Goal: Transaction & Acquisition: Purchase product/service

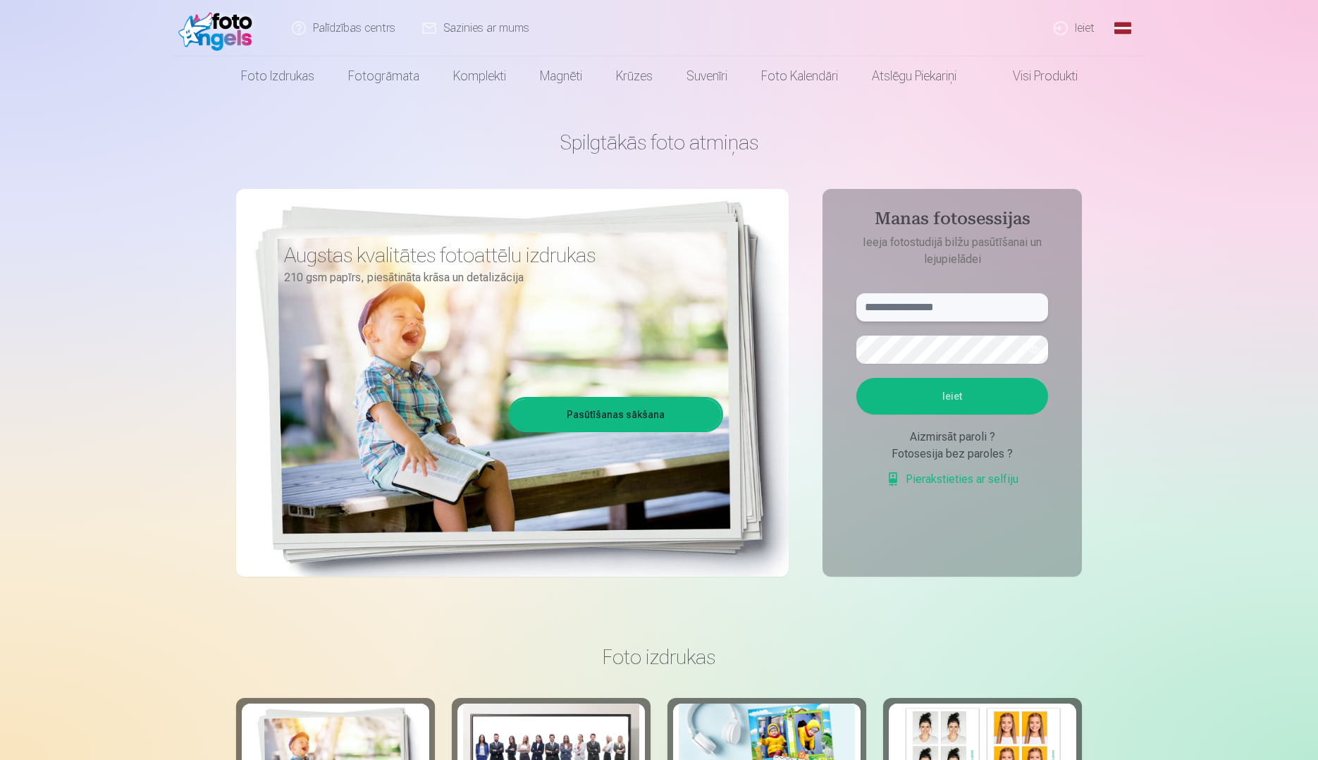
click at [964, 300] on input "text" at bounding box center [953, 307] width 192 height 28
type input "**********"
click at [989, 388] on button "Ieiet" at bounding box center [953, 396] width 192 height 37
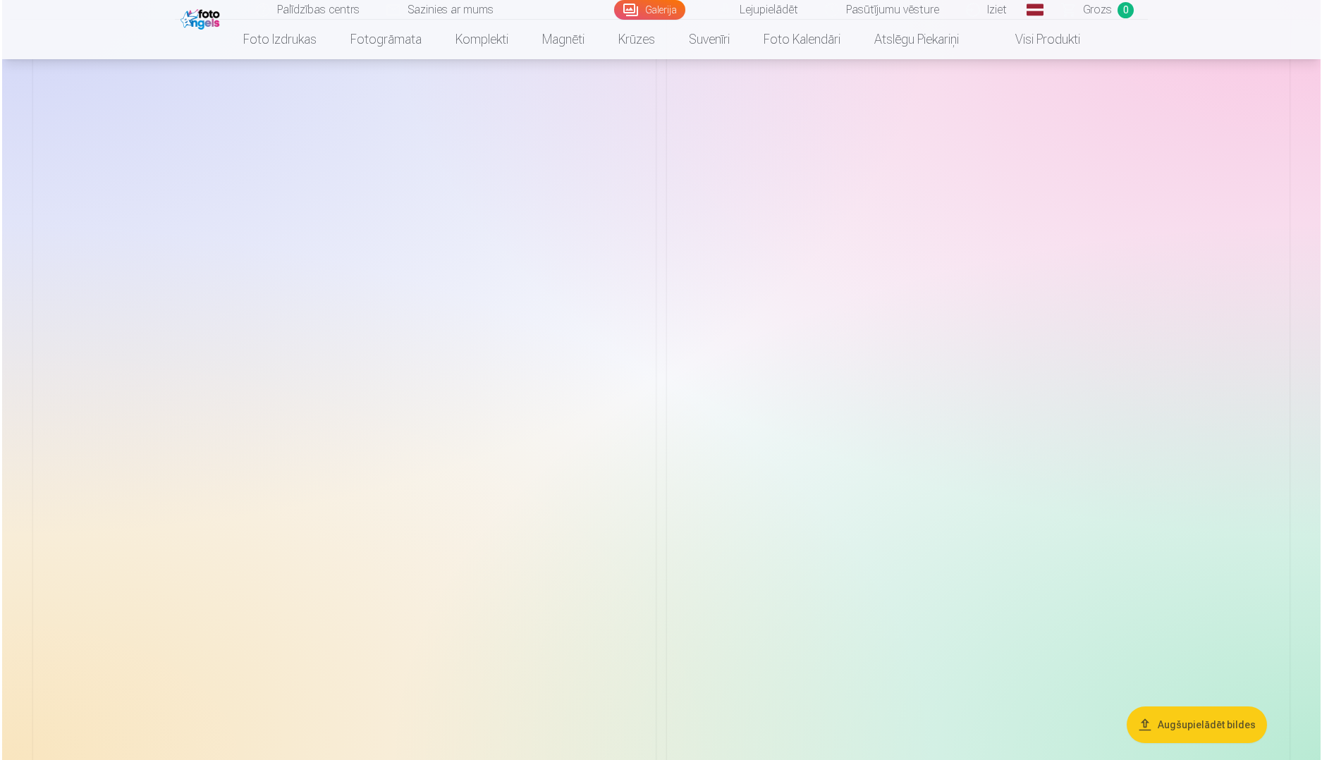
scroll to position [3877, 0]
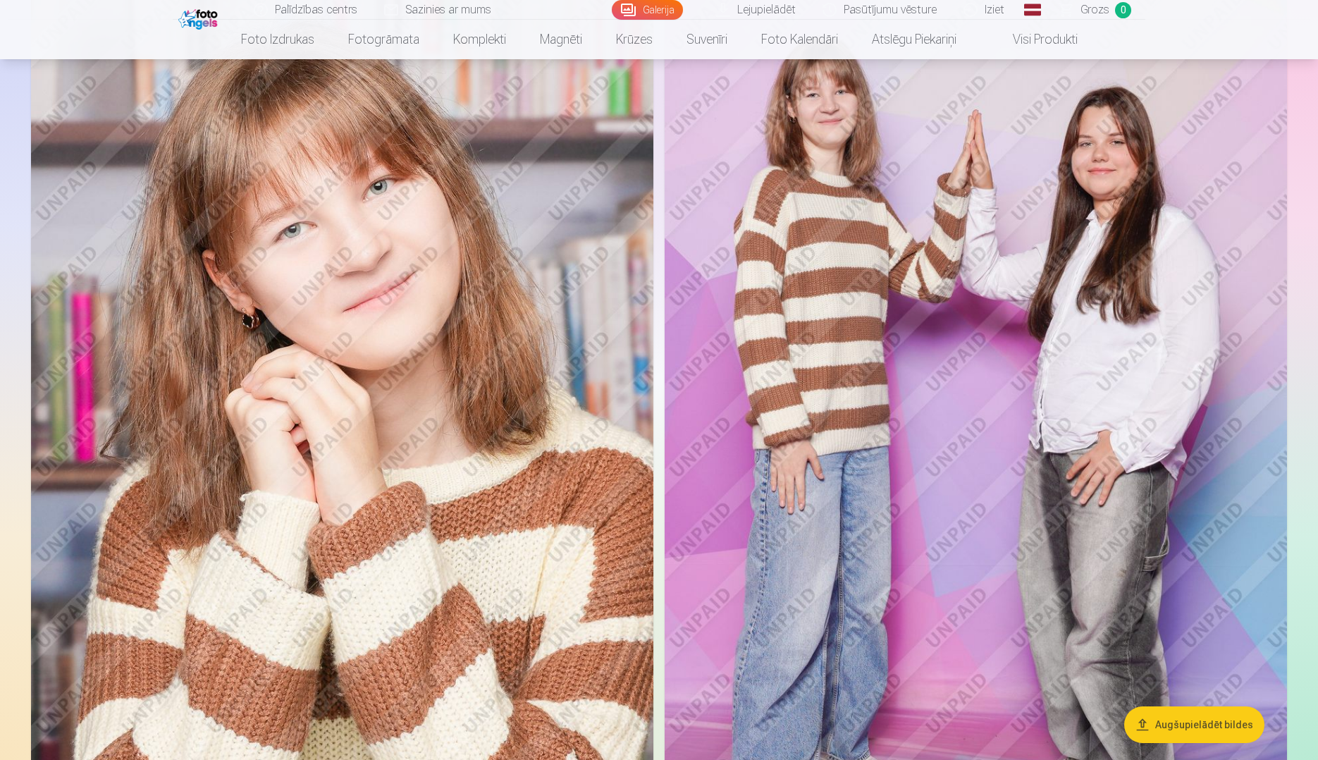
drag, startPoint x: 523, startPoint y: 420, endPoint x: 522, endPoint y: 398, distance: 21.9
click at [522, 398] on img at bounding box center [342, 450] width 622 height 934
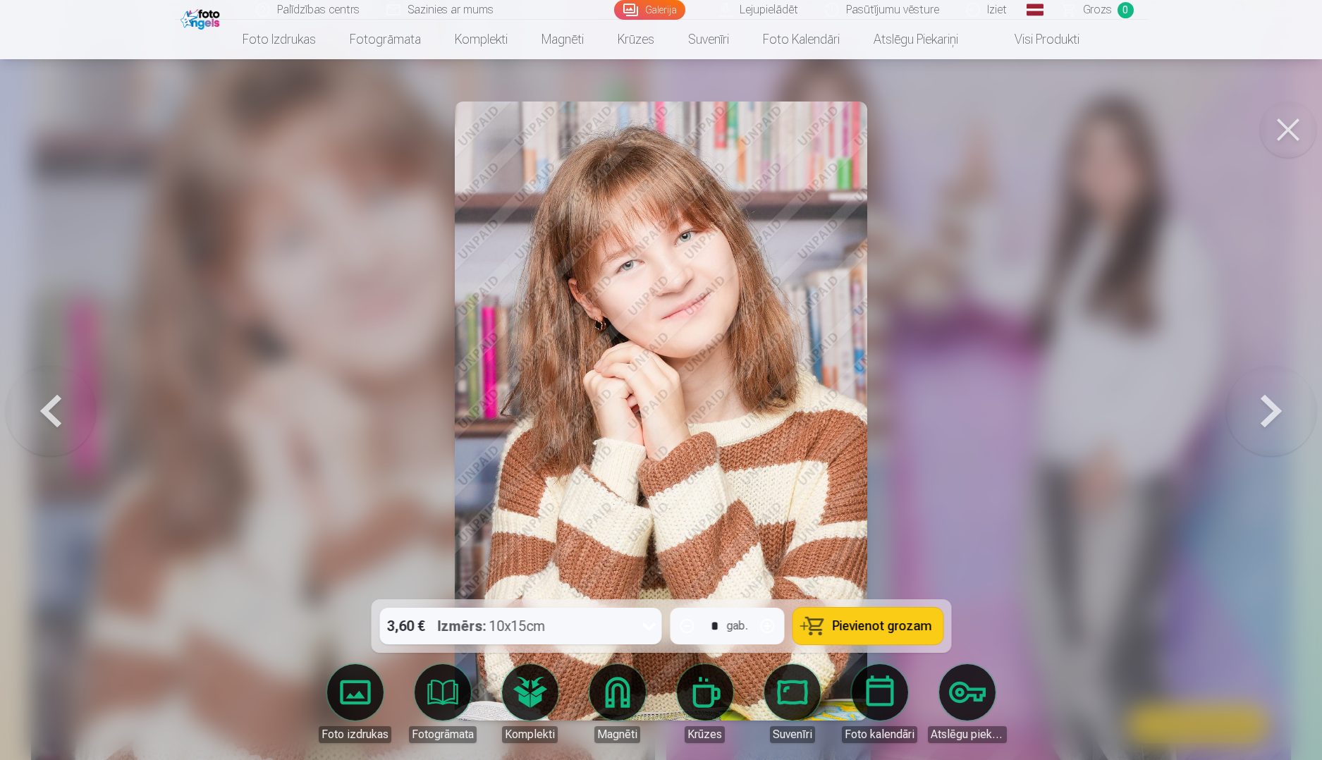
click at [760, 13] on link "Lejupielādēt" at bounding box center [759, 10] width 106 height 20
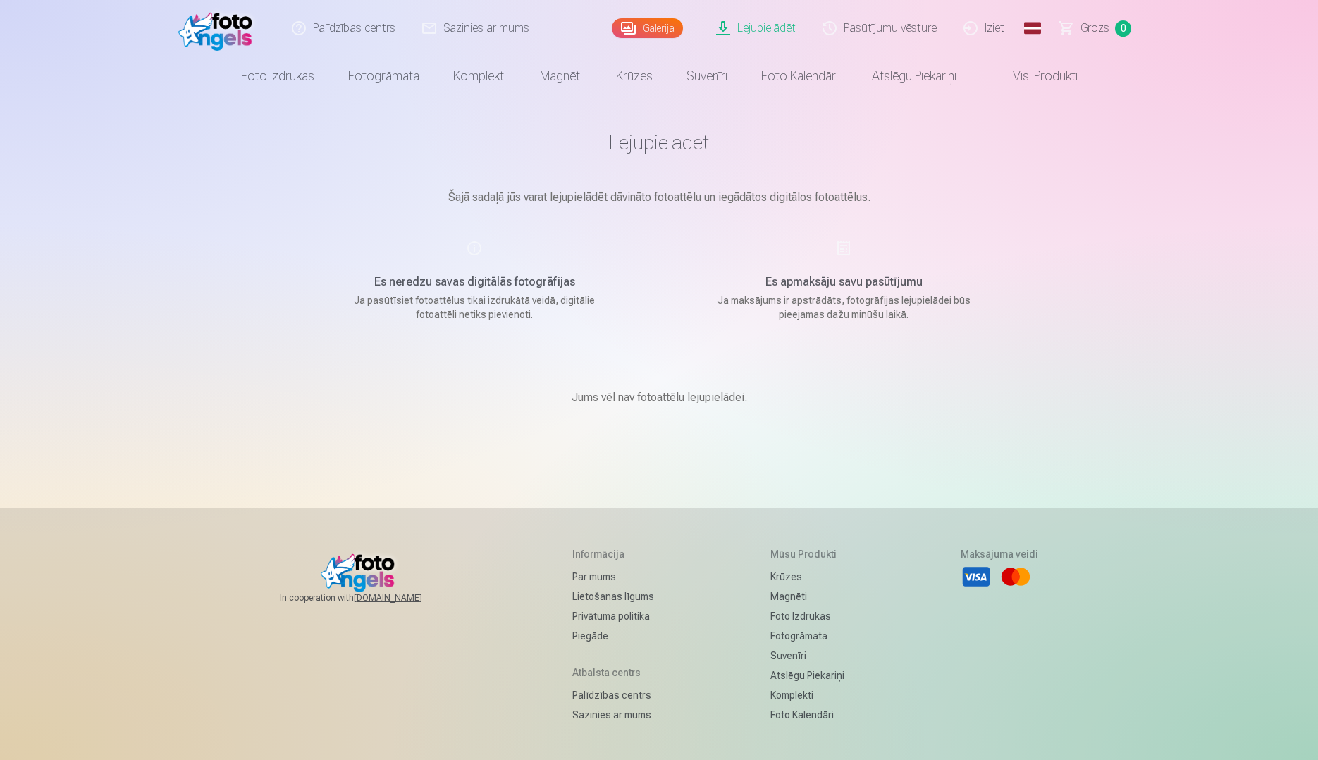
click at [643, 31] on link "Galerija" at bounding box center [647, 28] width 71 height 20
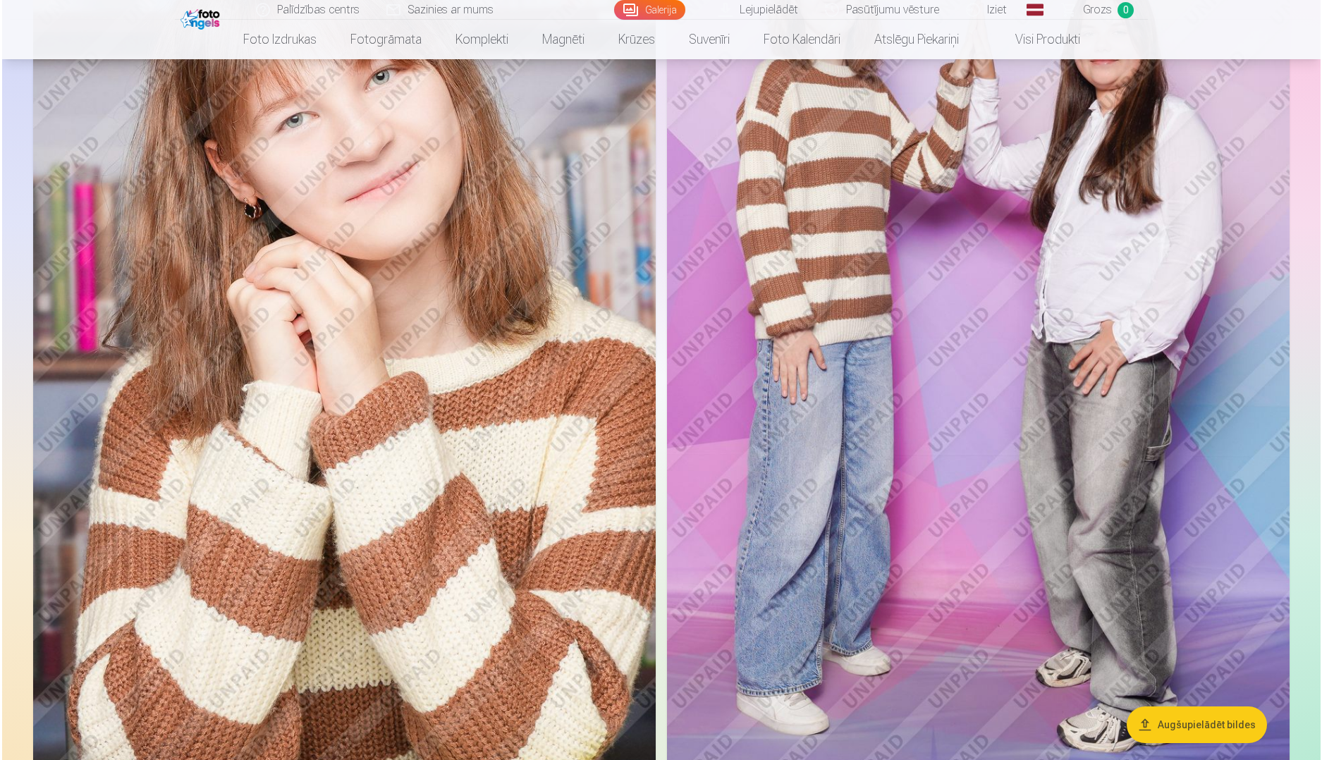
scroll to position [3877, 0]
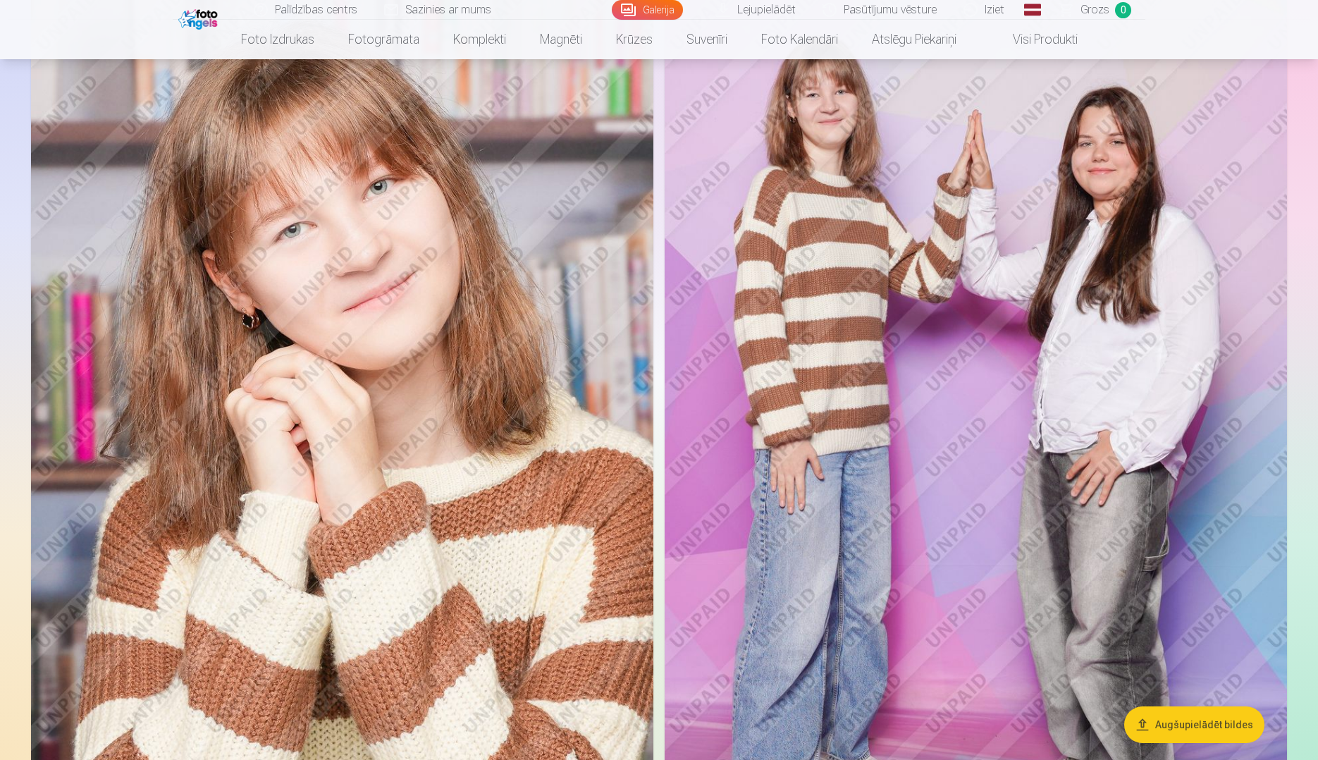
drag, startPoint x: 497, startPoint y: 436, endPoint x: 481, endPoint y: 403, distance: 35.9
click at [481, 403] on img at bounding box center [342, 450] width 622 height 934
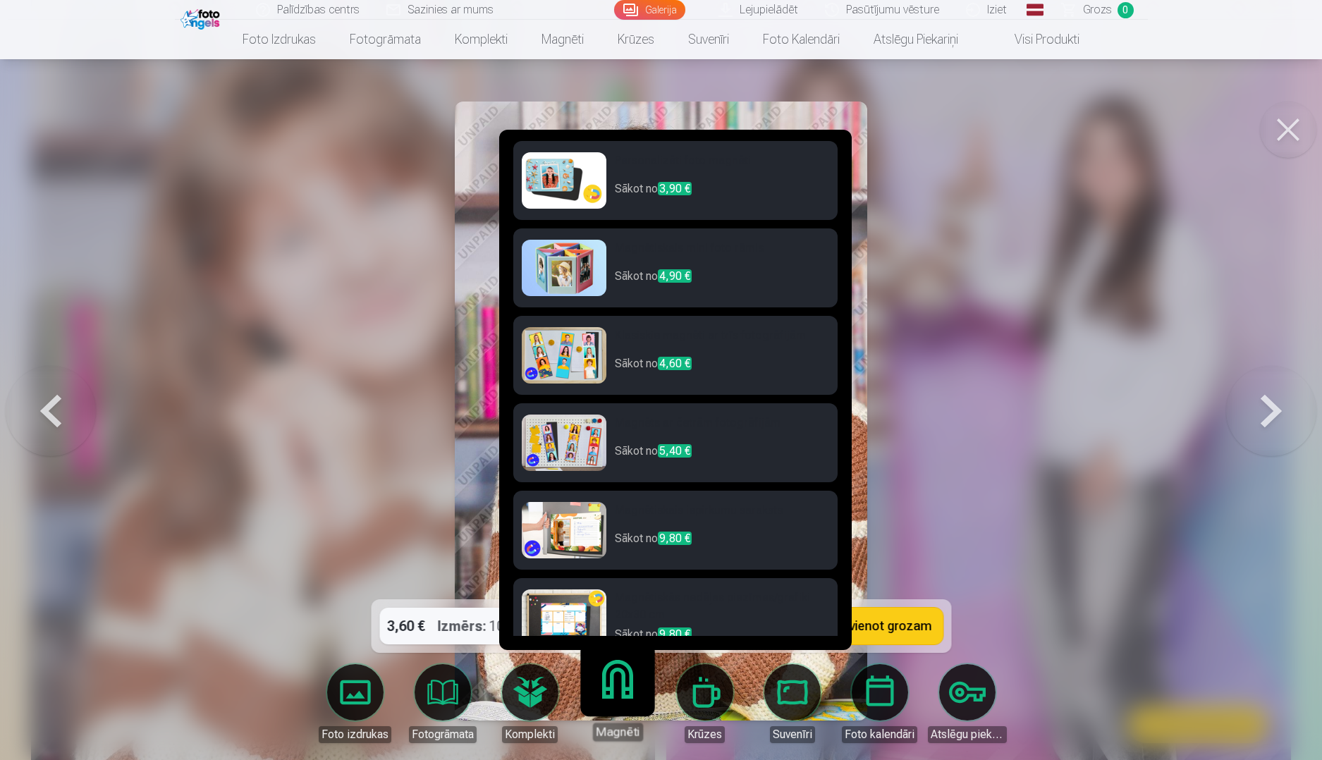
click at [626, 689] on link "Magnēti" at bounding box center [617, 697] width 87 height 87
click at [685, 193] on span "3,90 €" at bounding box center [675, 188] width 34 height 13
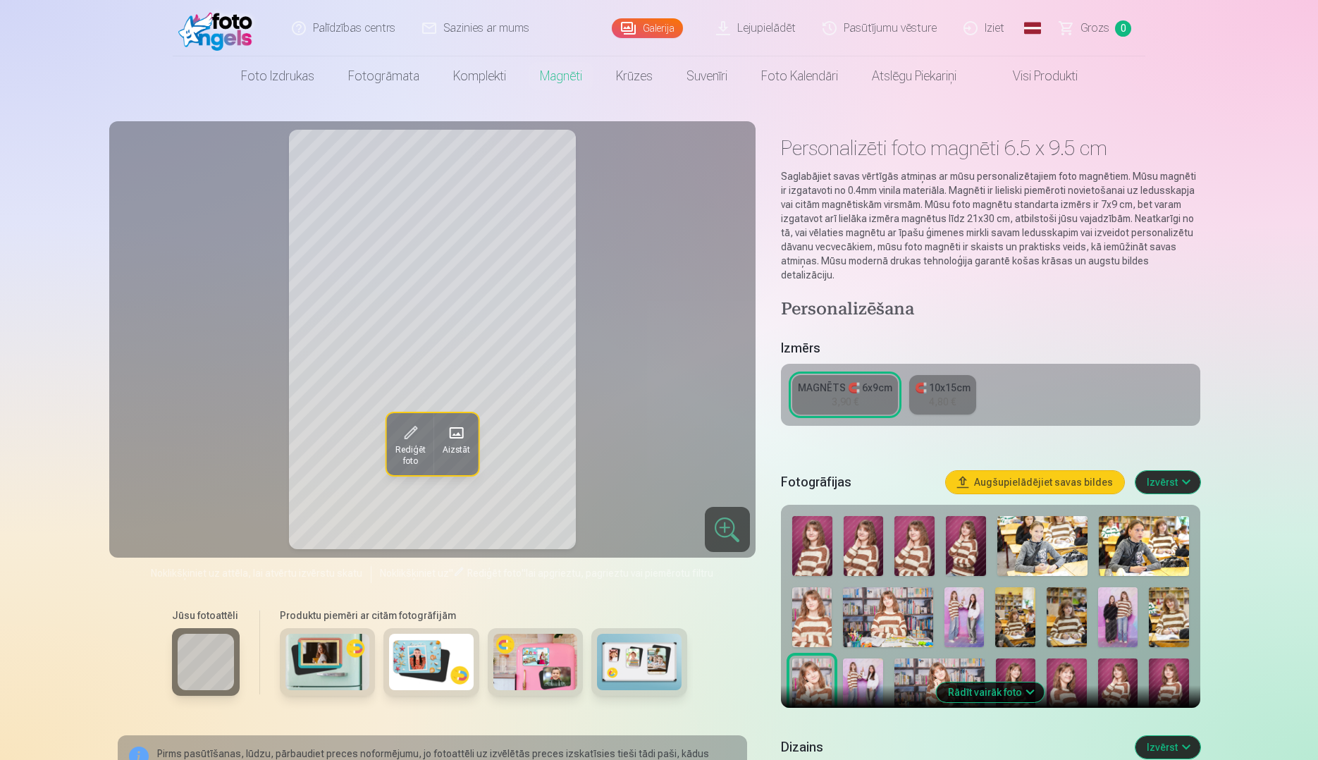
click at [1029, 471] on button "Augšupielādējiet savas bildes" at bounding box center [1035, 482] width 178 height 23
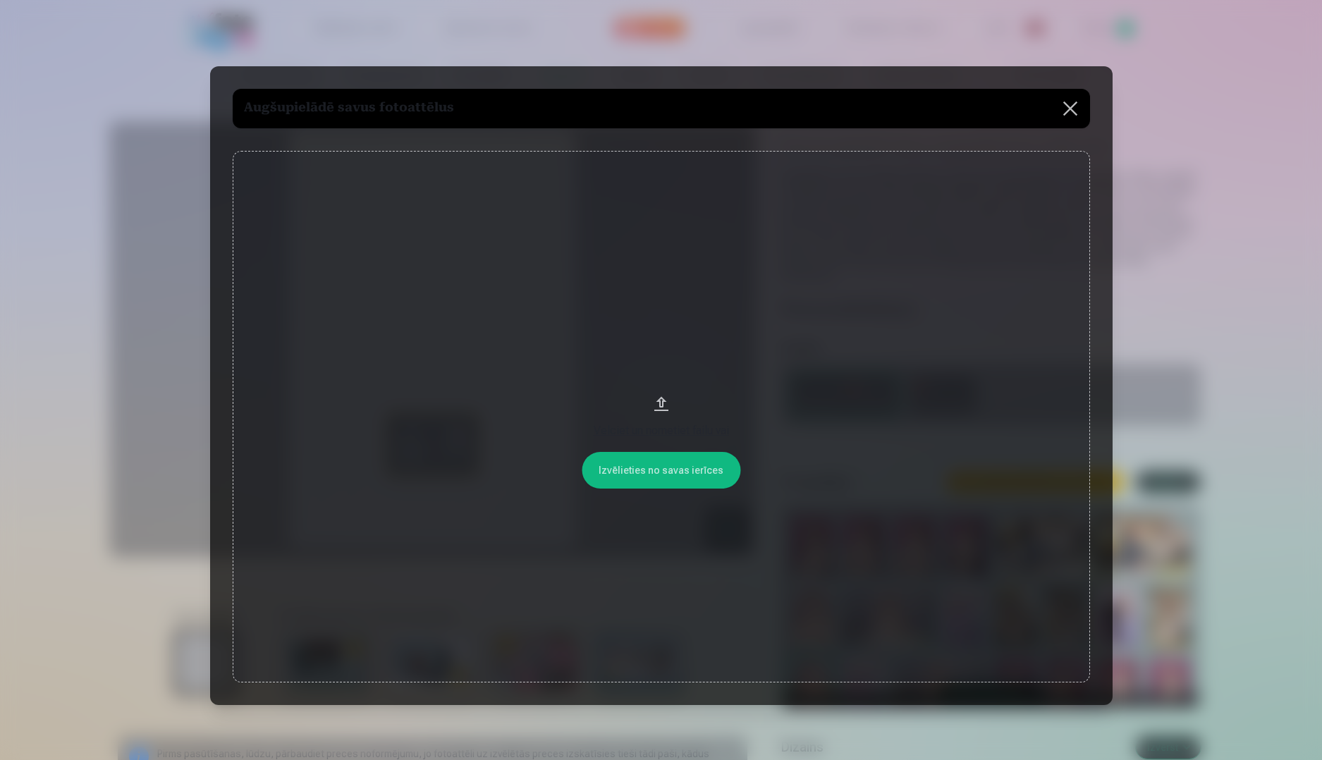
click at [687, 429] on div "Velciet un nometiet failu vai" at bounding box center [661, 430] width 829 height 17
click at [1064, 98] on button at bounding box center [1069, 108] width 39 height 39
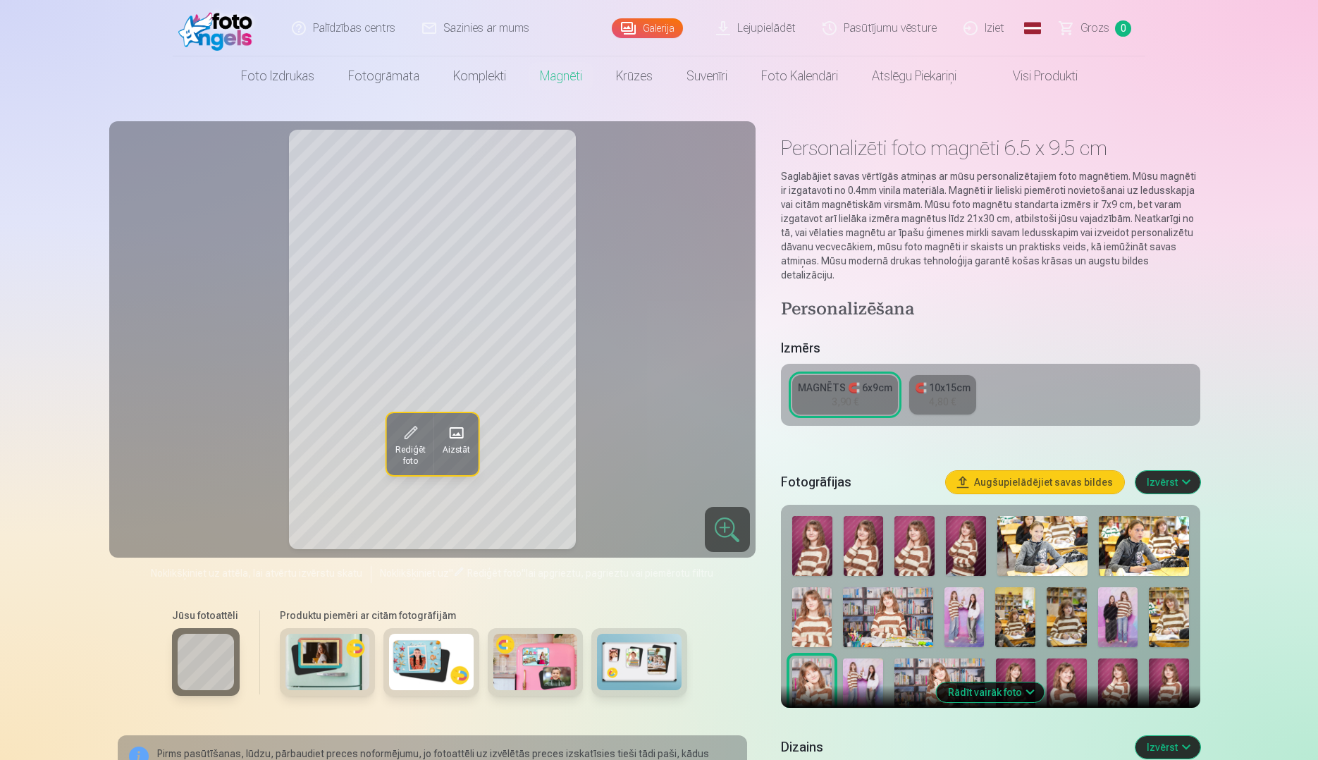
click at [1169, 460] on div "Fotogrāfijas Augšupielādējiet savas bildes Izvērst" at bounding box center [990, 482] width 419 height 45
click at [1174, 471] on button "Izvērst" at bounding box center [1168, 482] width 65 height 23
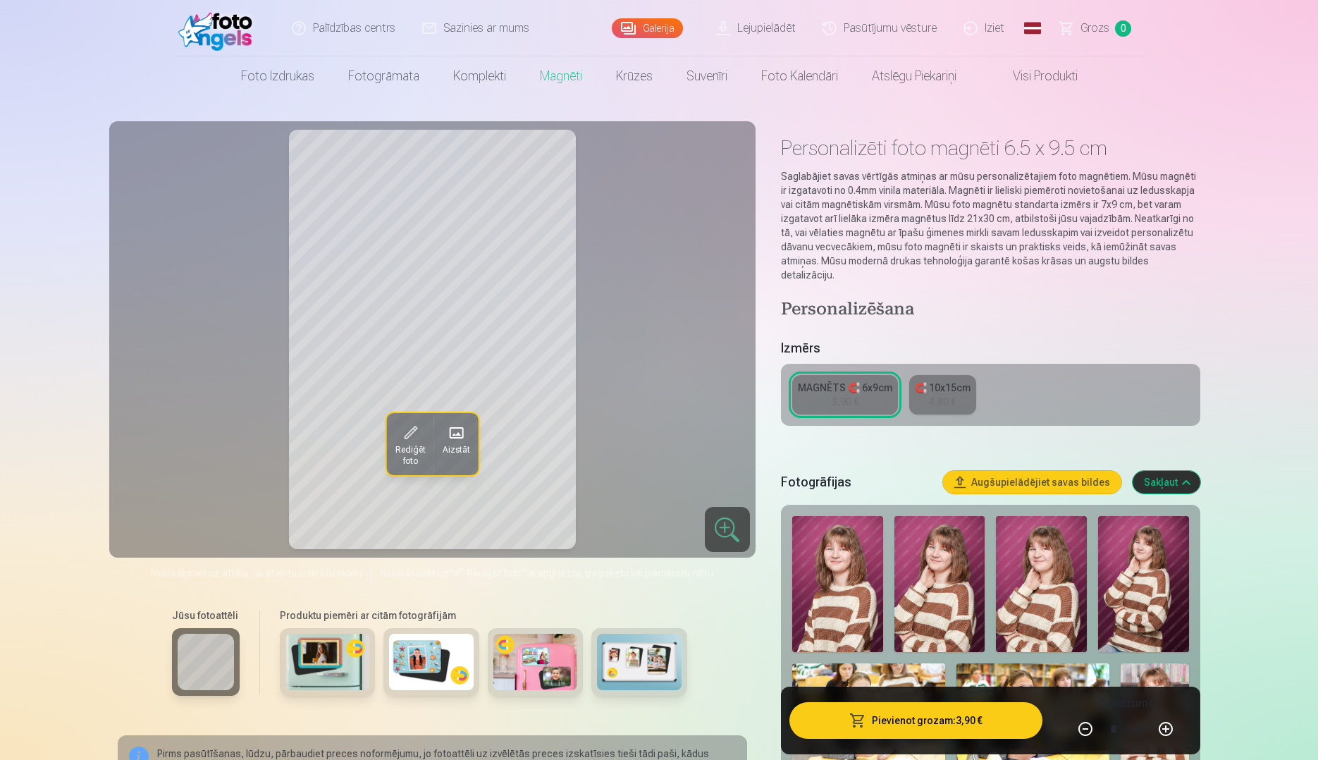
click at [995, 716] on button "Pievienot grozam : 3,90 €" at bounding box center [916, 720] width 253 height 37
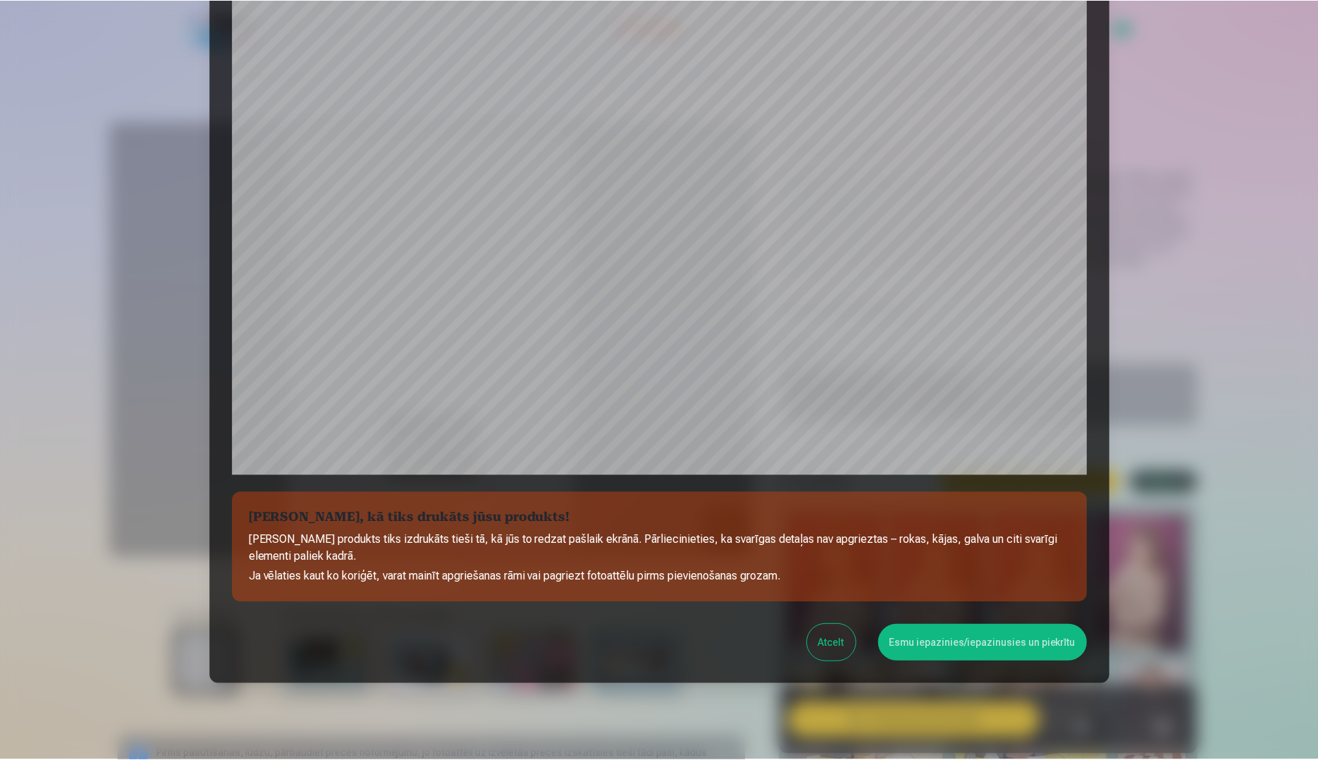
scroll to position [255, 0]
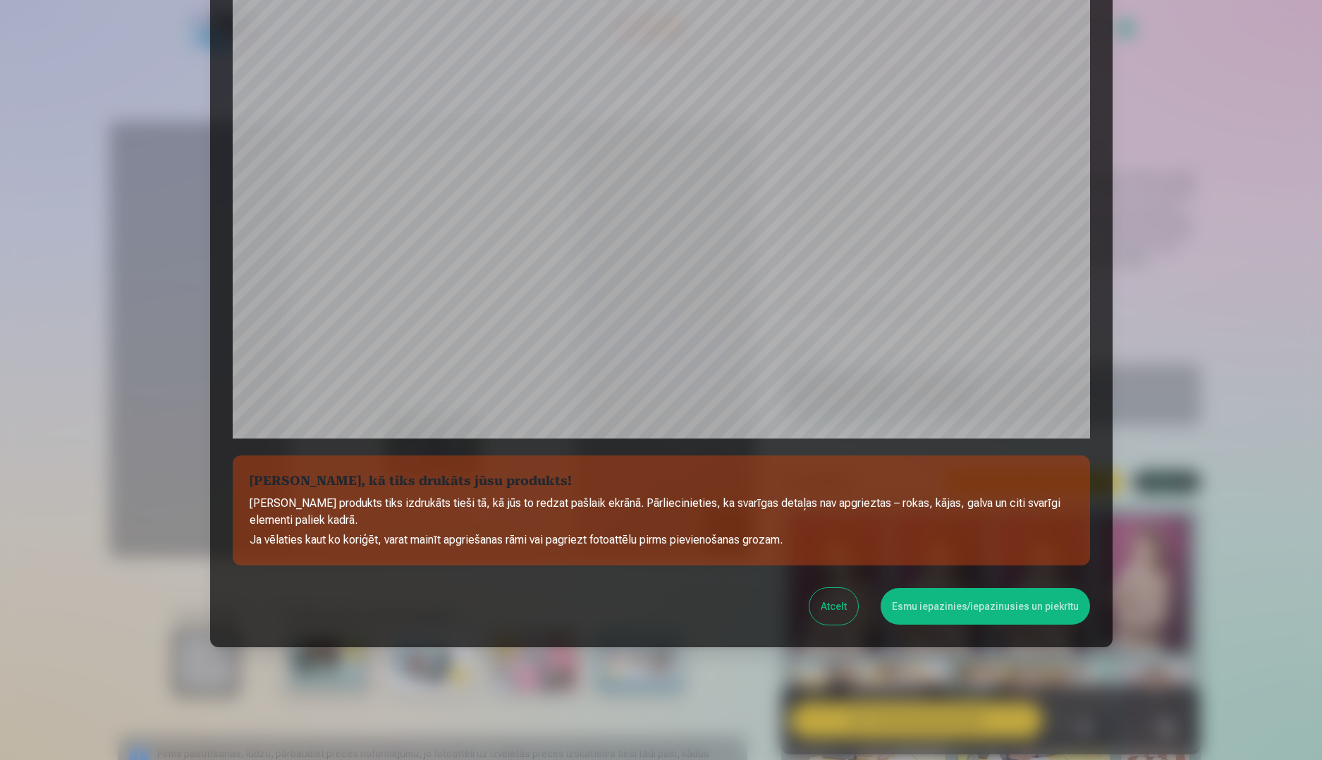
click at [959, 605] on button "Esmu iepazinies/iepazinusies un piekrītu" at bounding box center [984, 606] width 209 height 37
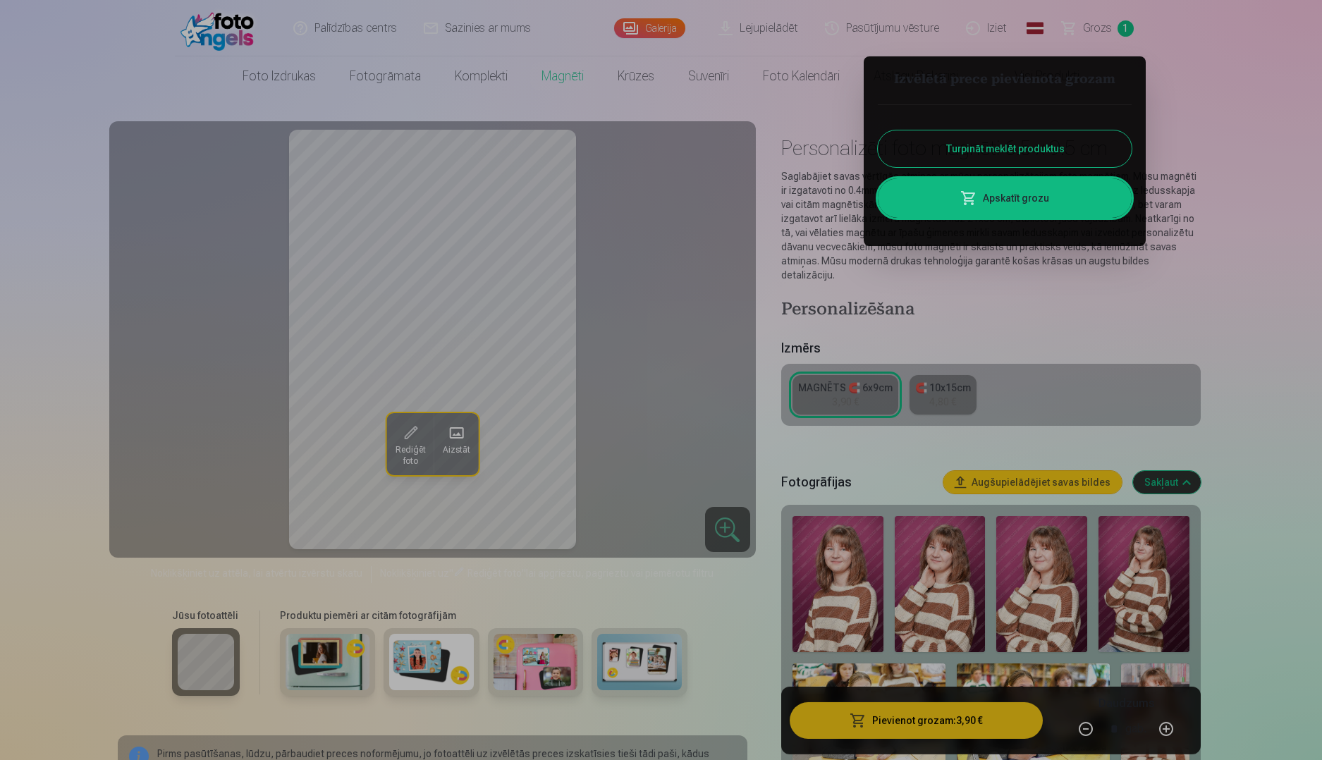
click at [1086, 143] on button "Turpināt meklēt produktus" at bounding box center [1005, 148] width 254 height 37
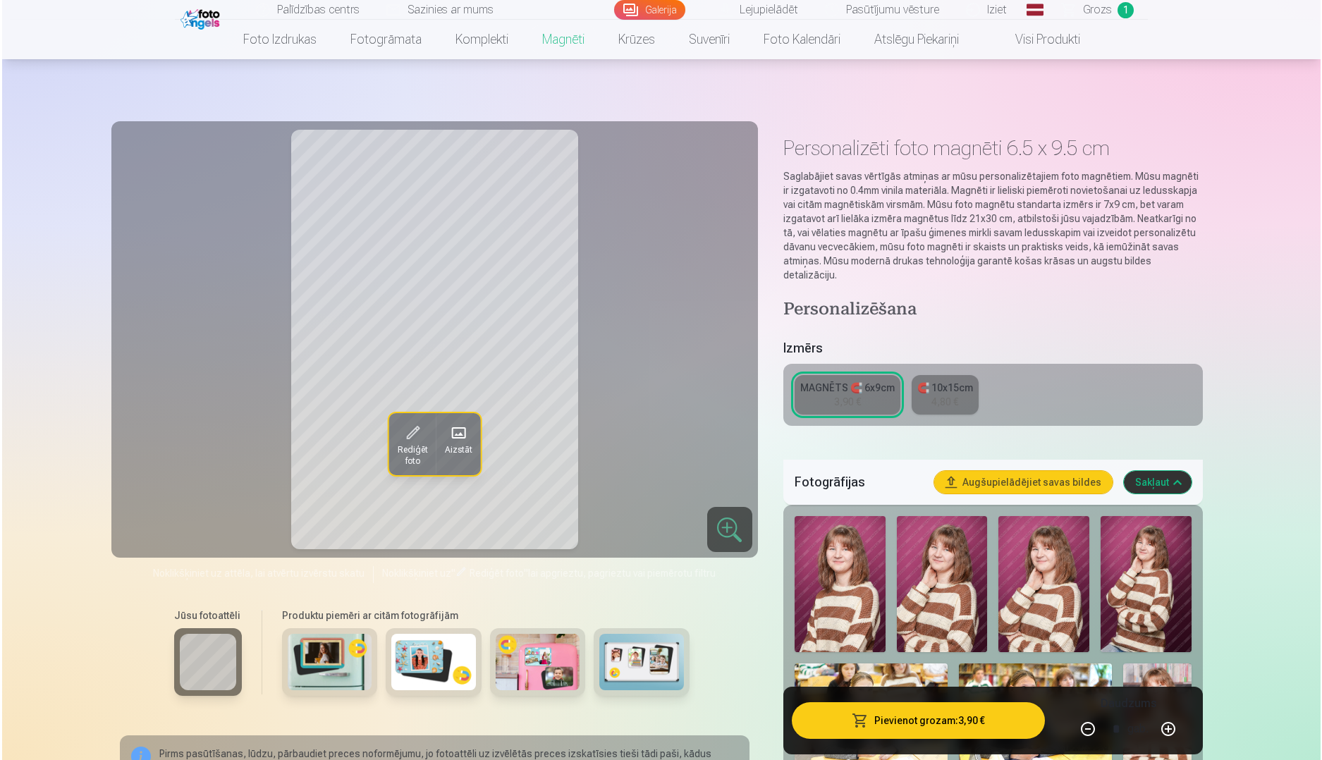
scroll to position [3877, 0]
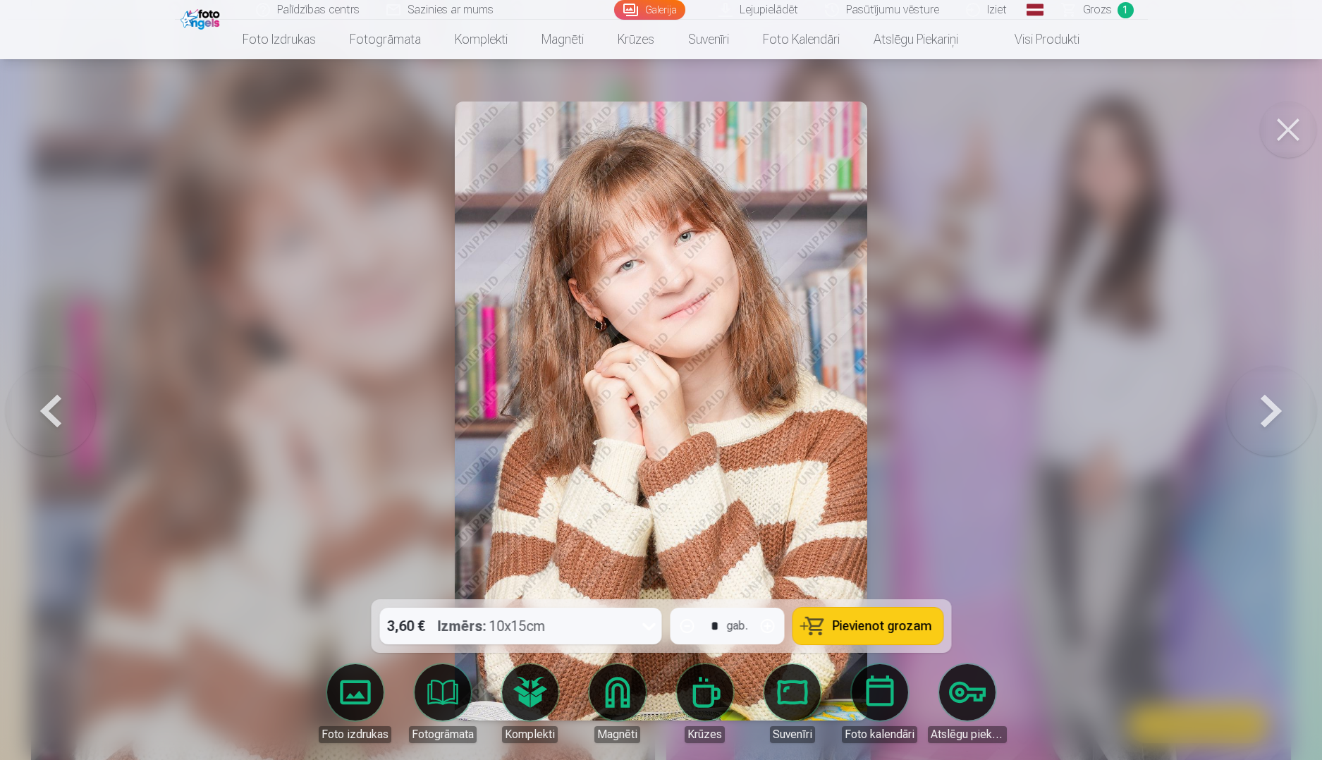
click at [1291, 137] on button at bounding box center [1288, 130] width 56 height 56
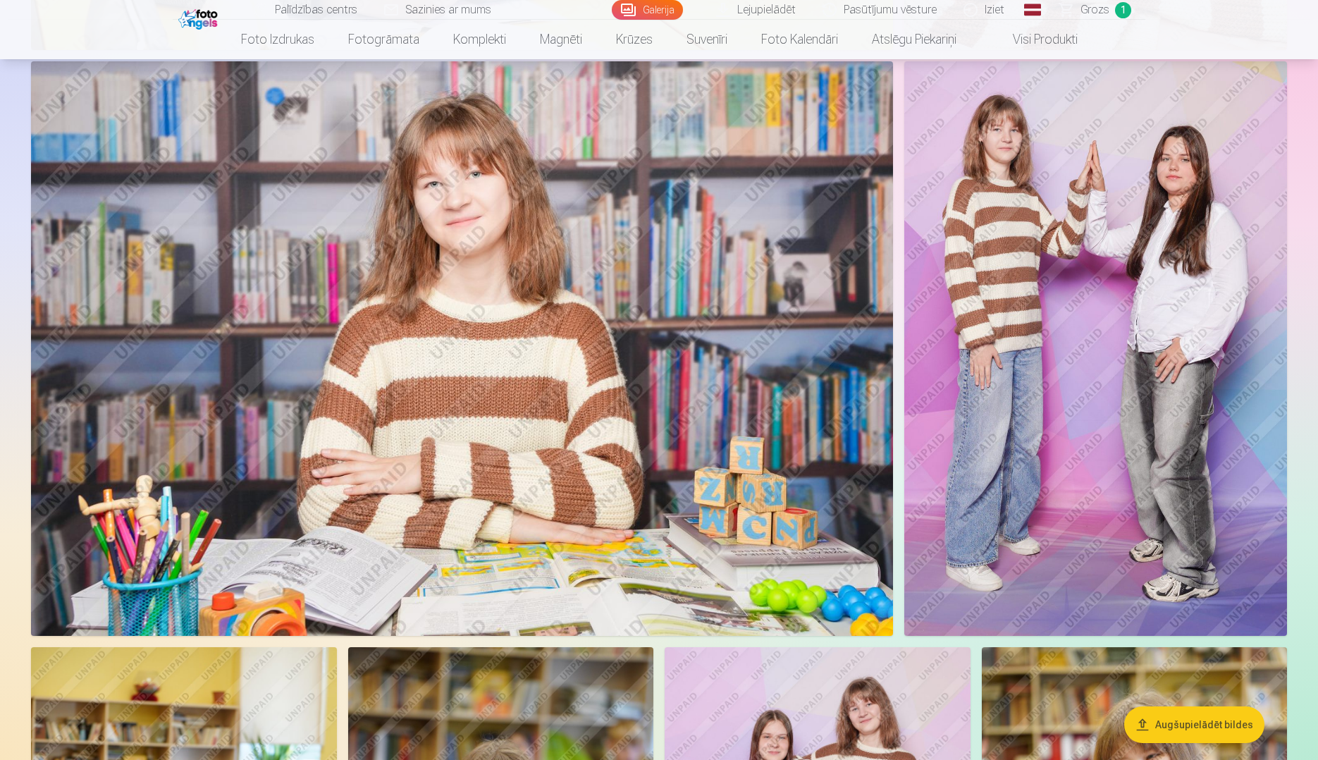
scroll to position [2739, 0]
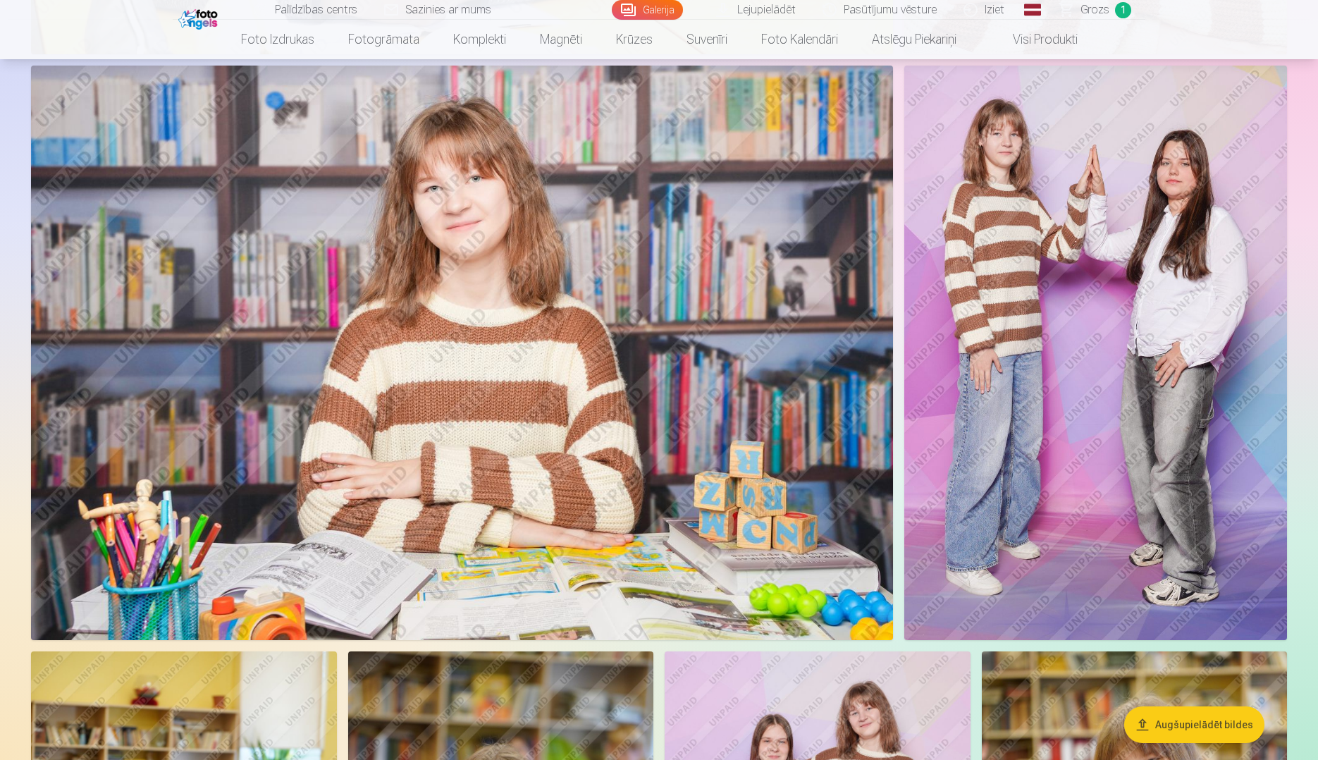
click at [1055, 306] on img at bounding box center [1095, 353] width 383 height 575
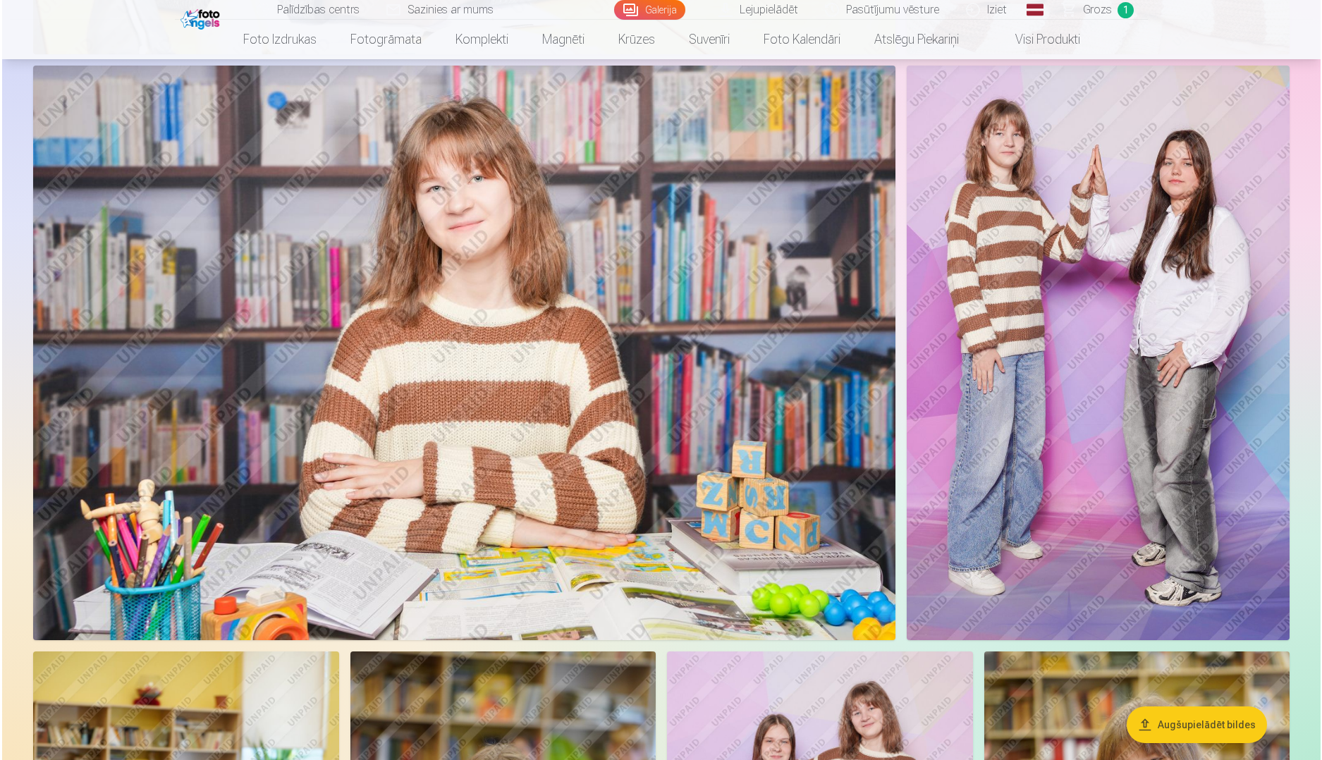
scroll to position [2744, 0]
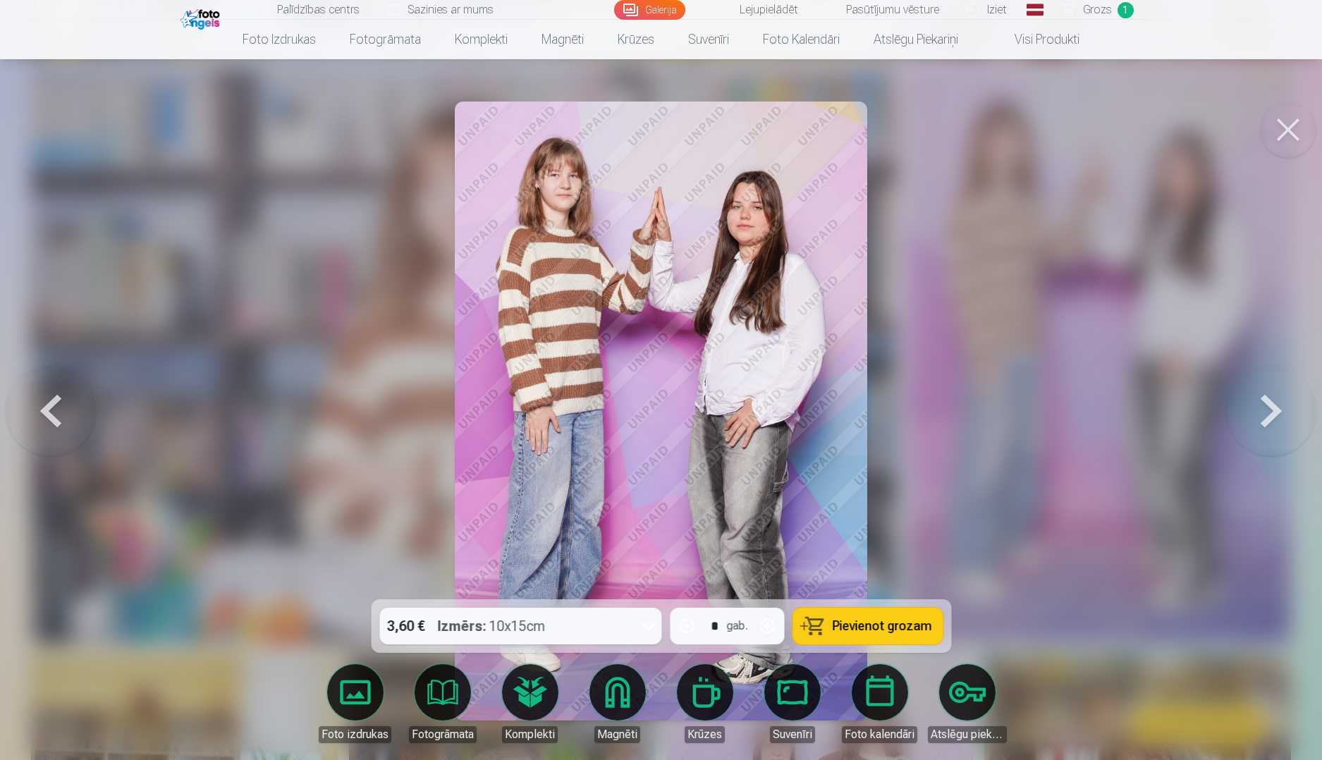
click at [1281, 132] on button at bounding box center [1288, 130] width 56 height 56
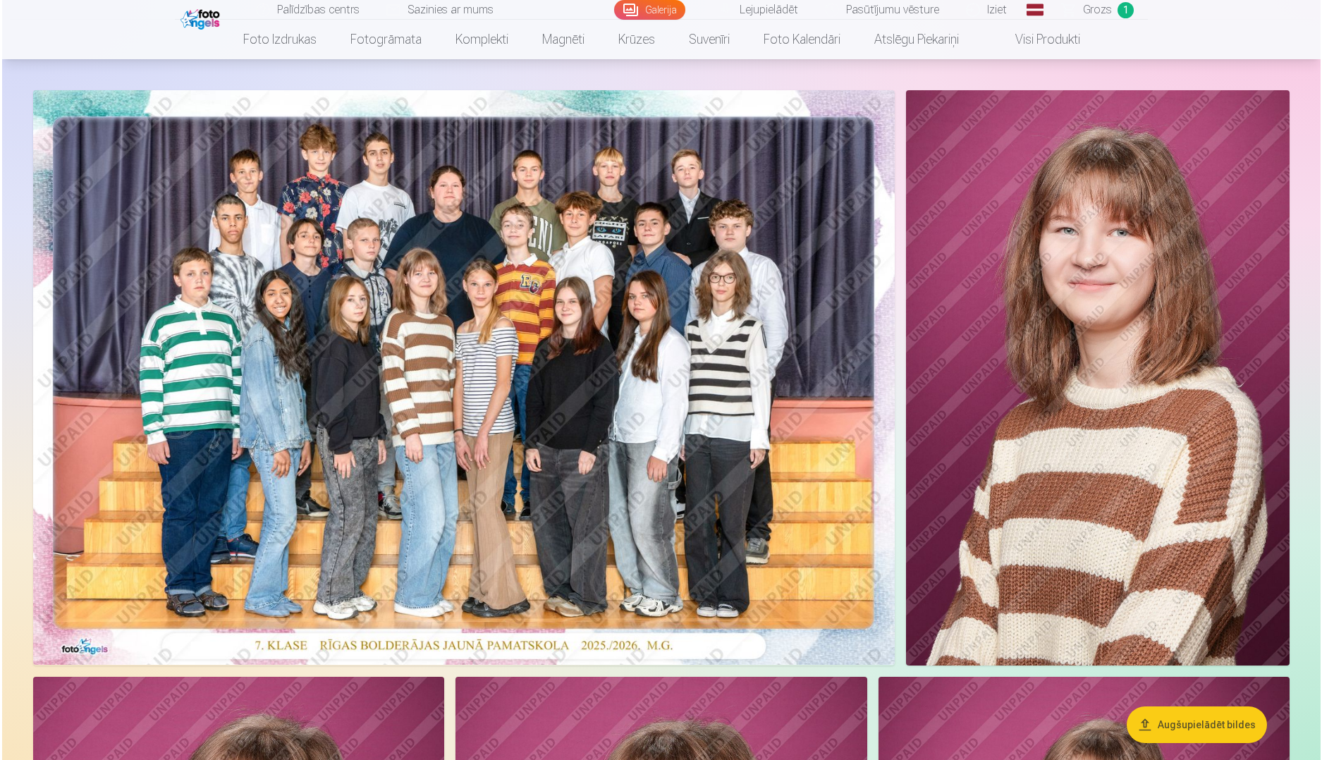
scroll to position [60, 0]
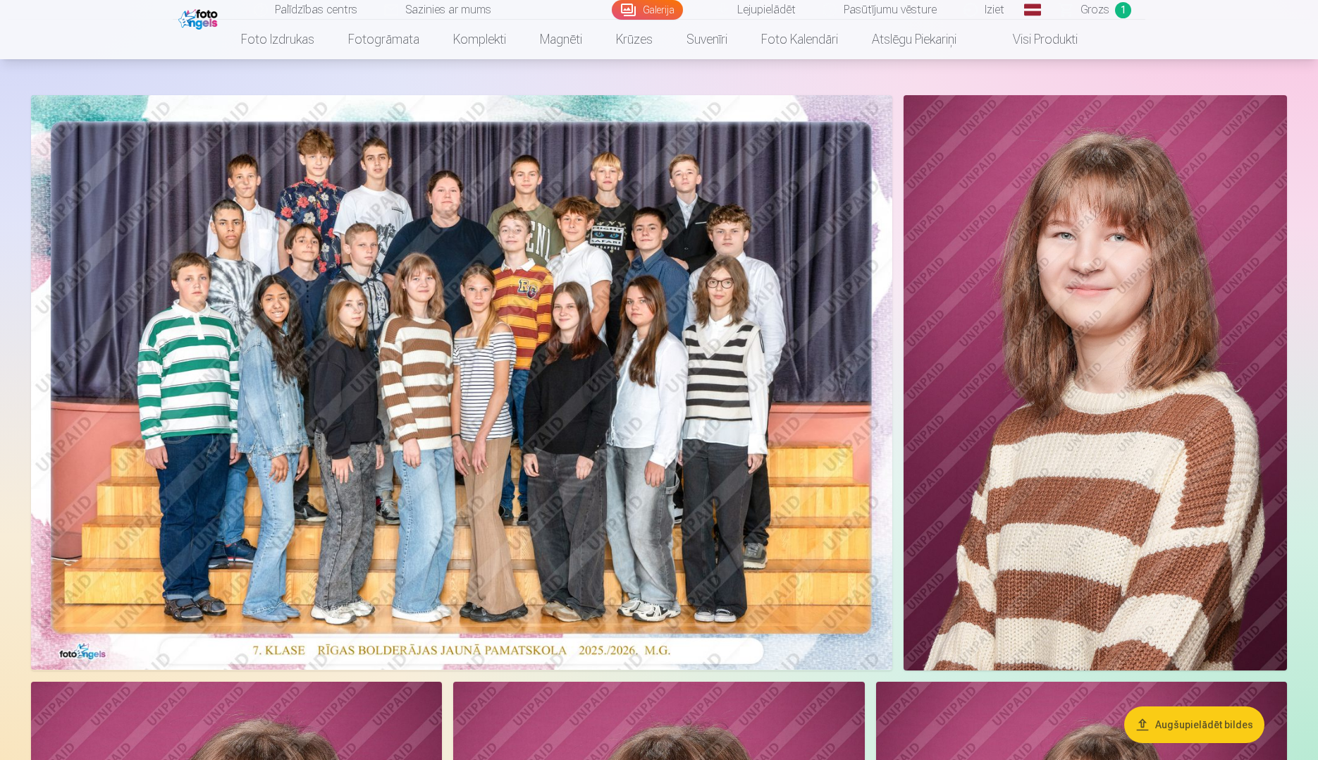
click at [646, 375] on img at bounding box center [461, 382] width 861 height 575
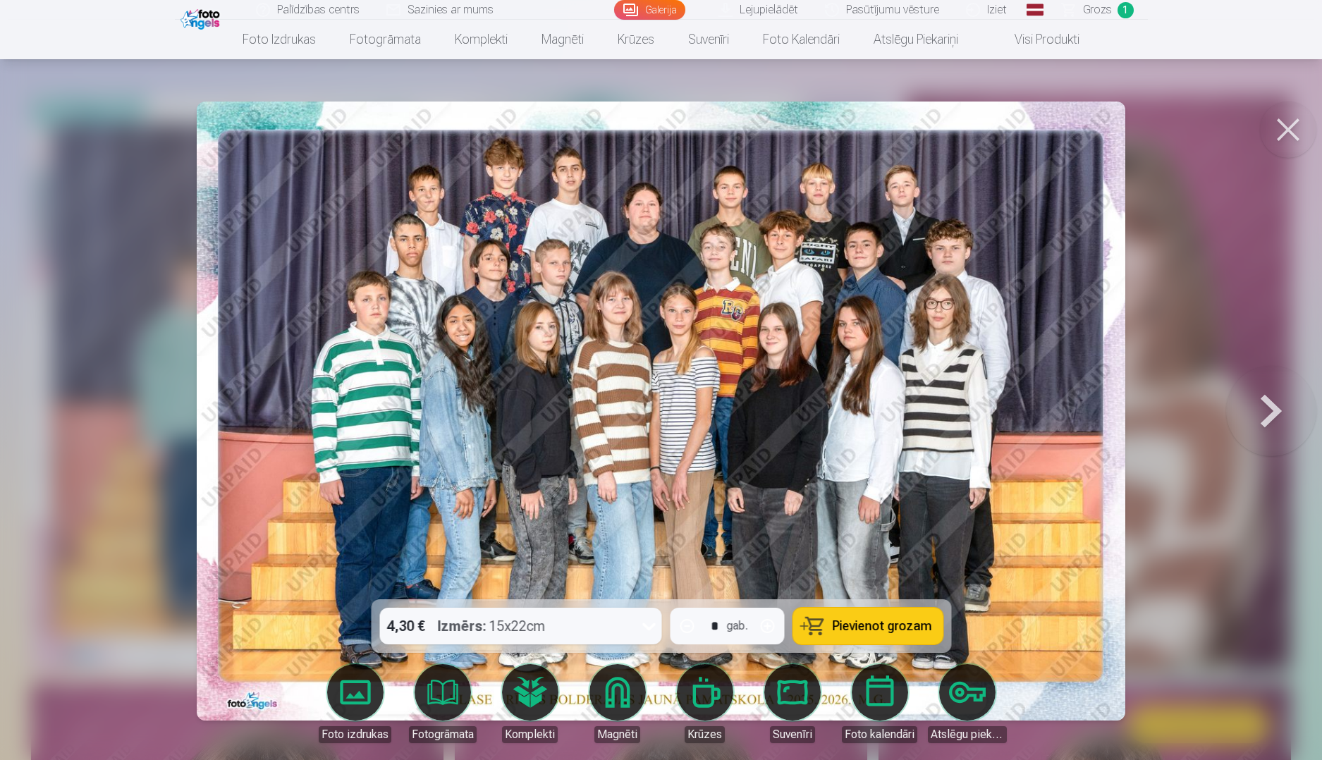
click at [872, 615] on button "Pievienot grozam" at bounding box center [867, 626] width 150 height 37
click at [1258, 400] on button at bounding box center [1271, 411] width 90 height 348
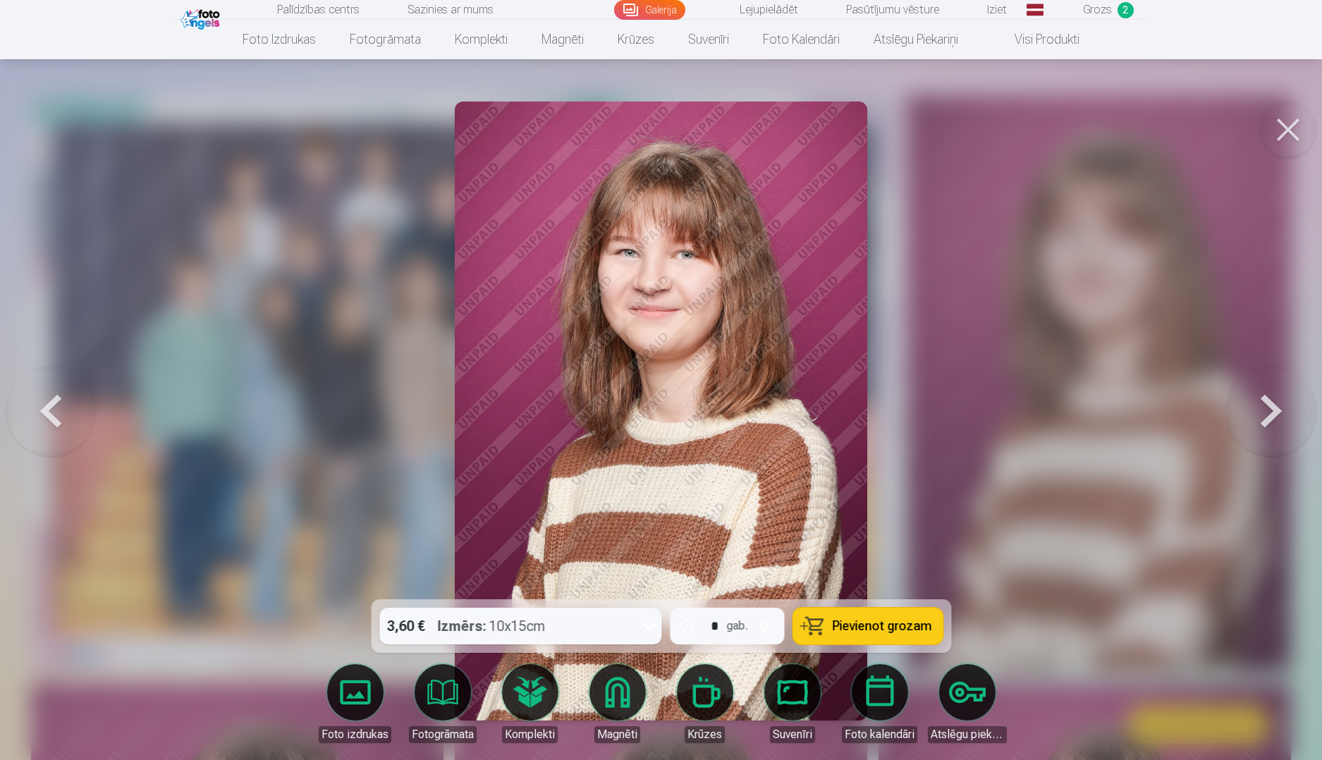
click at [1258, 400] on button at bounding box center [1271, 411] width 90 height 348
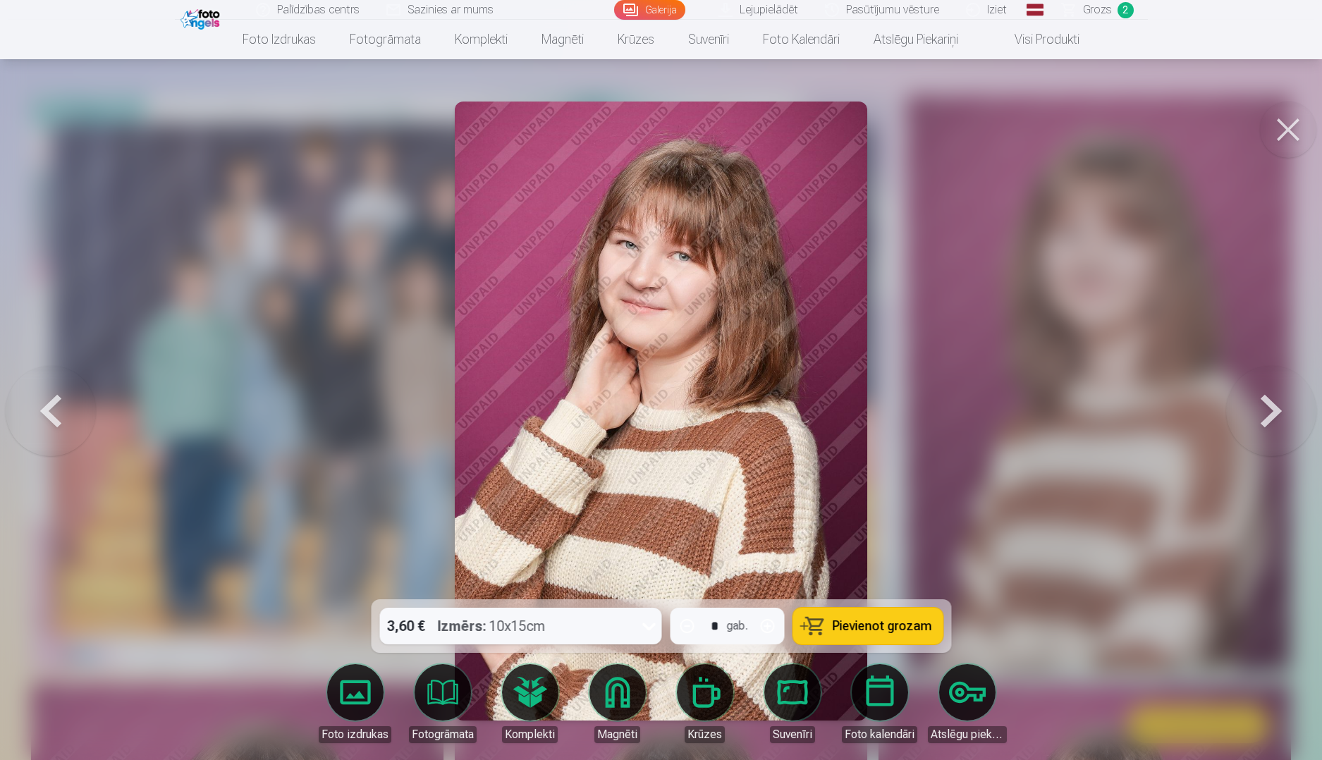
click at [1258, 400] on button at bounding box center [1271, 411] width 90 height 348
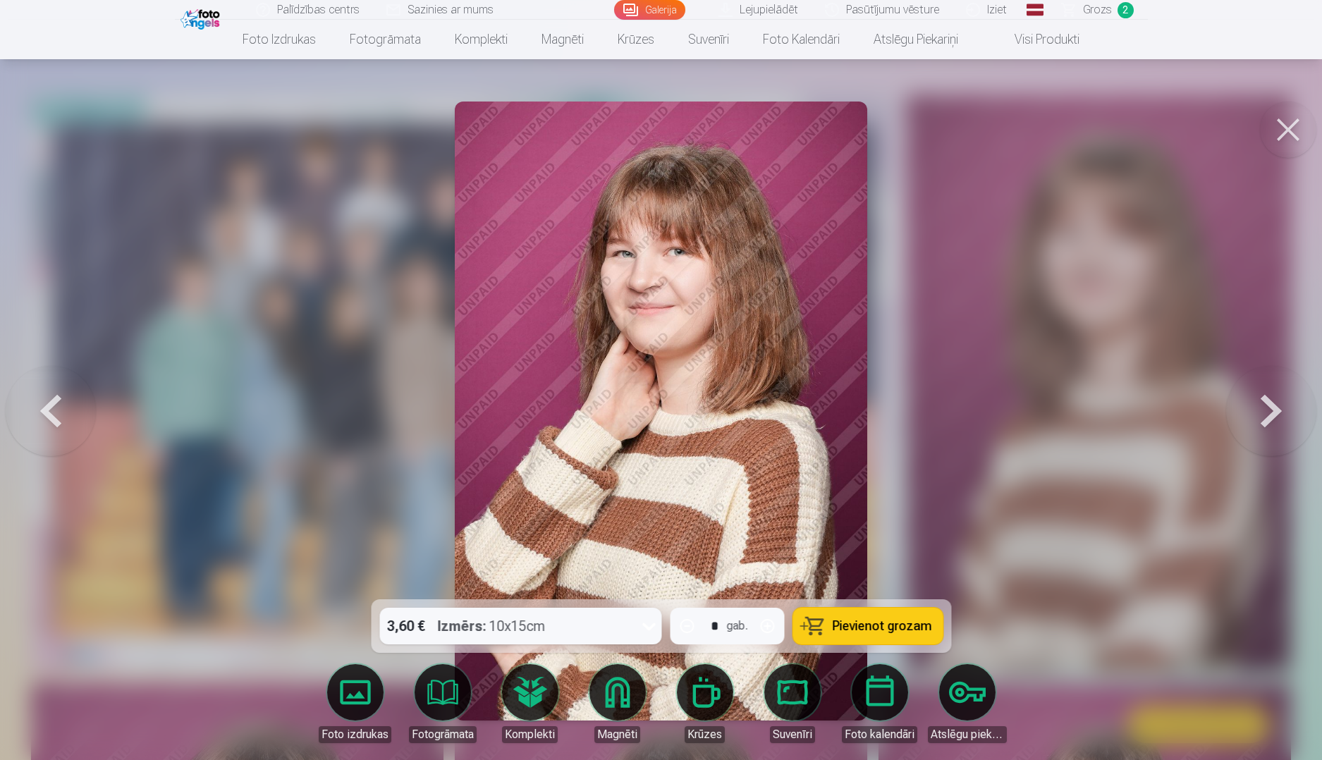
click at [1263, 404] on button at bounding box center [1271, 411] width 90 height 348
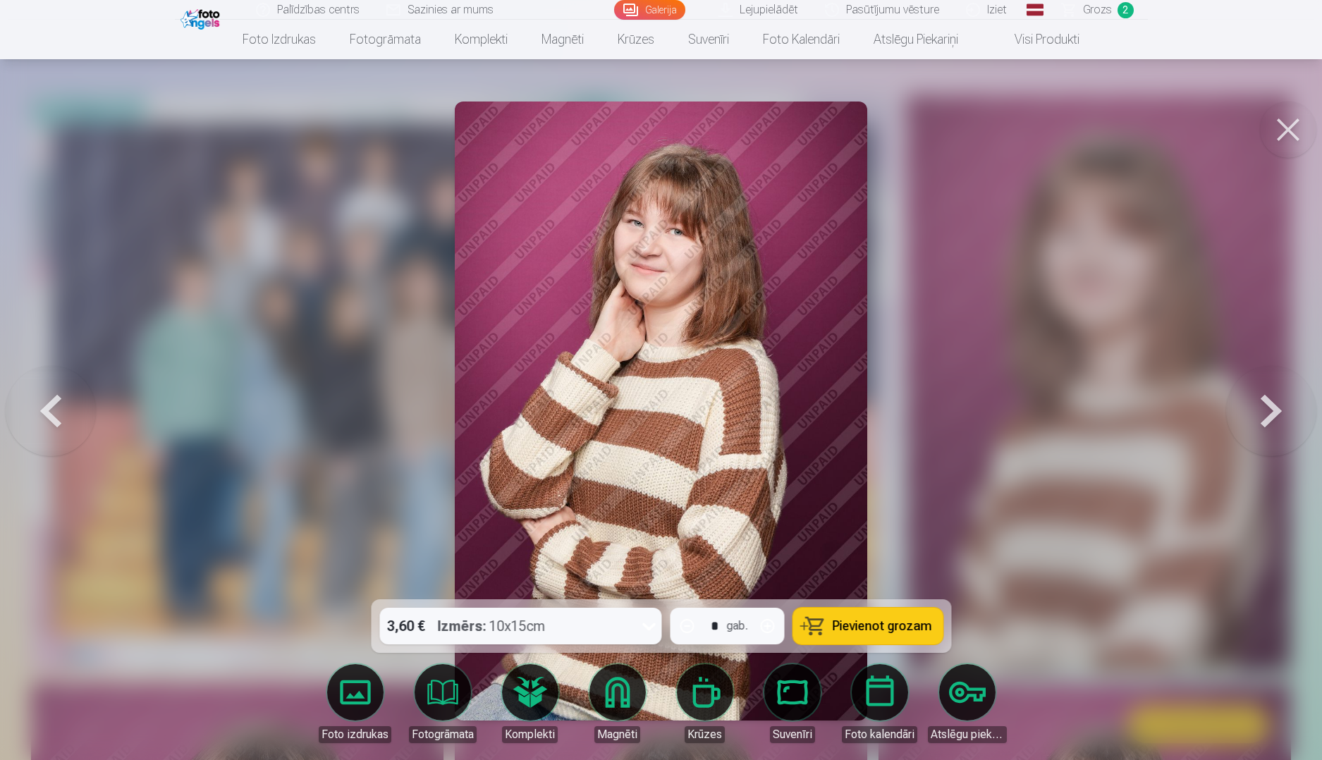
click at [1263, 404] on button at bounding box center [1271, 411] width 90 height 348
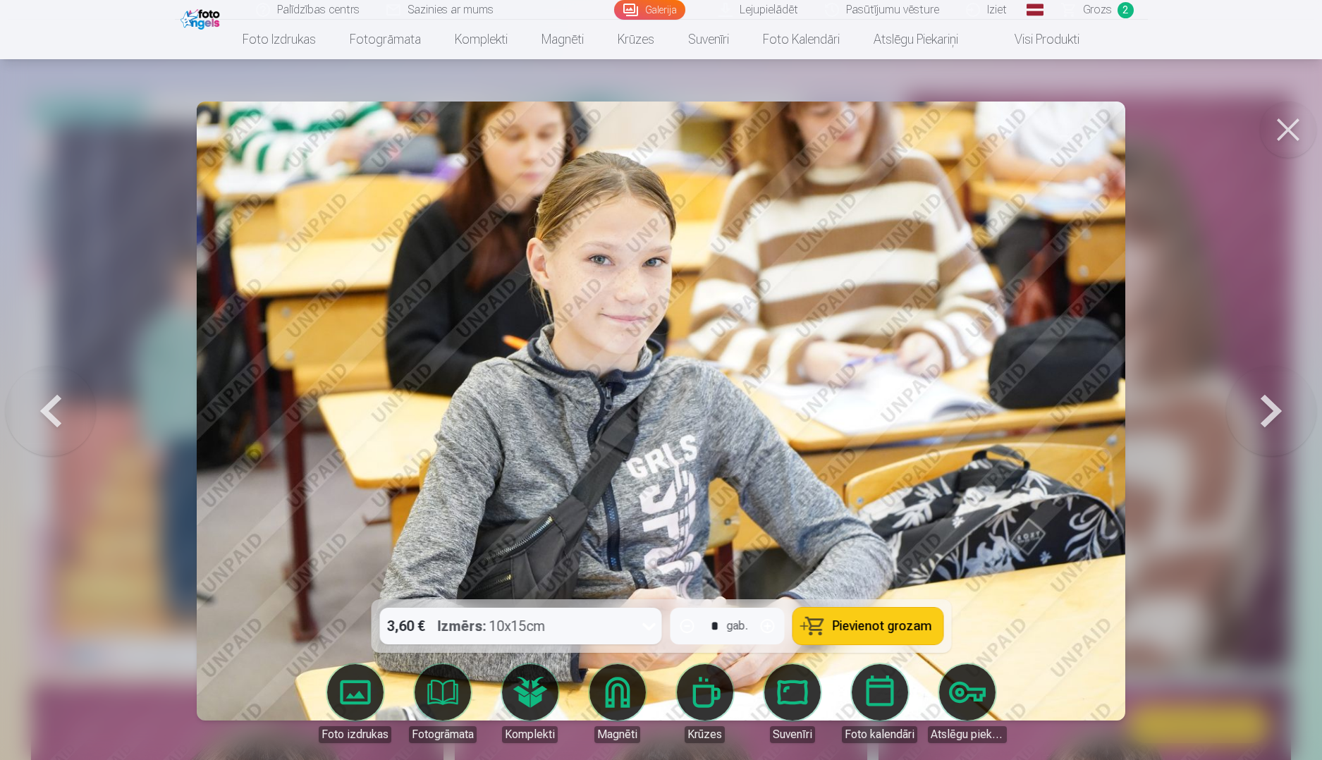
click at [1263, 404] on button at bounding box center [1271, 411] width 90 height 348
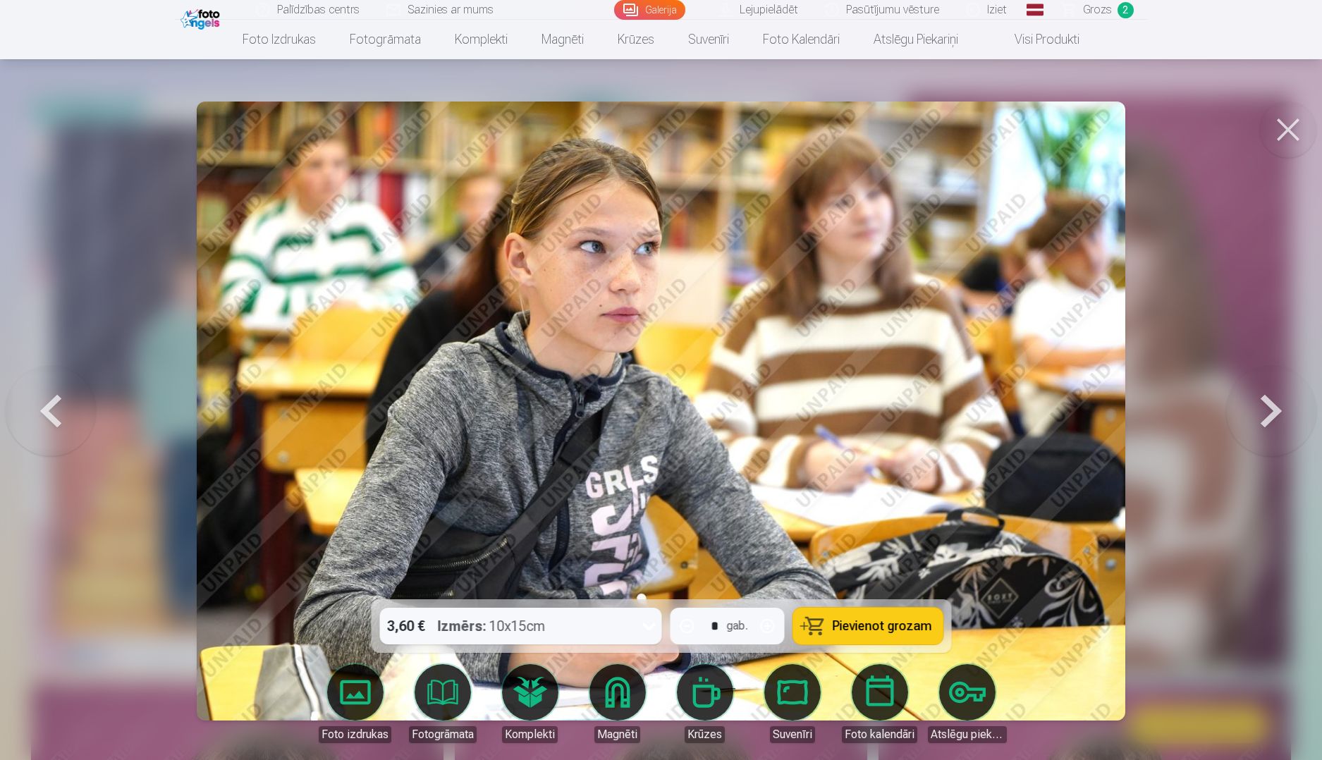
click at [1263, 404] on button at bounding box center [1271, 411] width 90 height 348
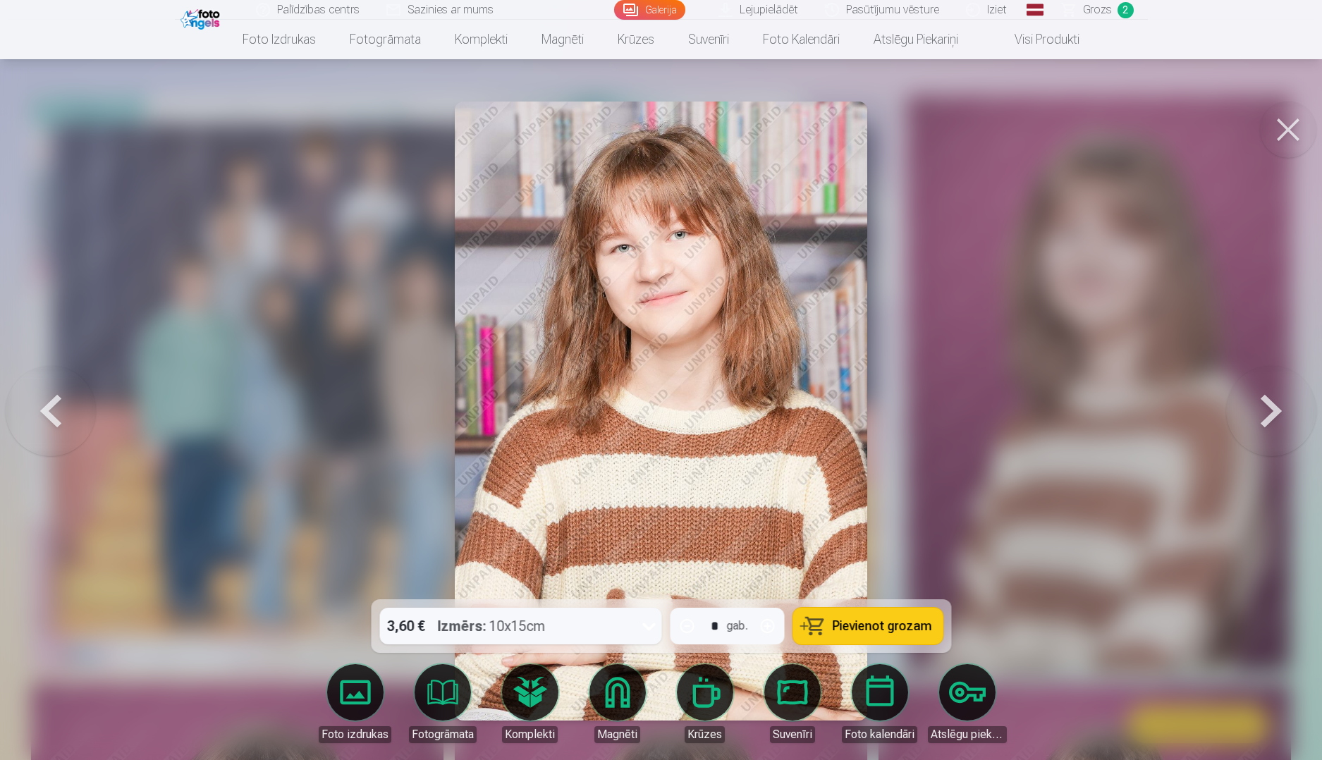
click at [1263, 404] on button at bounding box center [1271, 411] width 90 height 348
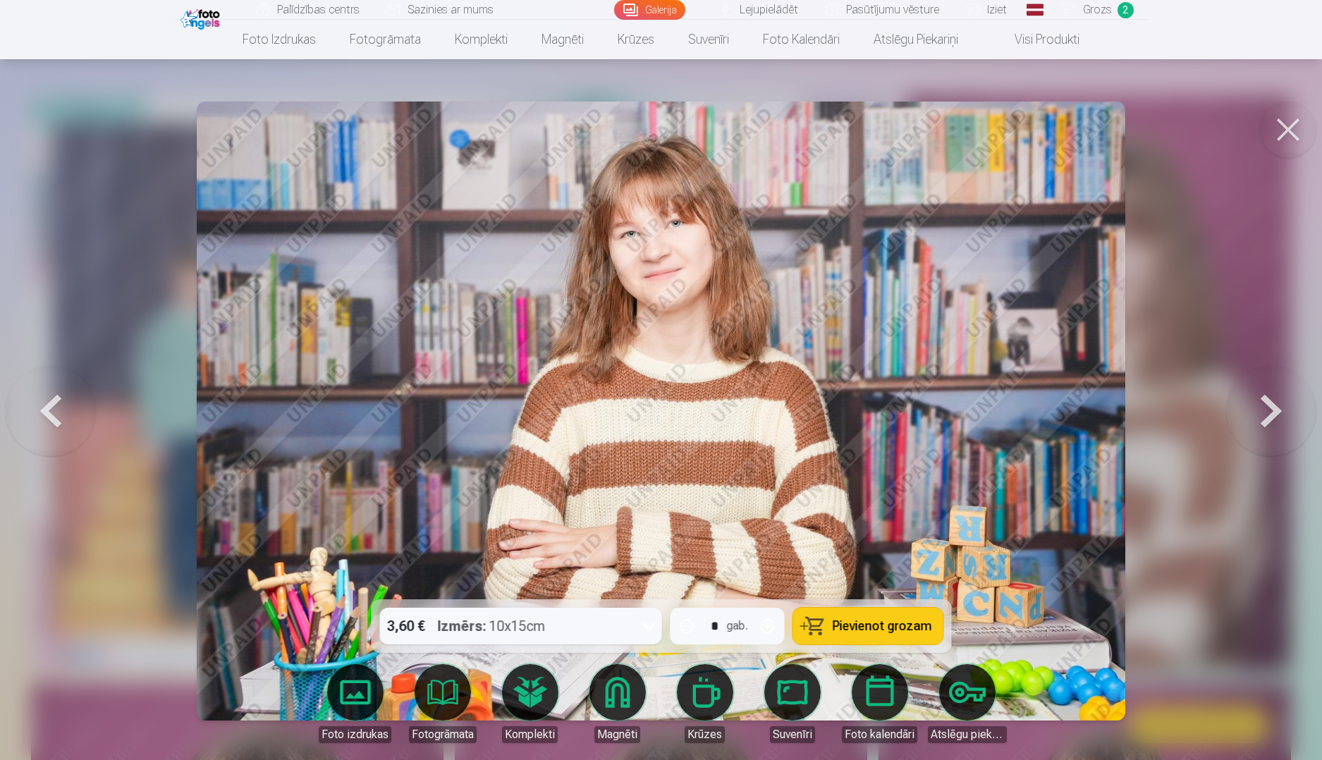
click at [1263, 404] on button at bounding box center [1271, 411] width 90 height 348
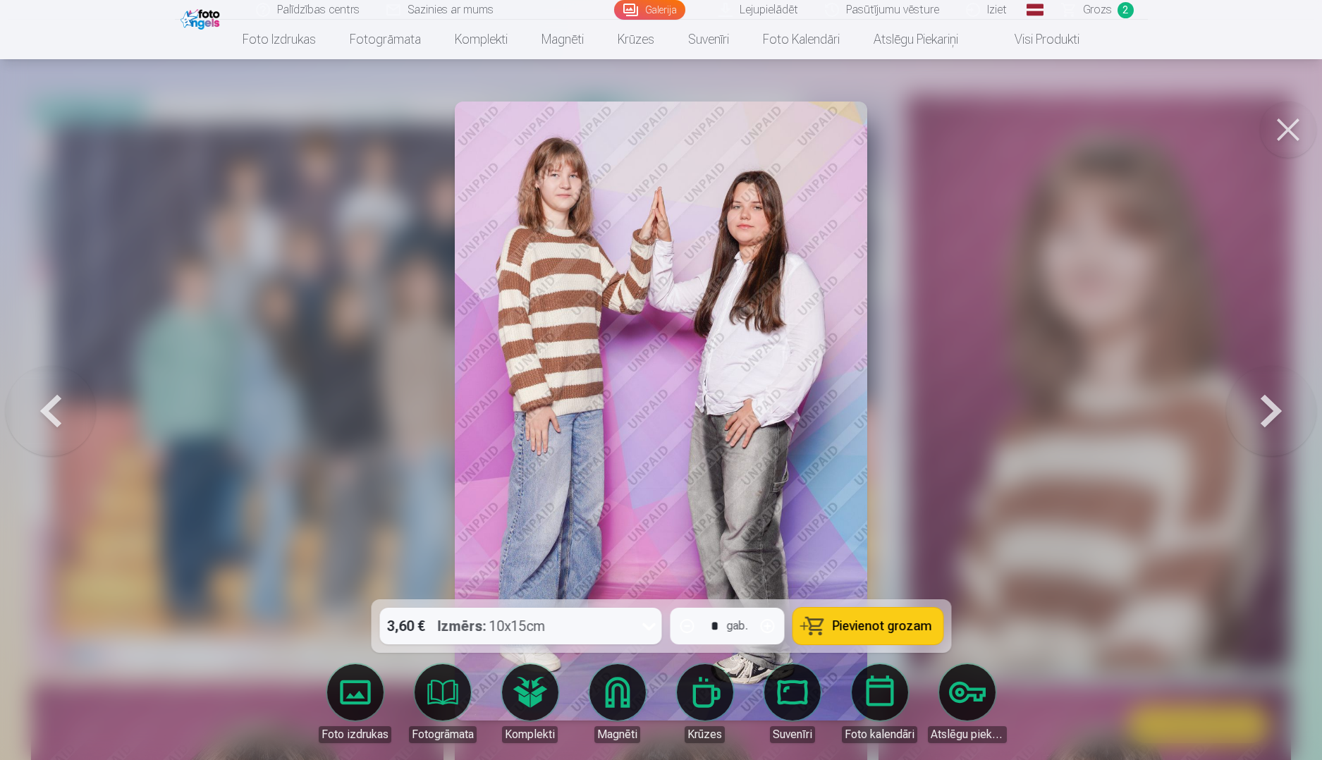
click at [1263, 404] on button at bounding box center [1271, 411] width 90 height 348
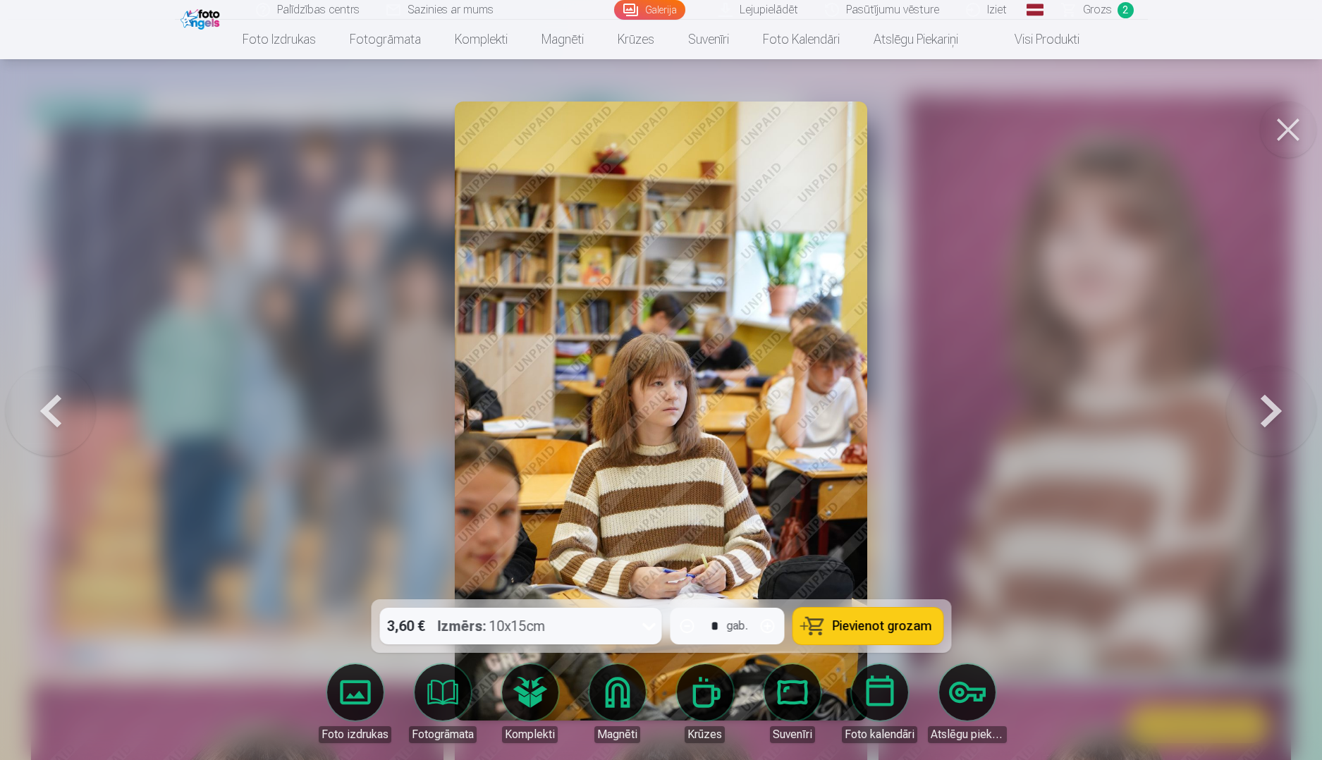
click at [1263, 404] on button at bounding box center [1271, 411] width 90 height 348
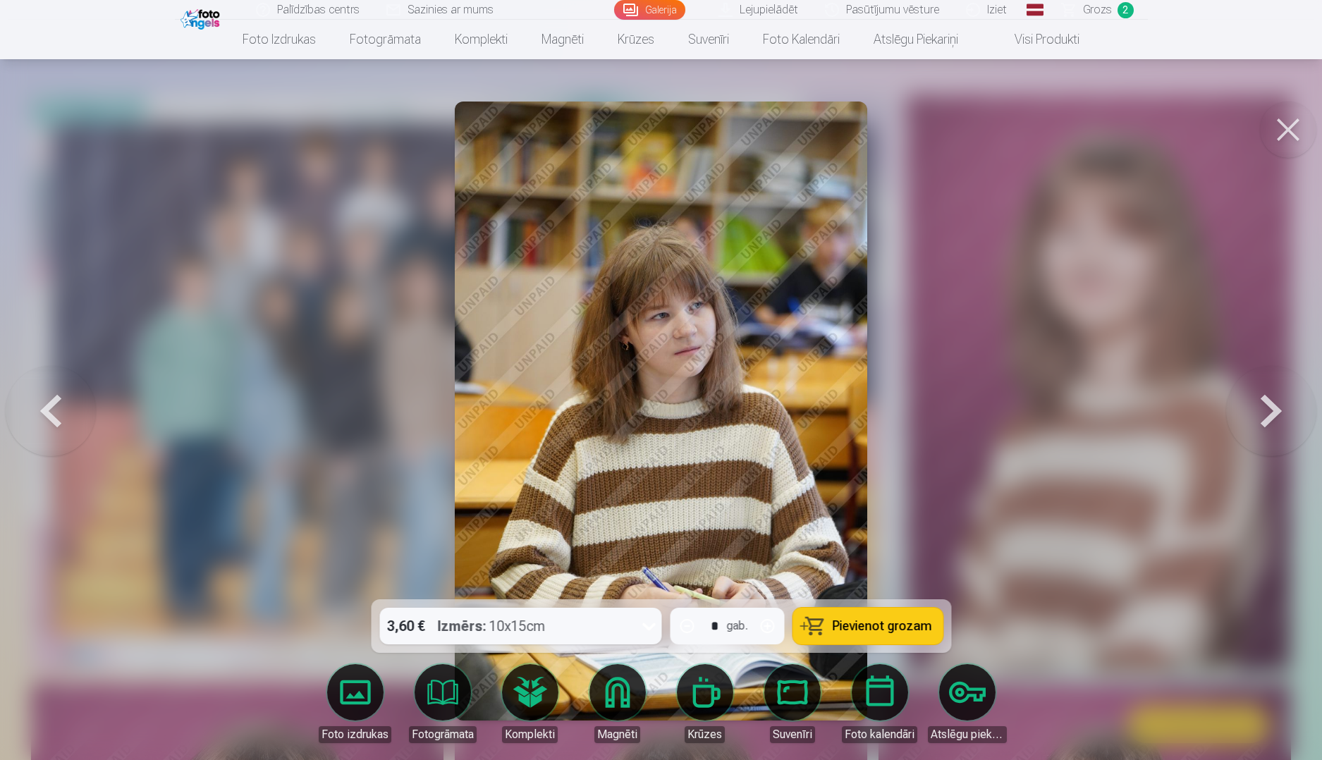
click at [1263, 404] on button at bounding box center [1271, 411] width 90 height 348
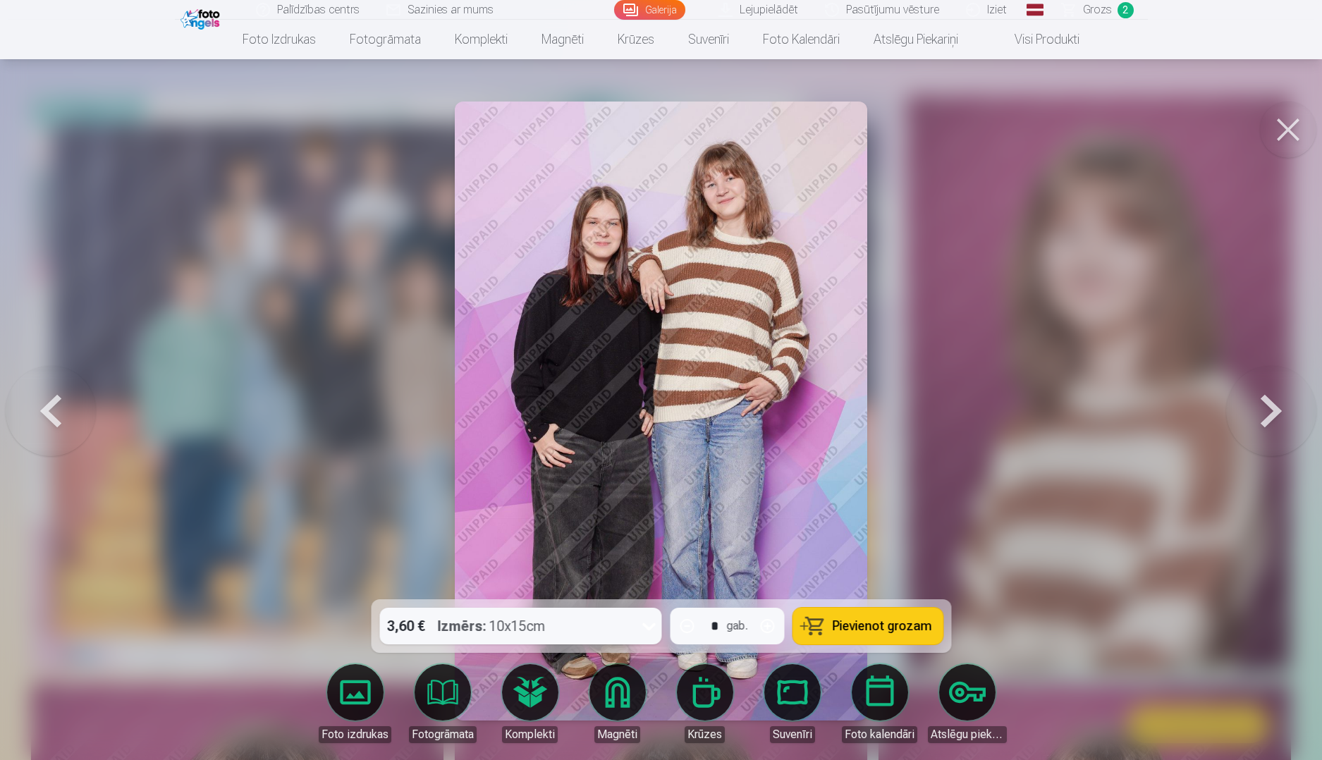
click at [80, 413] on button at bounding box center [51, 411] width 90 height 348
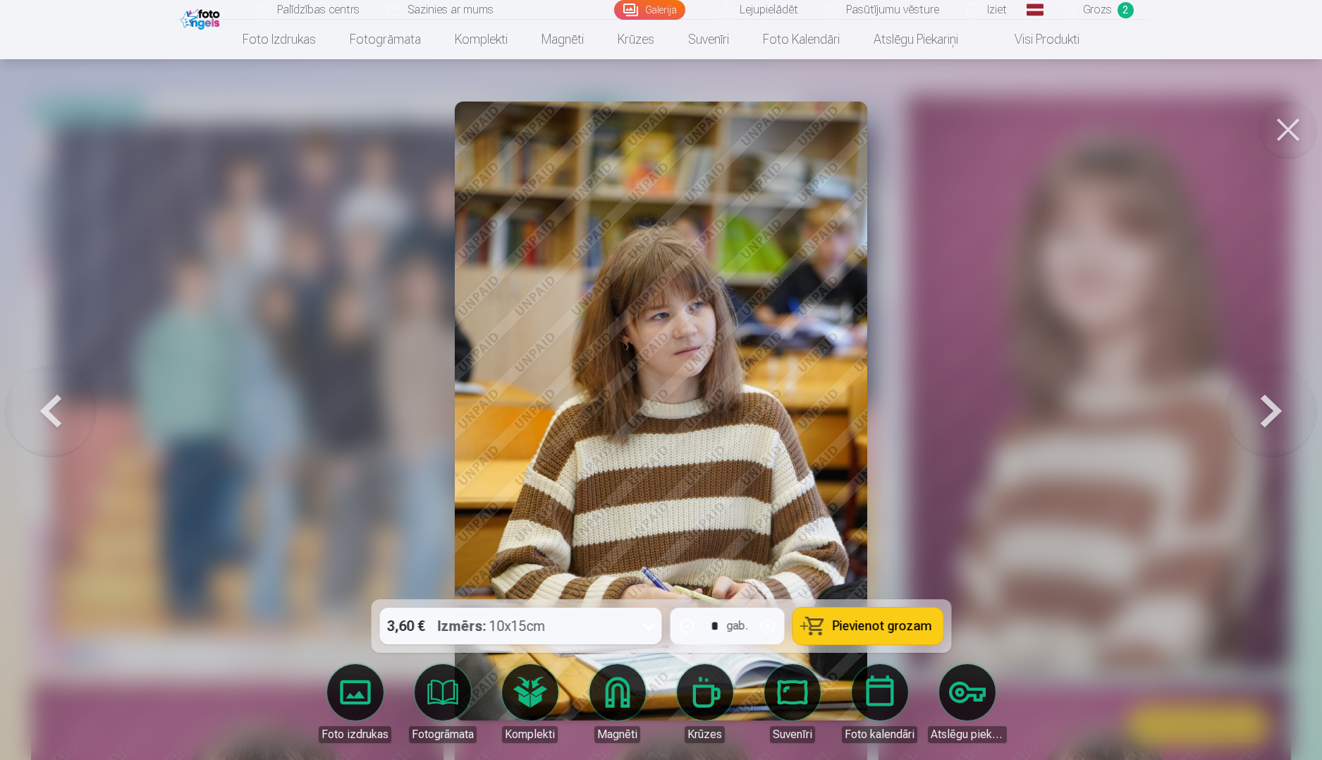
click at [80, 413] on button at bounding box center [51, 411] width 90 height 348
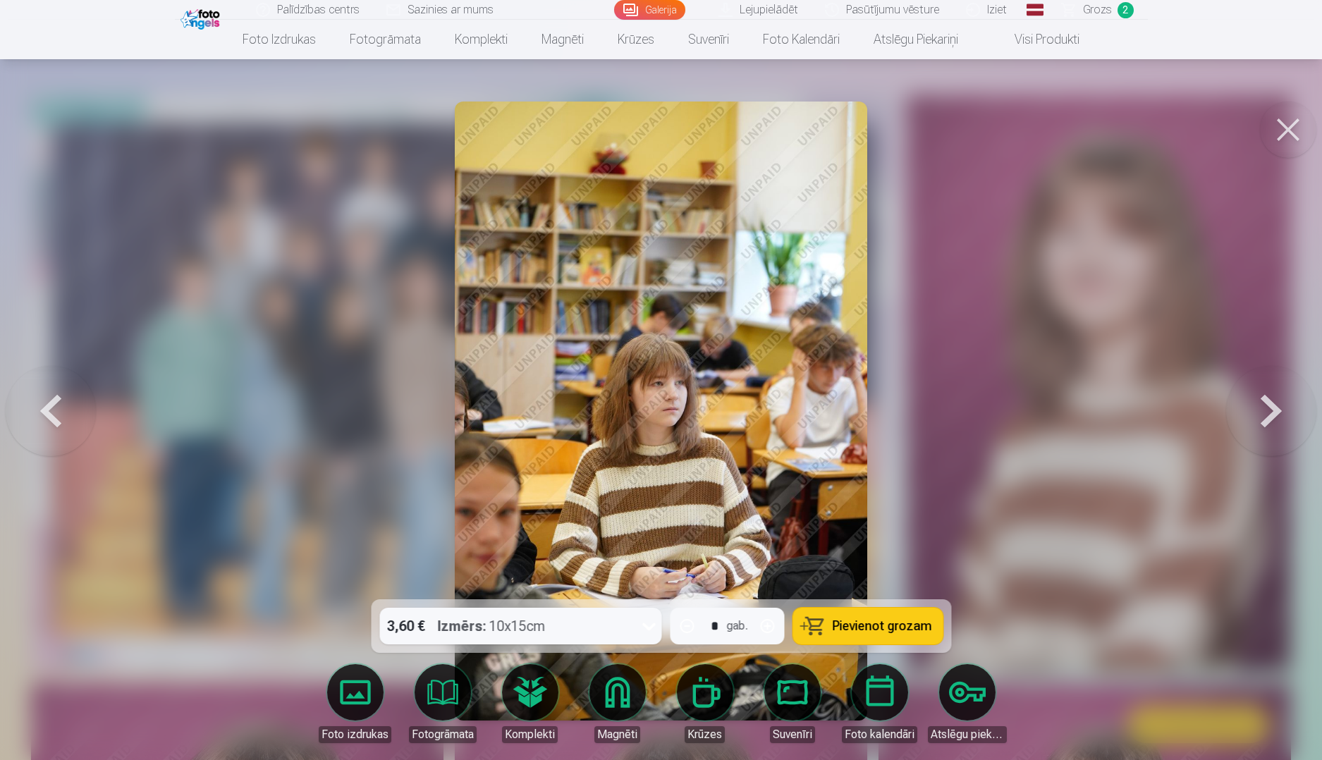
click at [80, 413] on button at bounding box center [51, 411] width 90 height 348
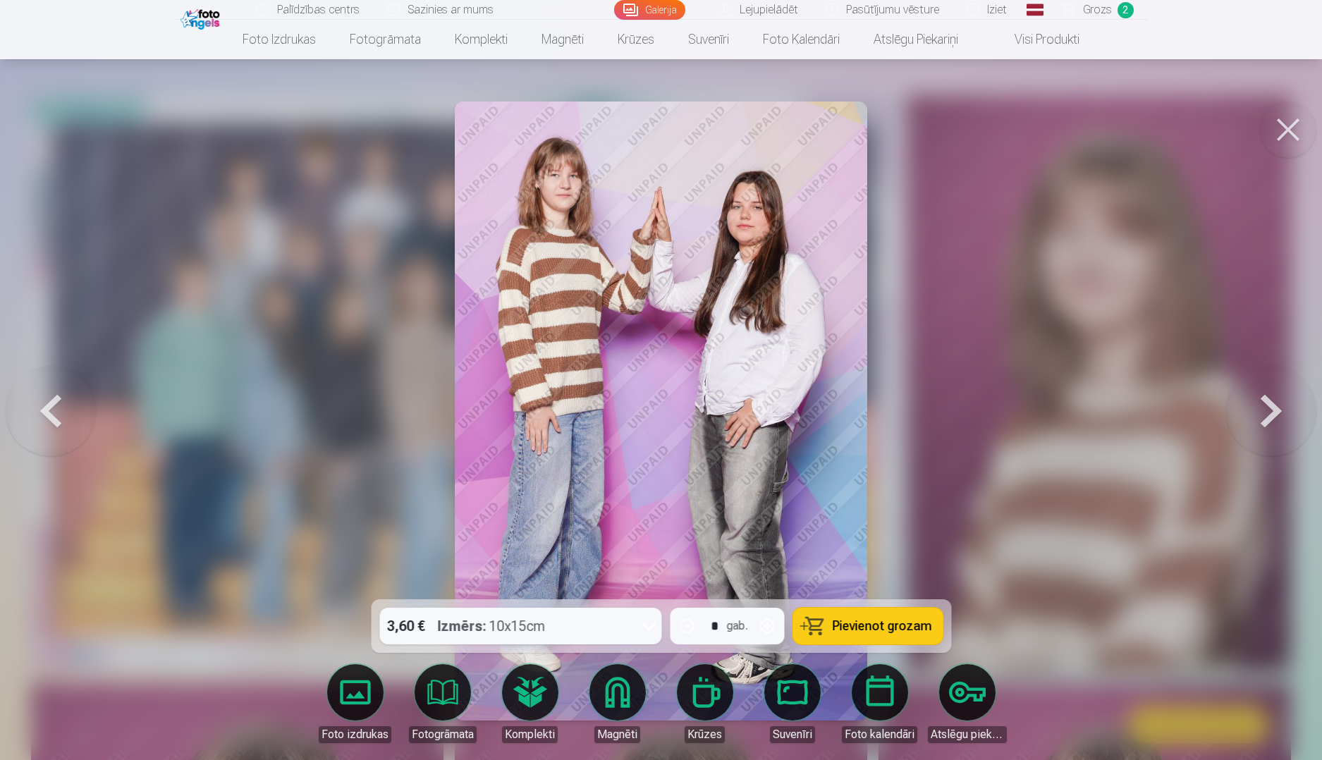
click at [1260, 426] on button at bounding box center [1271, 411] width 90 height 348
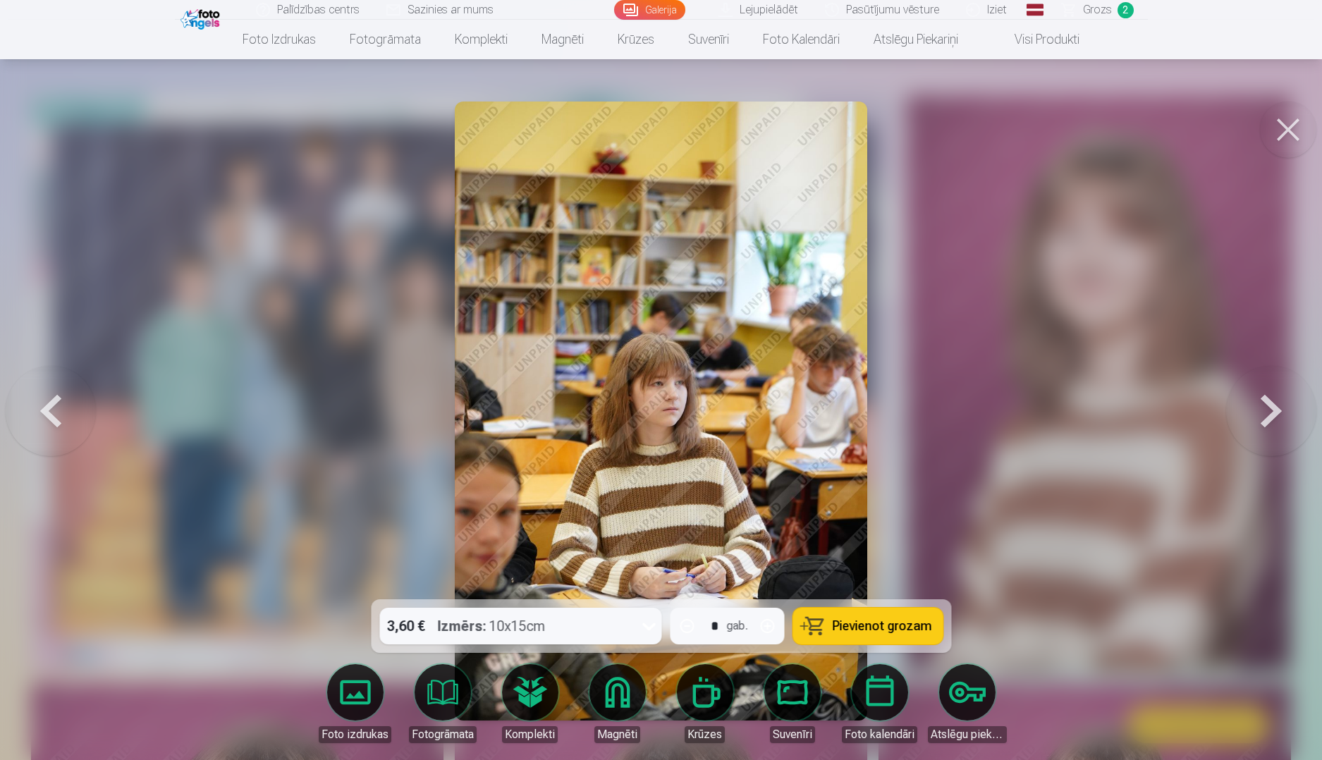
click at [1254, 426] on button at bounding box center [1271, 411] width 90 height 348
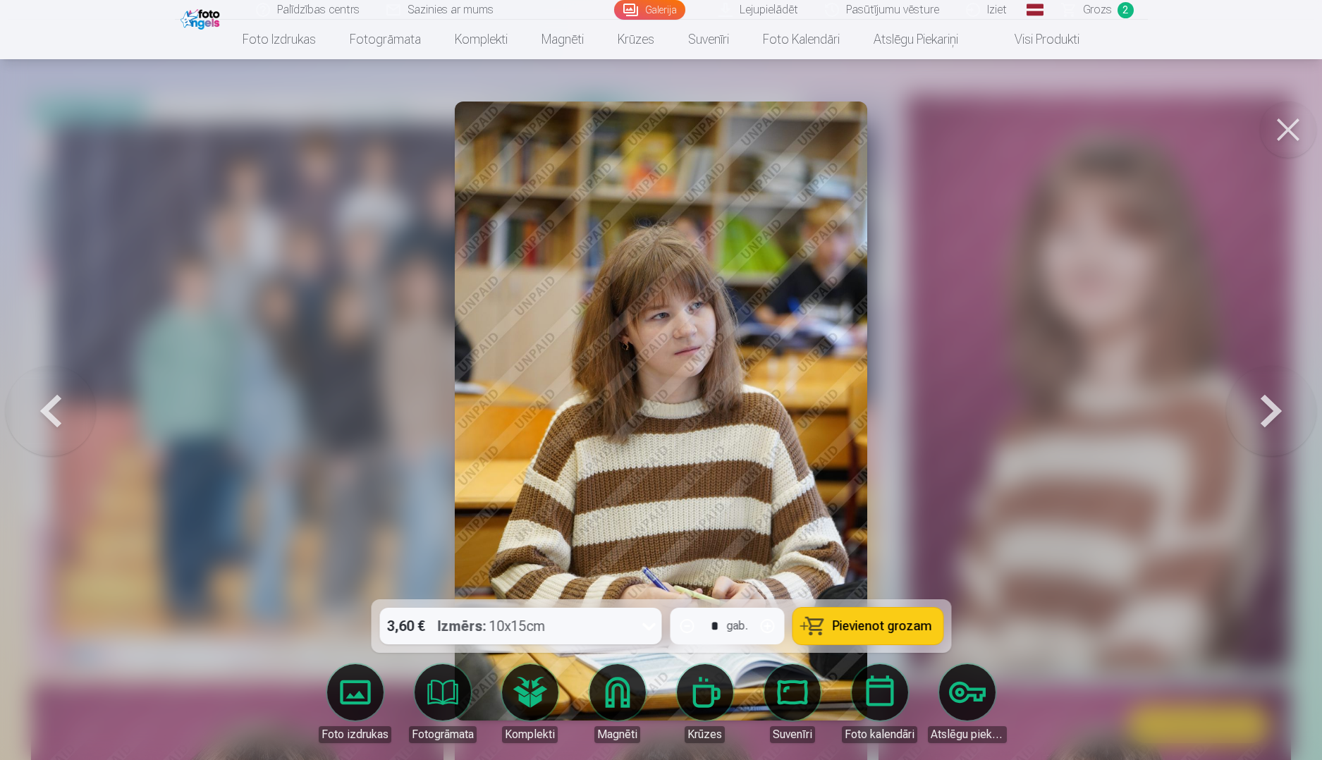
click at [1254, 426] on button at bounding box center [1271, 411] width 90 height 348
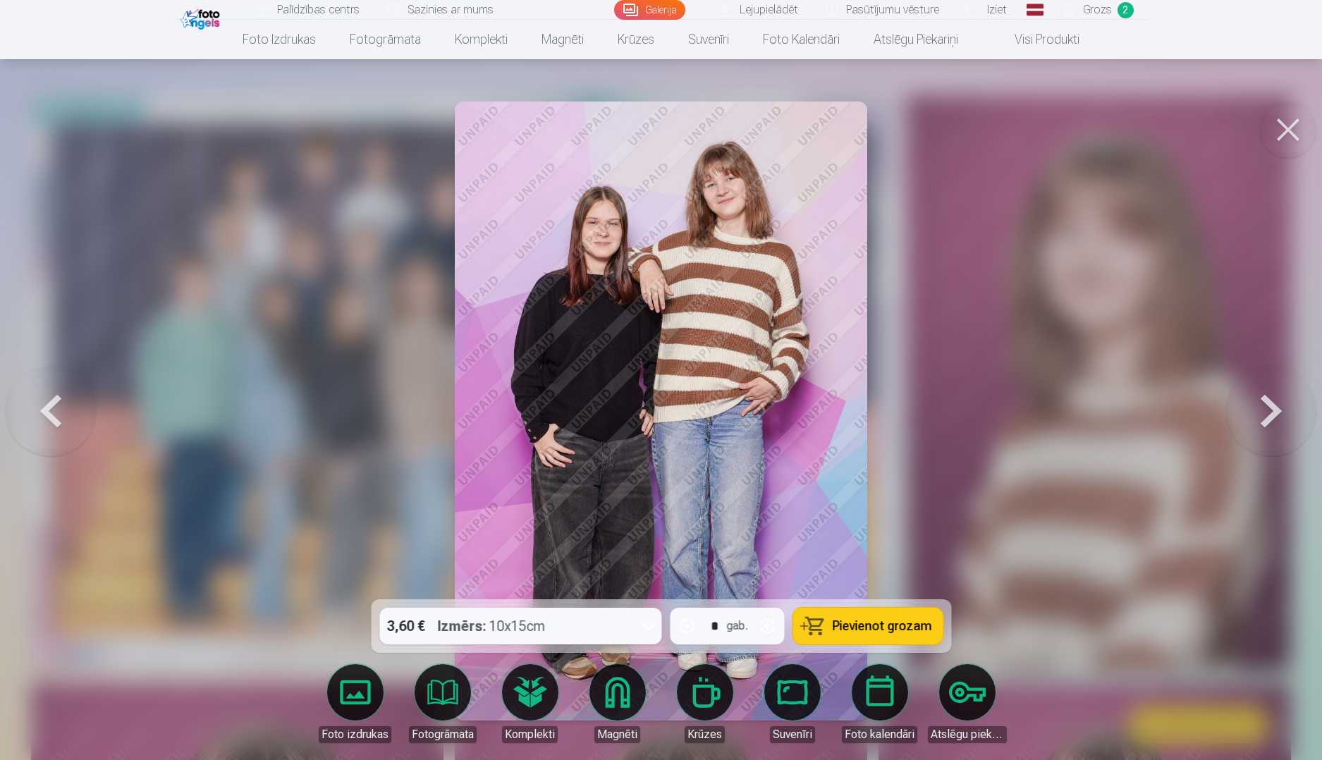
click at [1254, 426] on button at bounding box center [1271, 411] width 90 height 348
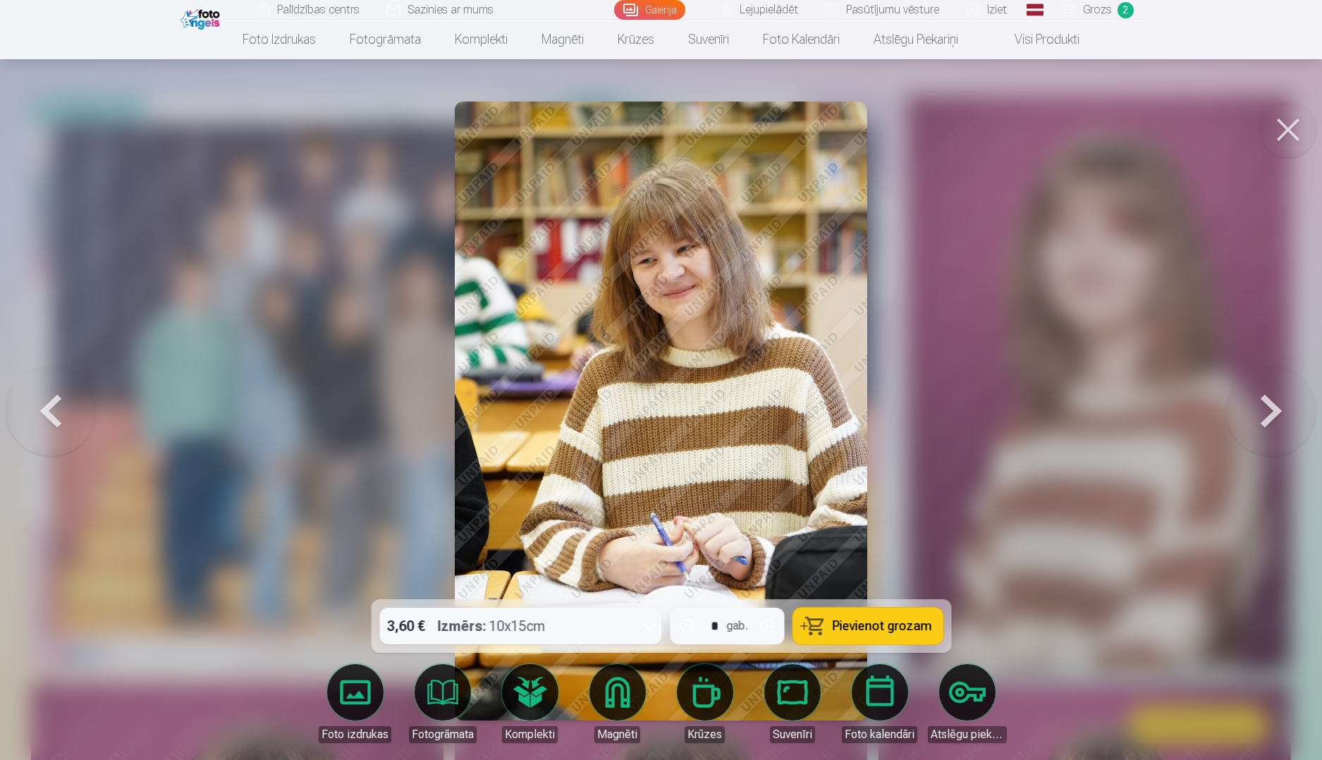
click at [80, 410] on button at bounding box center [51, 411] width 90 height 348
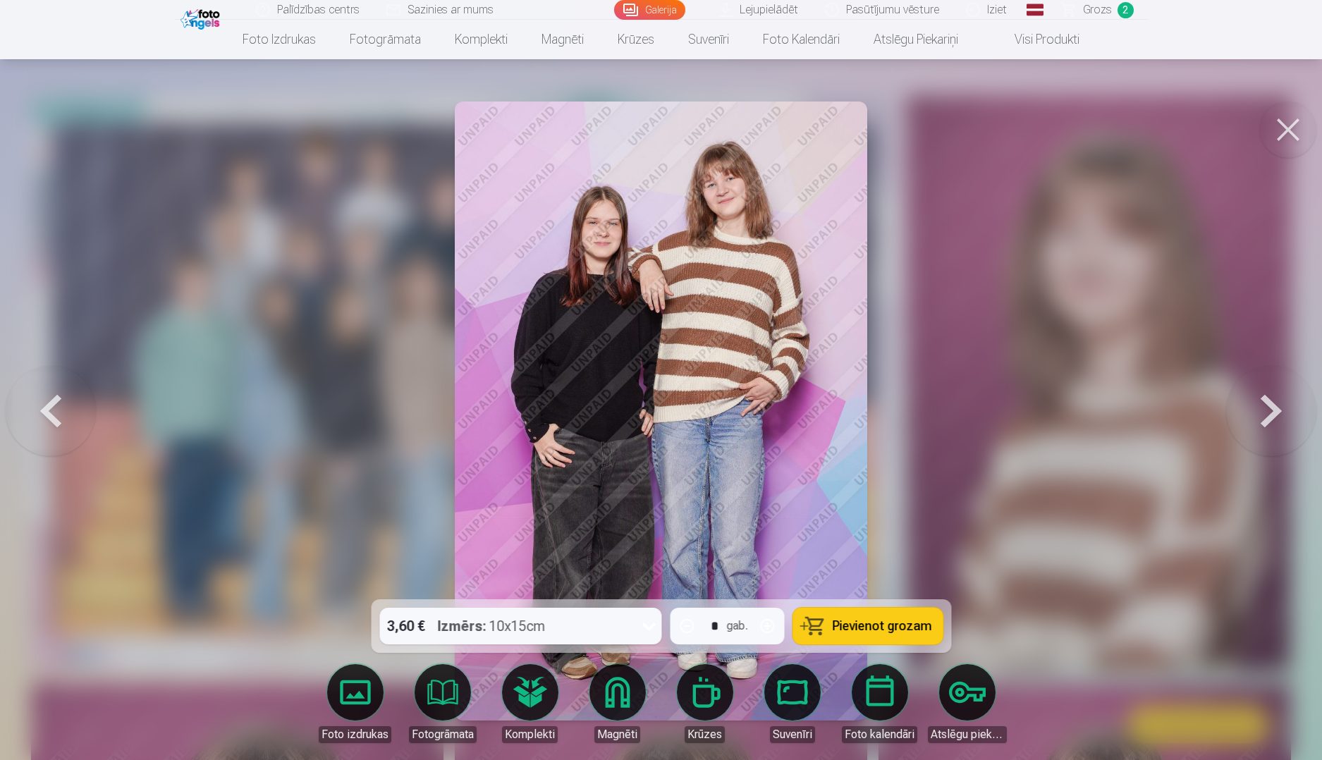
click at [869, 625] on span "Pievienot grozam" at bounding box center [881, 626] width 99 height 13
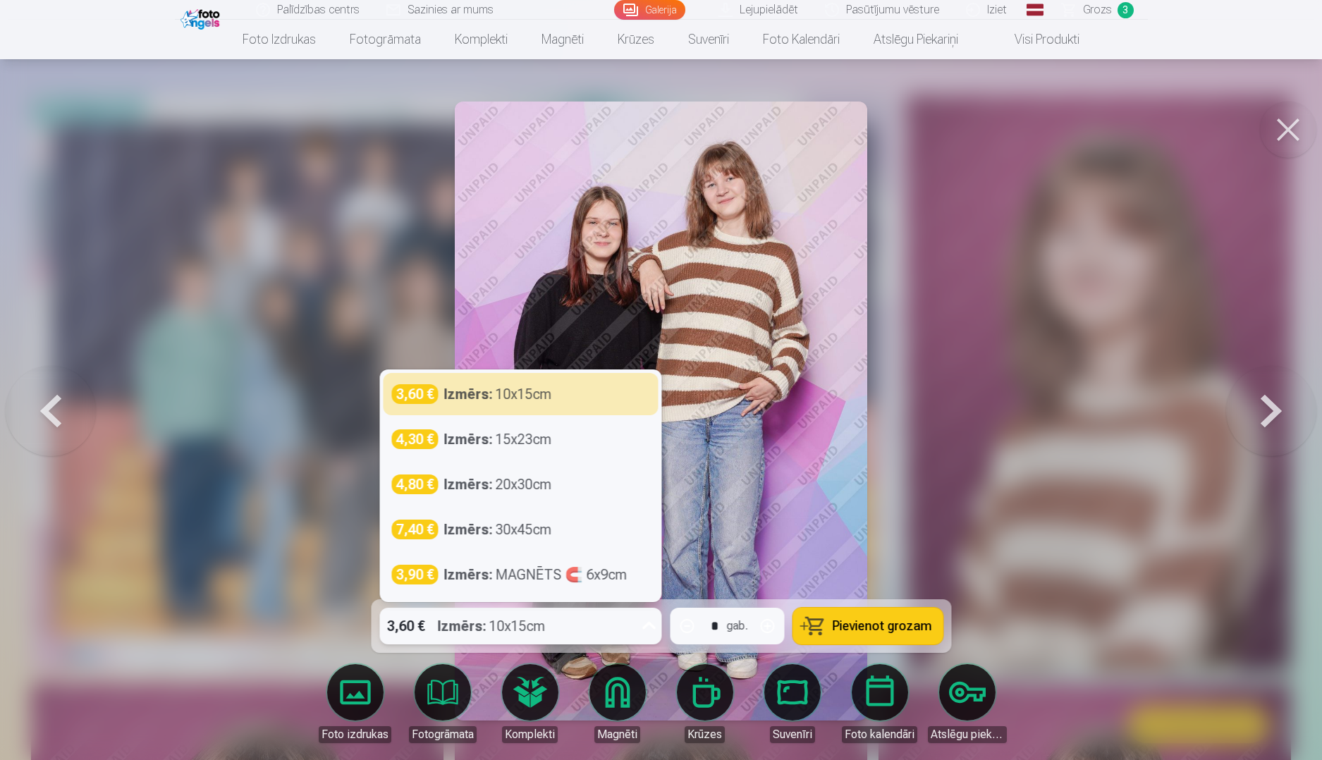
click at [647, 625] on icon at bounding box center [648, 626] width 23 height 23
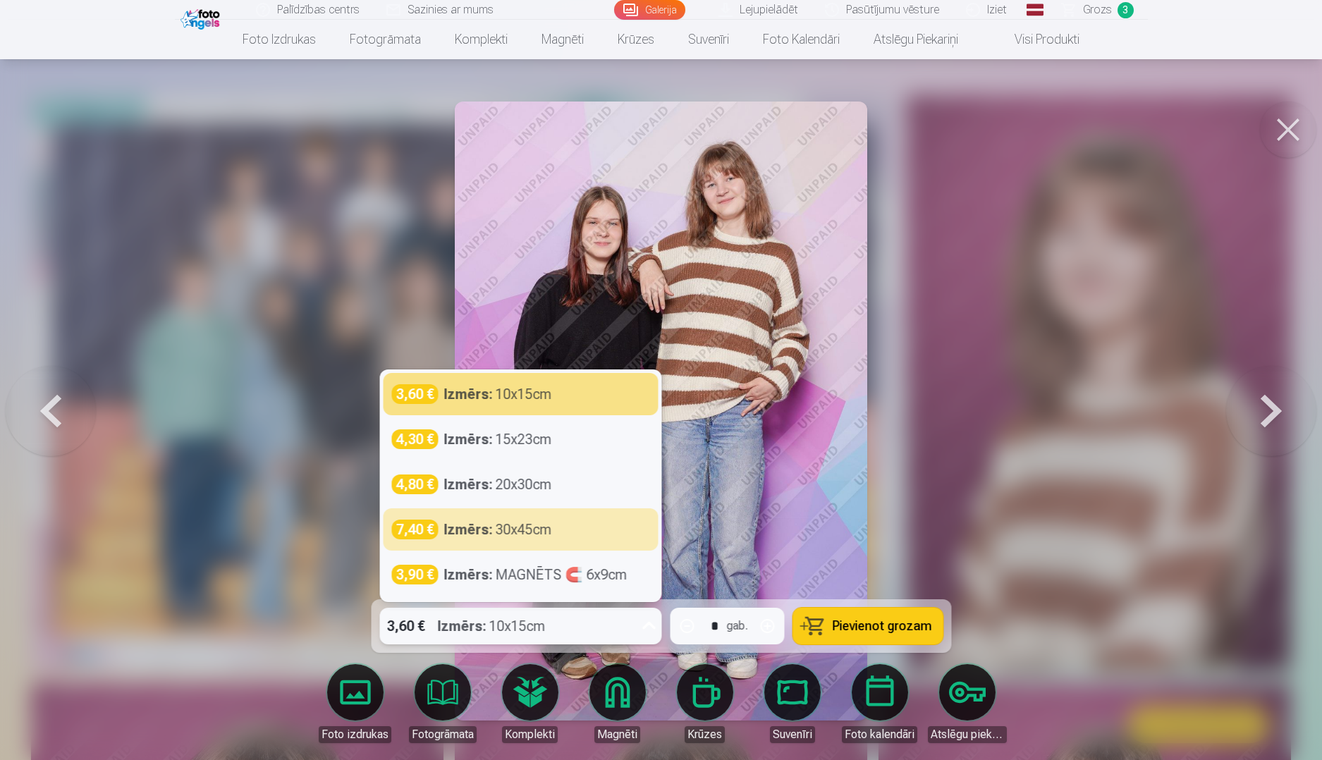
click at [971, 488] on div at bounding box center [661, 380] width 1322 height 760
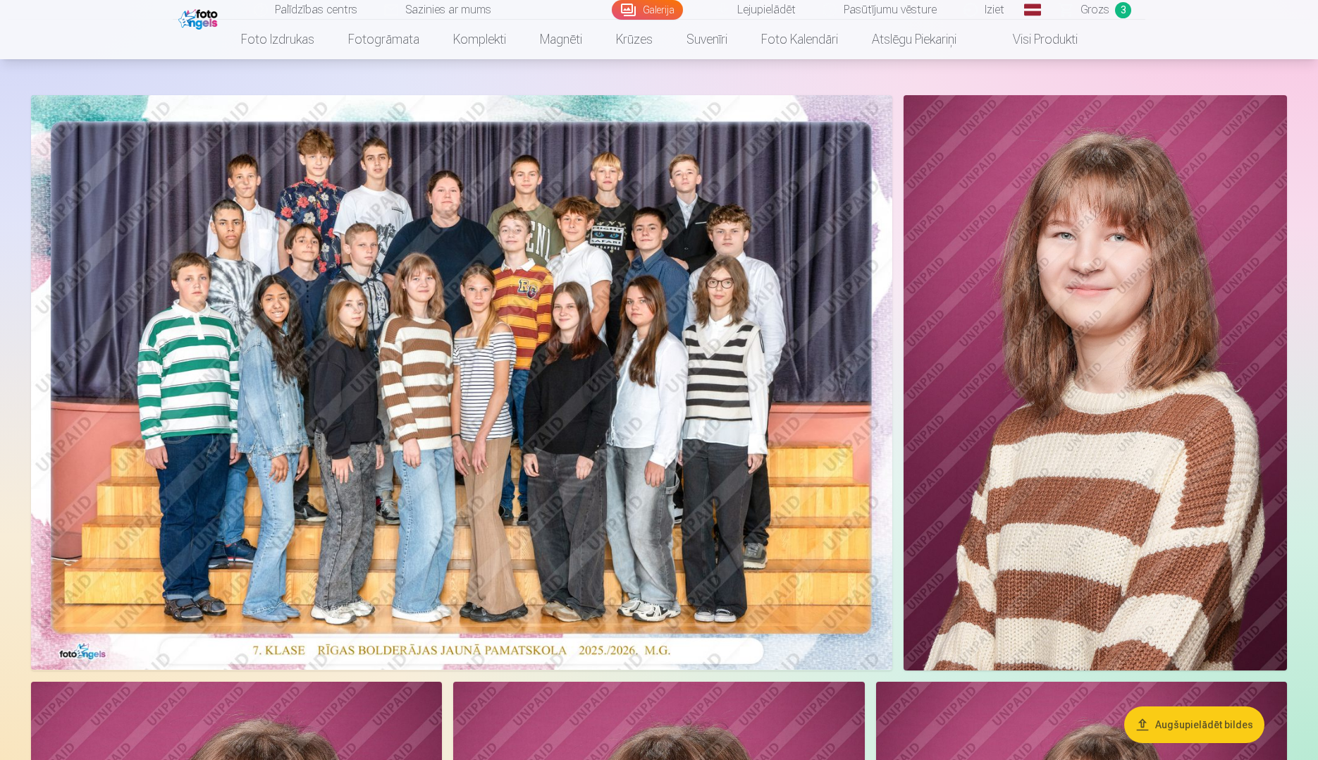
click at [759, 462] on img at bounding box center [461, 382] width 861 height 575
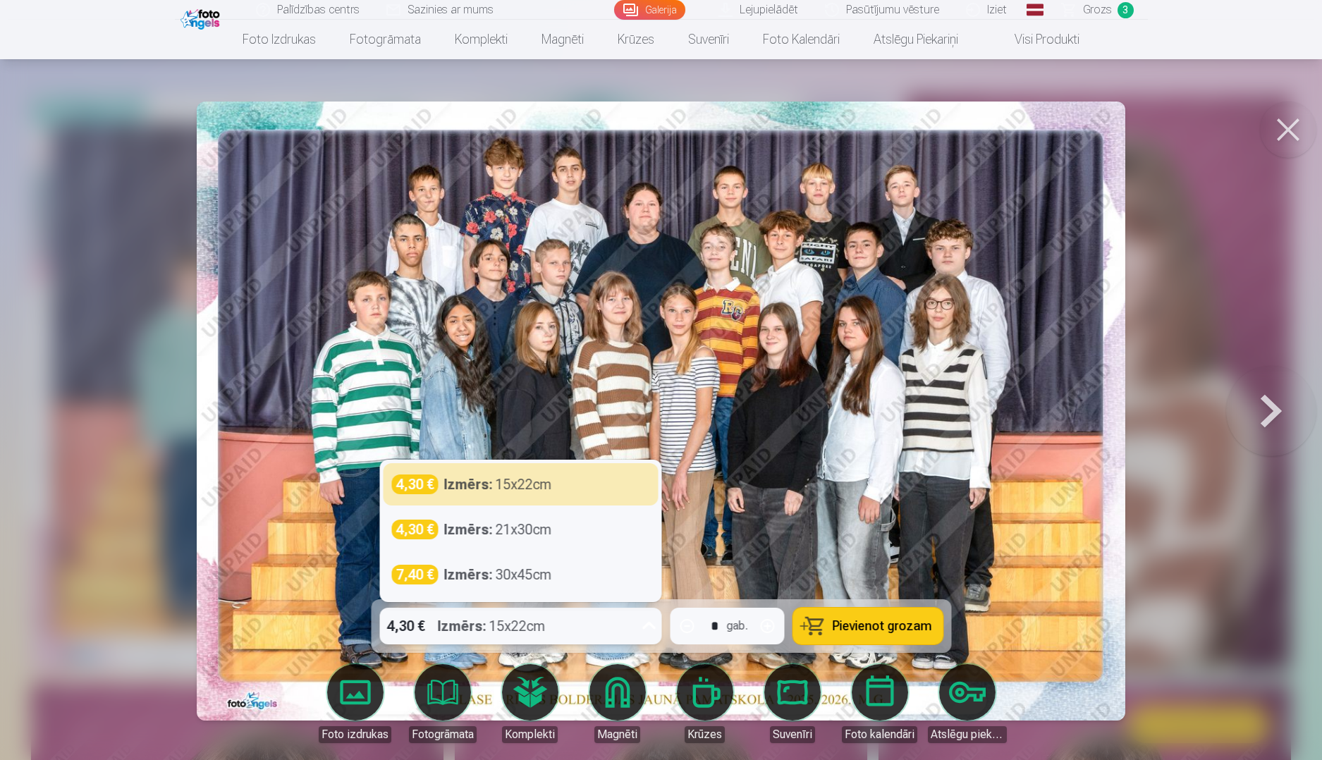
click at [651, 620] on icon at bounding box center [648, 626] width 23 height 23
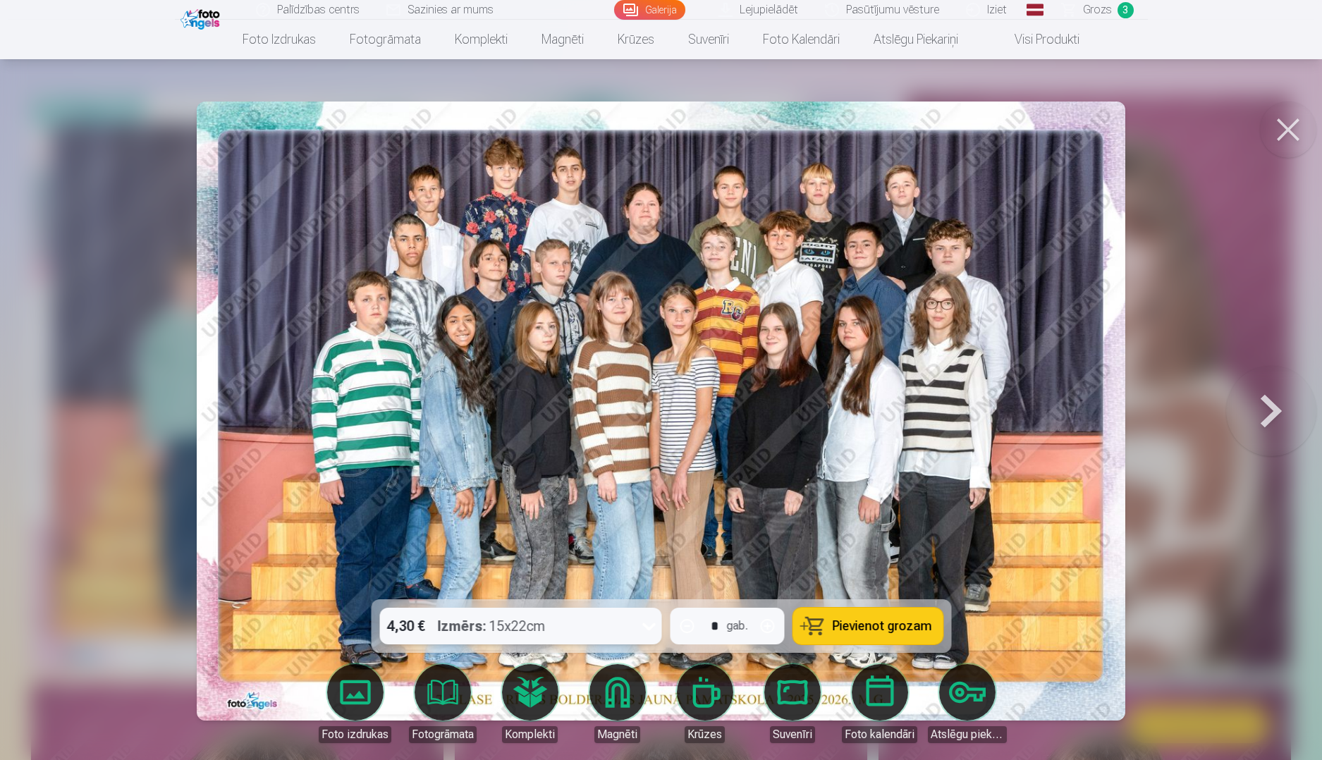
click at [651, 620] on icon at bounding box center [648, 626] width 23 height 23
click at [1268, 422] on button at bounding box center [1271, 411] width 90 height 348
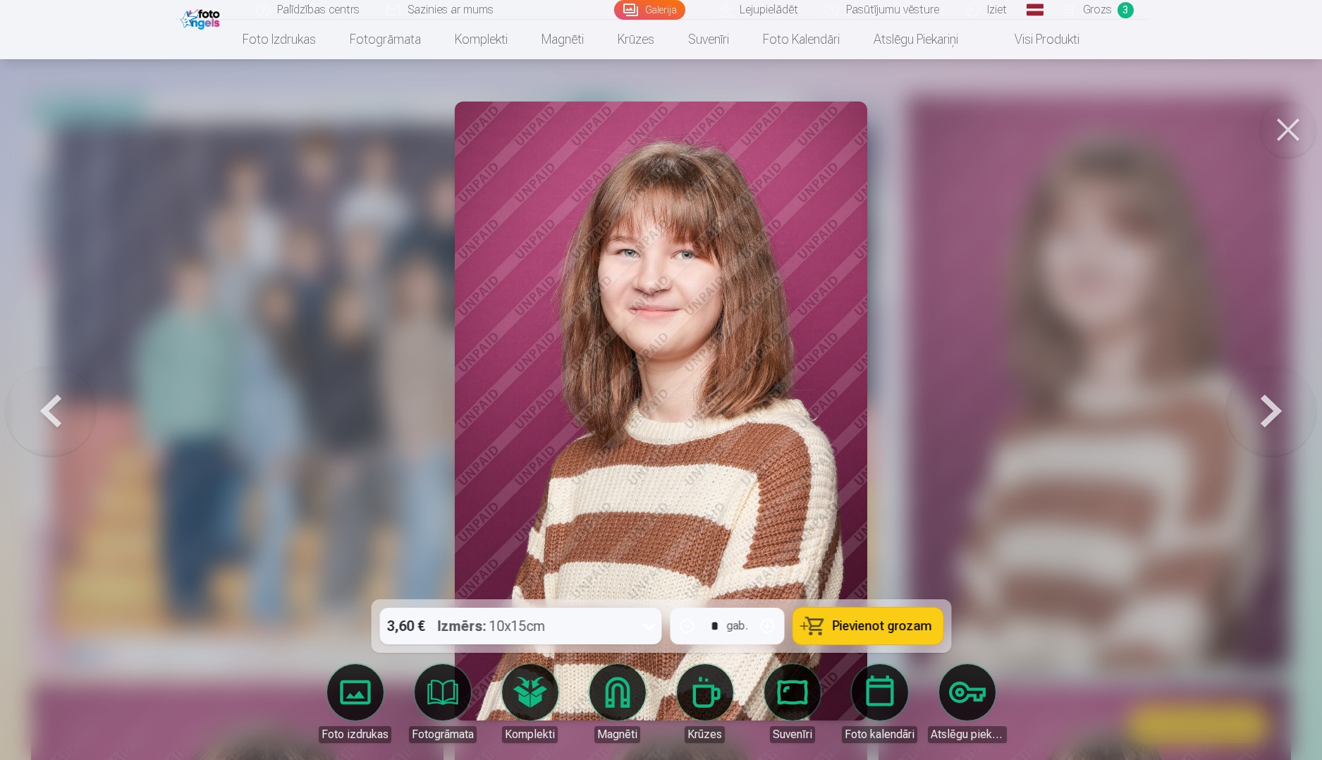
click at [1265, 422] on button at bounding box center [1271, 411] width 90 height 348
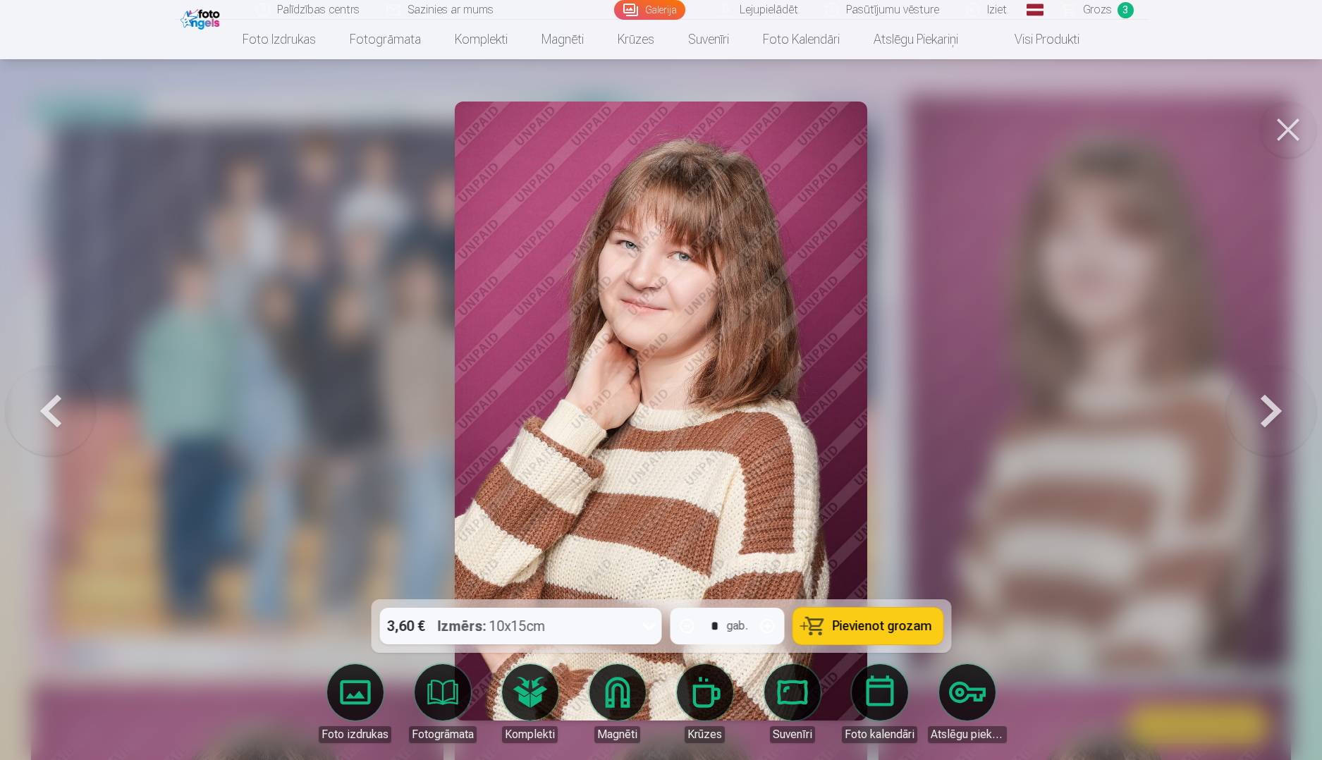
click at [1265, 422] on button at bounding box center [1271, 411] width 90 height 348
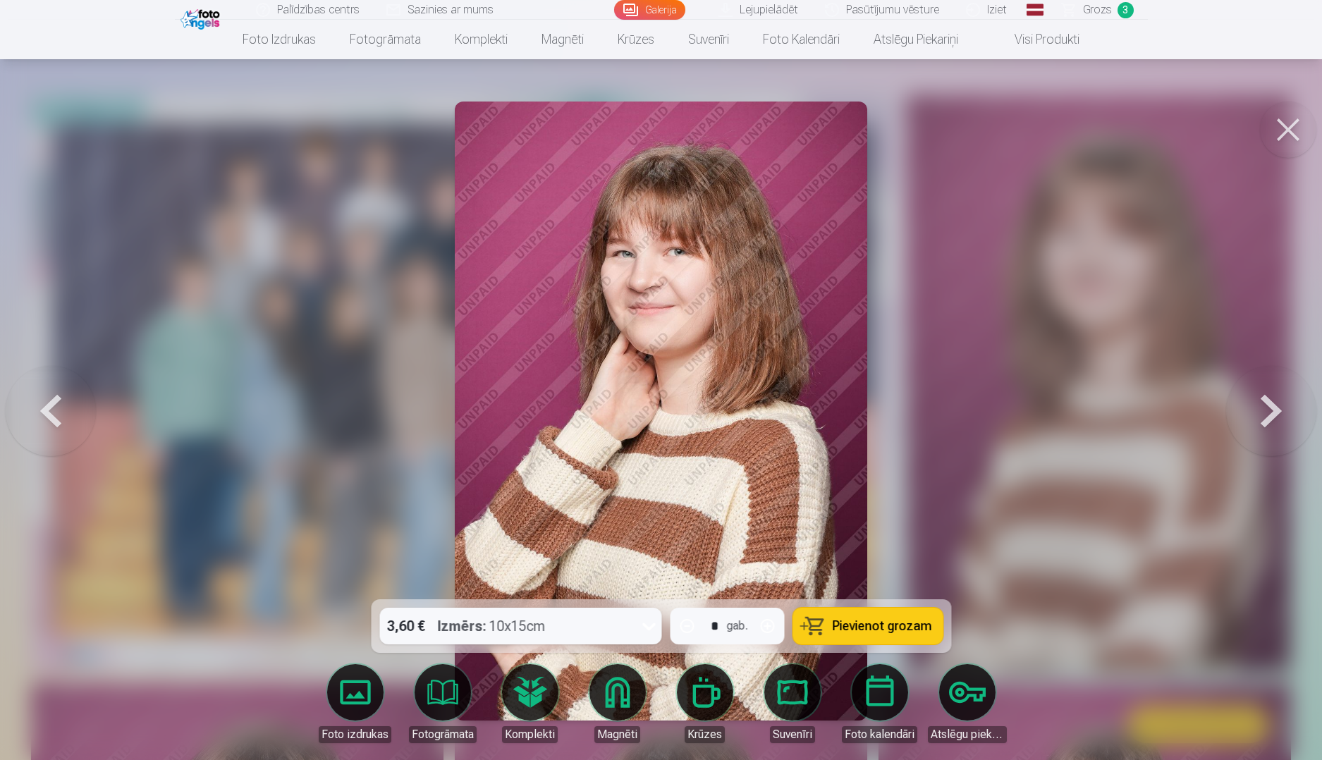
click at [1265, 422] on button at bounding box center [1271, 411] width 90 height 348
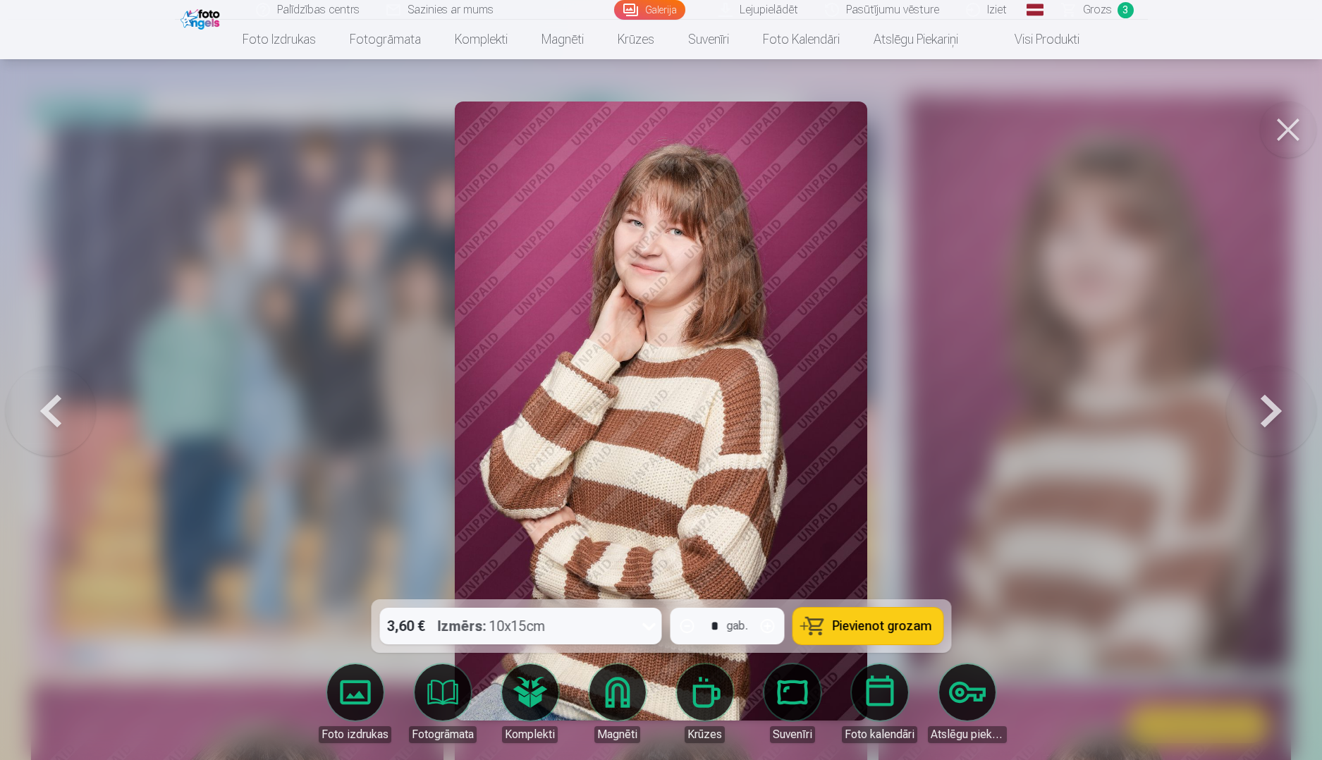
click at [1265, 422] on button at bounding box center [1271, 411] width 90 height 348
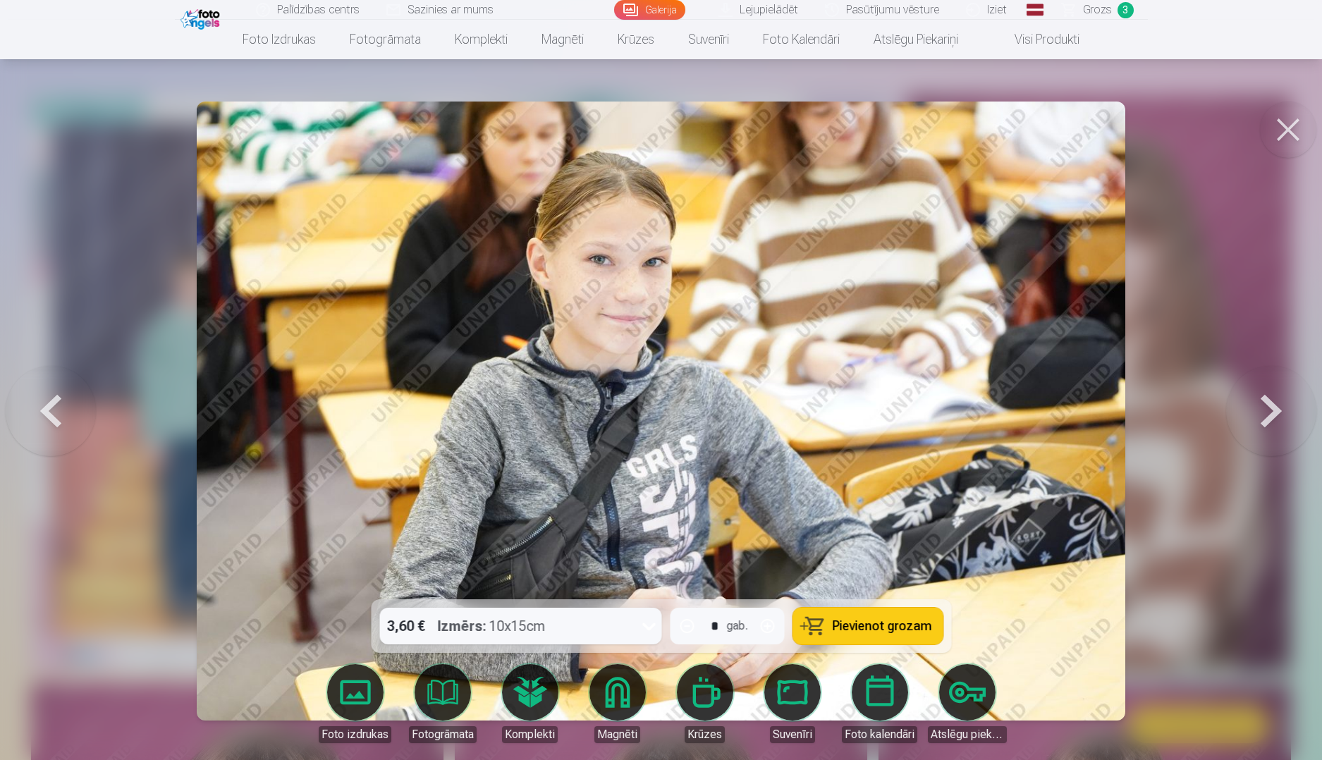
click at [1265, 422] on button at bounding box center [1271, 411] width 90 height 348
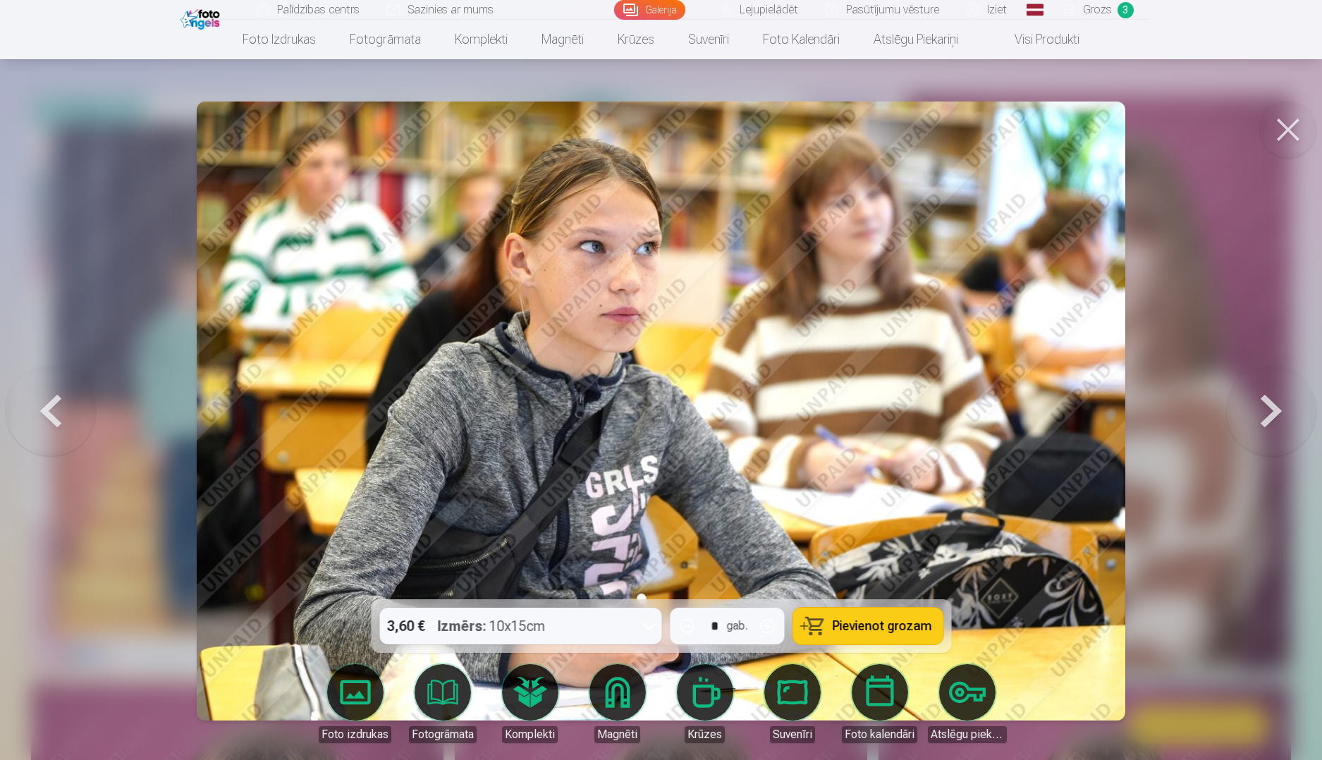
click at [1265, 422] on button at bounding box center [1271, 411] width 90 height 348
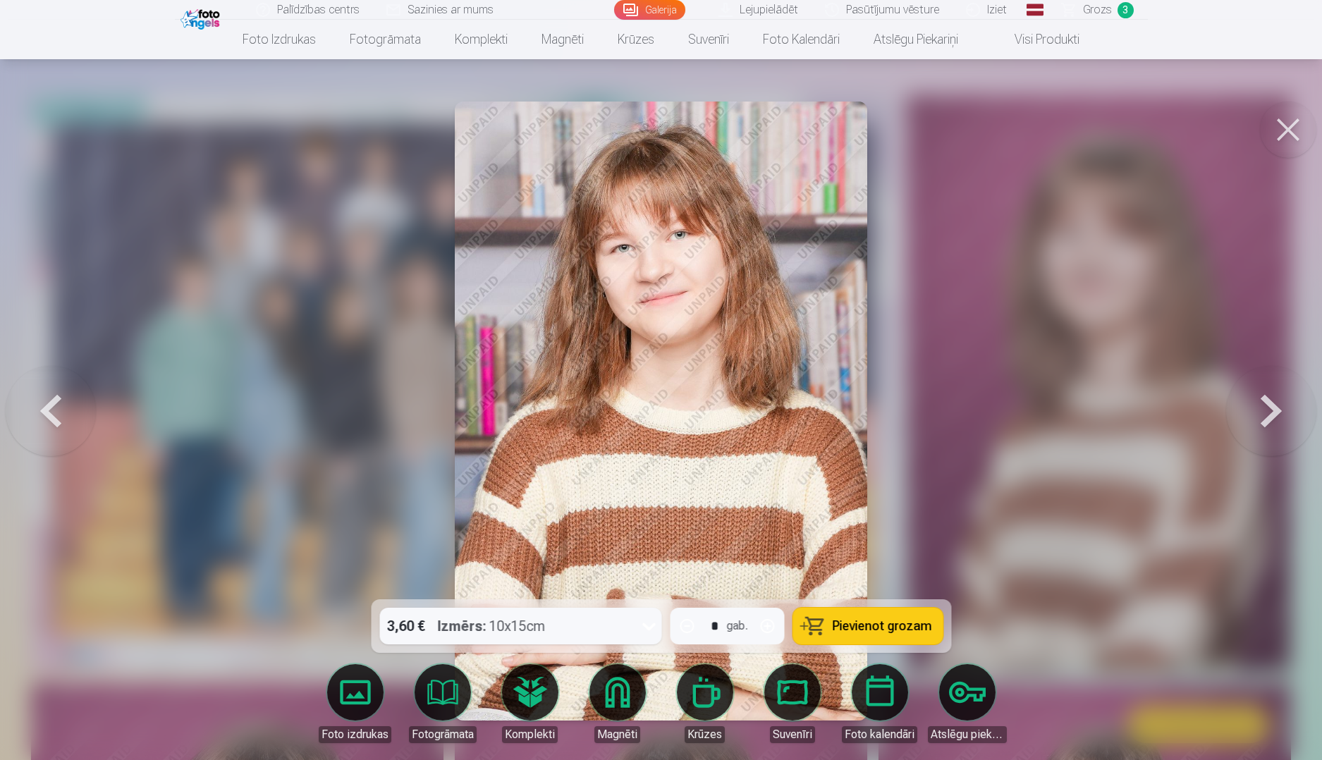
click at [1265, 422] on button at bounding box center [1271, 411] width 90 height 348
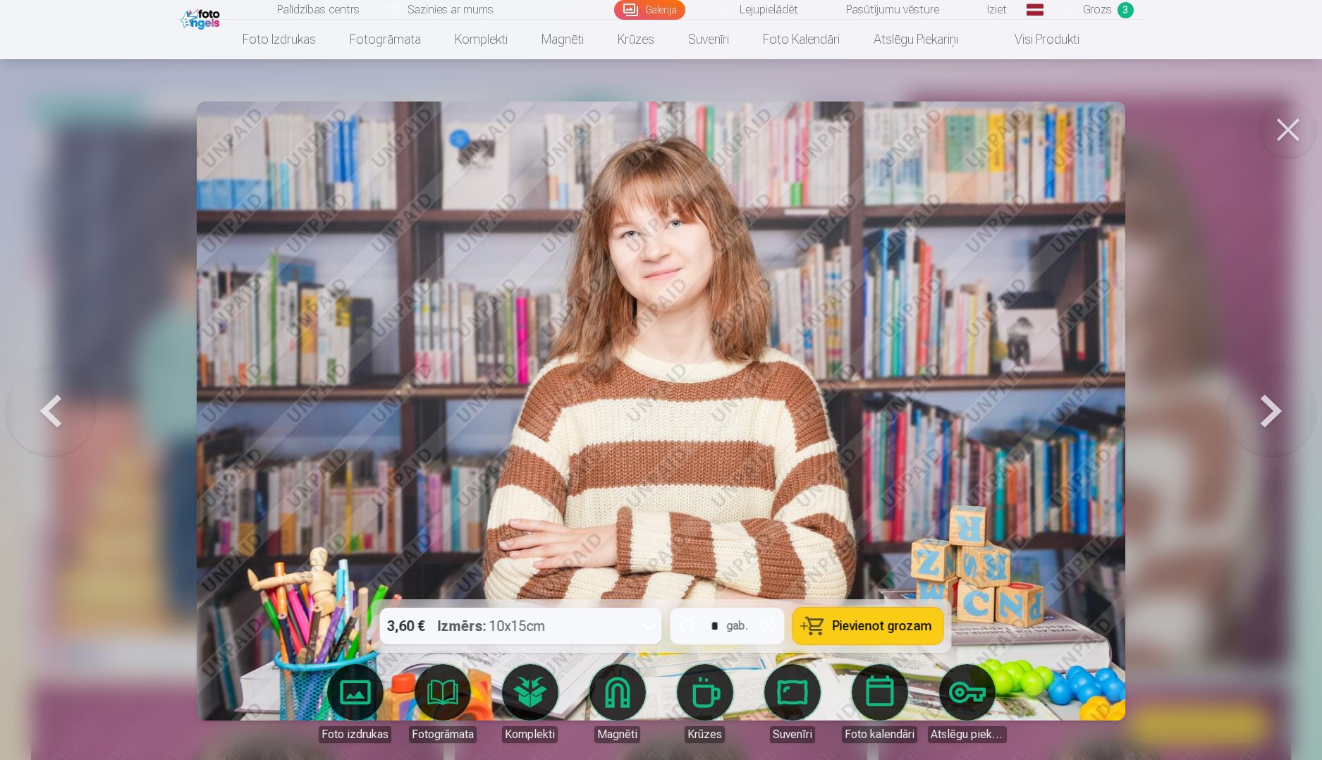
click at [1265, 422] on button at bounding box center [1271, 411] width 90 height 348
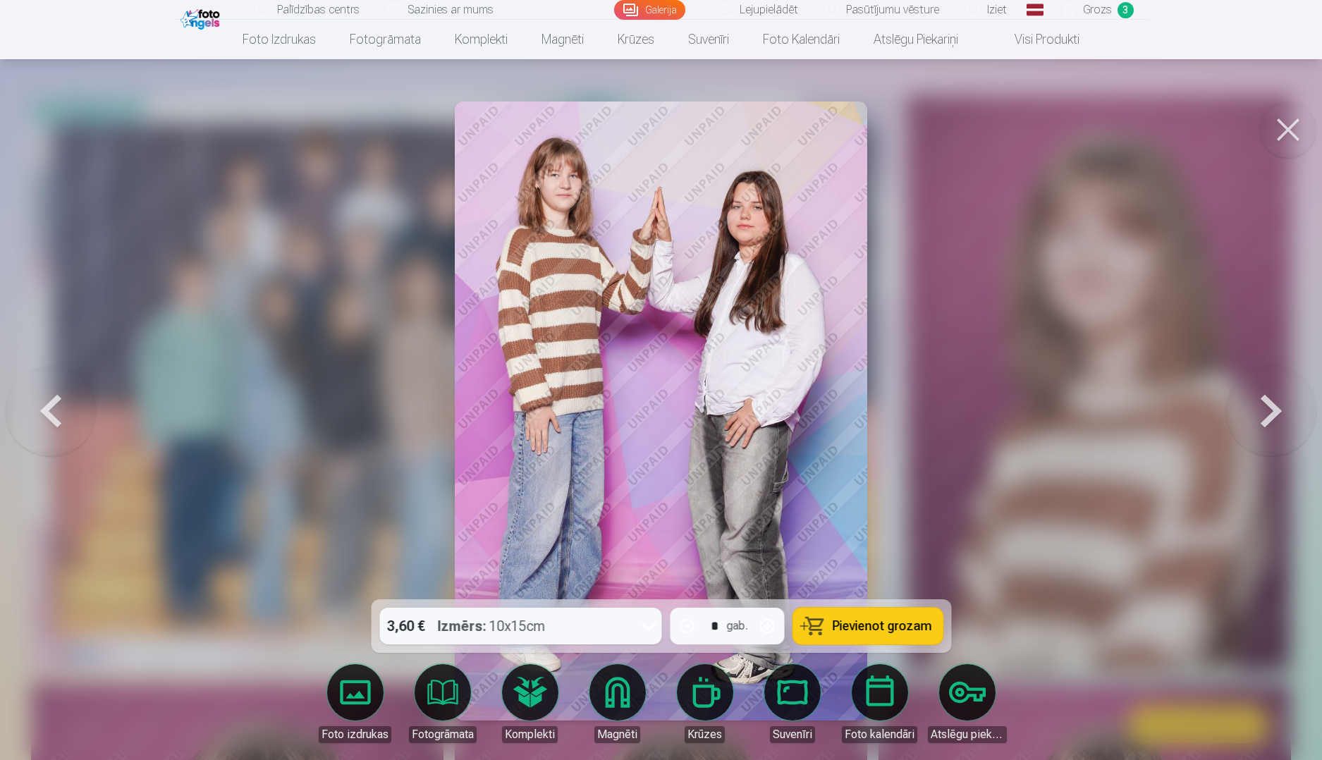
click at [1265, 422] on button at bounding box center [1271, 411] width 90 height 348
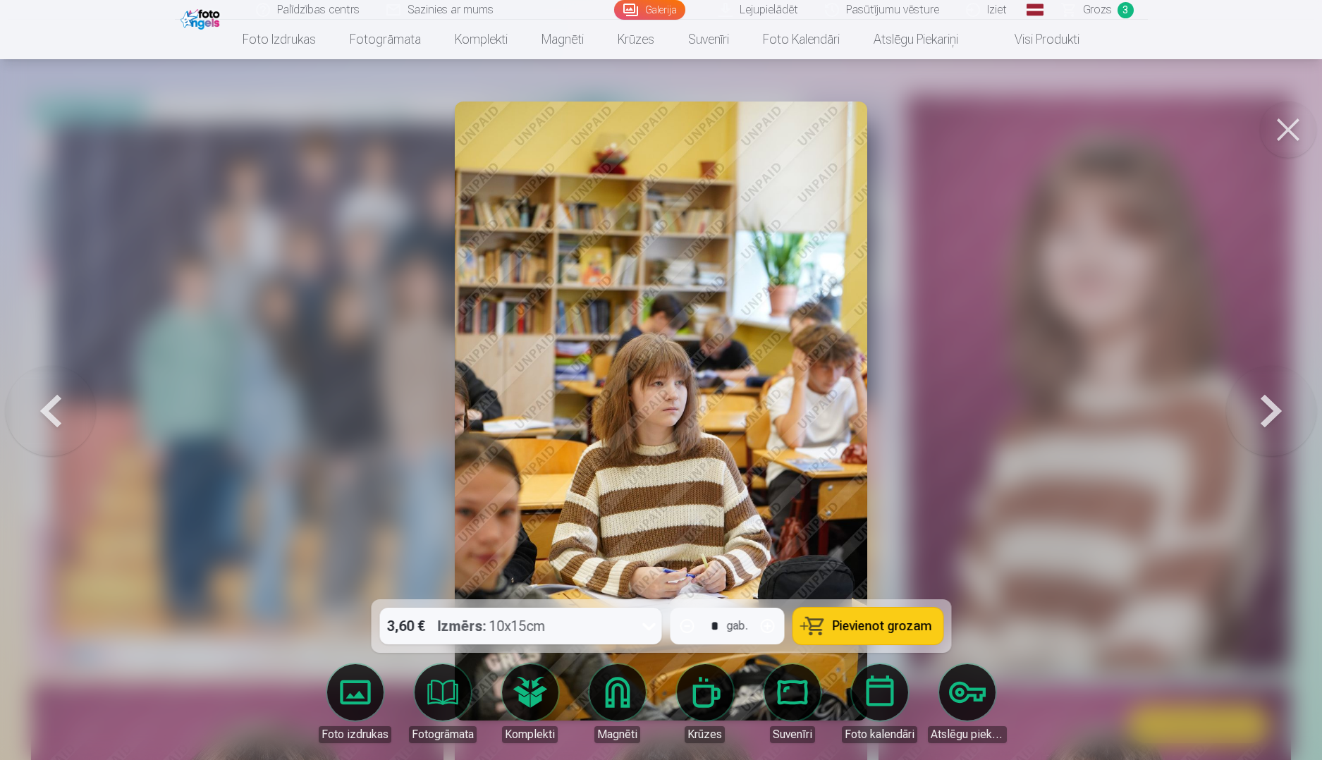
click at [61, 416] on button at bounding box center [51, 411] width 90 height 348
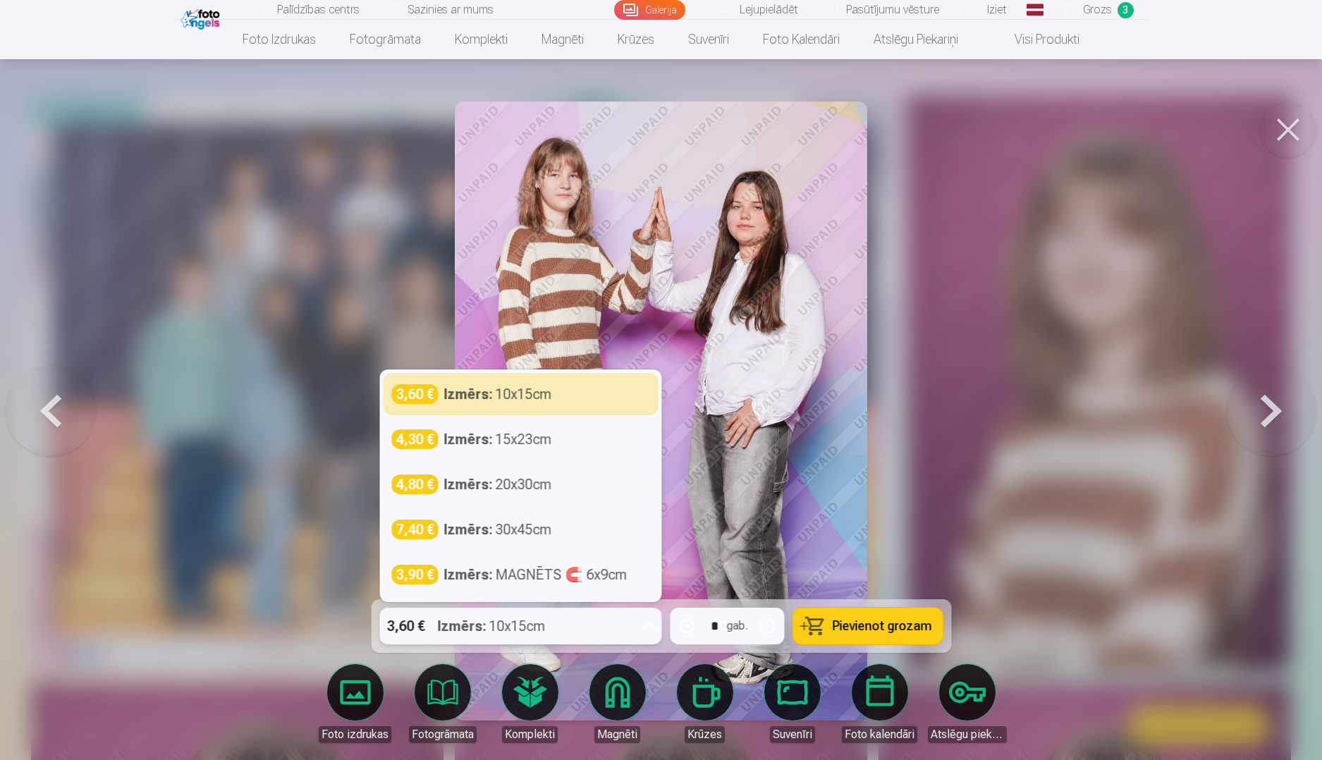
click at [653, 629] on icon at bounding box center [648, 626] width 23 height 23
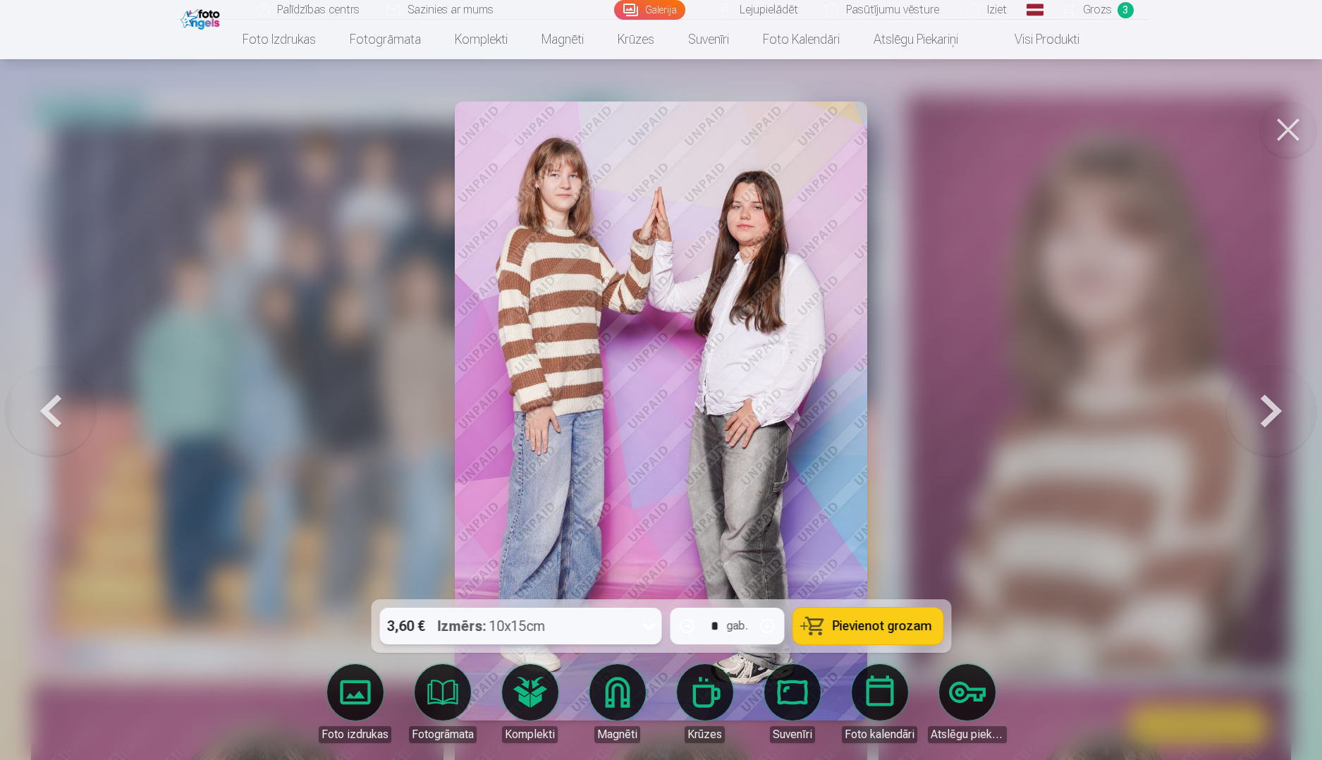
click at [653, 629] on icon at bounding box center [648, 626] width 23 height 23
click at [861, 630] on span "Pievienot grozam" at bounding box center [881, 626] width 99 height 13
click at [1260, 404] on button at bounding box center [1271, 411] width 90 height 348
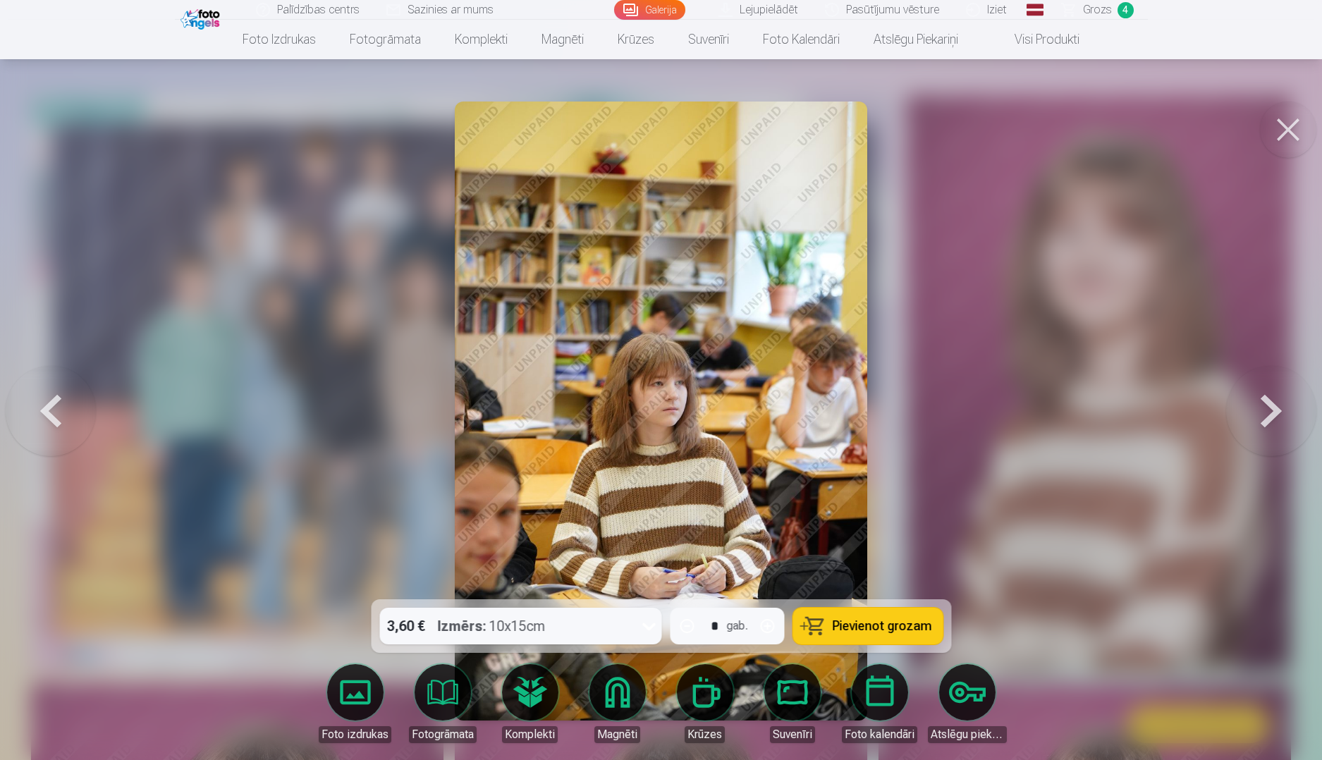
click at [1260, 404] on button at bounding box center [1271, 411] width 90 height 348
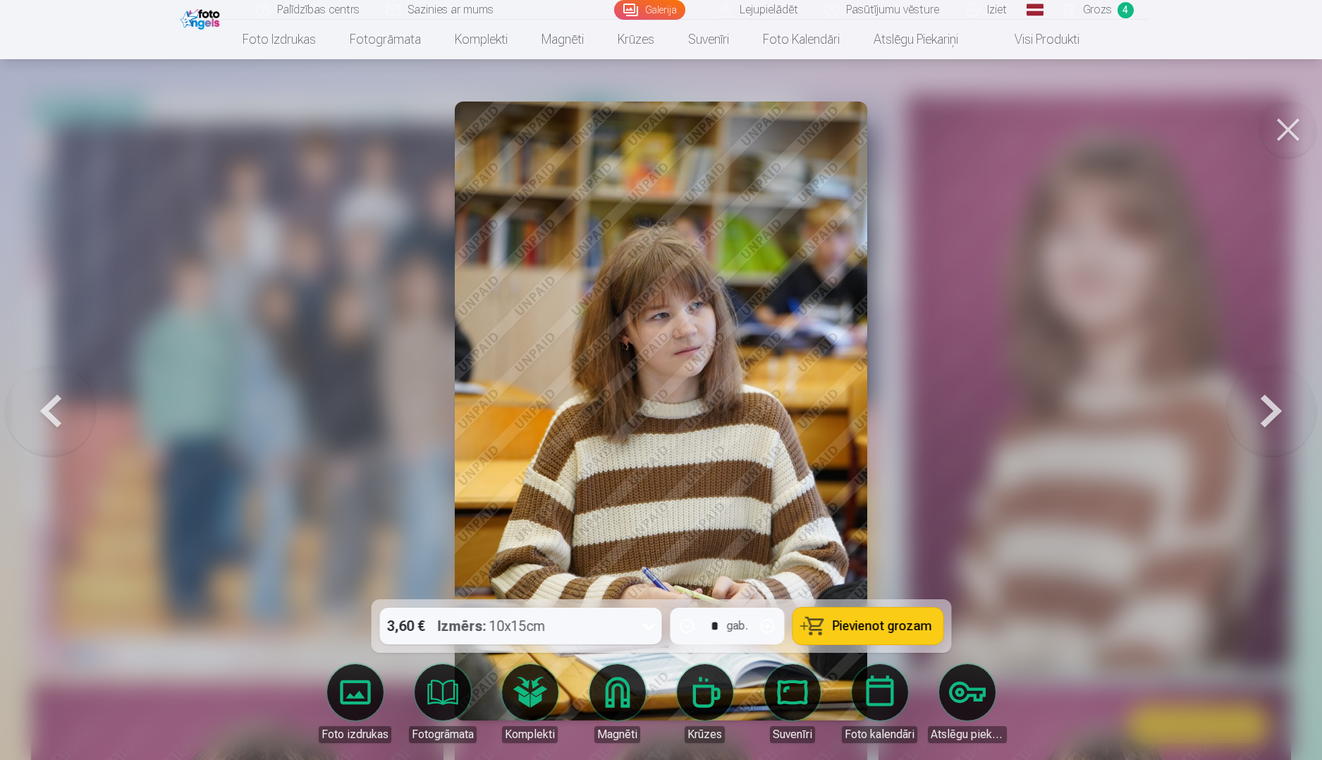
click at [1260, 404] on button at bounding box center [1271, 411] width 90 height 348
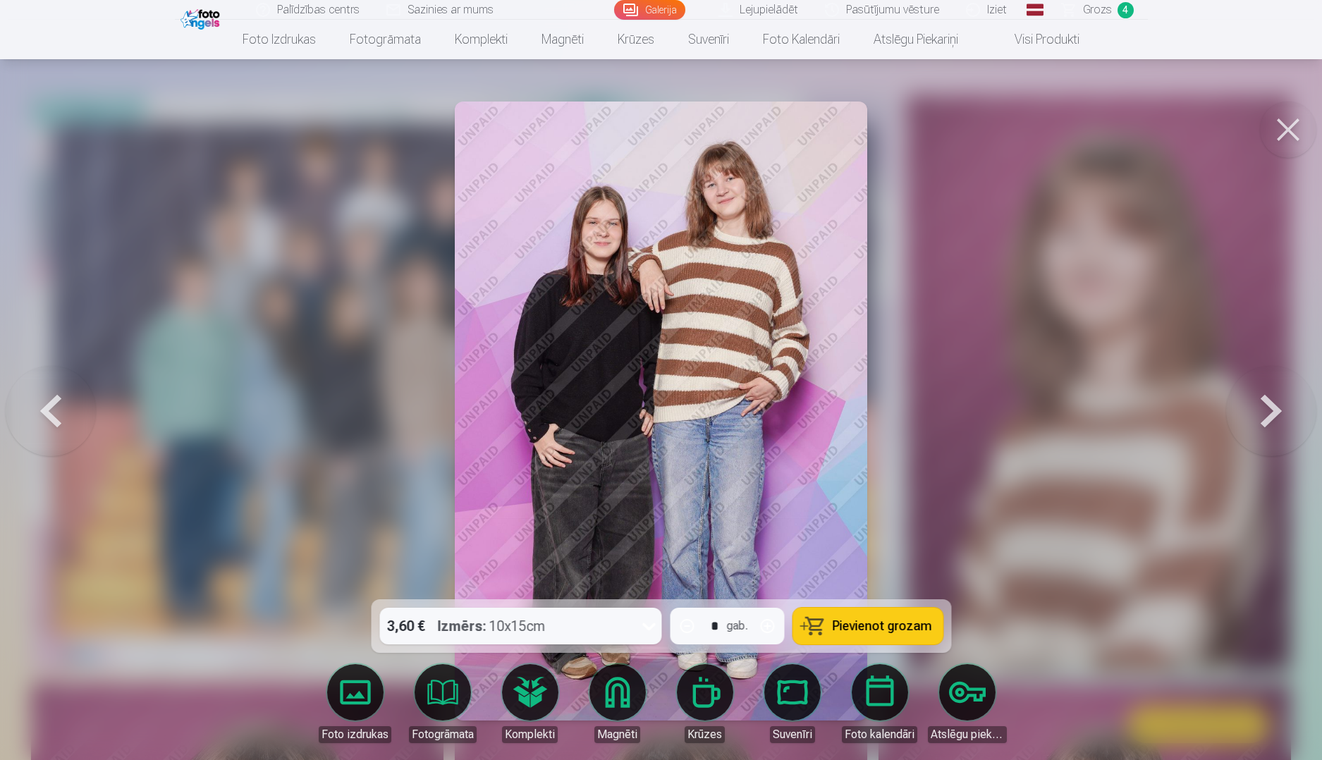
click at [1260, 404] on button at bounding box center [1271, 411] width 90 height 348
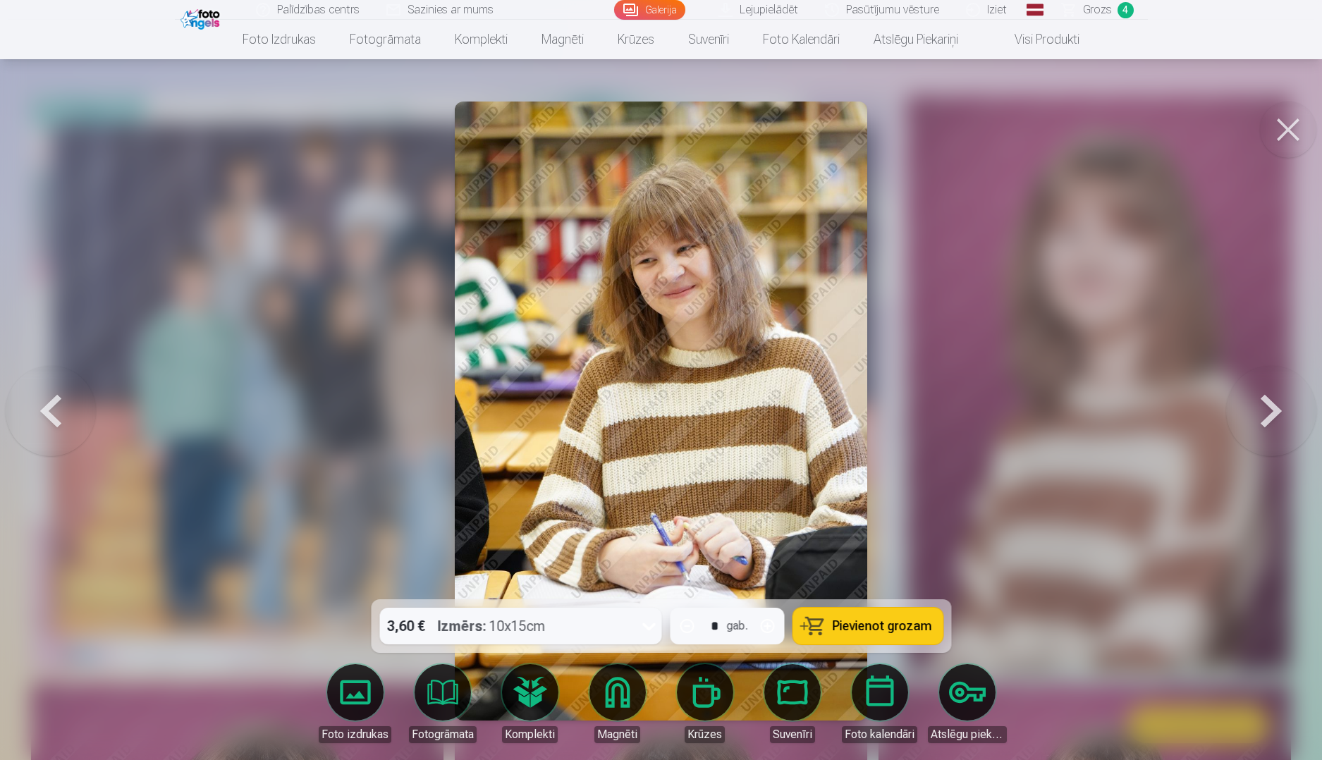
click at [1260, 404] on button at bounding box center [1271, 411] width 90 height 348
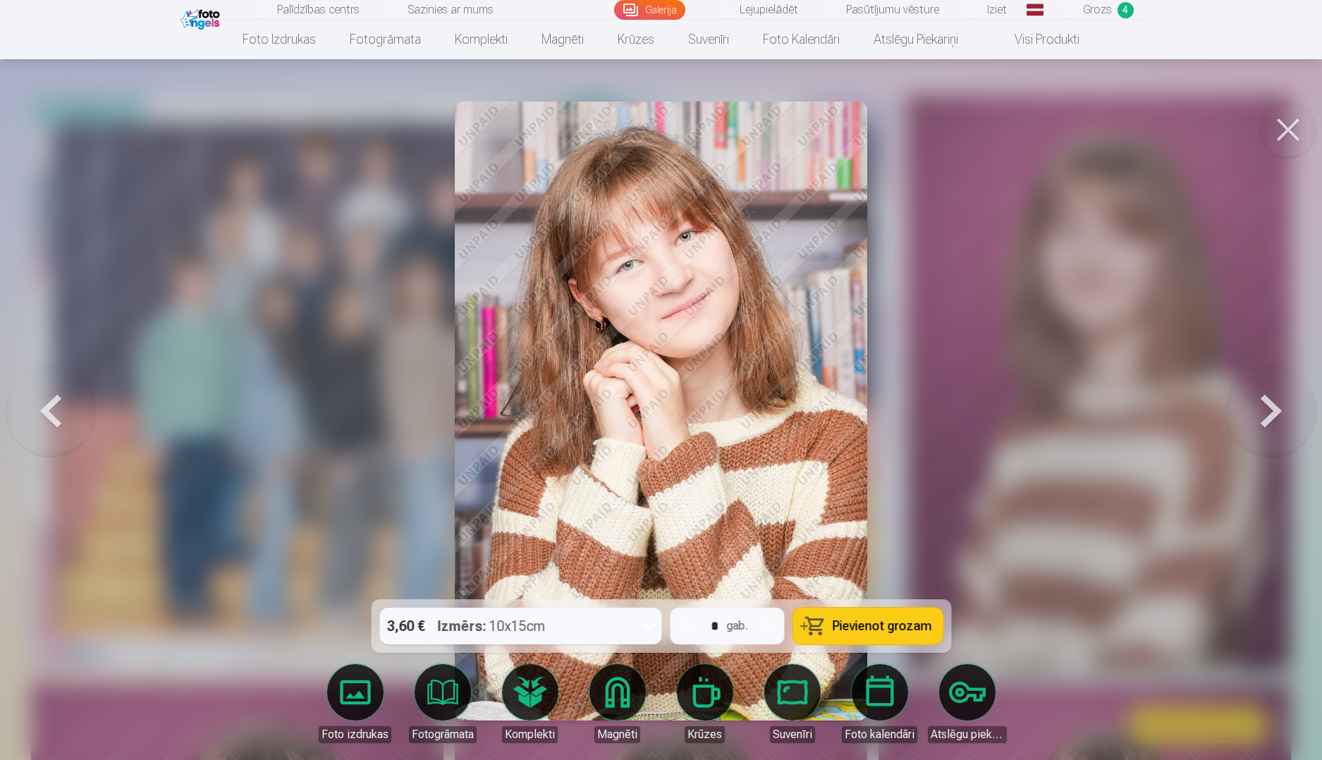
click at [1122, 13] on span "4" at bounding box center [1125, 10] width 16 height 16
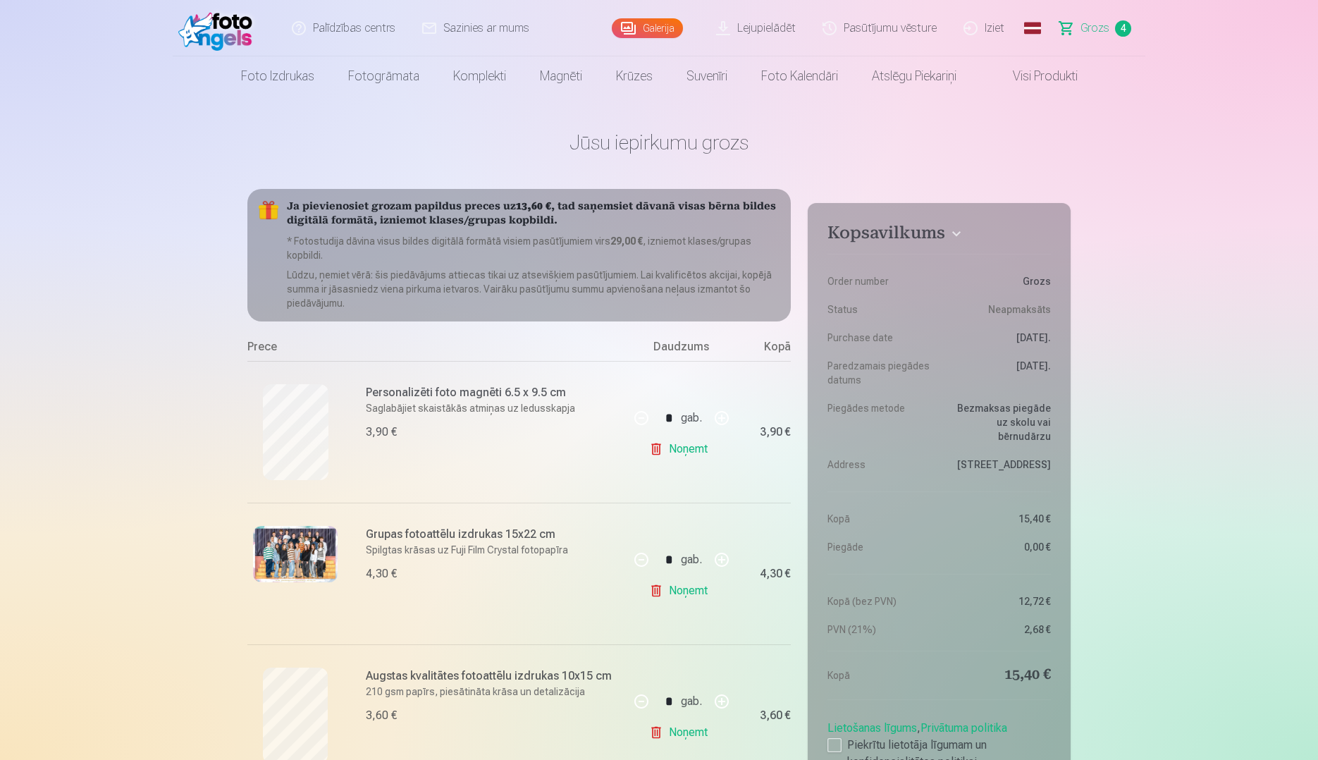
click at [647, 35] on link "Galerija" at bounding box center [647, 28] width 71 height 20
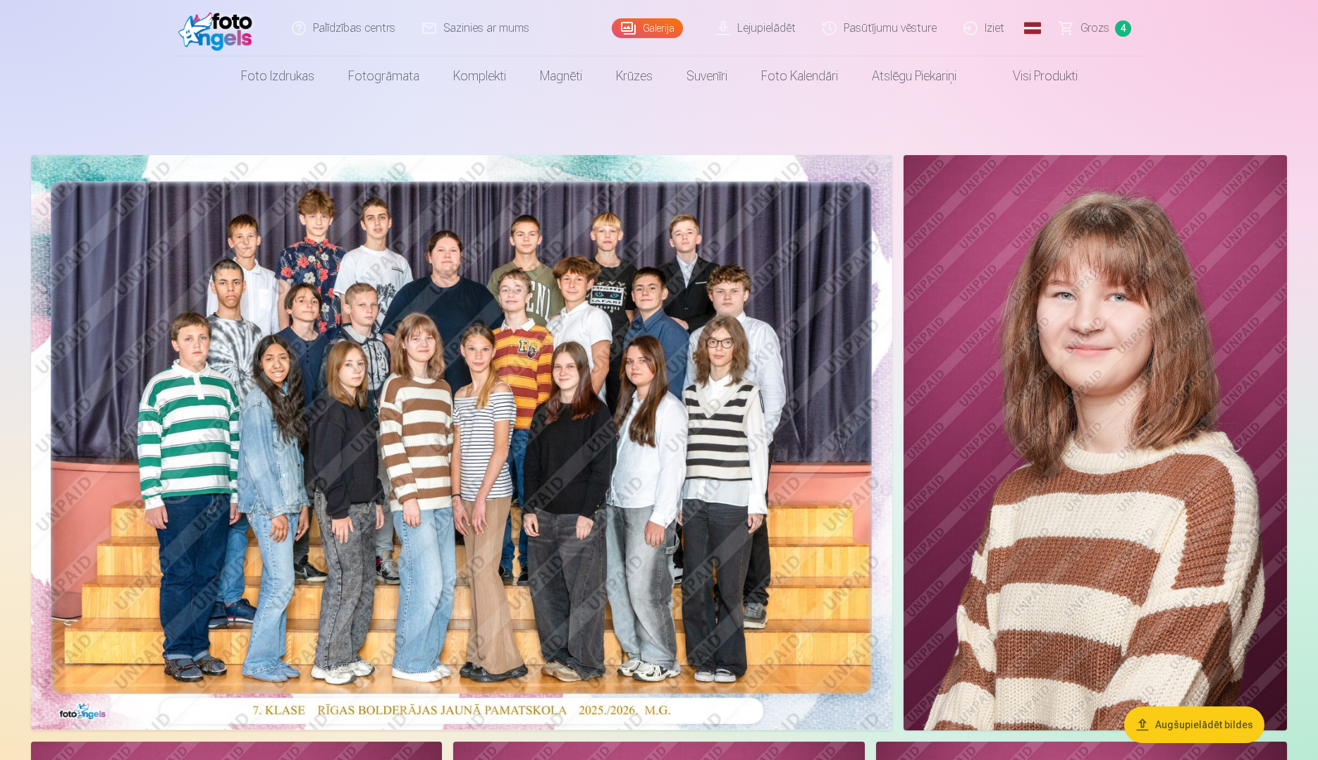
click at [1008, 454] on img at bounding box center [1095, 442] width 383 height 575
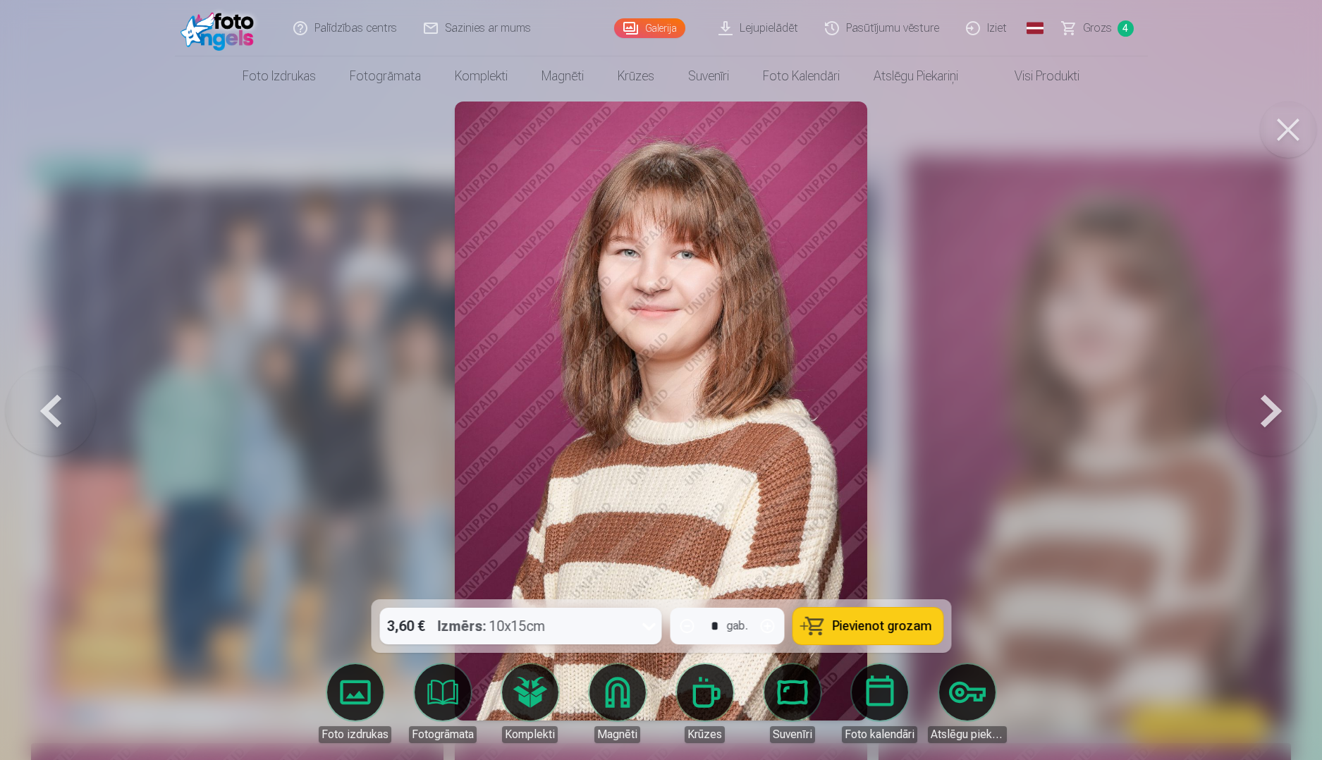
click at [1251, 419] on button at bounding box center [1271, 411] width 90 height 348
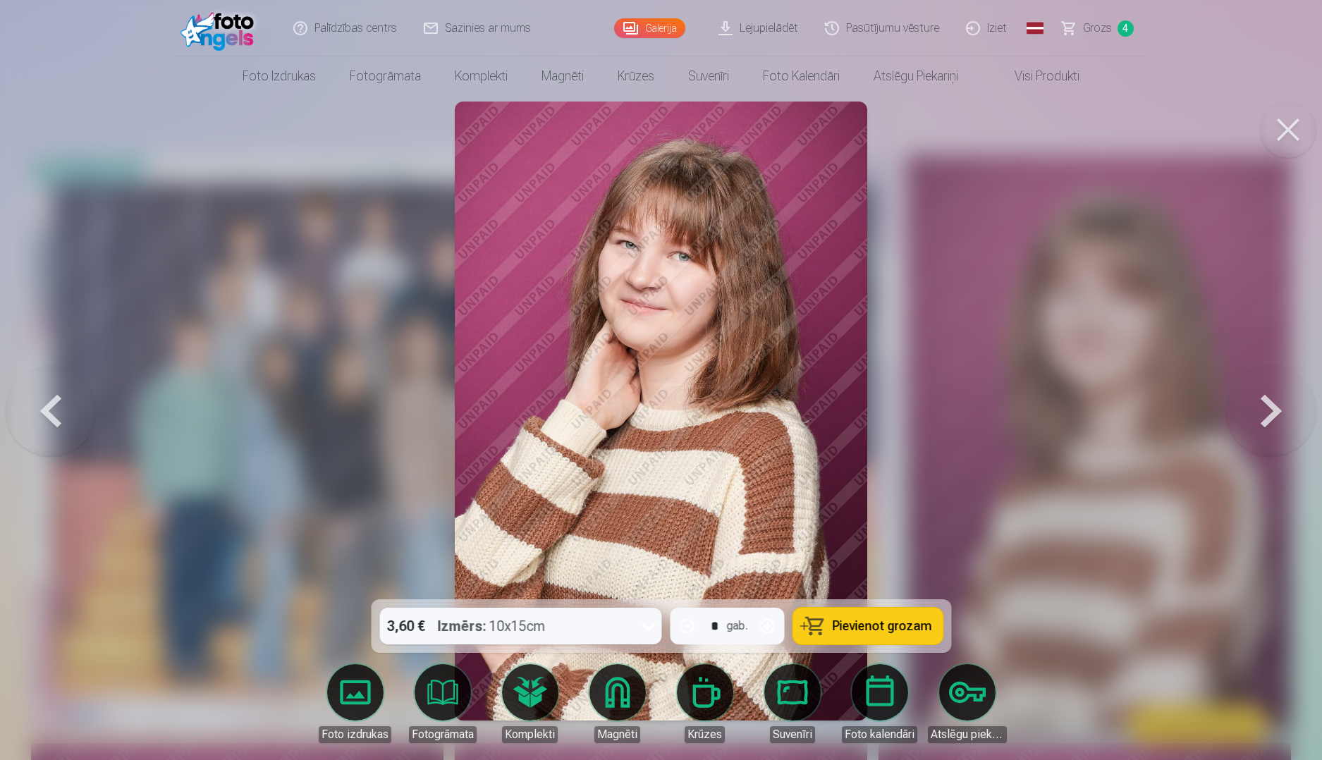
click at [1263, 419] on button at bounding box center [1271, 411] width 90 height 348
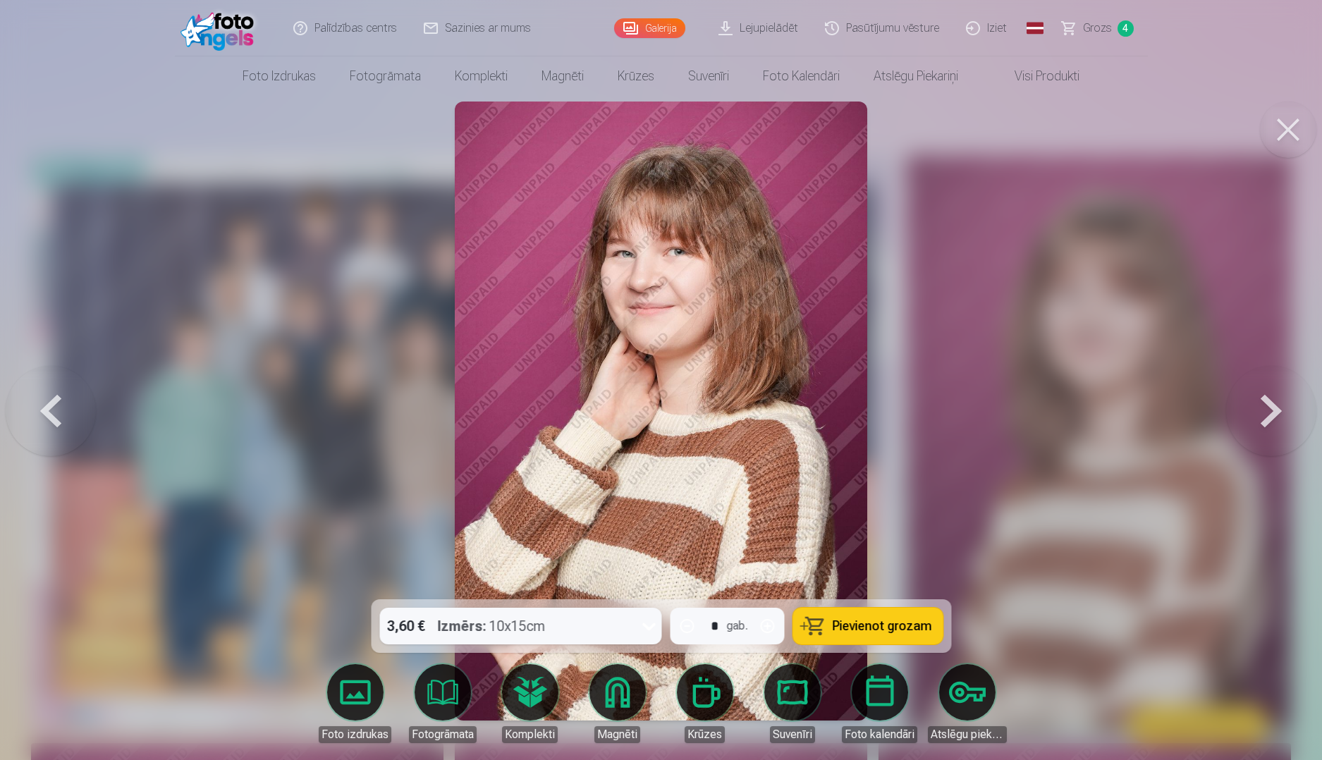
click at [1263, 419] on button at bounding box center [1271, 411] width 90 height 348
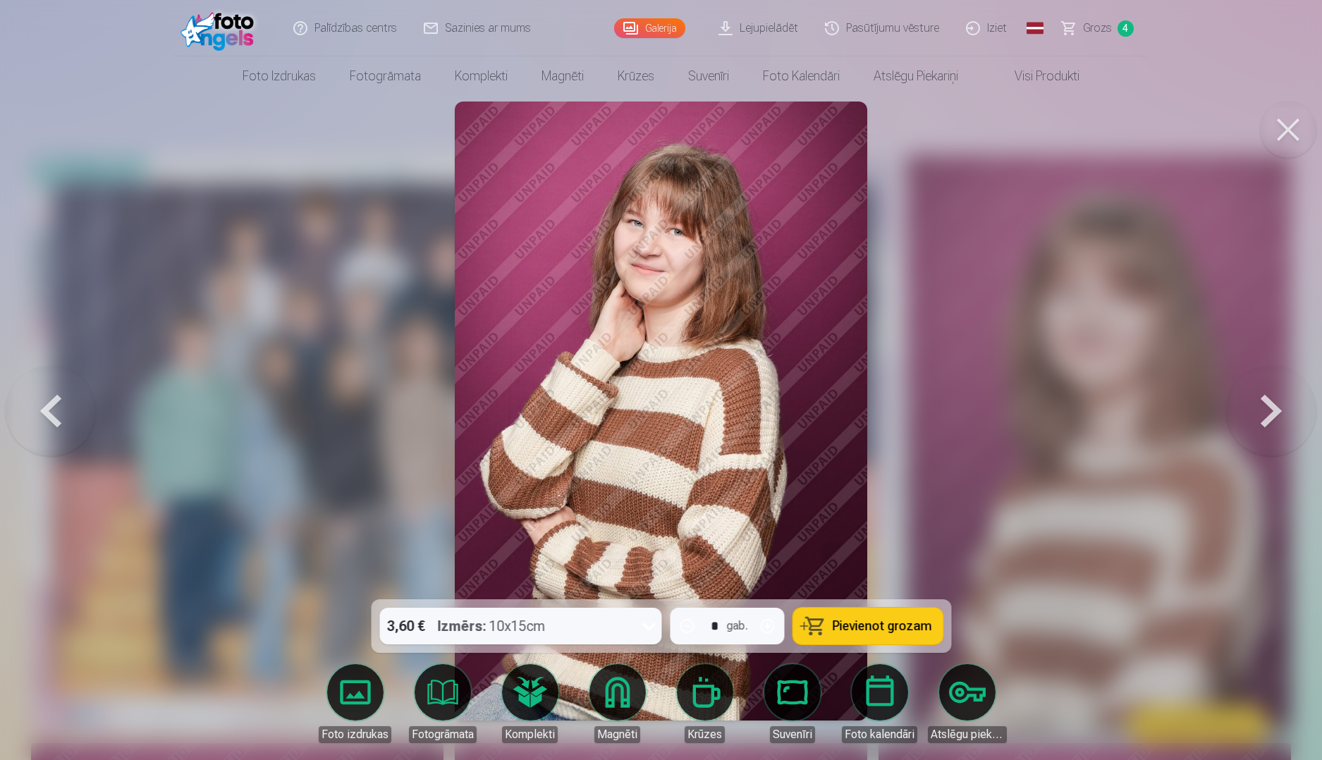
click at [1263, 419] on button at bounding box center [1271, 411] width 90 height 348
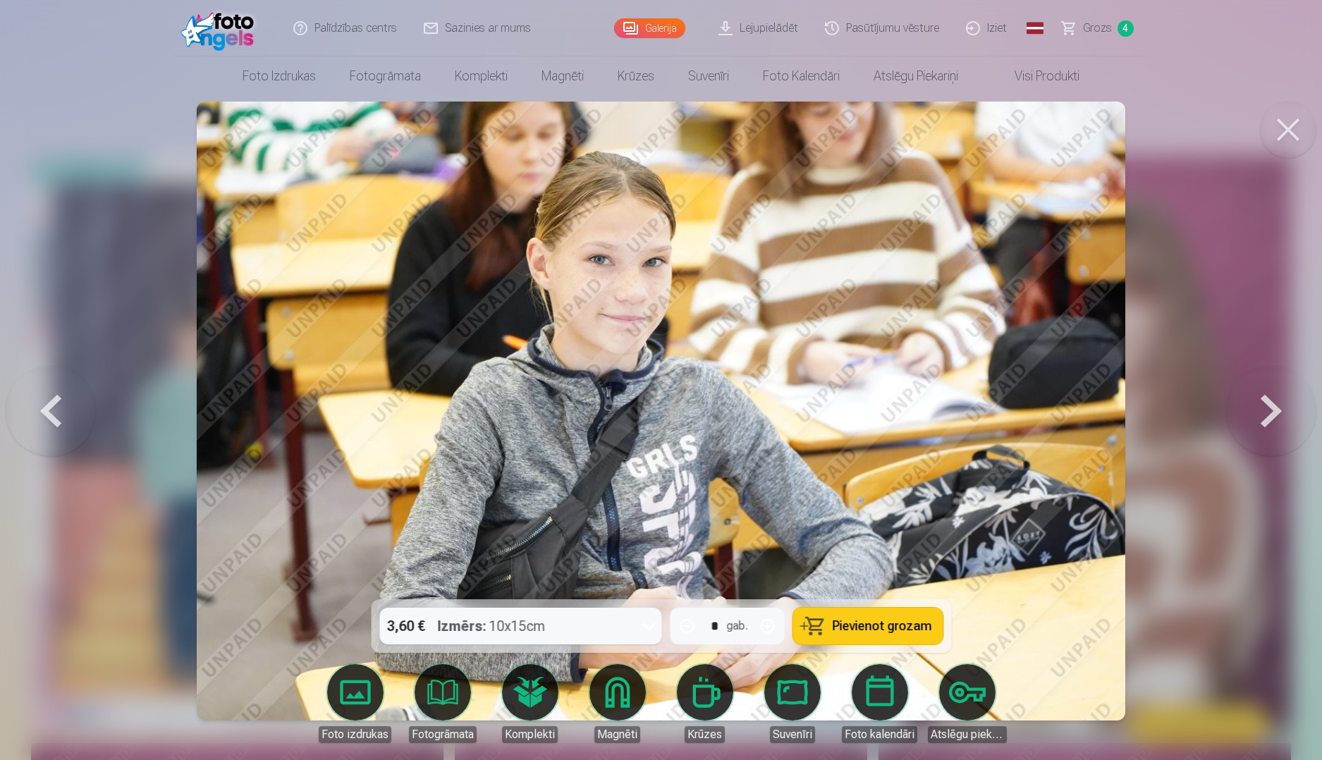
click at [1263, 419] on button at bounding box center [1271, 411] width 90 height 348
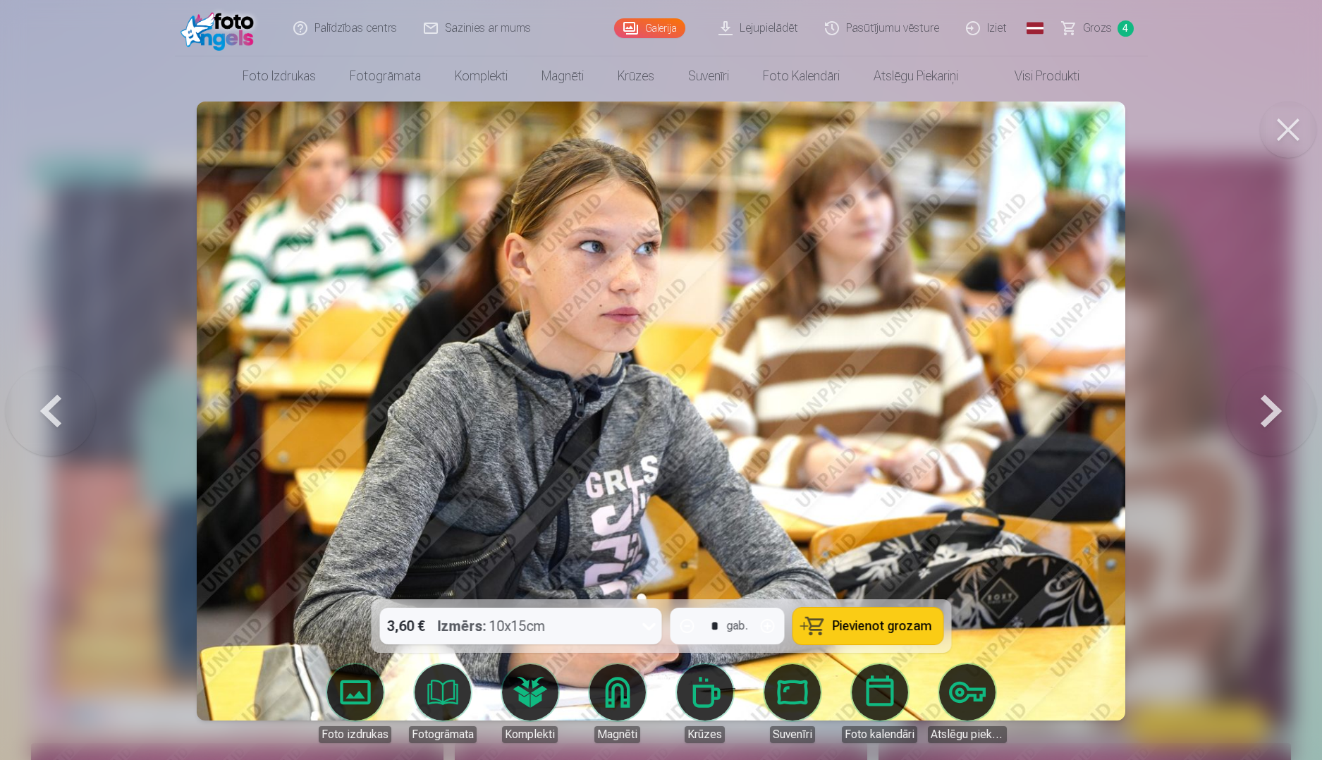
click at [1264, 419] on button at bounding box center [1271, 411] width 90 height 348
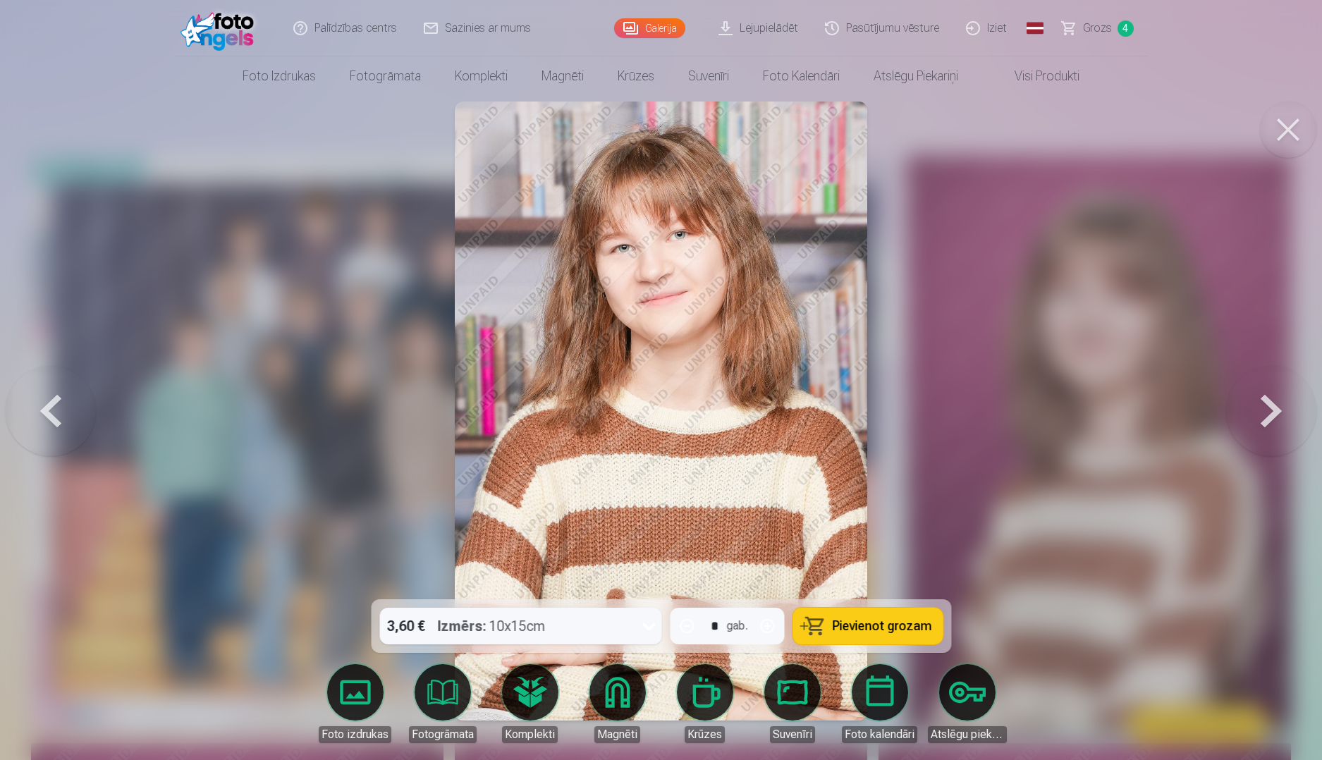
click at [1264, 419] on button at bounding box center [1271, 411] width 90 height 348
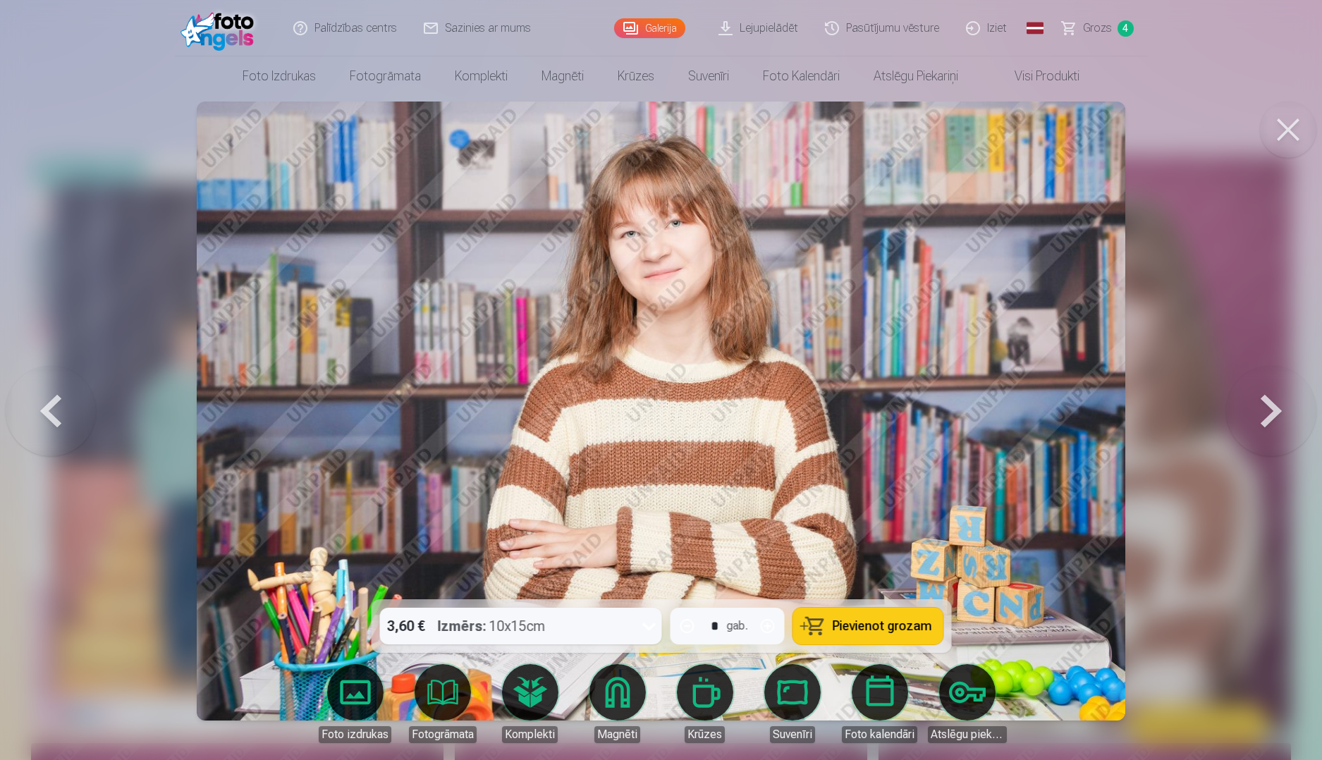
click at [1265, 419] on button at bounding box center [1271, 411] width 90 height 348
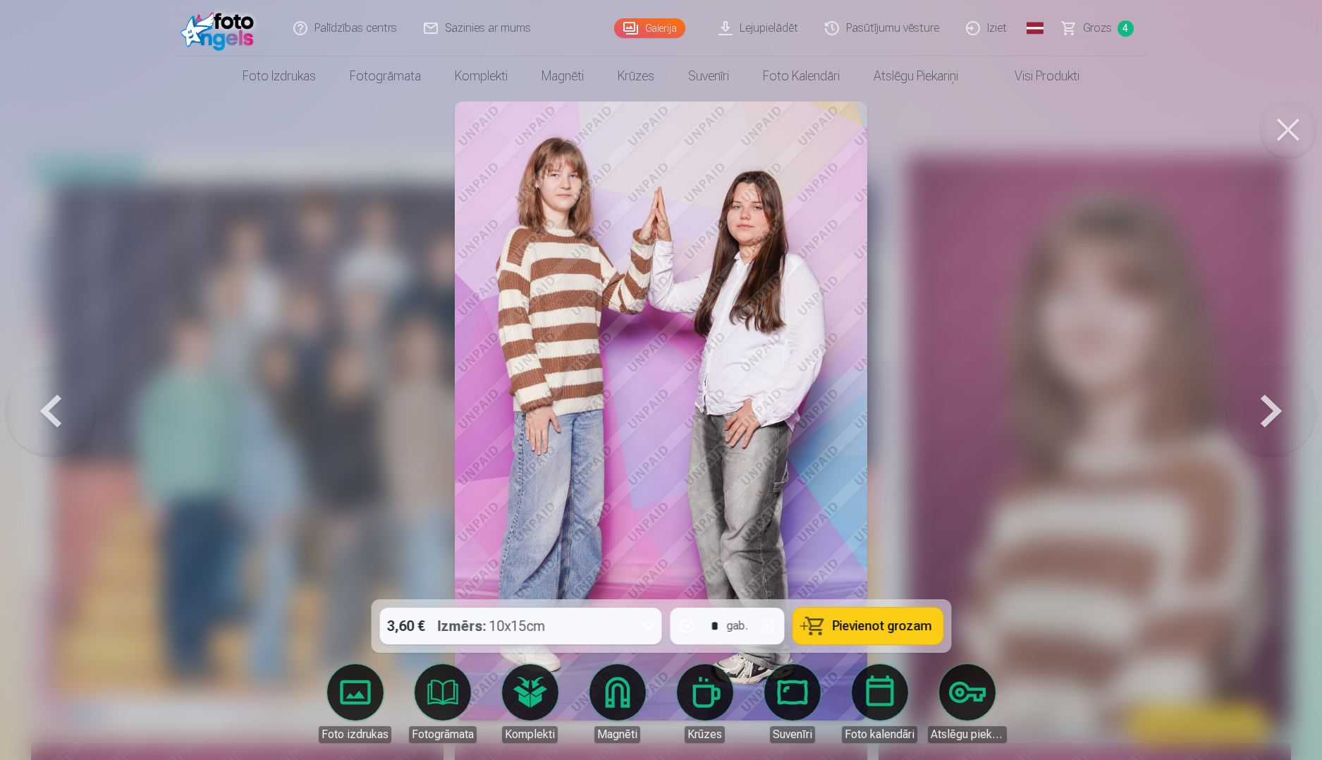
click at [1265, 419] on button at bounding box center [1271, 411] width 90 height 348
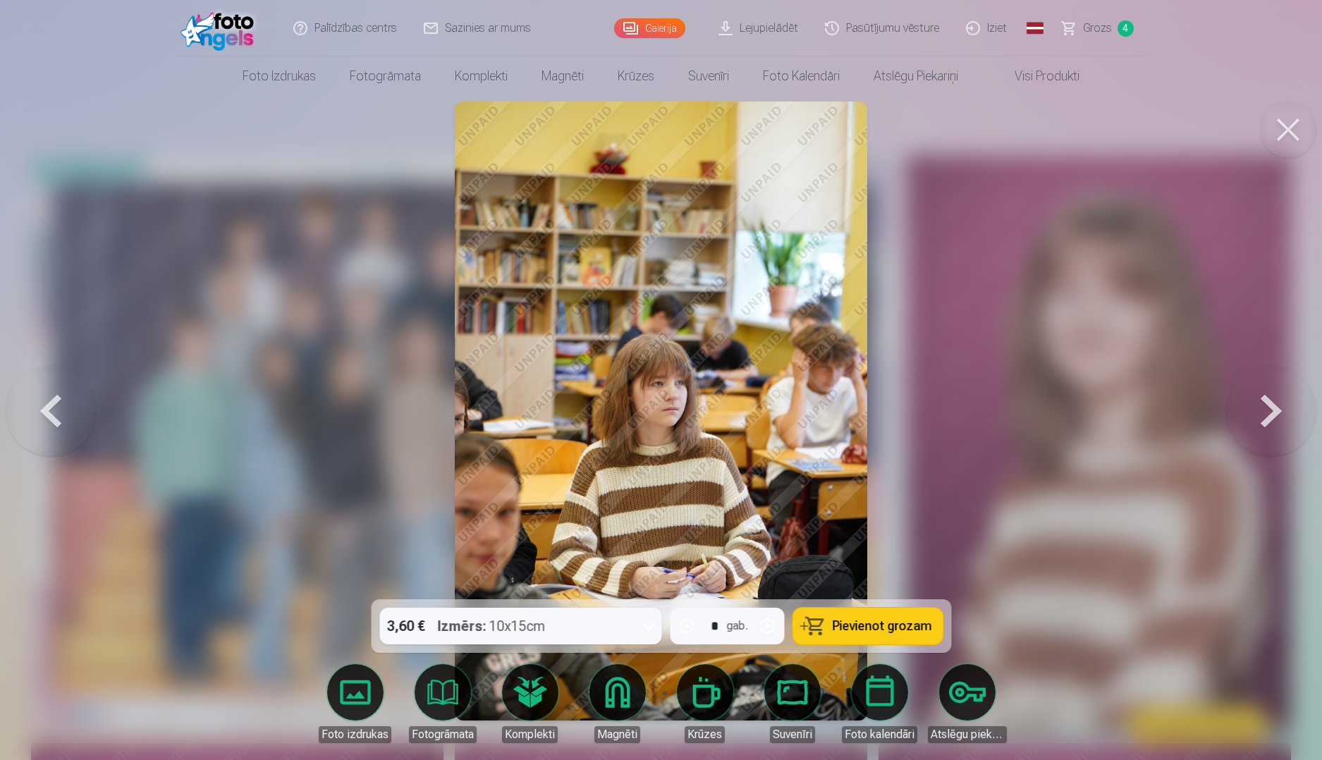
click at [1266, 419] on button at bounding box center [1271, 411] width 90 height 348
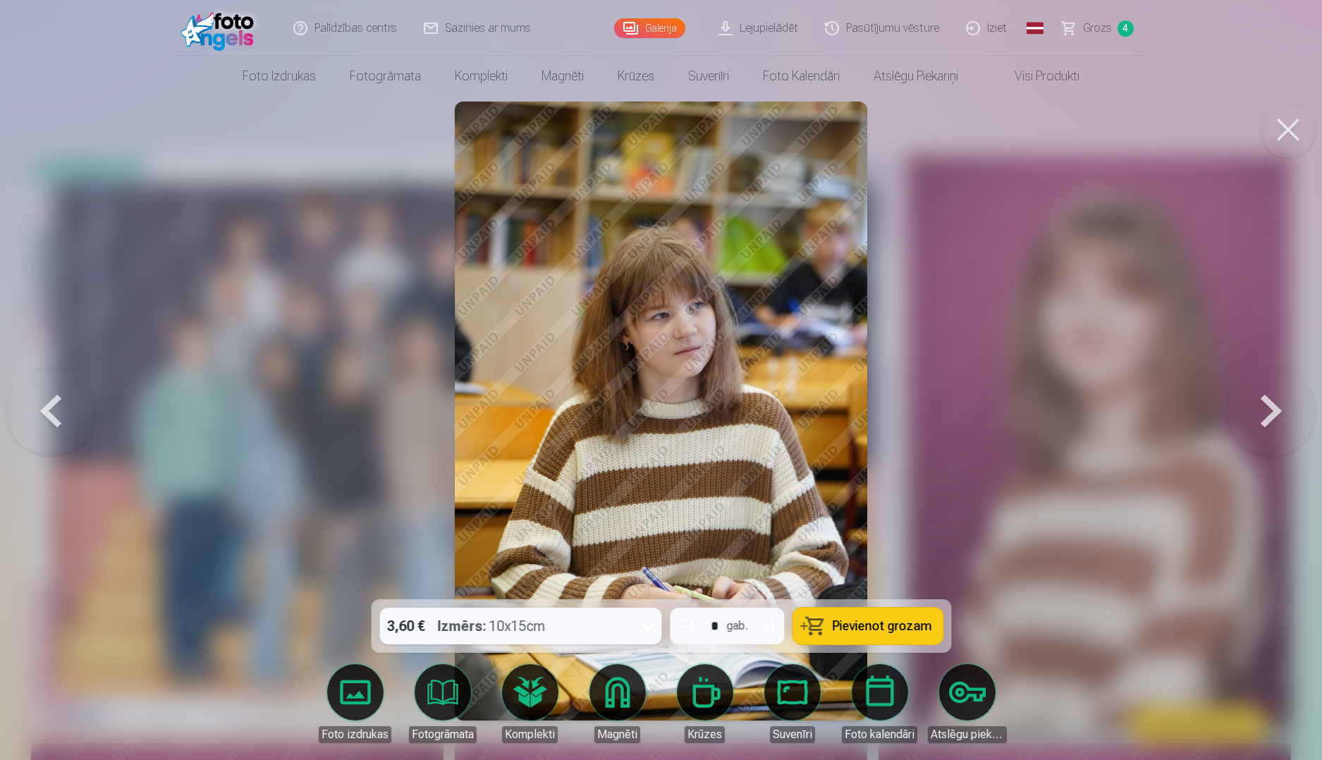
click at [1266, 419] on button at bounding box center [1271, 411] width 90 height 348
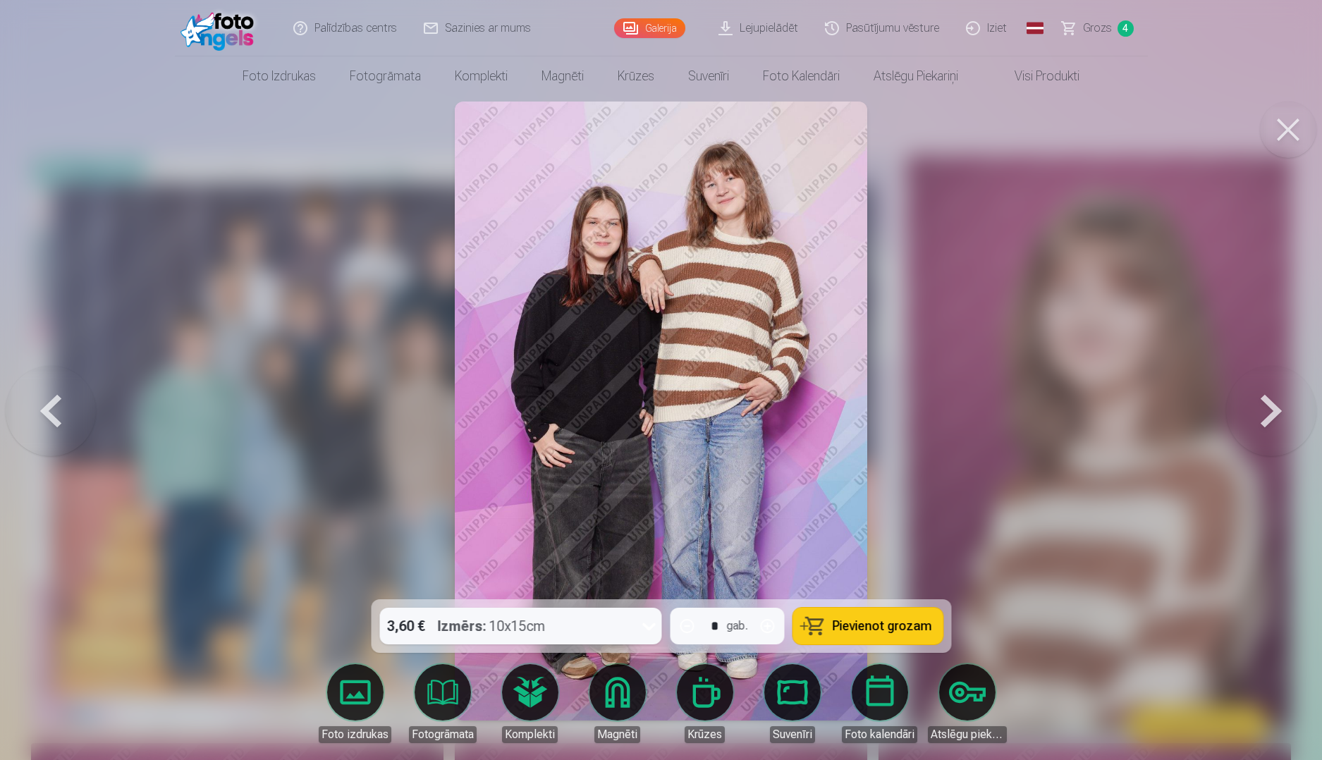
click at [1266, 419] on button at bounding box center [1271, 411] width 90 height 348
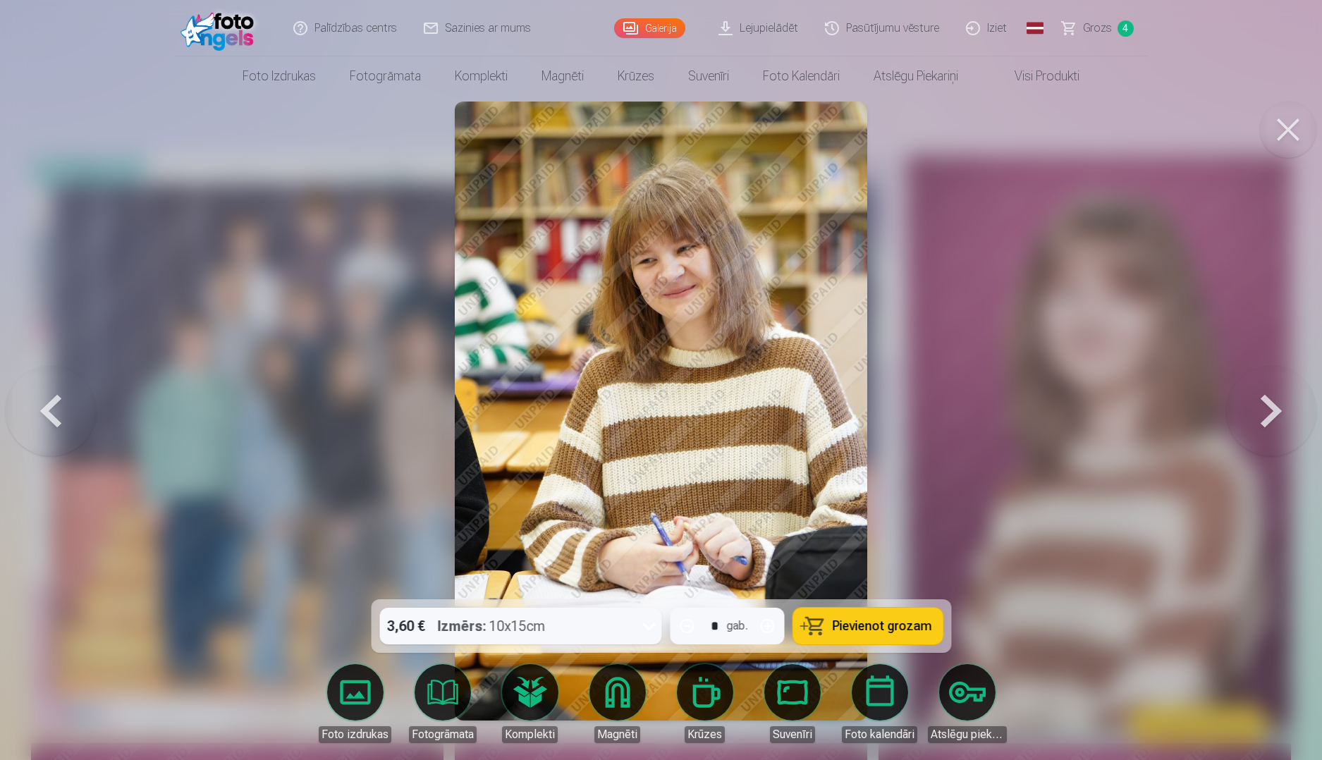
click at [1266, 419] on button at bounding box center [1271, 411] width 90 height 348
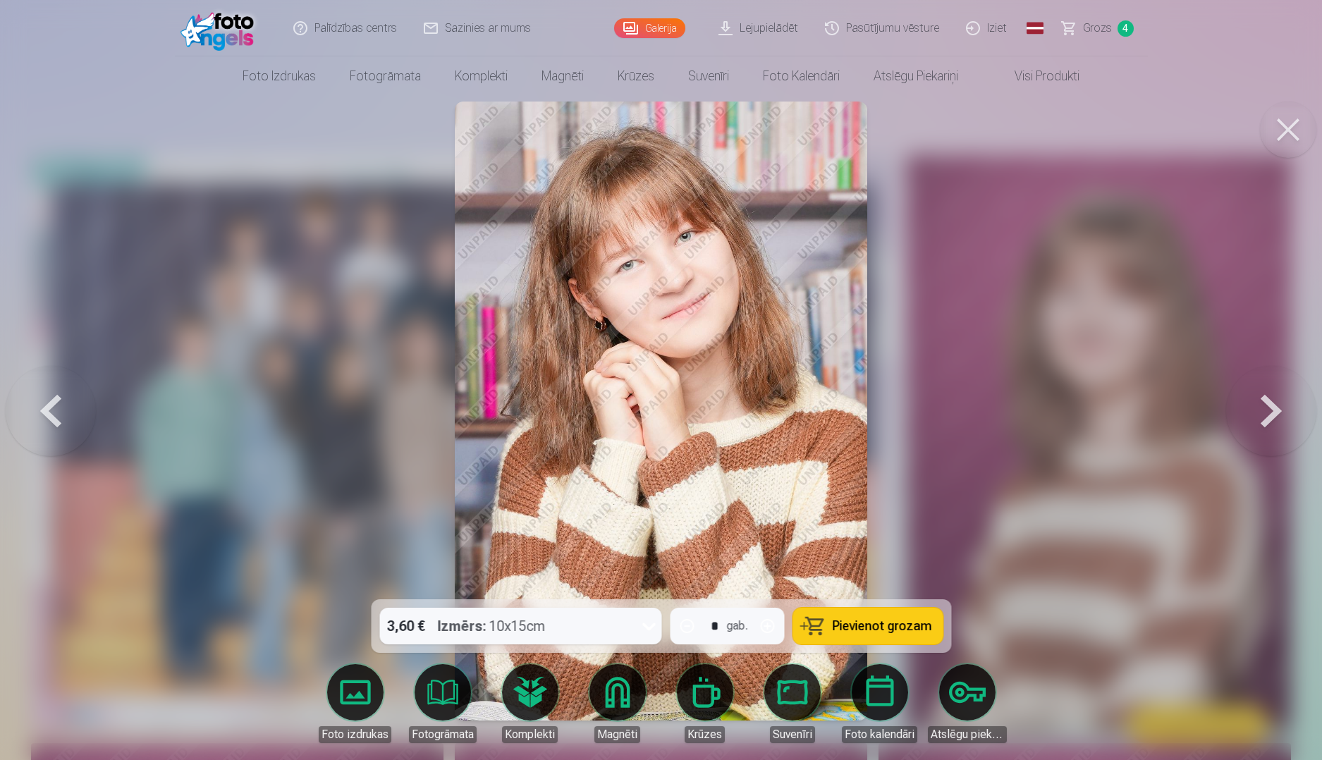
click at [1266, 419] on button at bounding box center [1271, 411] width 90 height 348
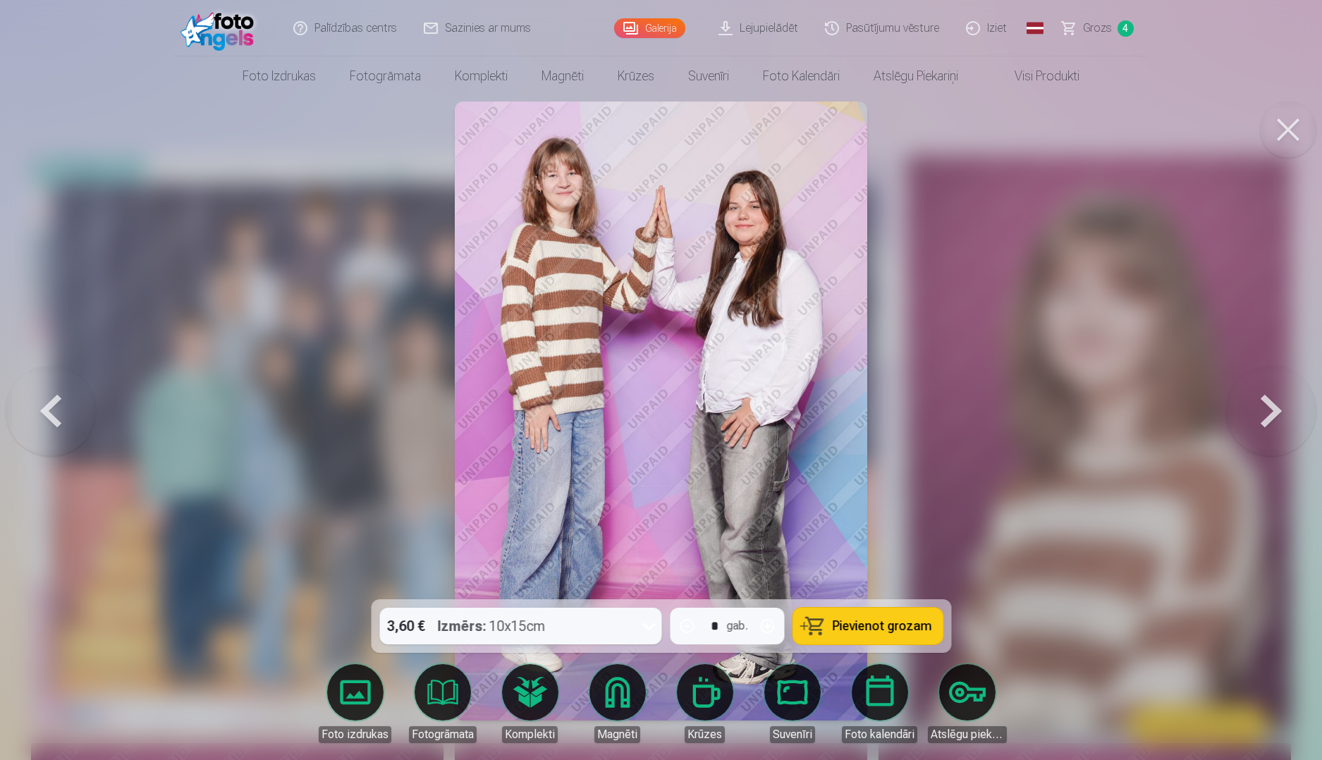
click at [56, 410] on button at bounding box center [51, 411] width 90 height 348
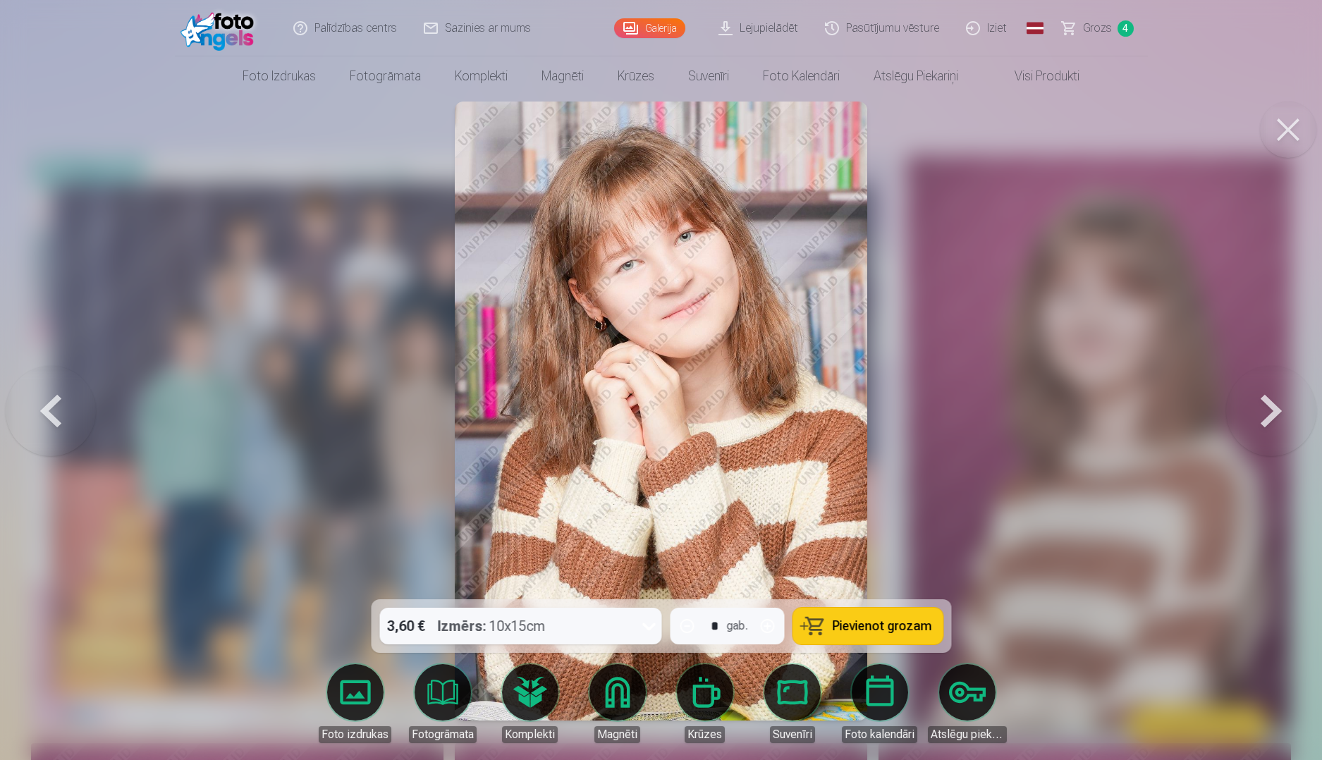
click at [1274, 424] on button at bounding box center [1271, 411] width 90 height 348
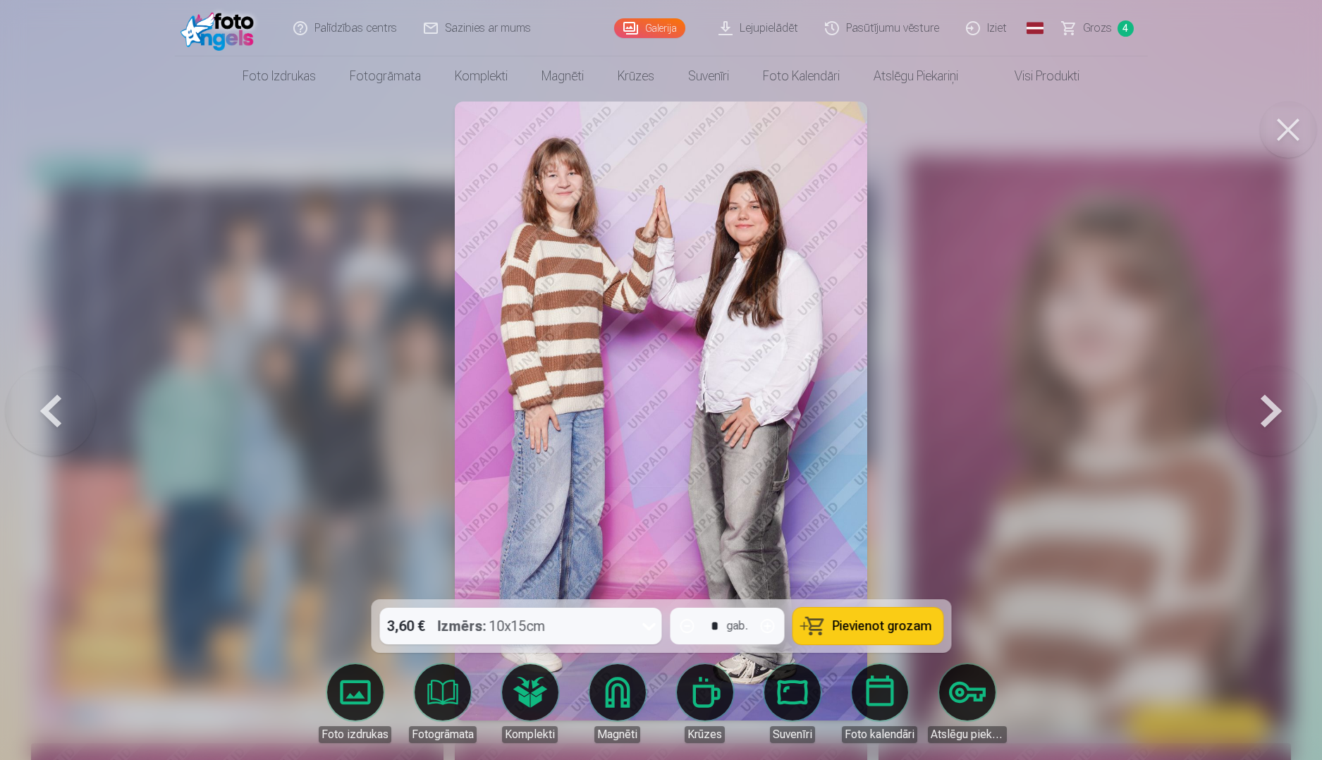
click at [1274, 424] on button at bounding box center [1271, 411] width 90 height 348
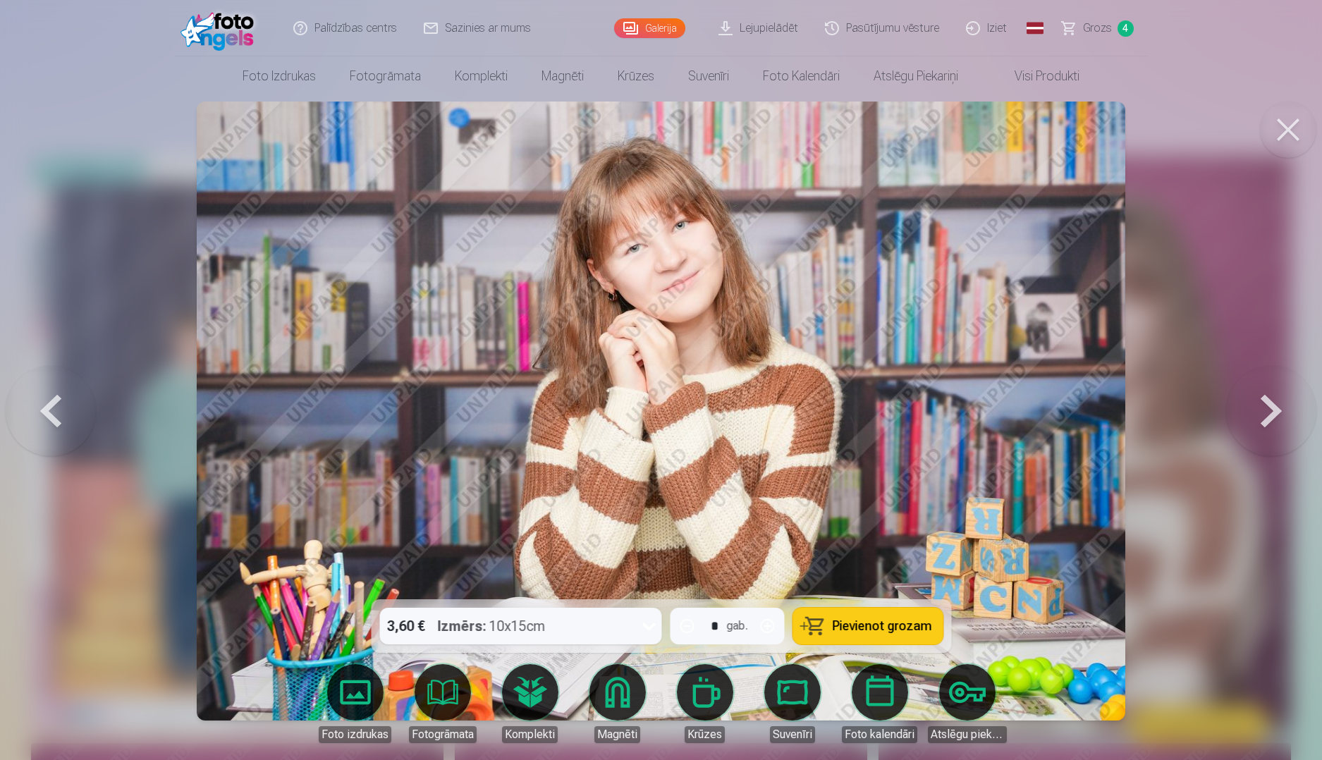
click at [1270, 422] on button at bounding box center [1271, 411] width 90 height 348
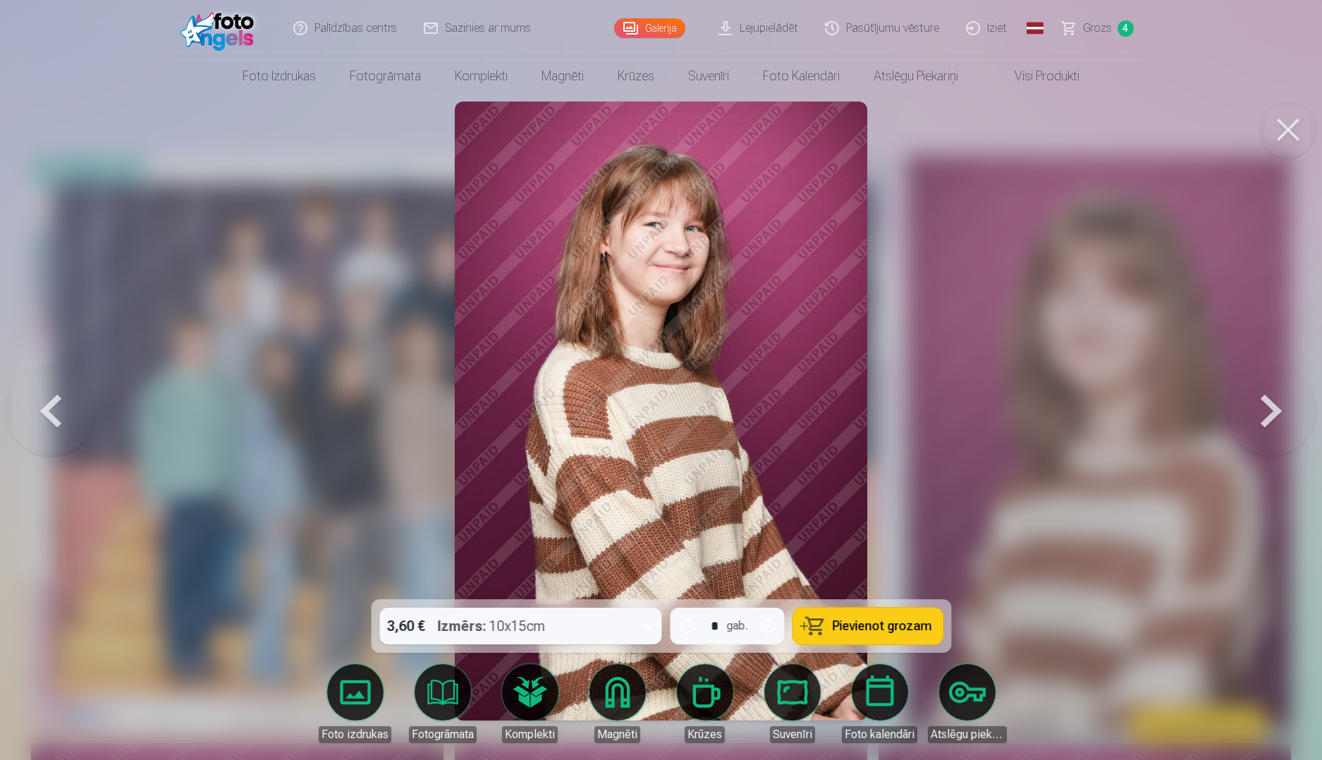
click at [1270, 420] on button at bounding box center [1271, 411] width 90 height 348
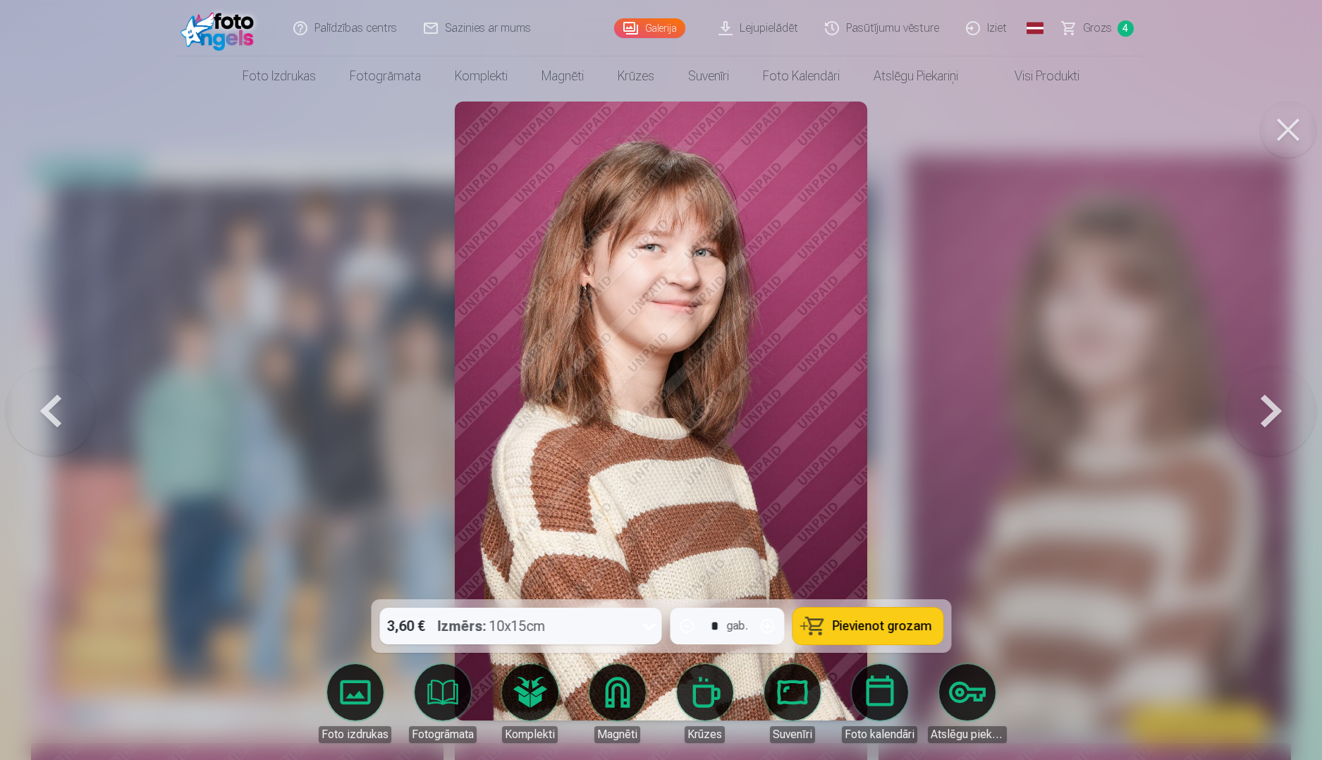
click at [1270, 420] on button at bounding box center [1271, 411] width 90 height 348
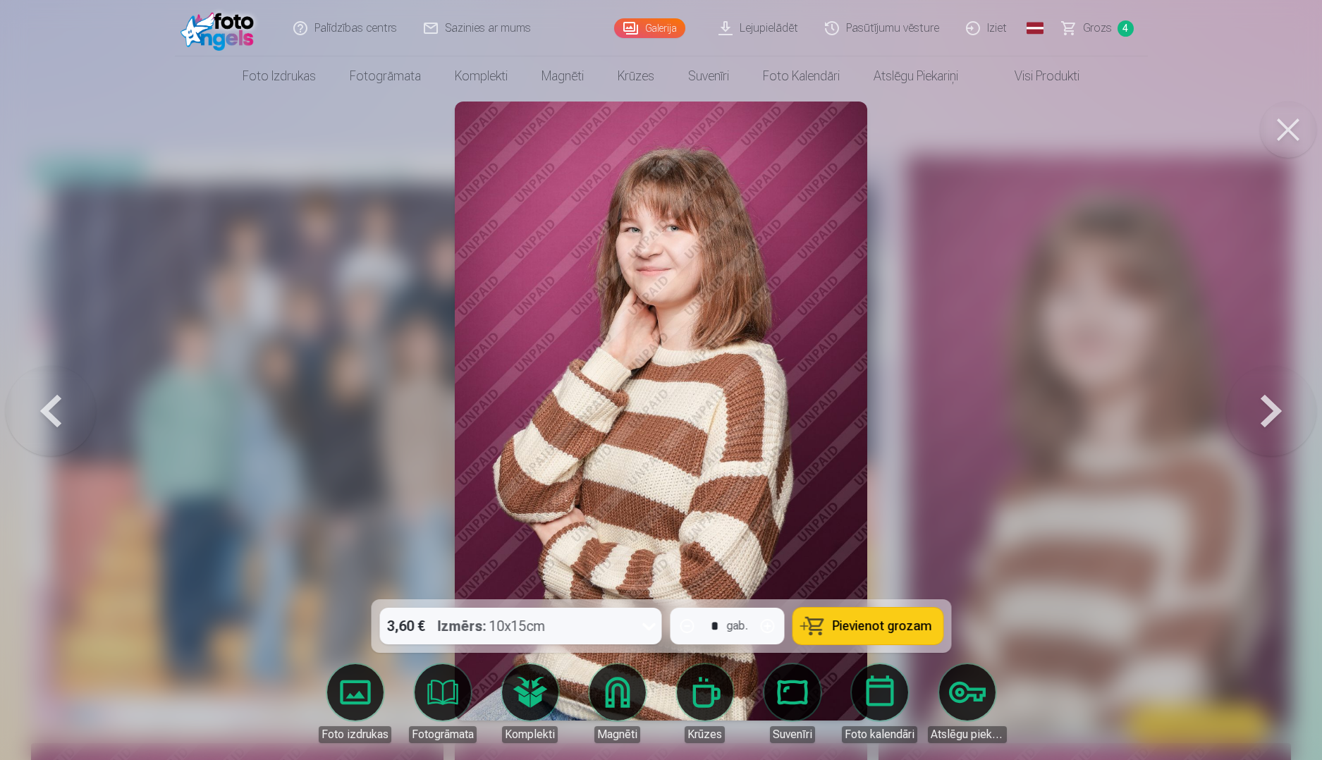
click at [1270, 420] on button at bounding box center [1271, 411] width 90 height 348
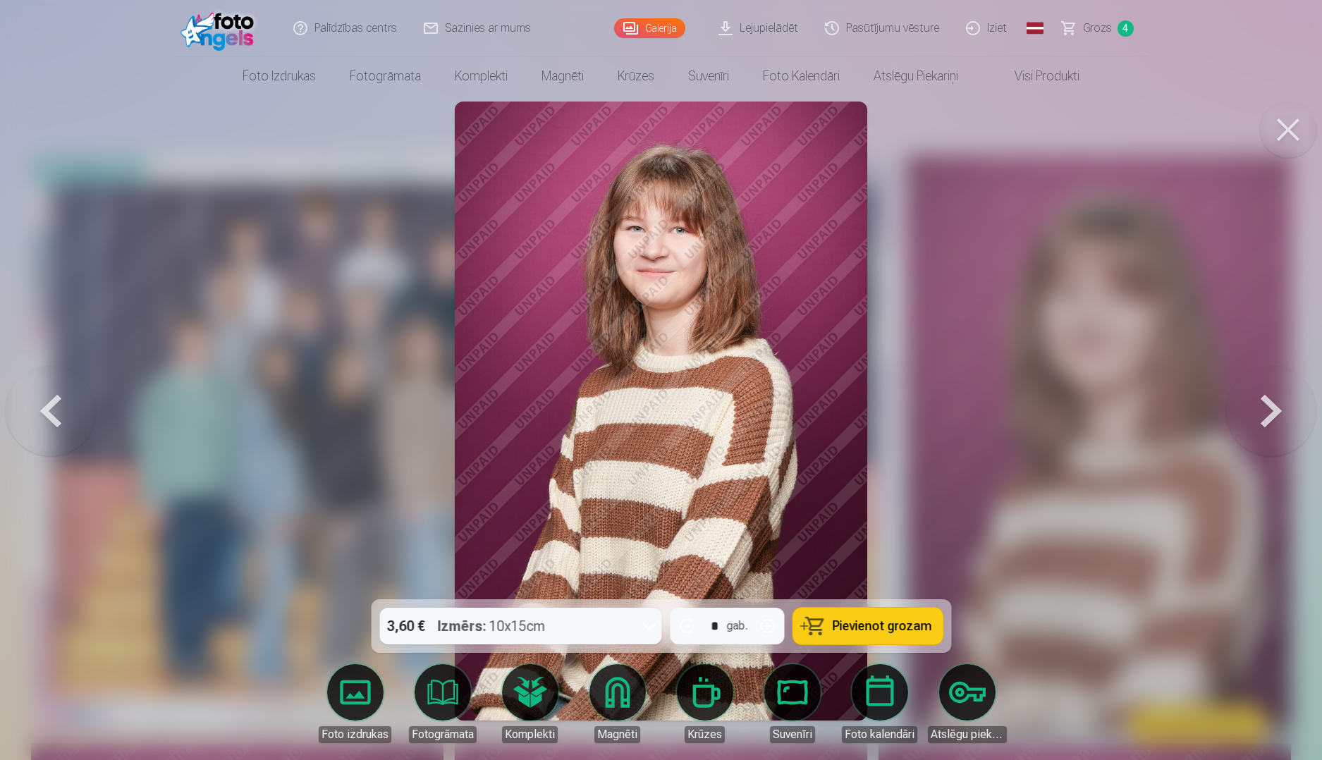
click at [1270, 420] on button at bounding box center [1271, 411] width 90 height 348
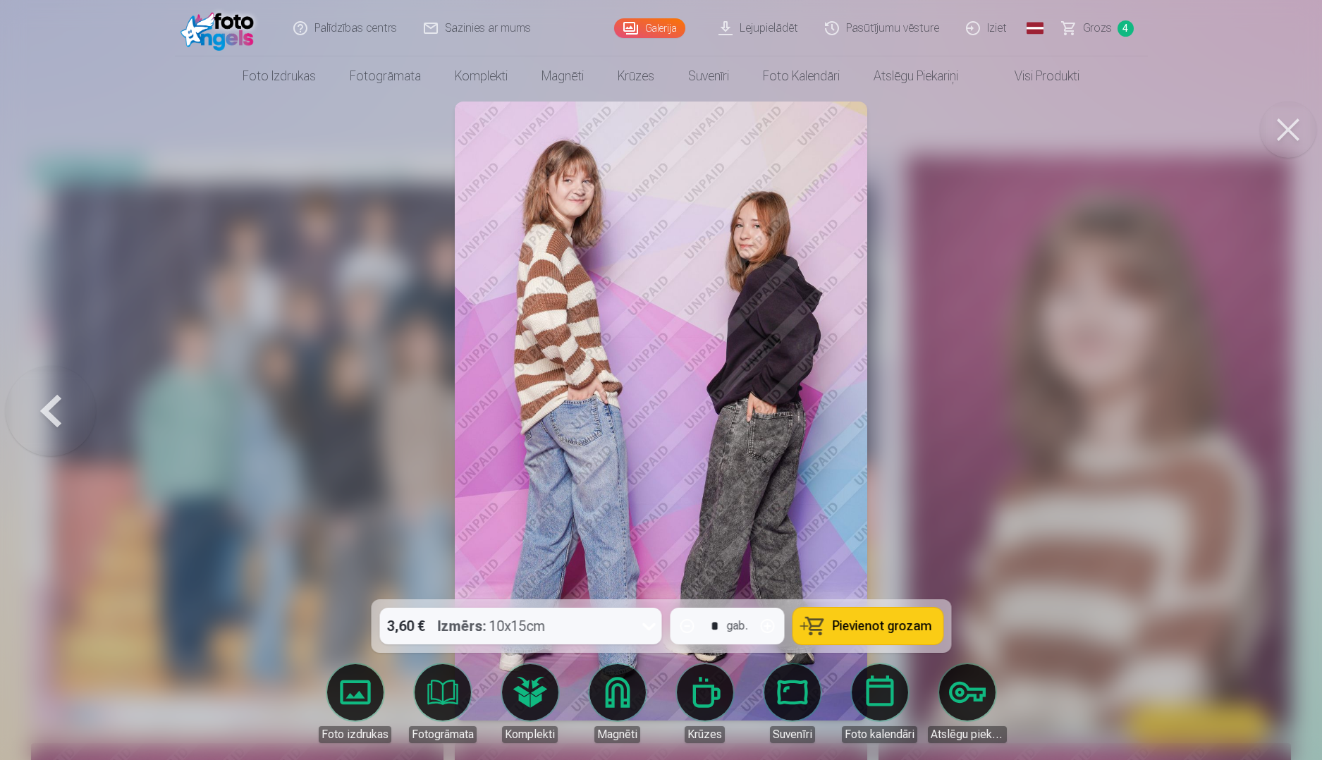
click at [1270, 420] on div at bounding box center [661, 380] width 1322 height 760
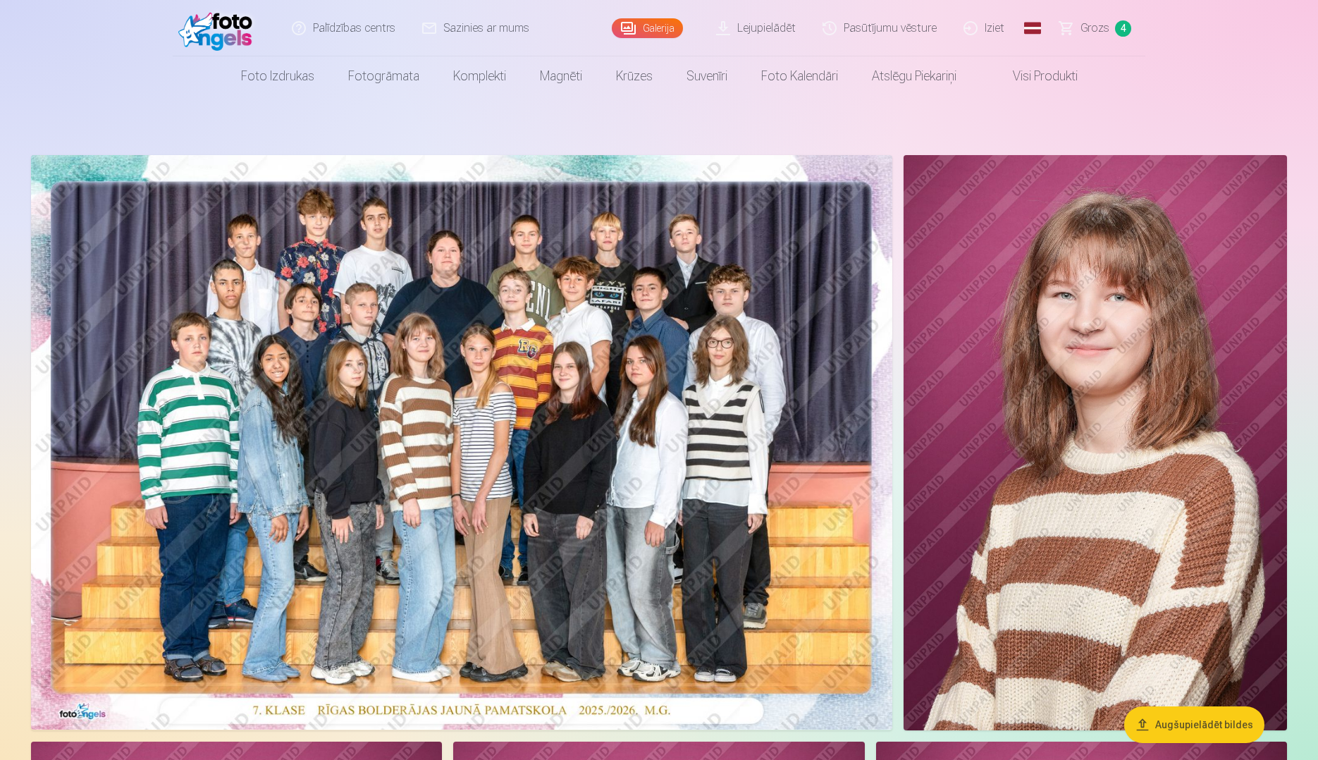
click at [1048, 454] on img at bounding box center [1095, 442] width 383 height 575
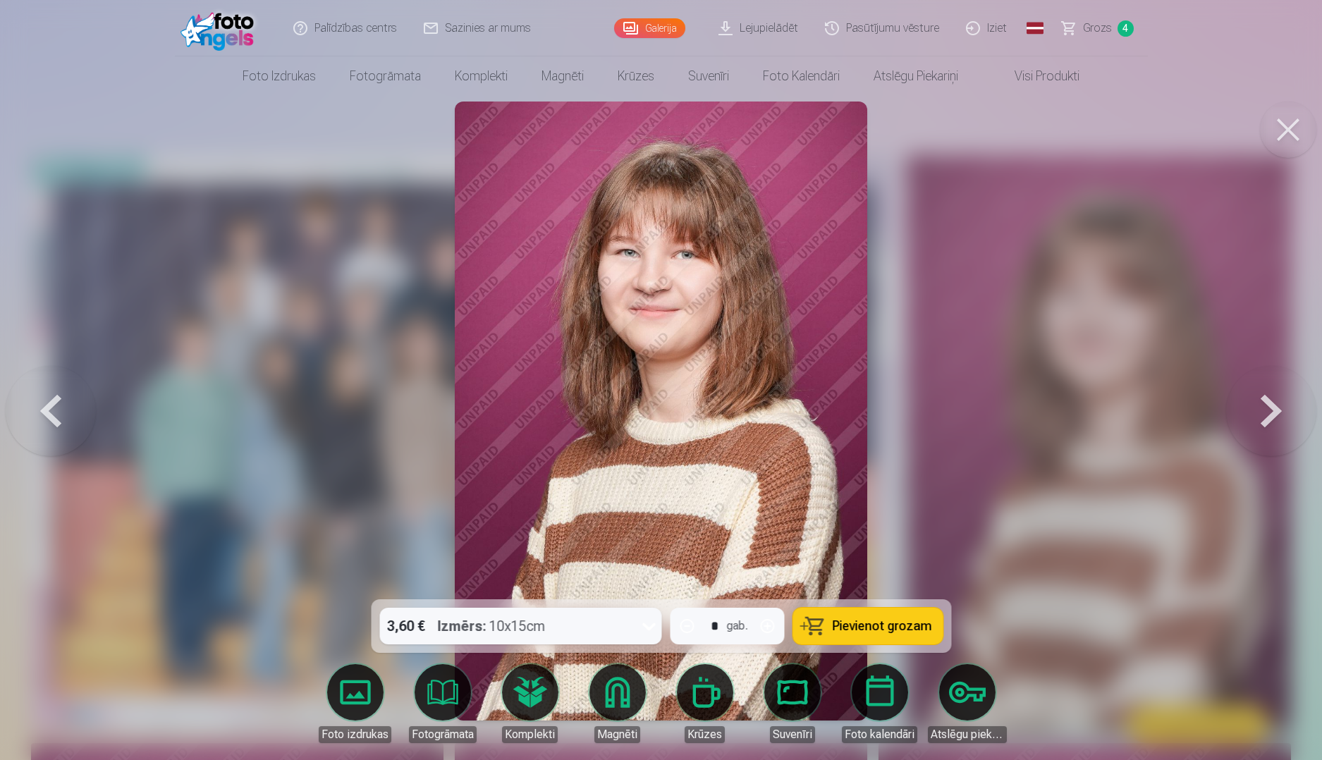
click at [1253, 422] on button at bounding box center [1271, 411] width 90 height 348
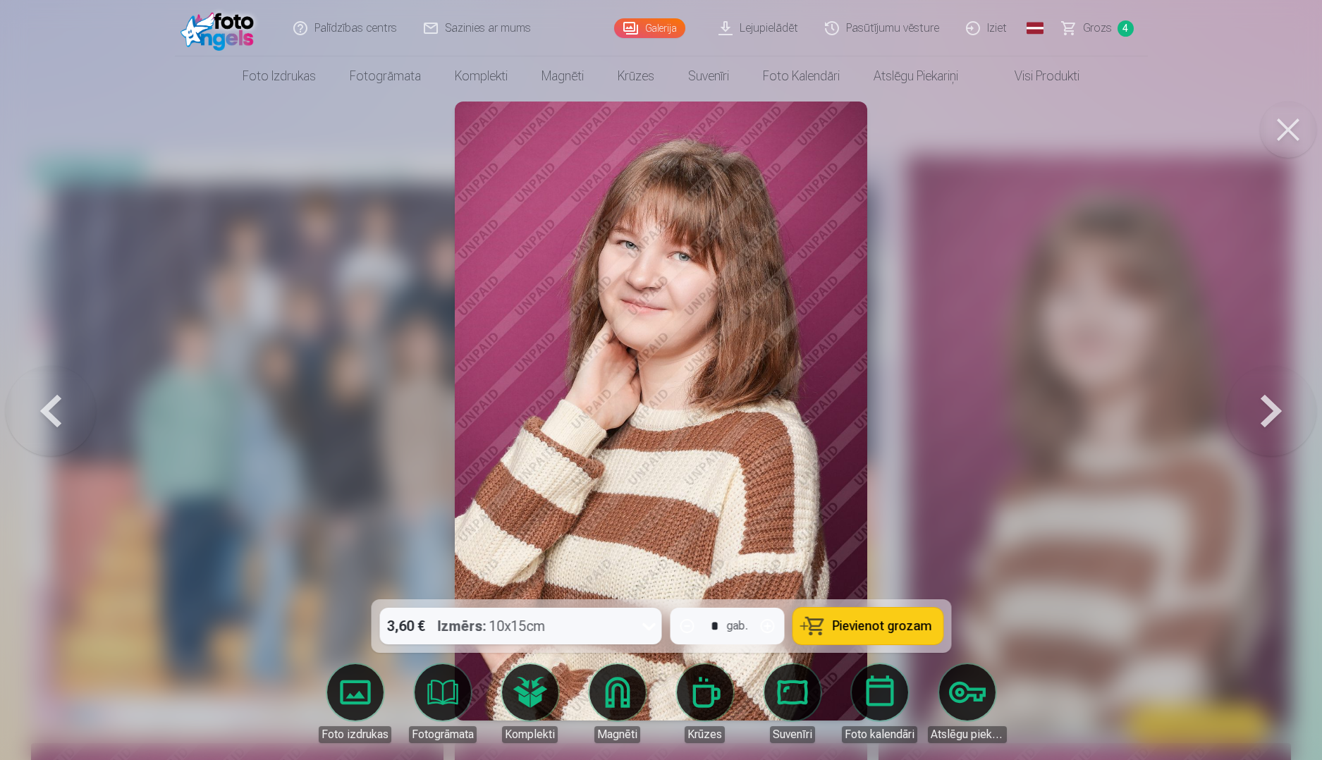
click at [1253, 422] on button at bounding box center [1271, 411] width 90 height 348
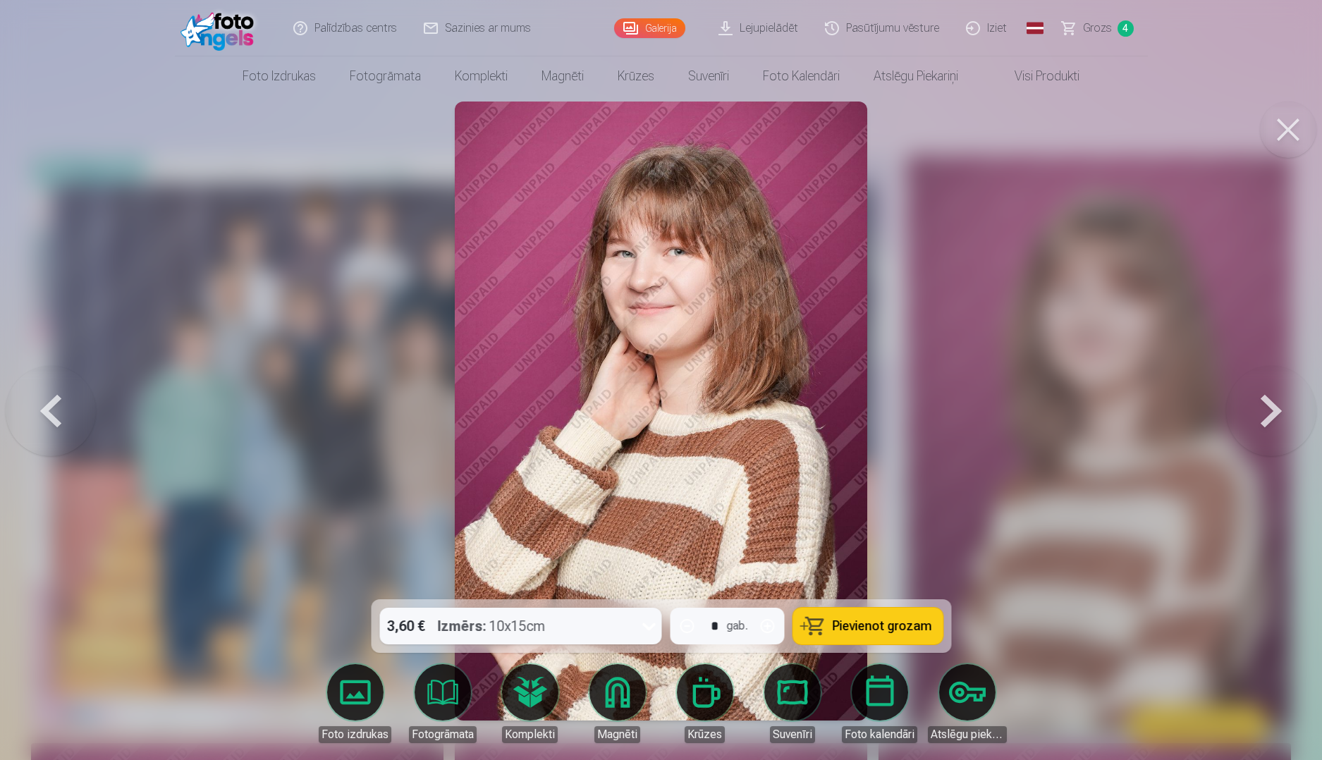
click at [1253, 422] on button at bounding box center [1271, 411] width 90 height 348
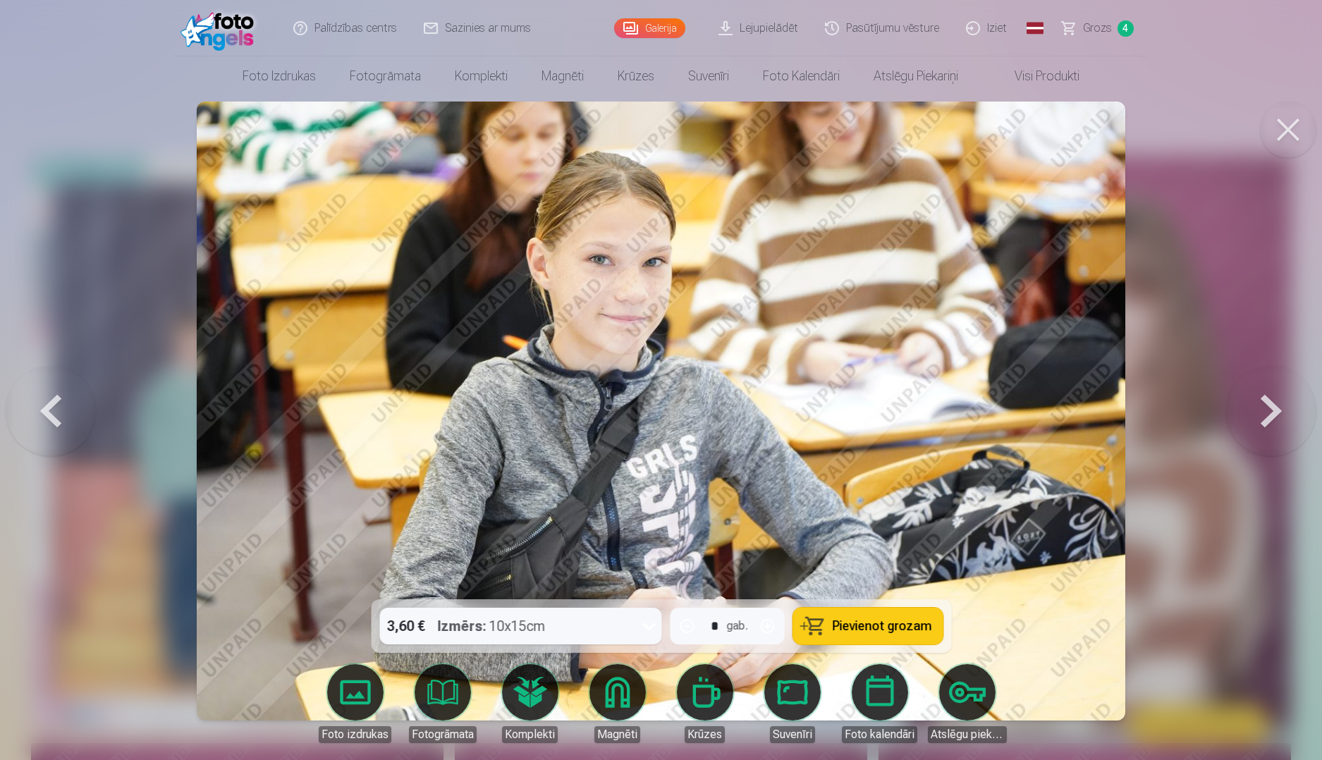
click at [1253, 422] on button at bounding box center [1271, 411] width 90 height 348
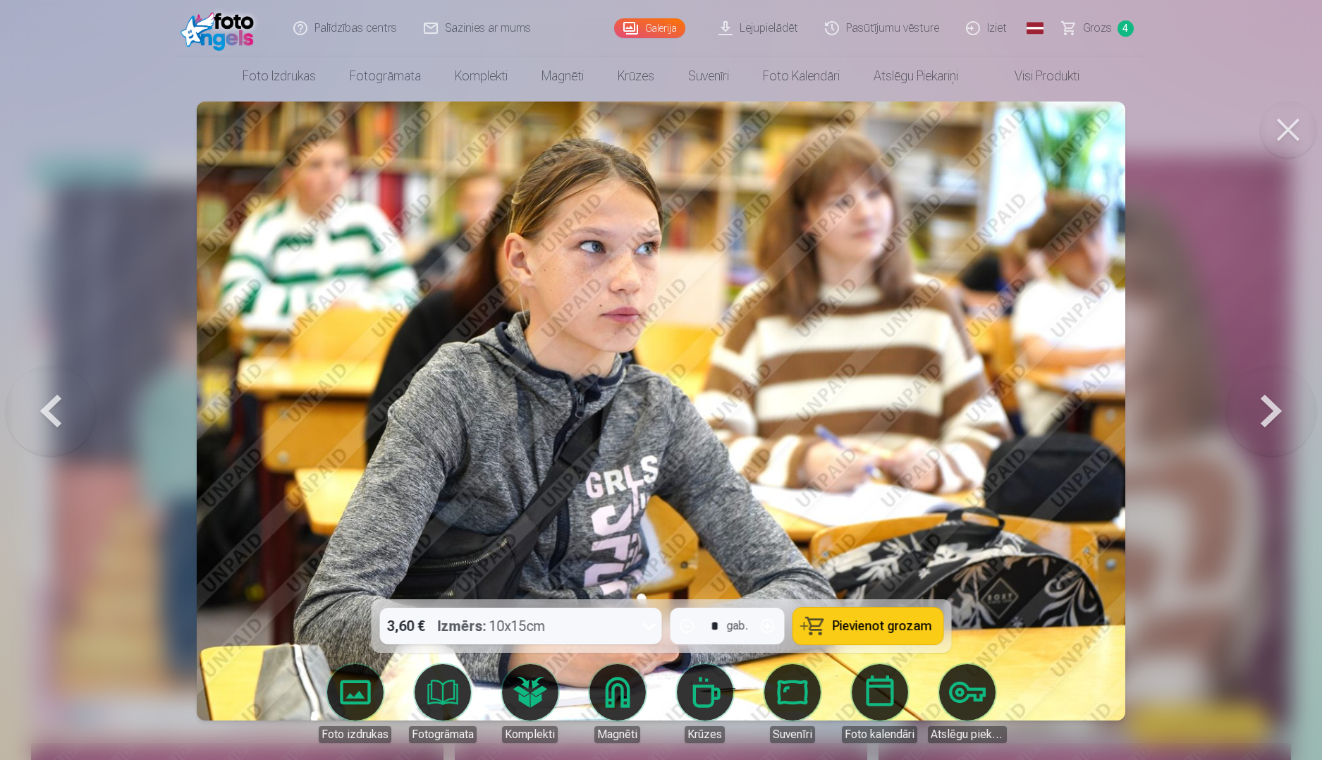
click at [1253, 422] on button at bounding box center [1271, 411] width 90 height 348
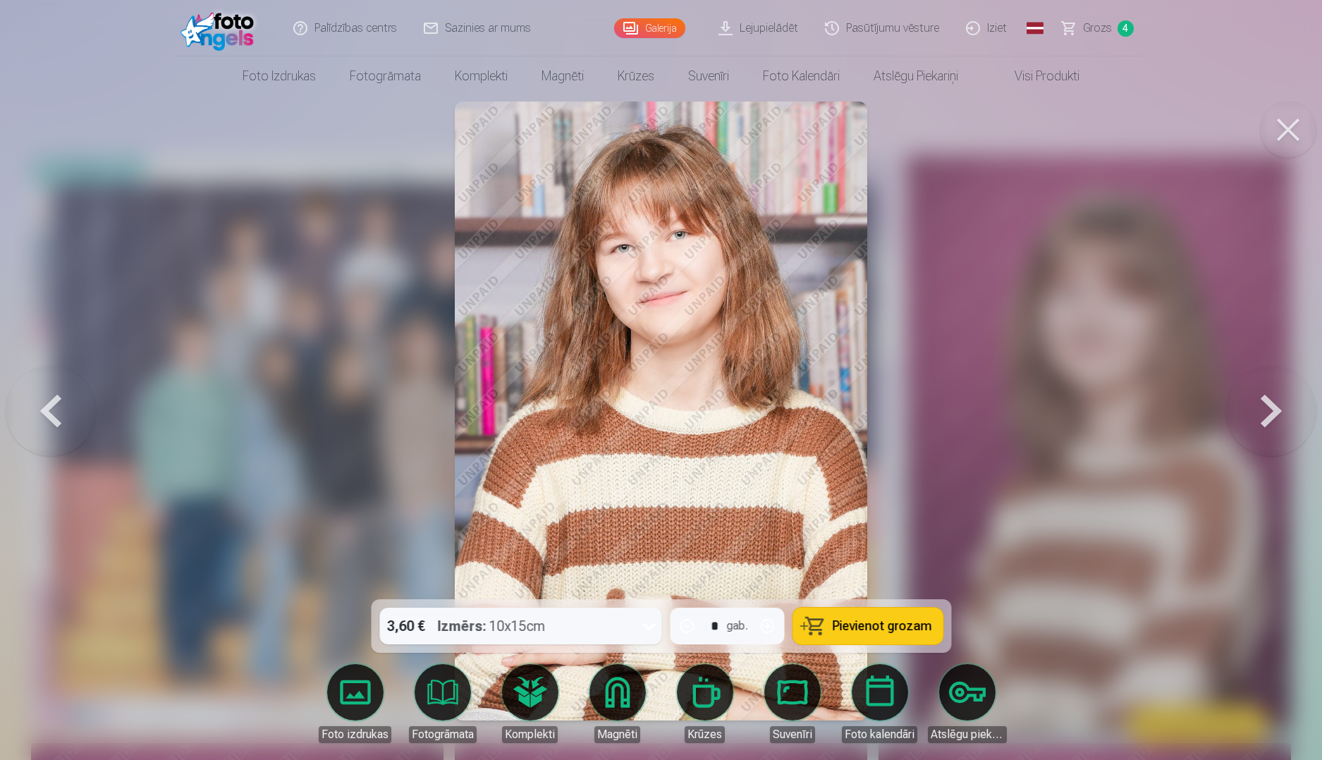
click at [1253, 422] on button at bounding box center [1271, 411] width 90 height 348
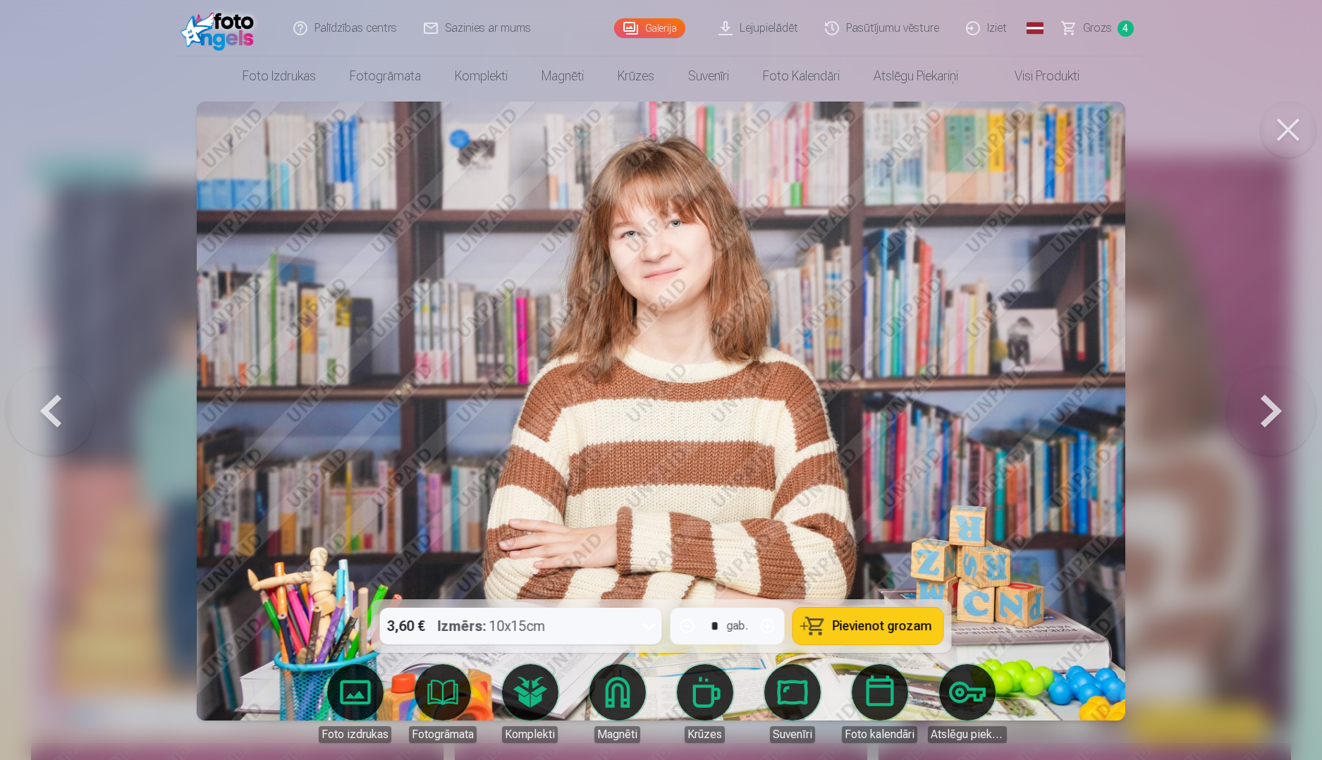
click at [1253, 422] on button at bounding box center [1271, 411] width 90 height 348
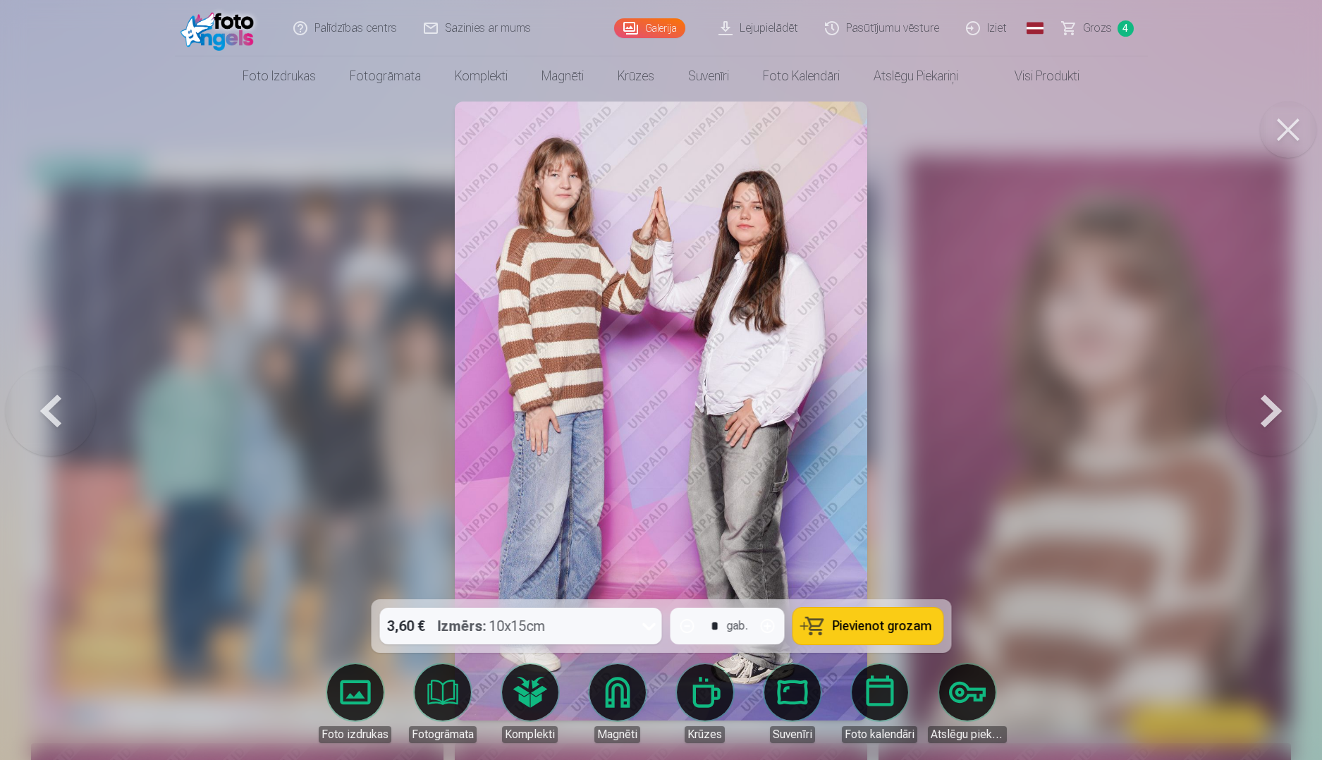
click at [1253, 422] on button at bounding box center [1271, 411] width 90 height 348
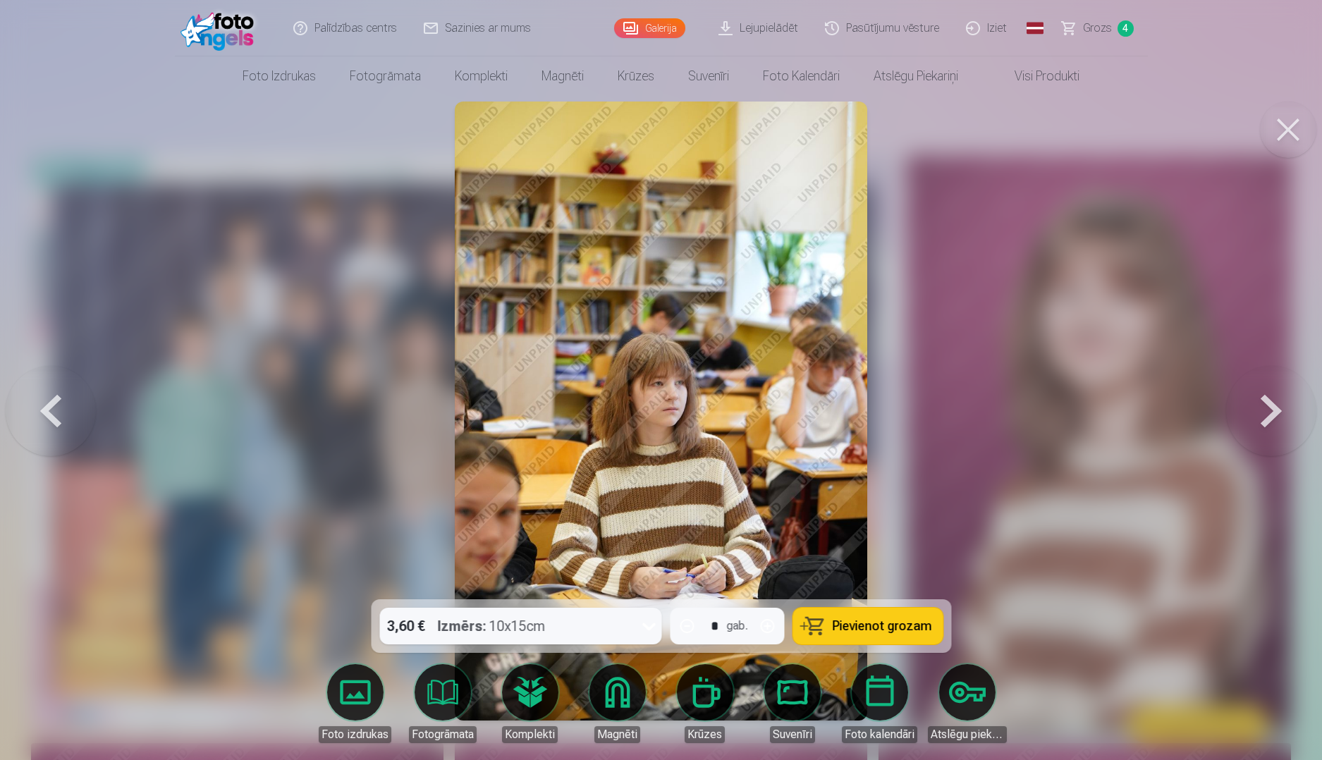
click at [1253, 422] on button at bounding box center [1271, 411] width 90 height 348
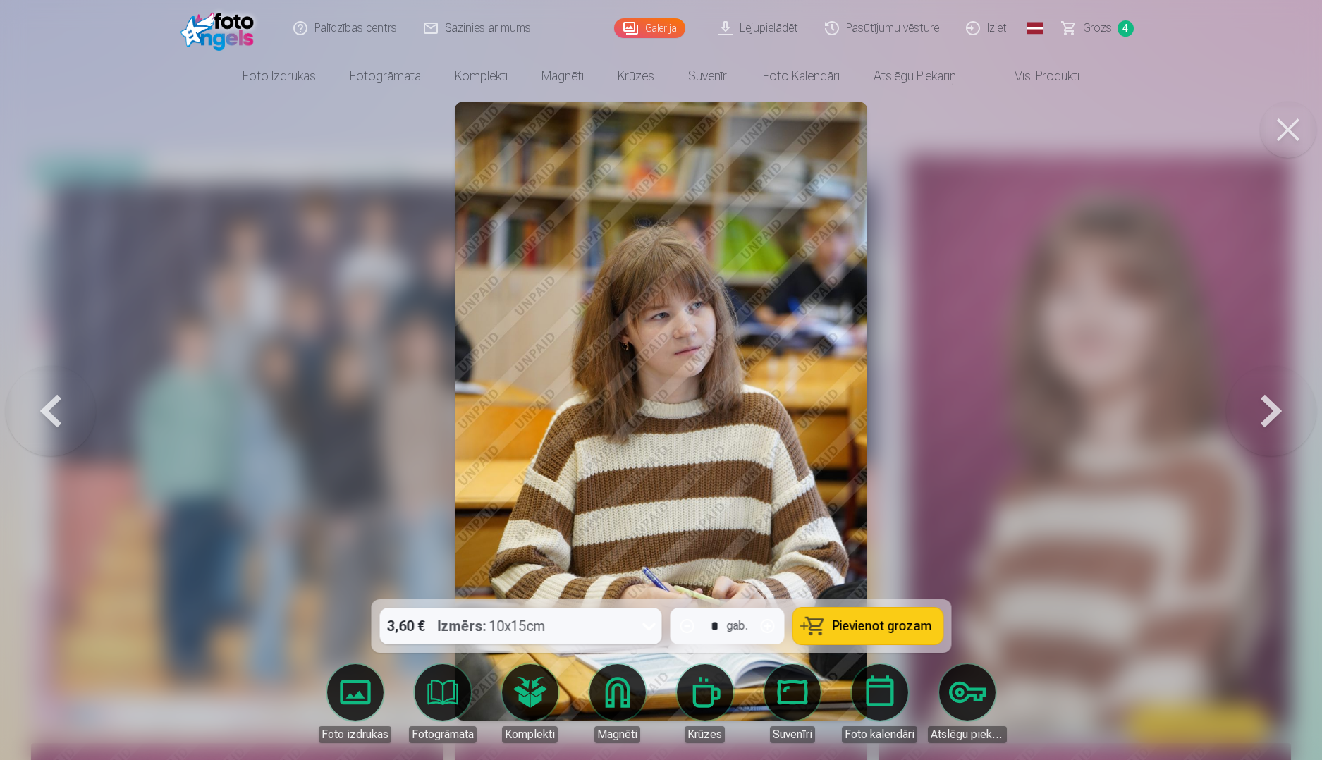
click at [1253, 422] on button at bounding box center [1271, 411] width 90 height 348
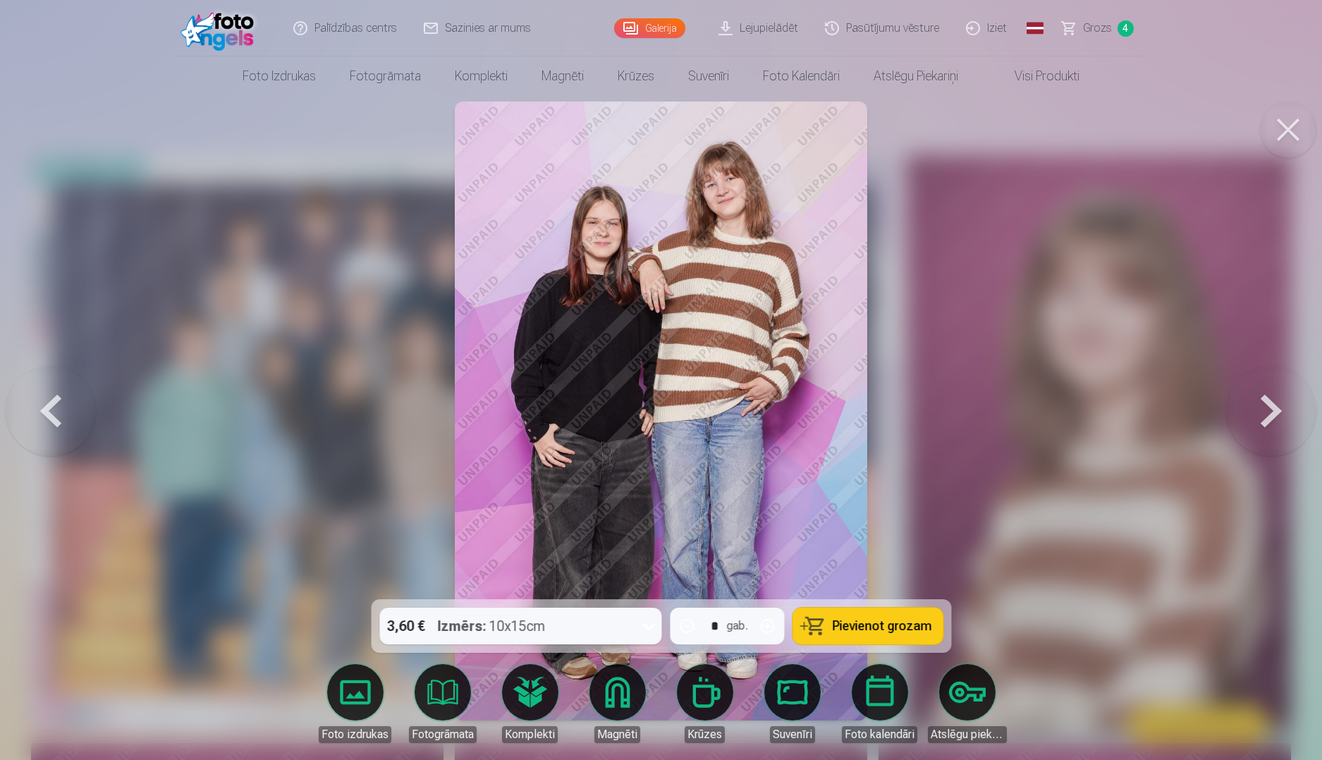
click at [1253, 422] on button at bounding box center [1271, 411] width 90 height 348
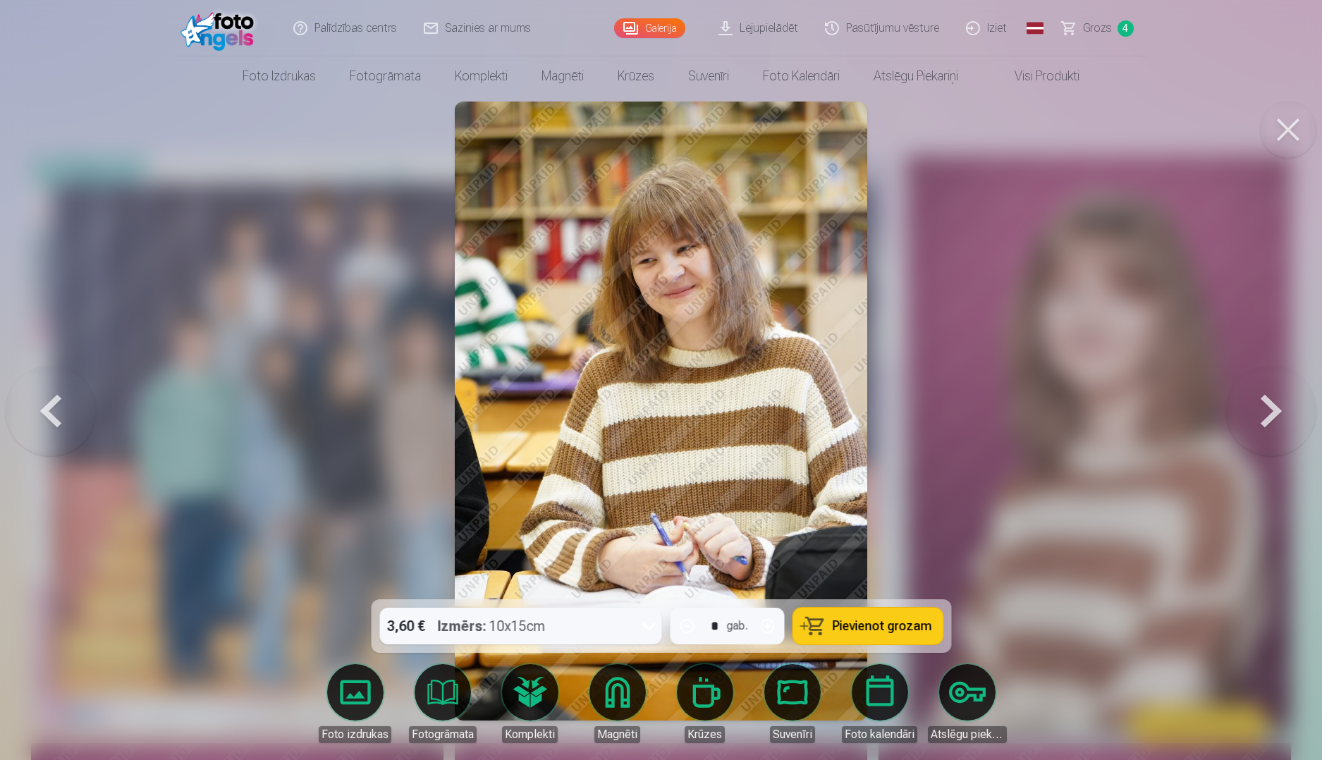
click at [1253, 422] on button at bounding box center [1271, 411] width 90 height 348
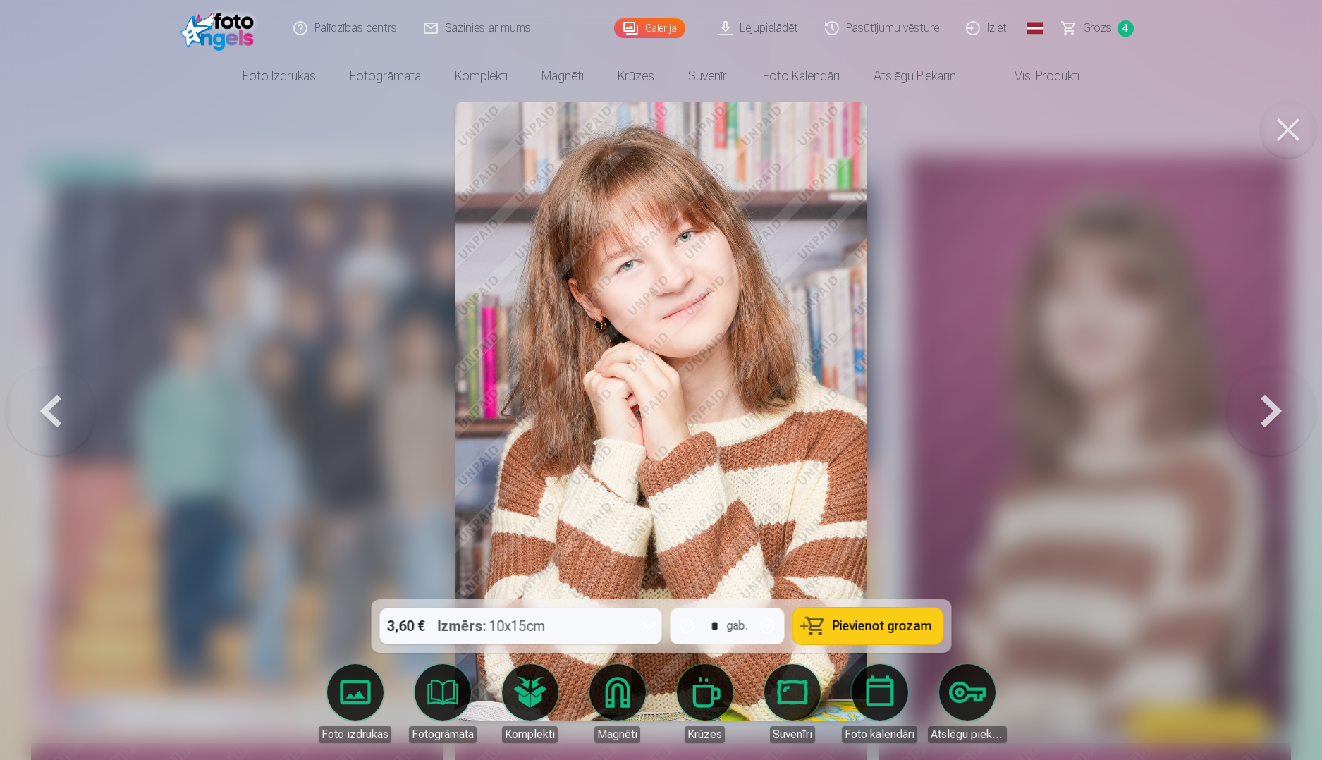
click at [1253, 422] on button at bounding box center [1271, 411] width 90 height 348
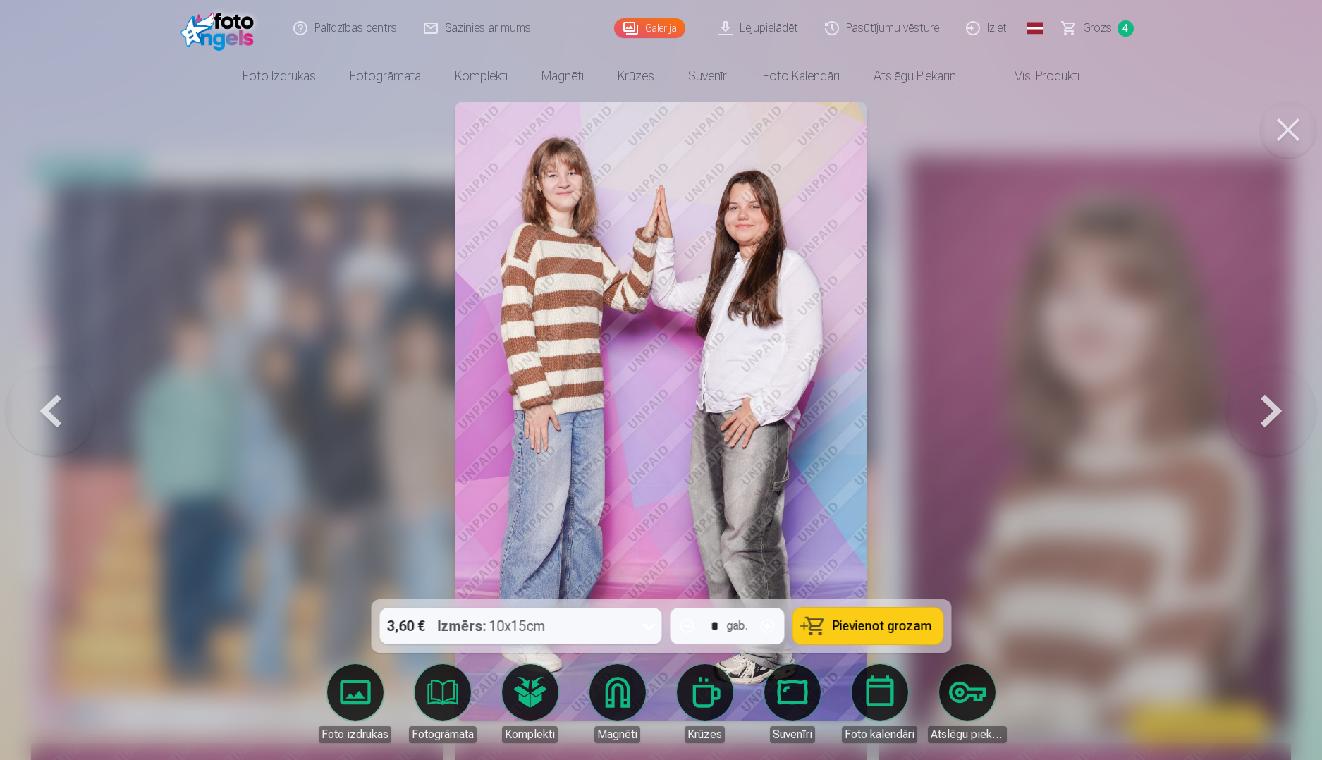
click at [67, 415] on button at bounding box center [51, 411] width 90 height 348
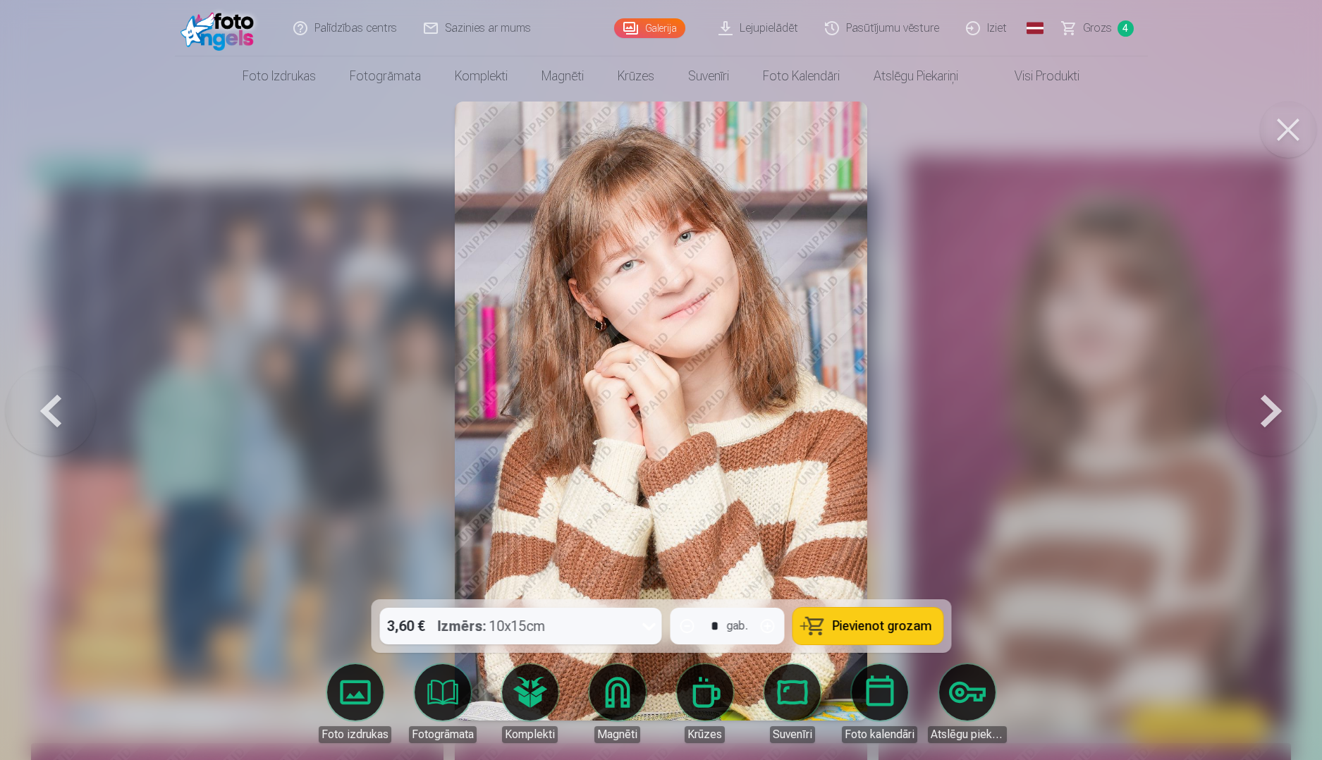
click at [869, 622] on span "Pievienot grozam" at bounding box center [881, 626] width 99 height 13
click at [1098, 35] on span "Grozs" at bounding box center [1097, 28] width 29 height 17
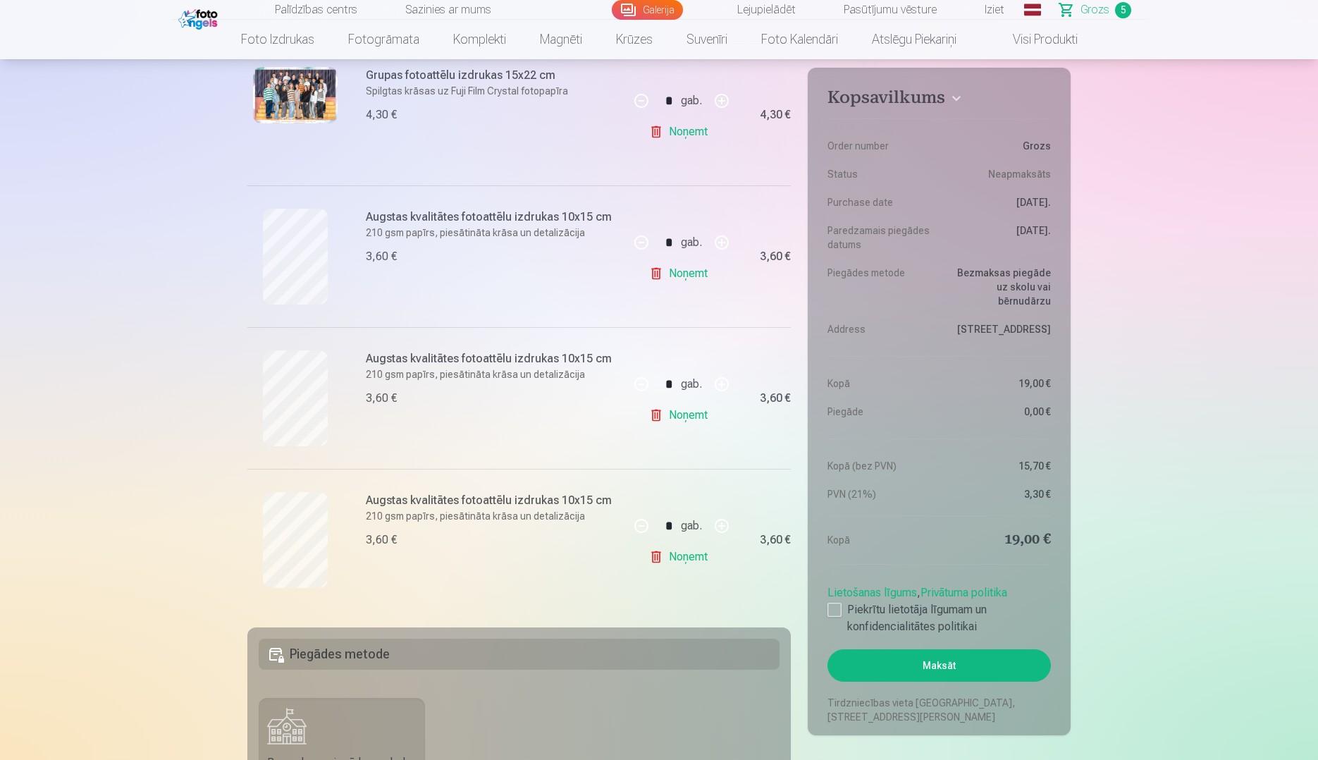
scroll to position [493, 0]
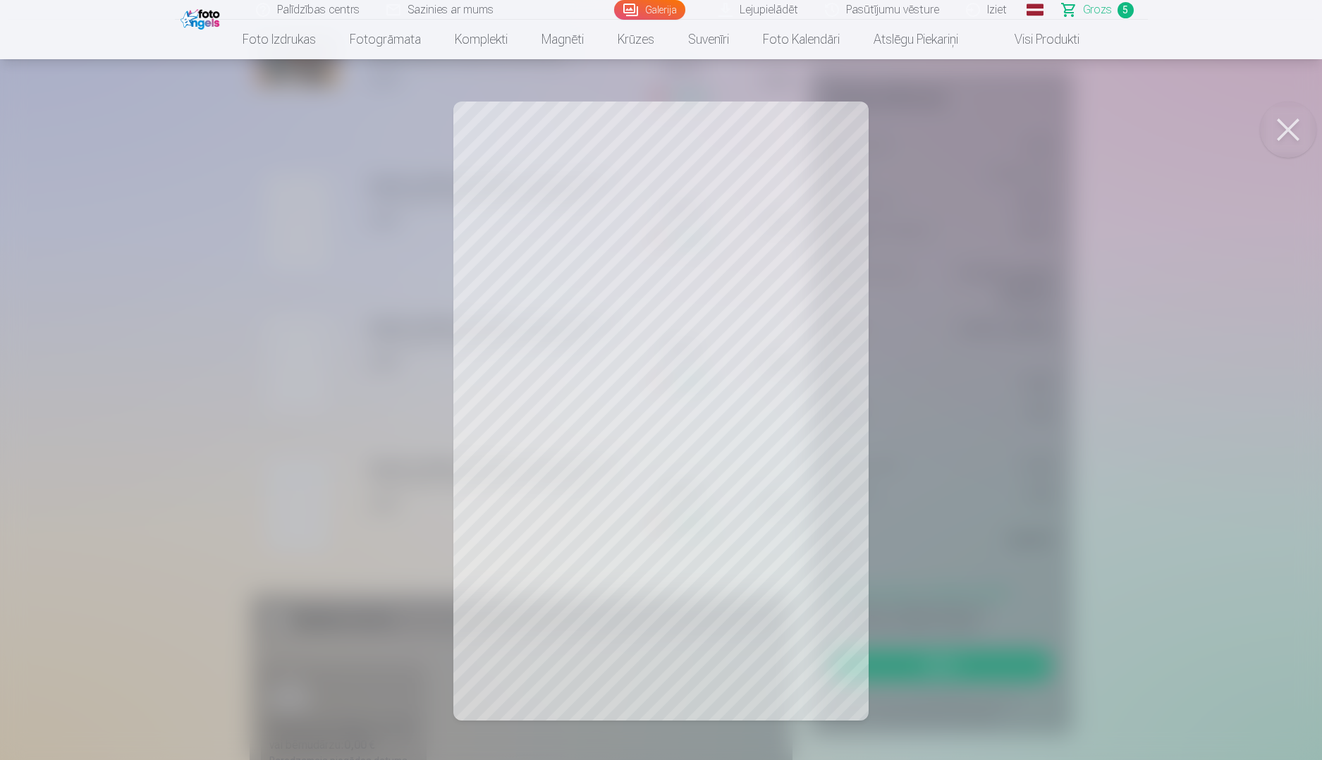
click at [1284, 136] on button at bounding box center [1288, 130] width 56 height 56
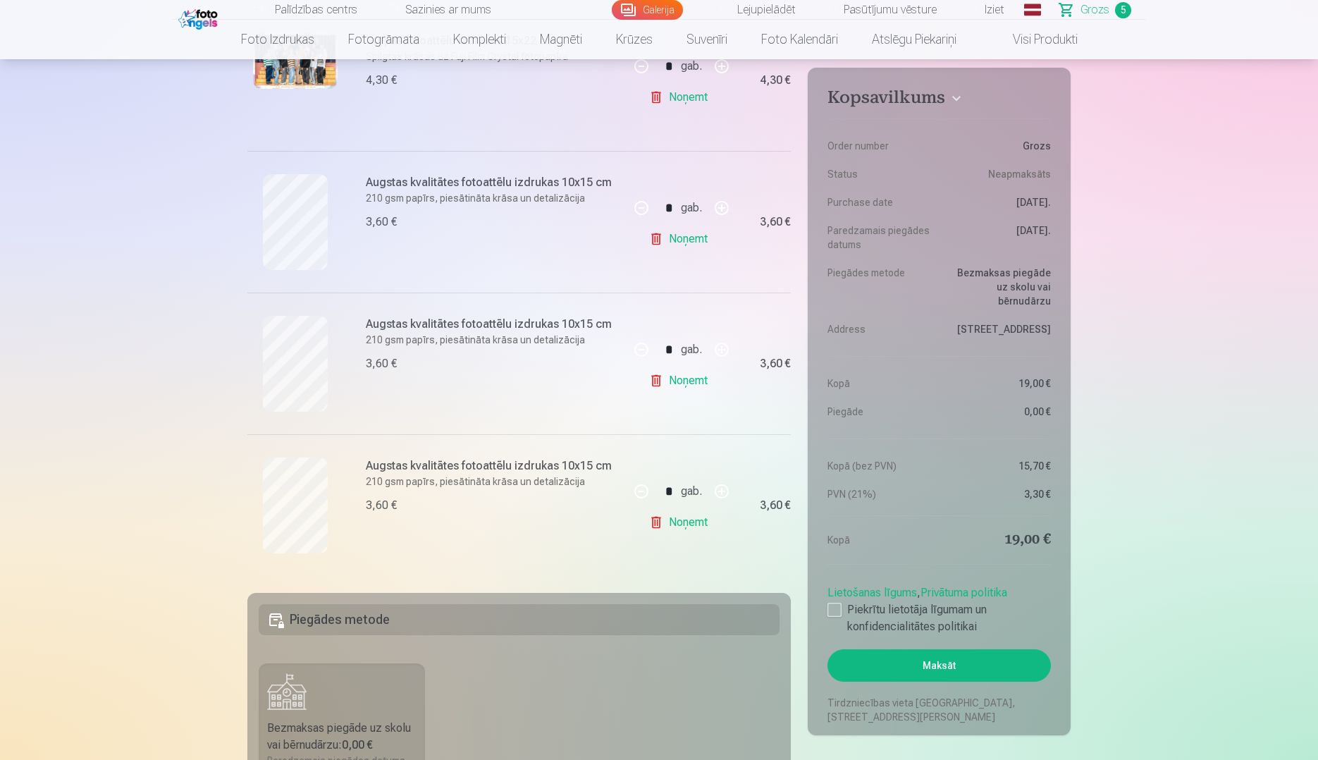
click at [699, 520] on link "Noņemt" at bounding box center [681, 522] width 64 height 28
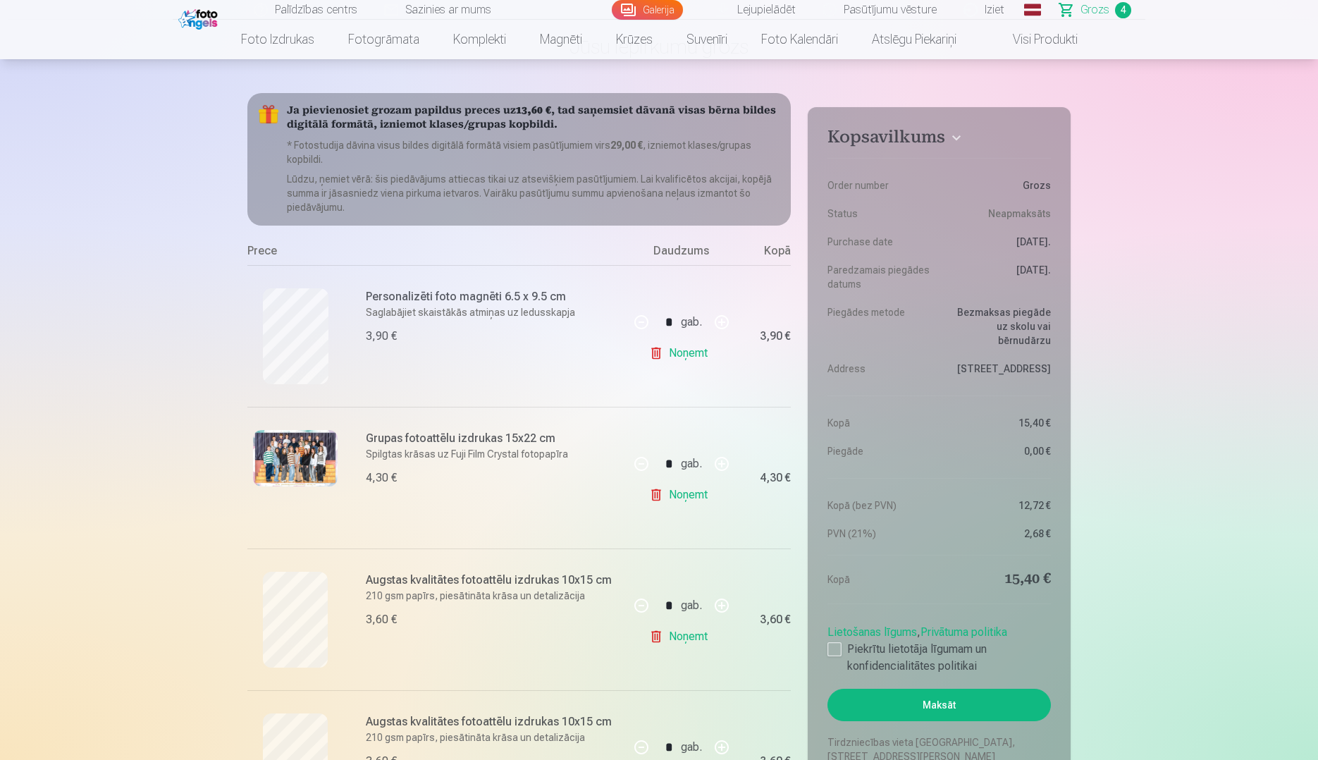
scroll to position [70, 0]
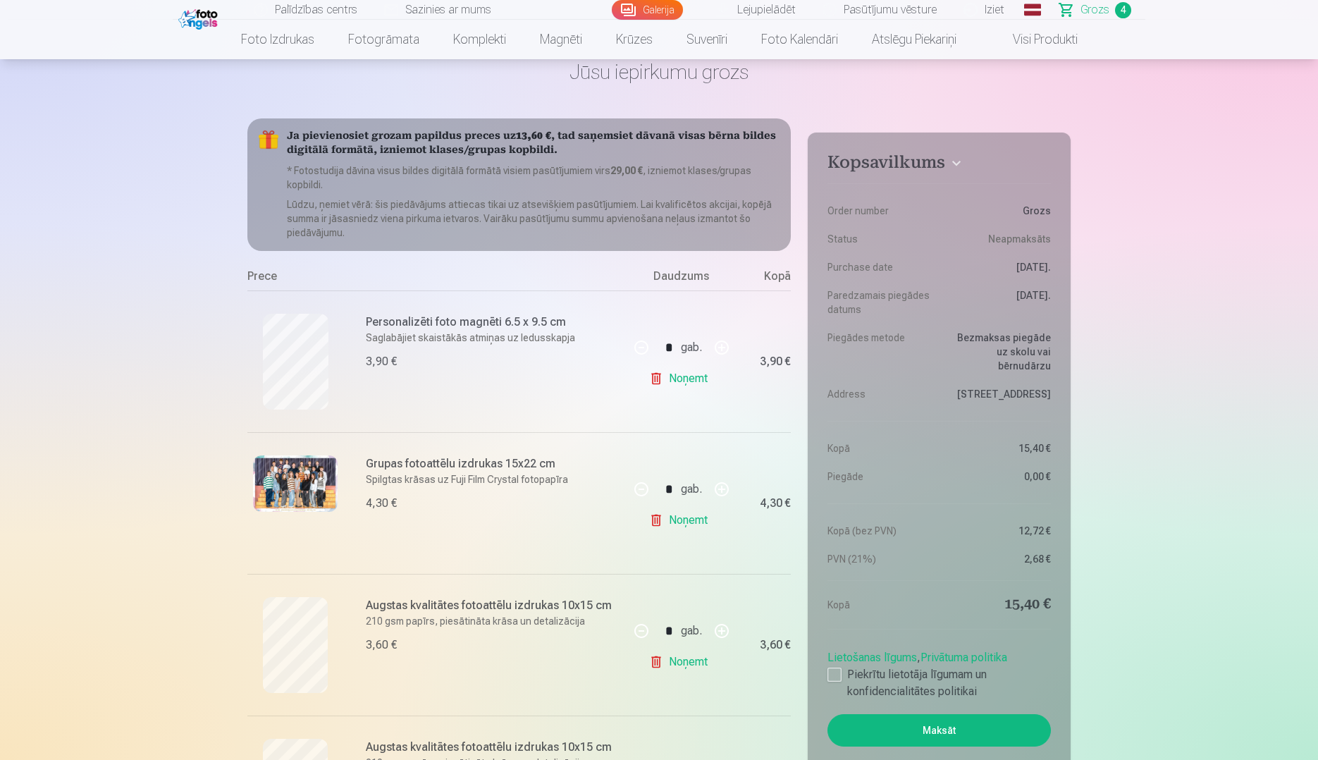
click at [720, 352] on button "button" at bounding box center [722, 348] width 34 height 34
type input "*"
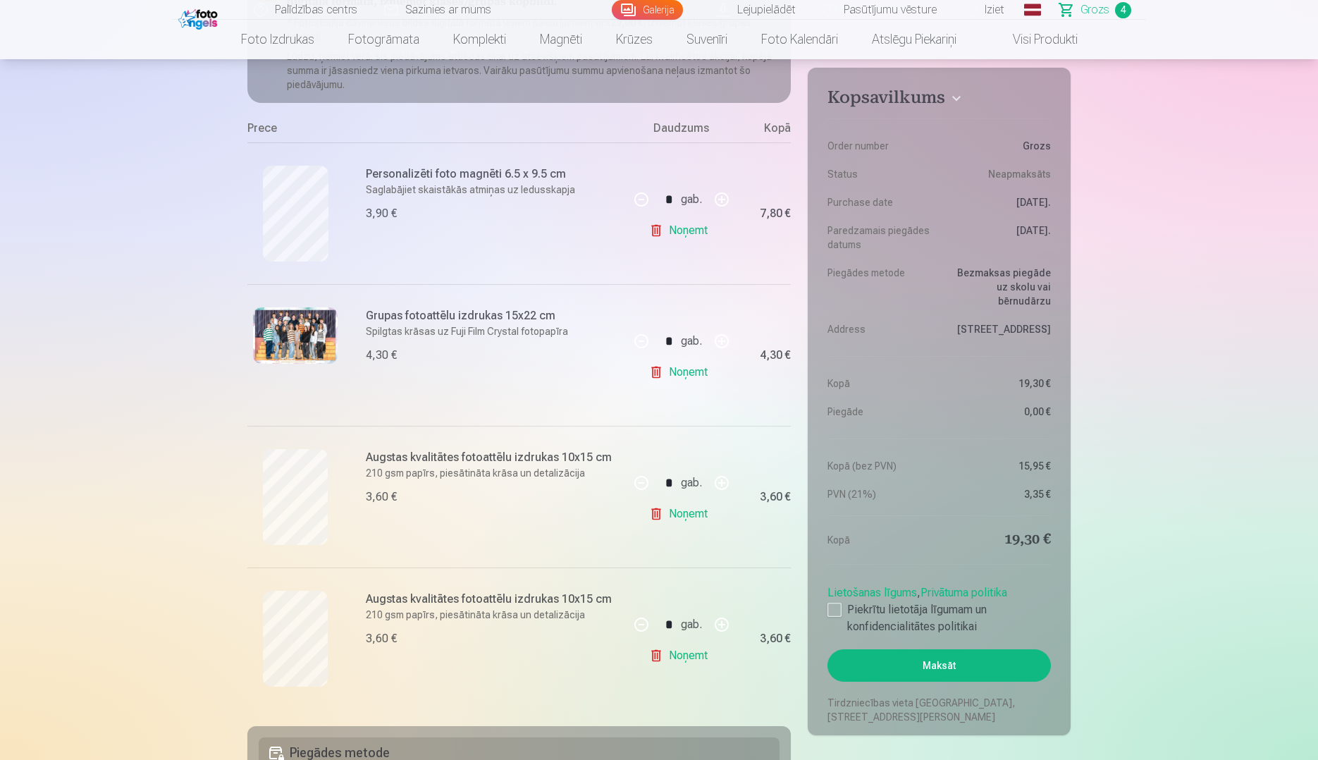
scroll to position [211, 0]
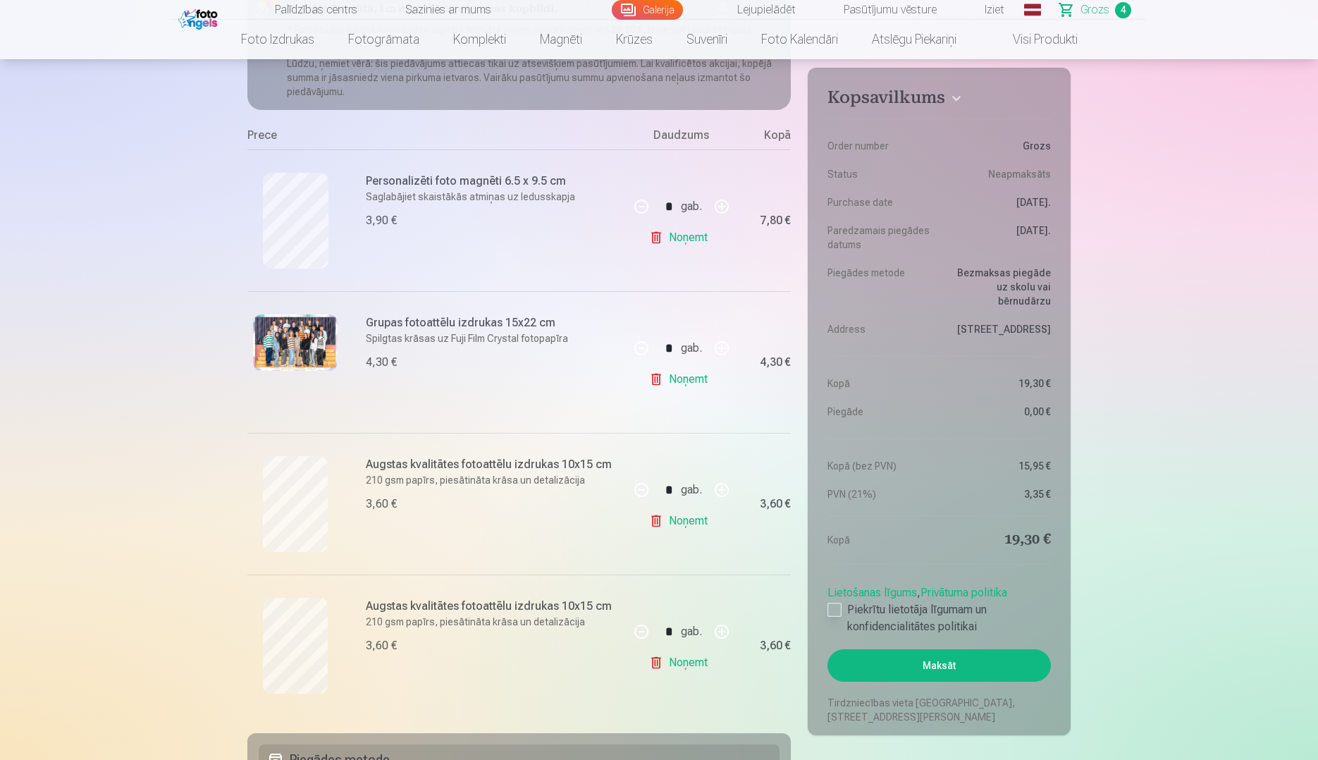
click at [835, 607] on div at bounding box center [835, 610] width 14 height 14
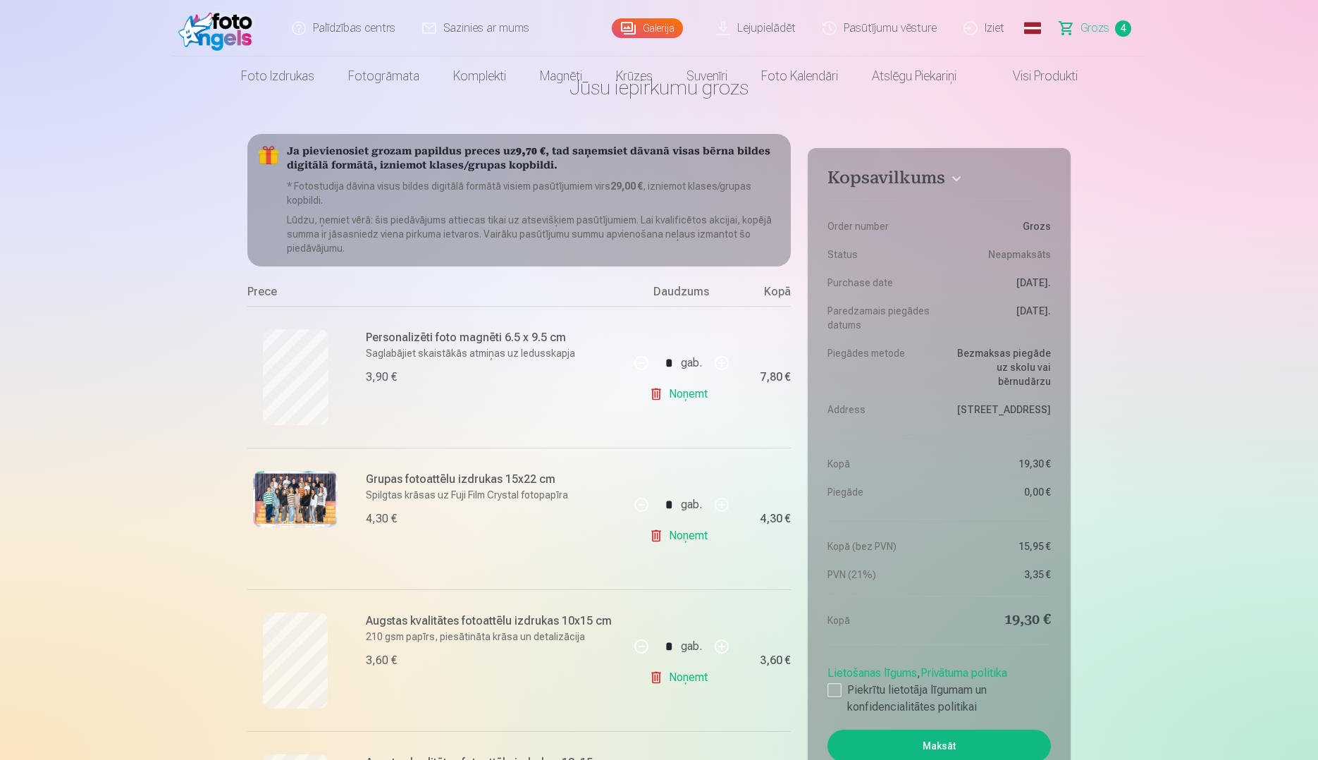
scroll to position [0, 0]
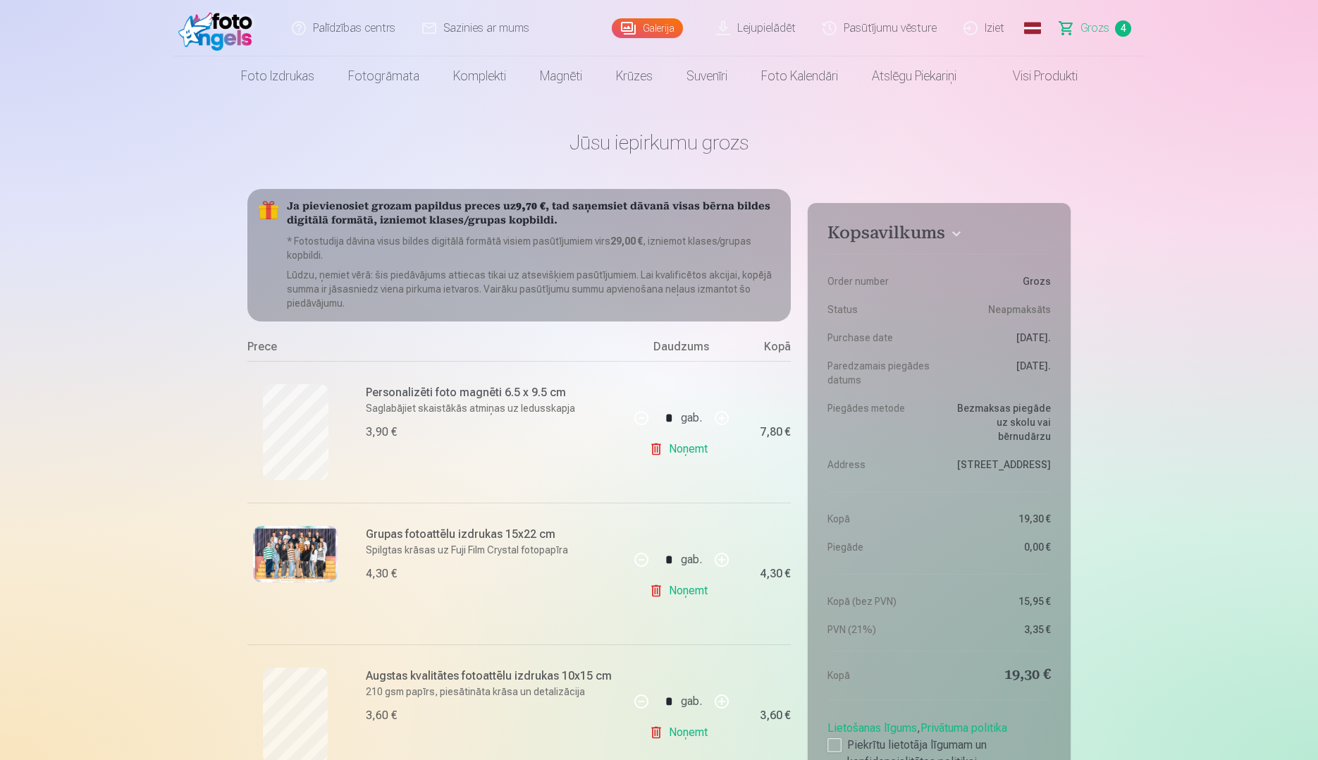
click at [667, 30] on link "Galerija" at bounding box center [647, 28] width 71 height 20
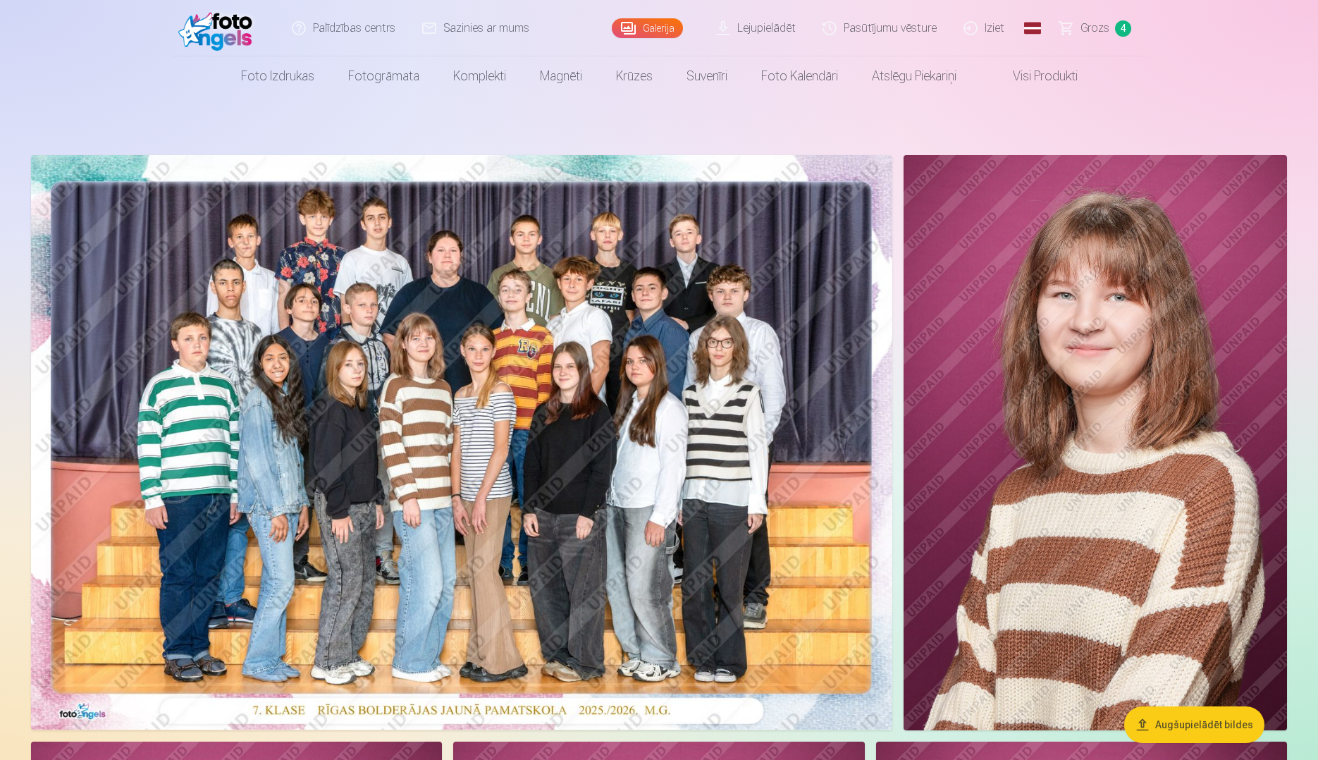
click at [649, 414] on img at bounding box center [461, 442] width 861 height 575
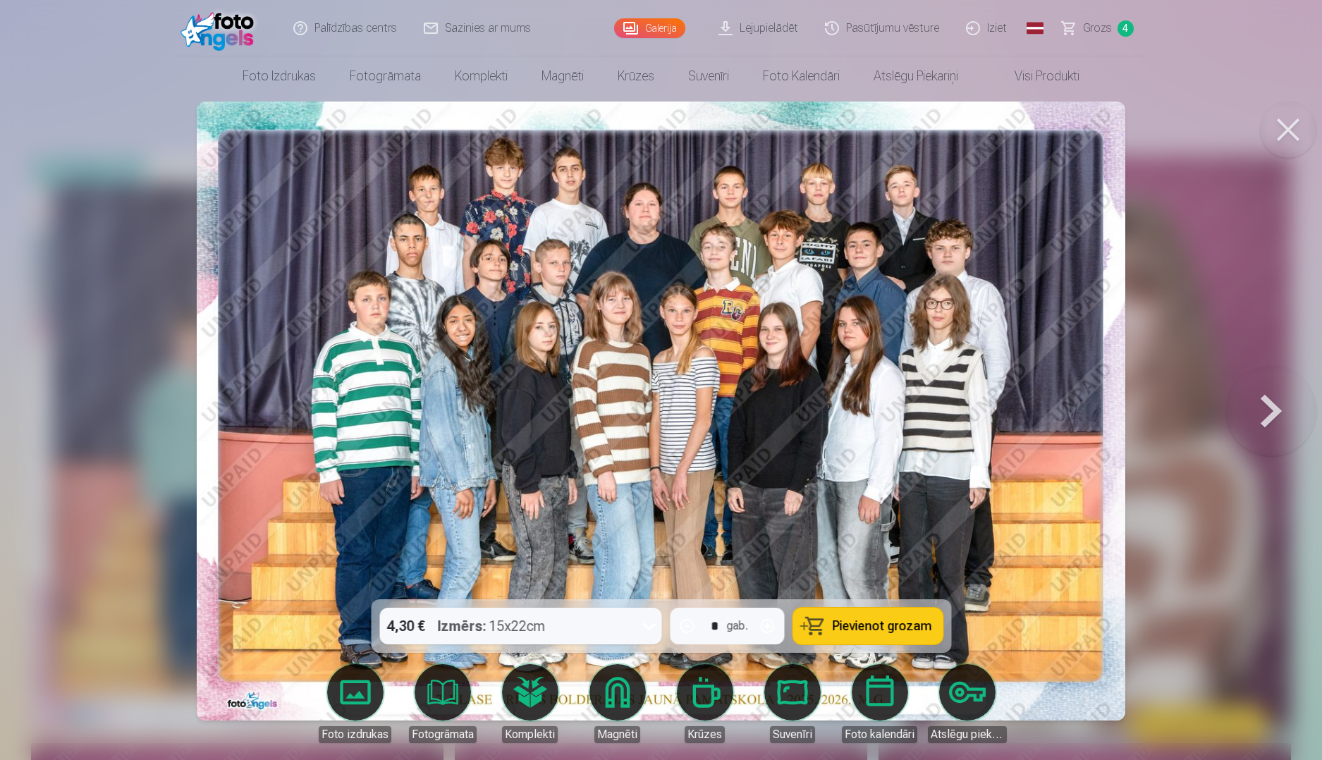
click at [1258, 414] on button at bounding box center [1271, 411] width 90 height 348
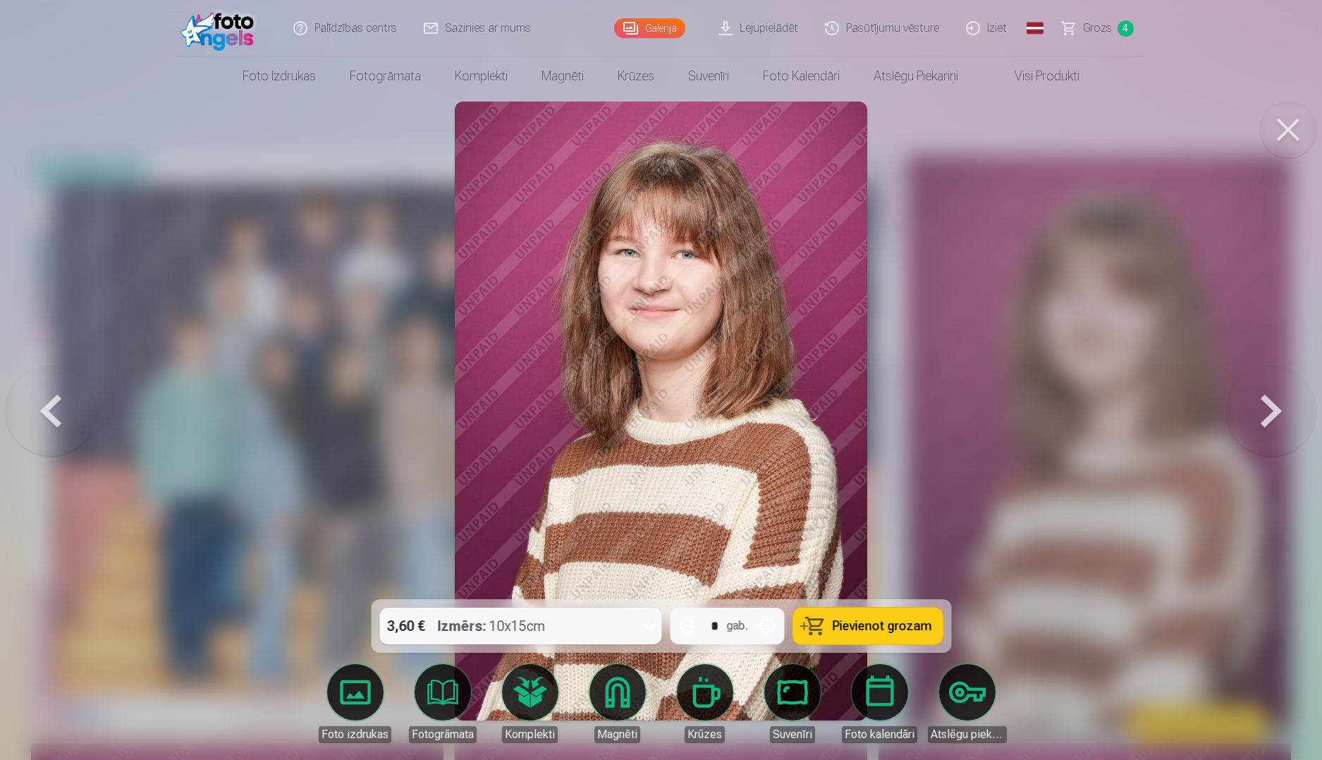
click at [1260, 422] on button at bounding box center [1271, 411] width 90 height 348
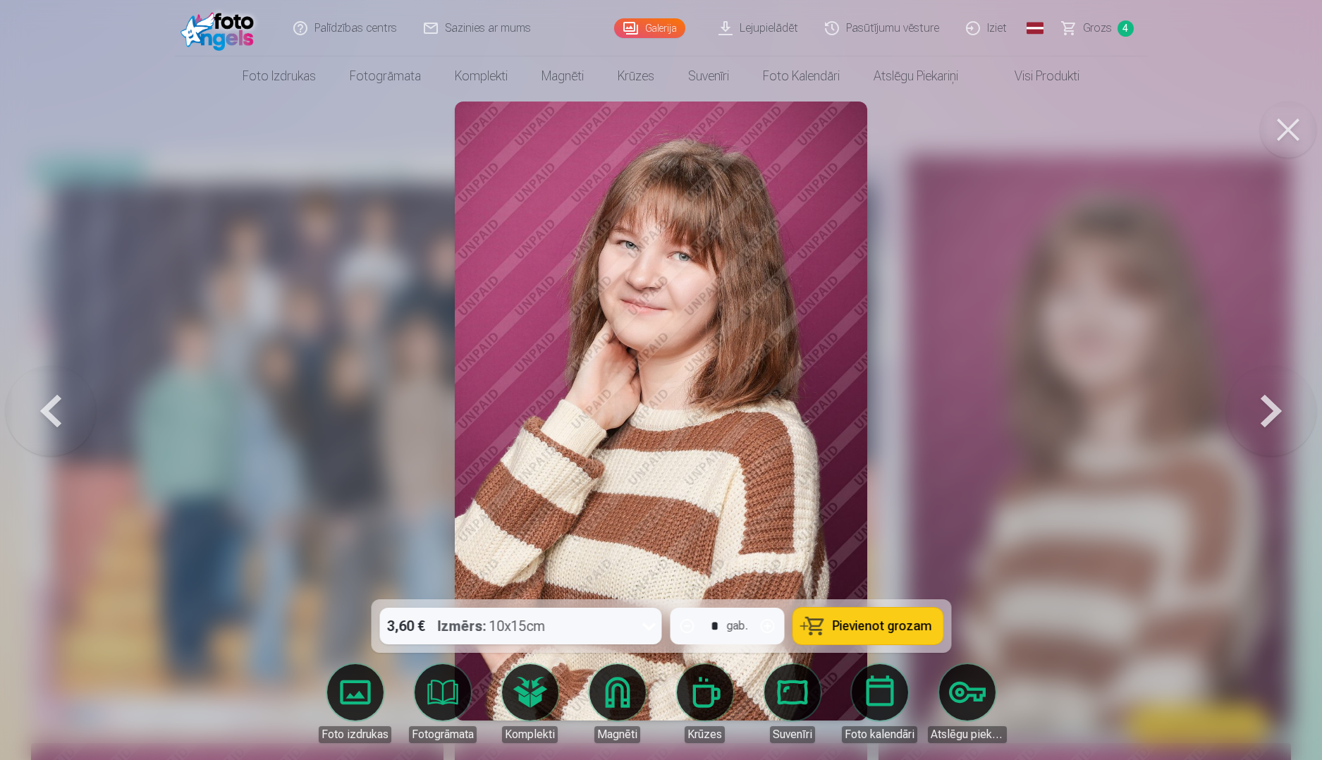
click at [1267, 424] on button at bounding box center [1271, 411] width 90 height 348
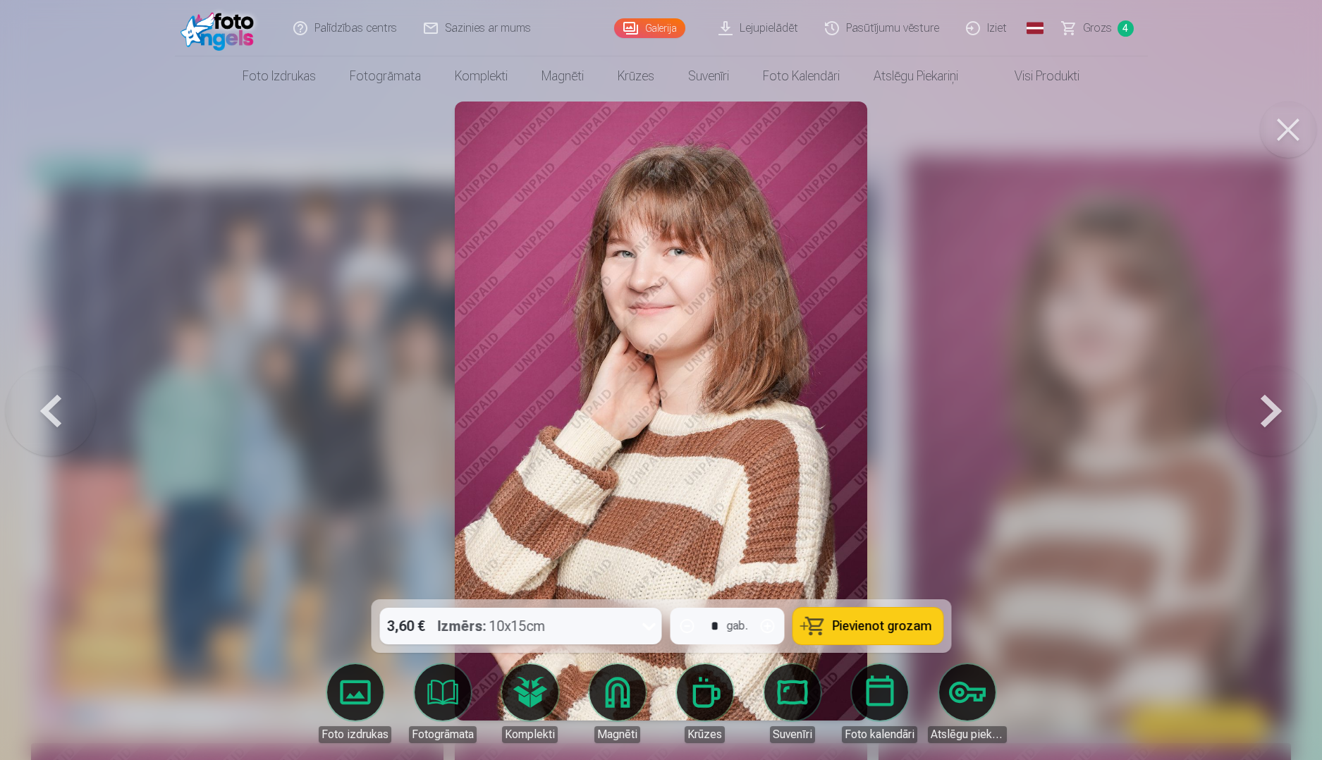
click at [1267, 424] on button at bounding box center [1271, 411] width 90 height 348
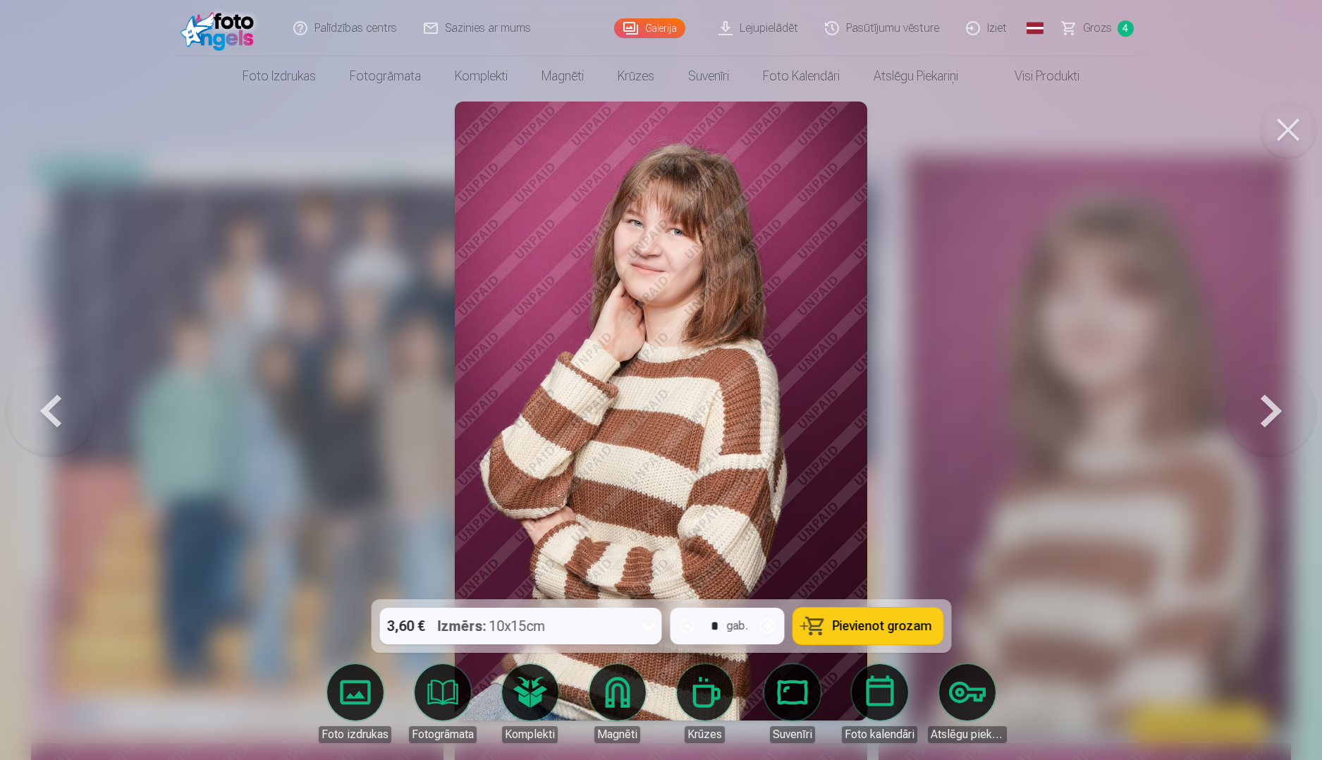
click at [1267, 424] on button at bounding box center [1271, 411] width 90 height 348
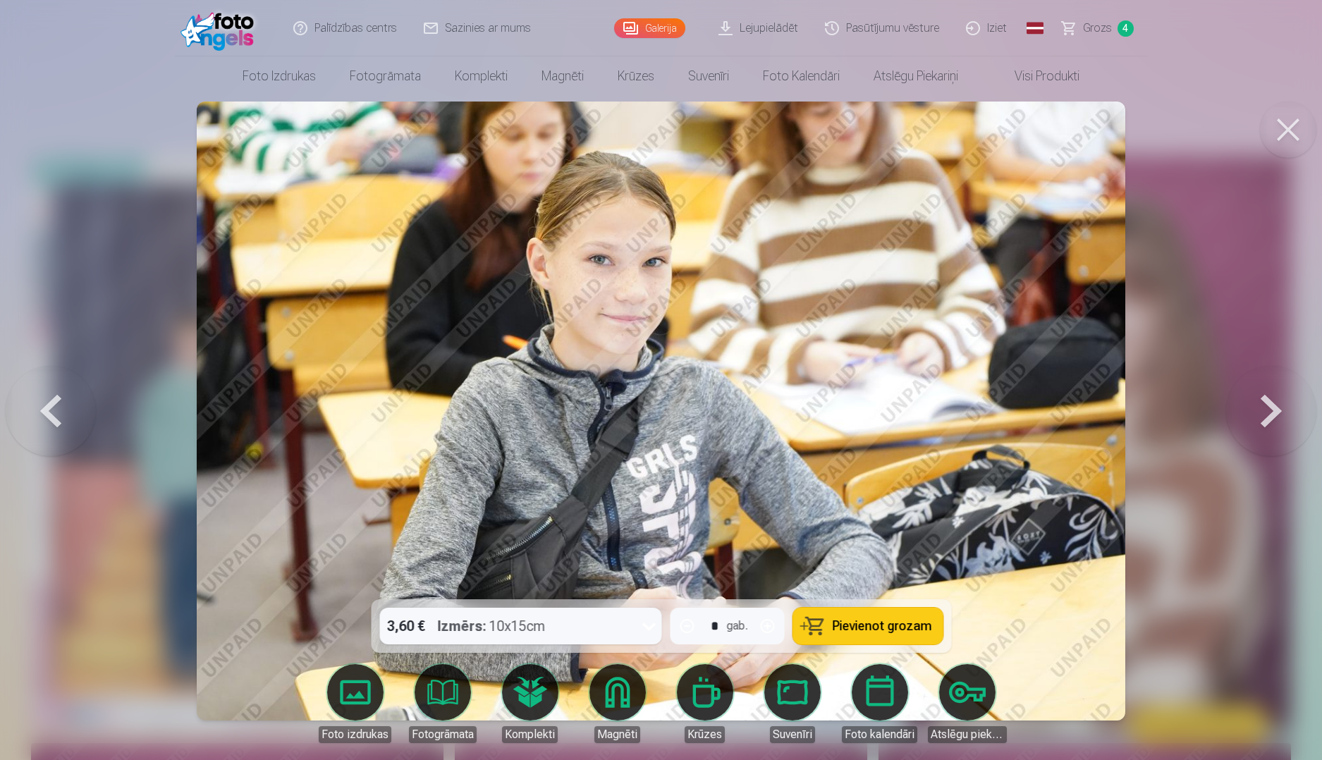
click at [1267, 424] on button at bounding box center [1271, 411] width 90 height 348
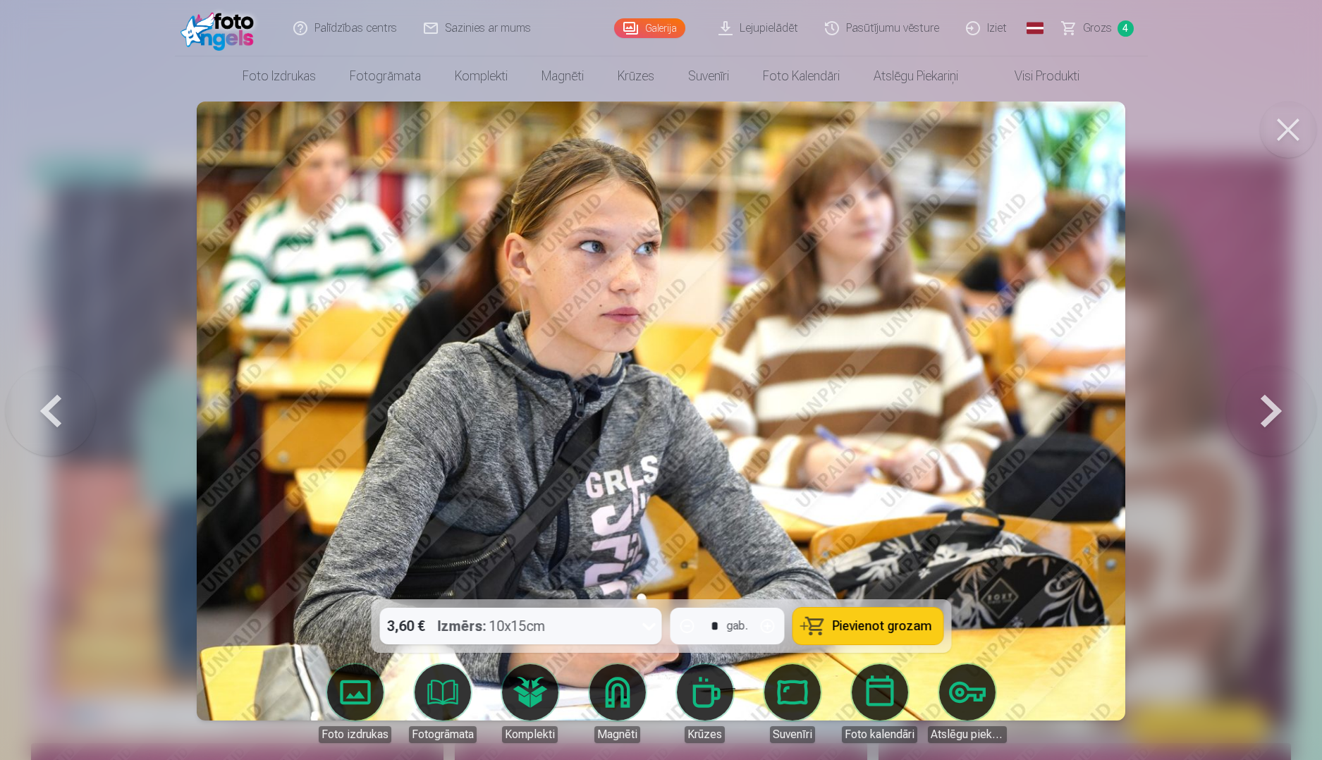
click at [1267, 424] on button at bounding box center [1271, 411] width 90 height 348
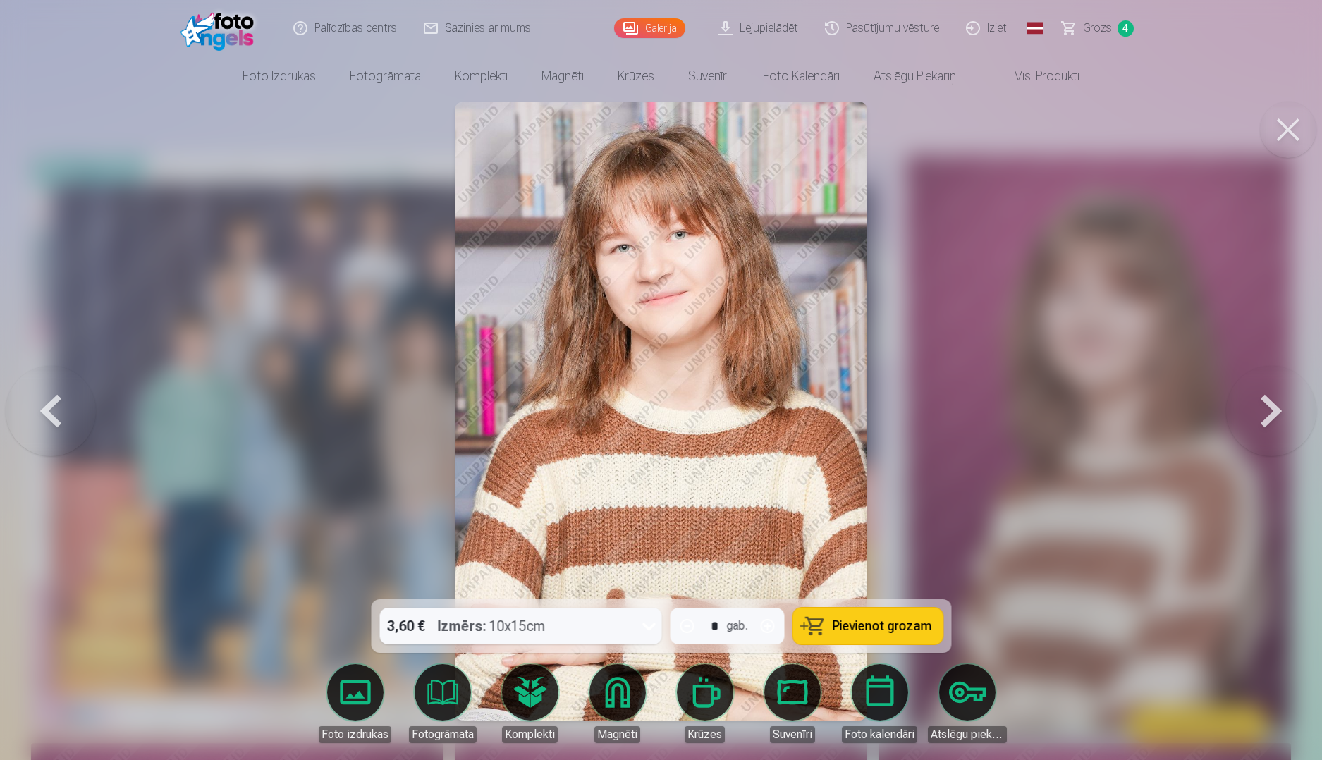
click at [1267, 424] on button at bounding box center [1271, 411] width 90 height 348
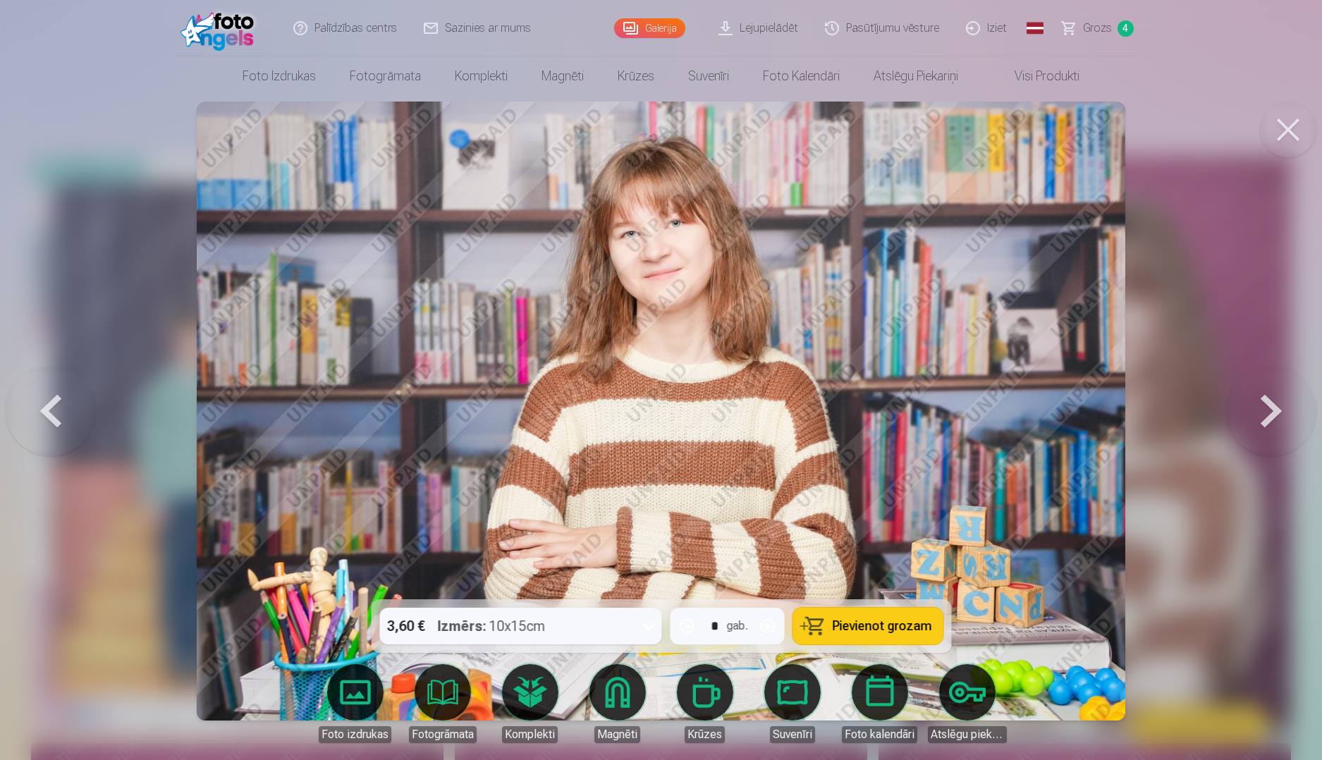
click at [1267, 424] on button at bounding box center [1271, 411] width 90 height 348
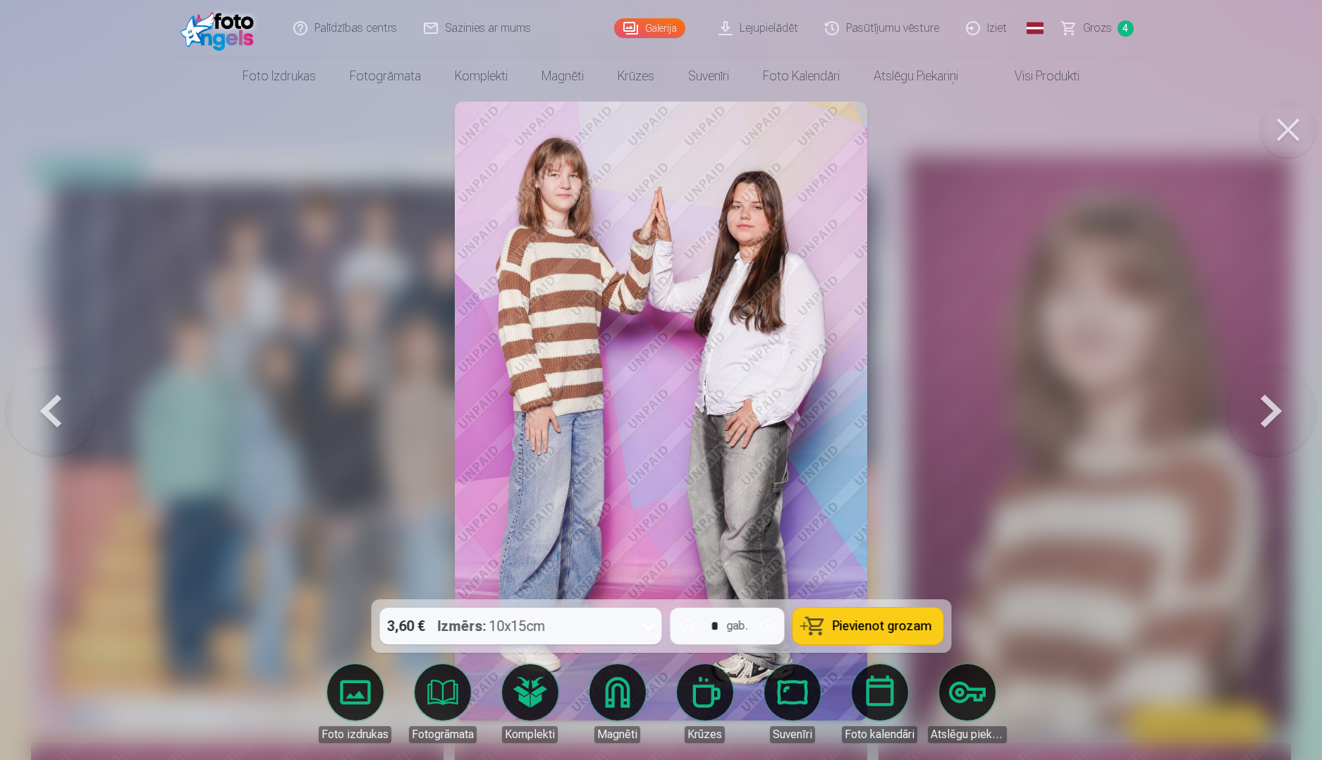
click at [1267, 424] on button at bounding box center [1271, 411] width 90 height 348
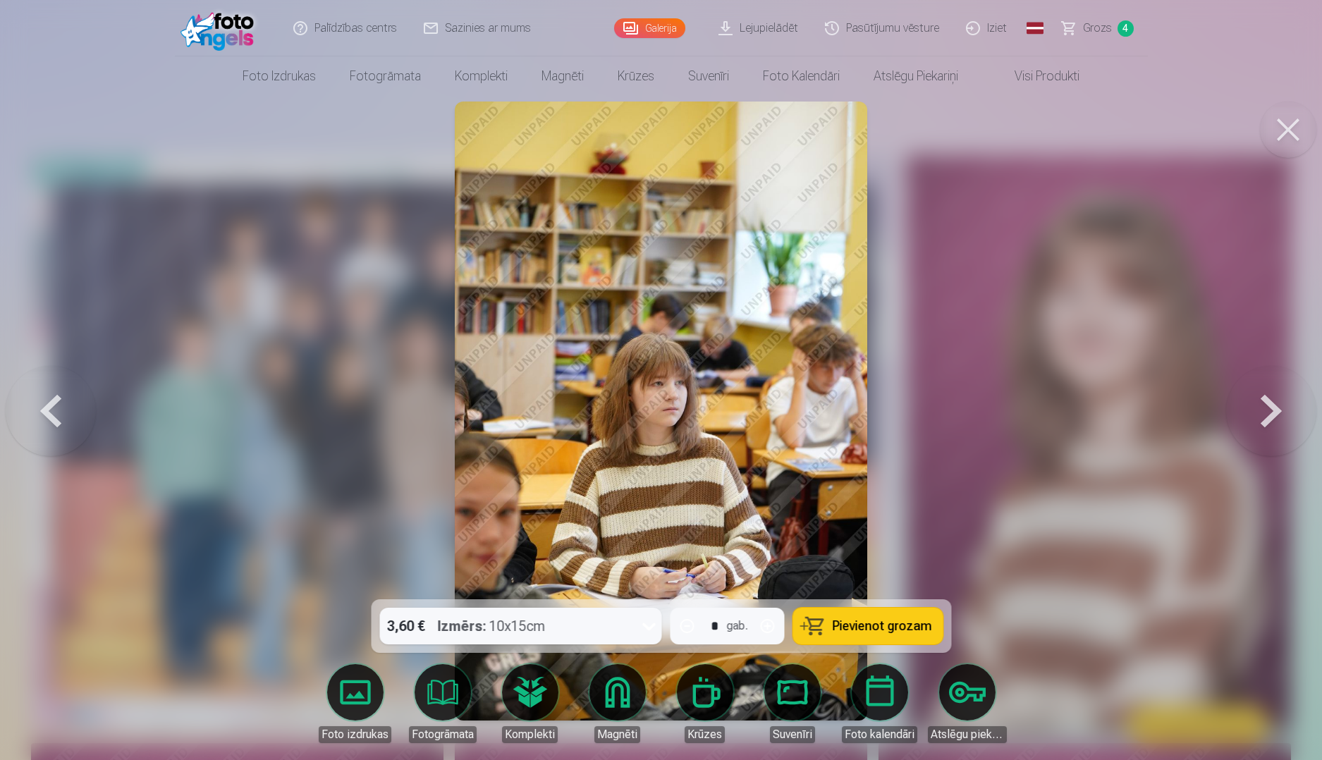
click at [1267, 424] on button at bounding box center [1271, 411] width 90 height 348
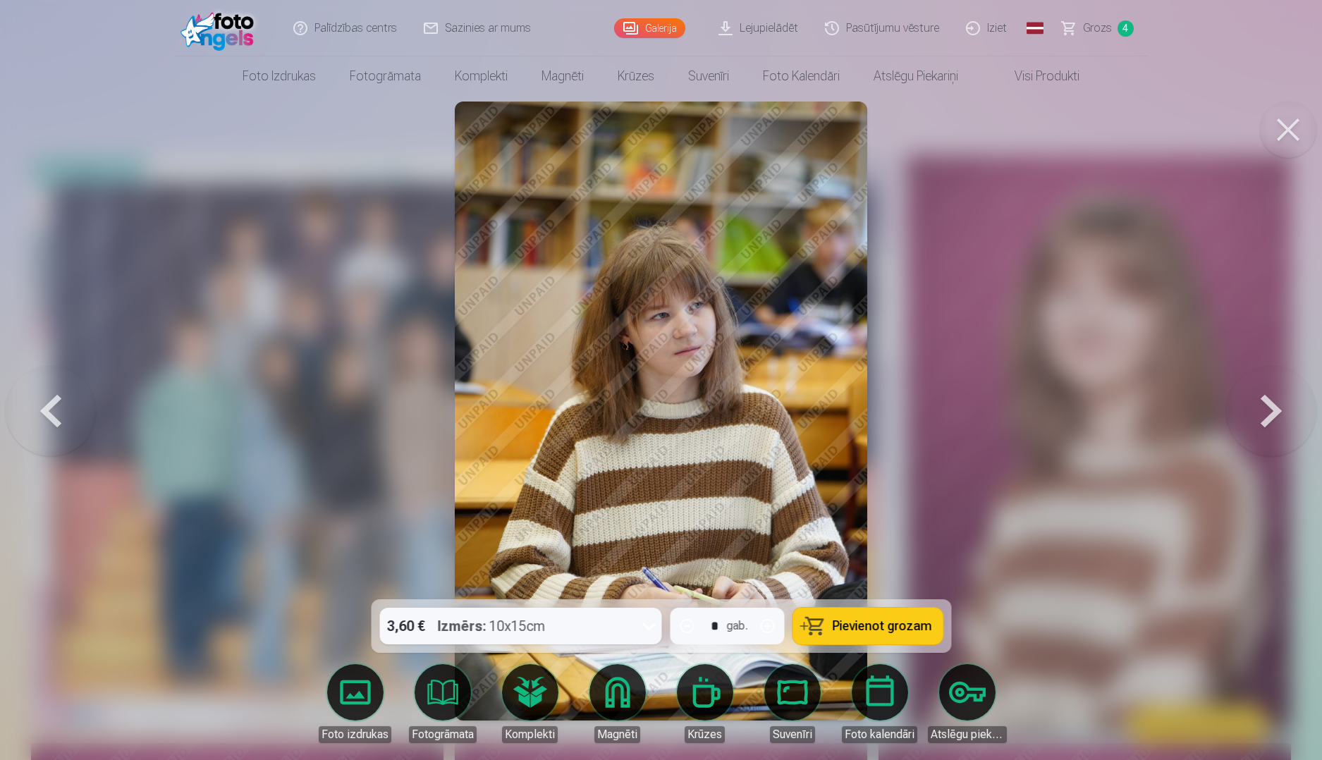
click at [1267, 424] on button at bounding box center [1271, 411] width 90 height 348
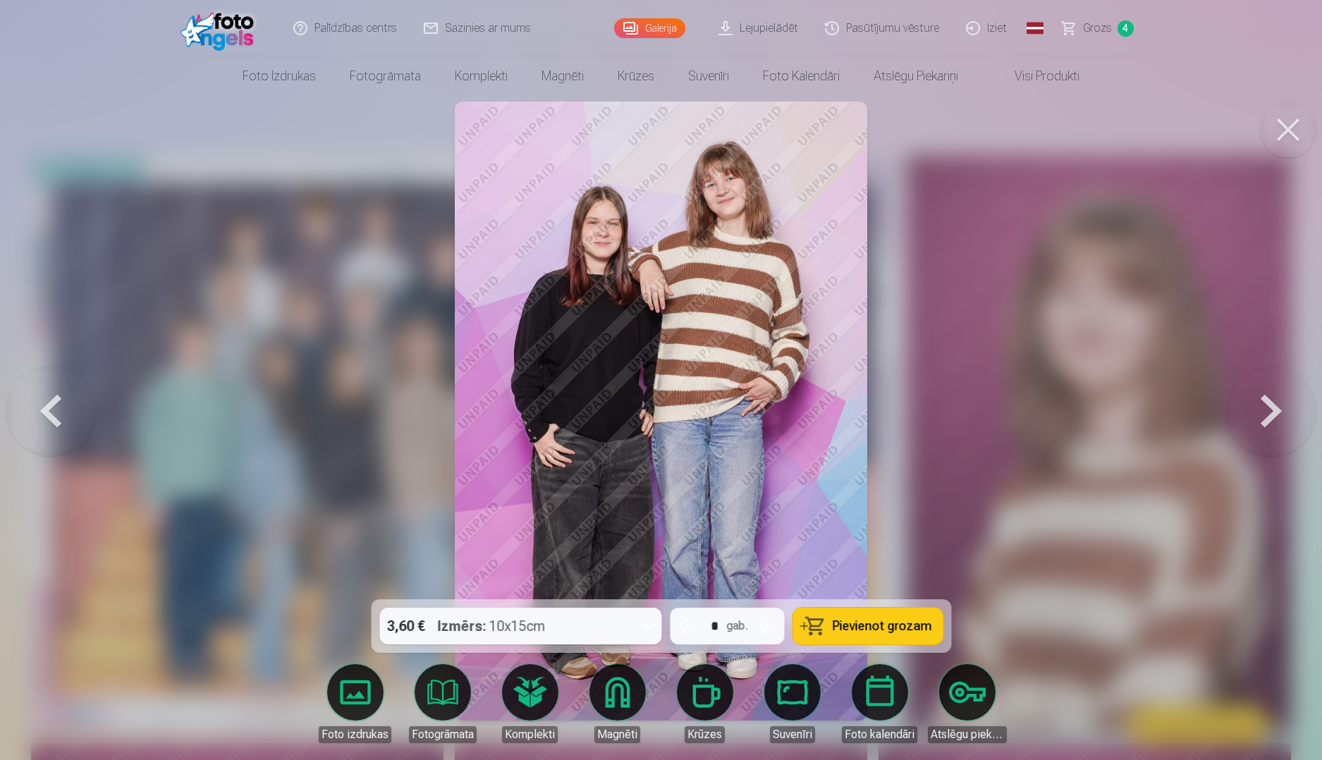
click at [1267, 424] on button at bounding box center [1271, 411] width 90 height 348
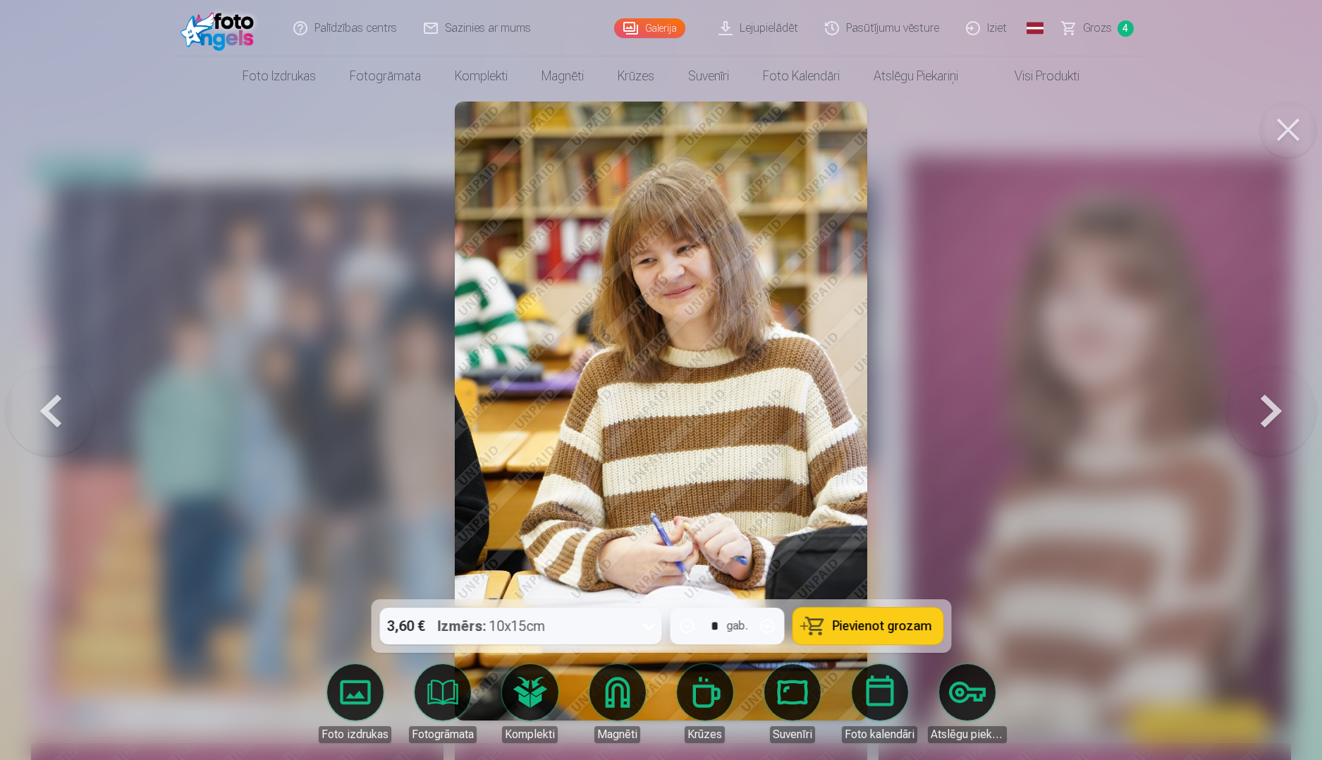
click at [65, 413] on button at bounding box center [51, 411] width 90 height 348
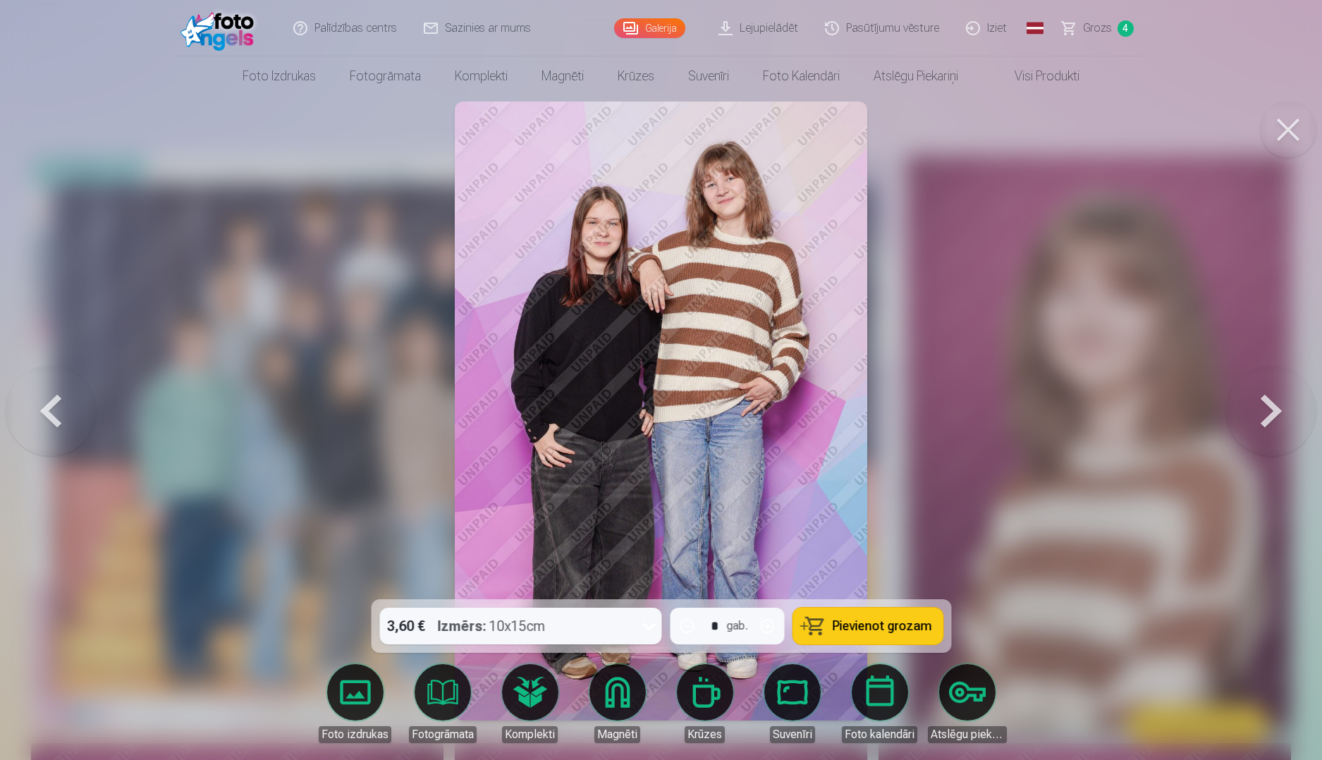
click at [1258, 413] on button at bounding box center [1271, 411] width 90 height 348
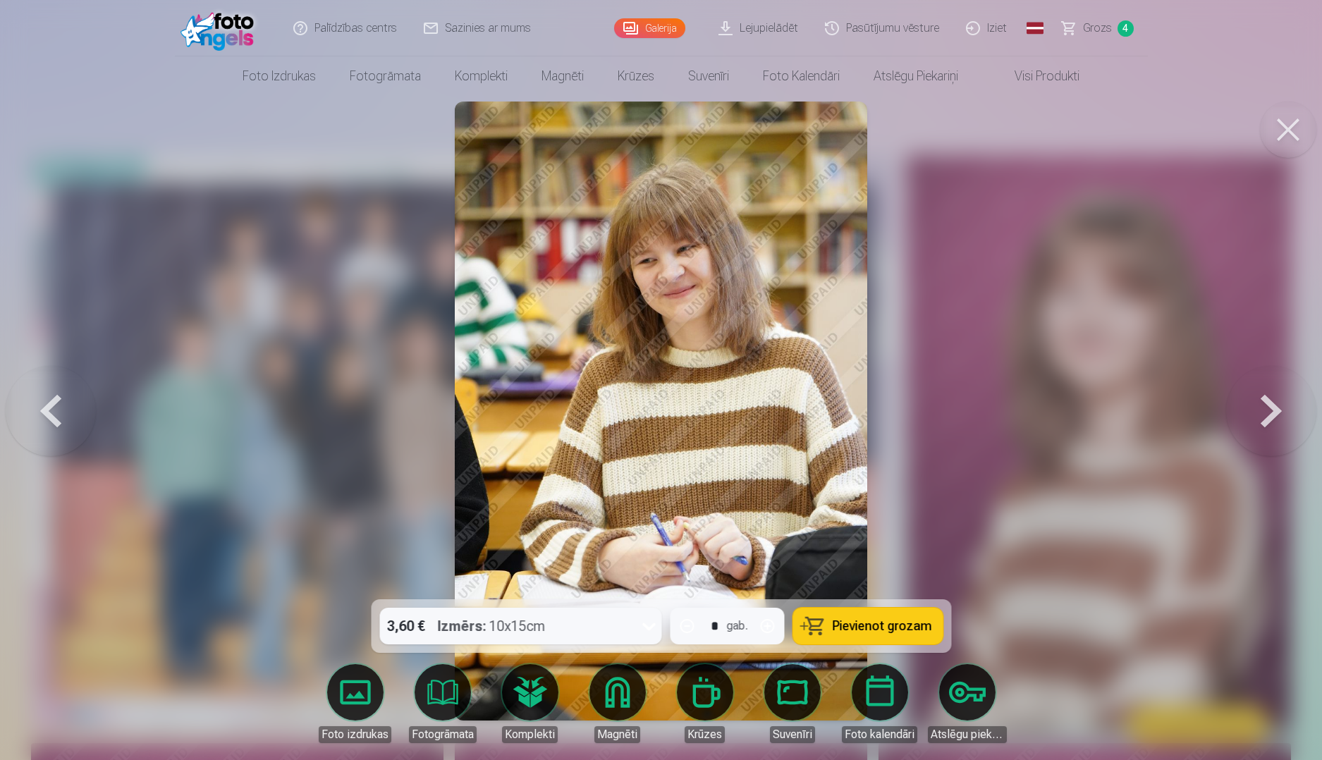
click at [1260, 412] on button at bounding box center [1271, 411] width 90 height 348
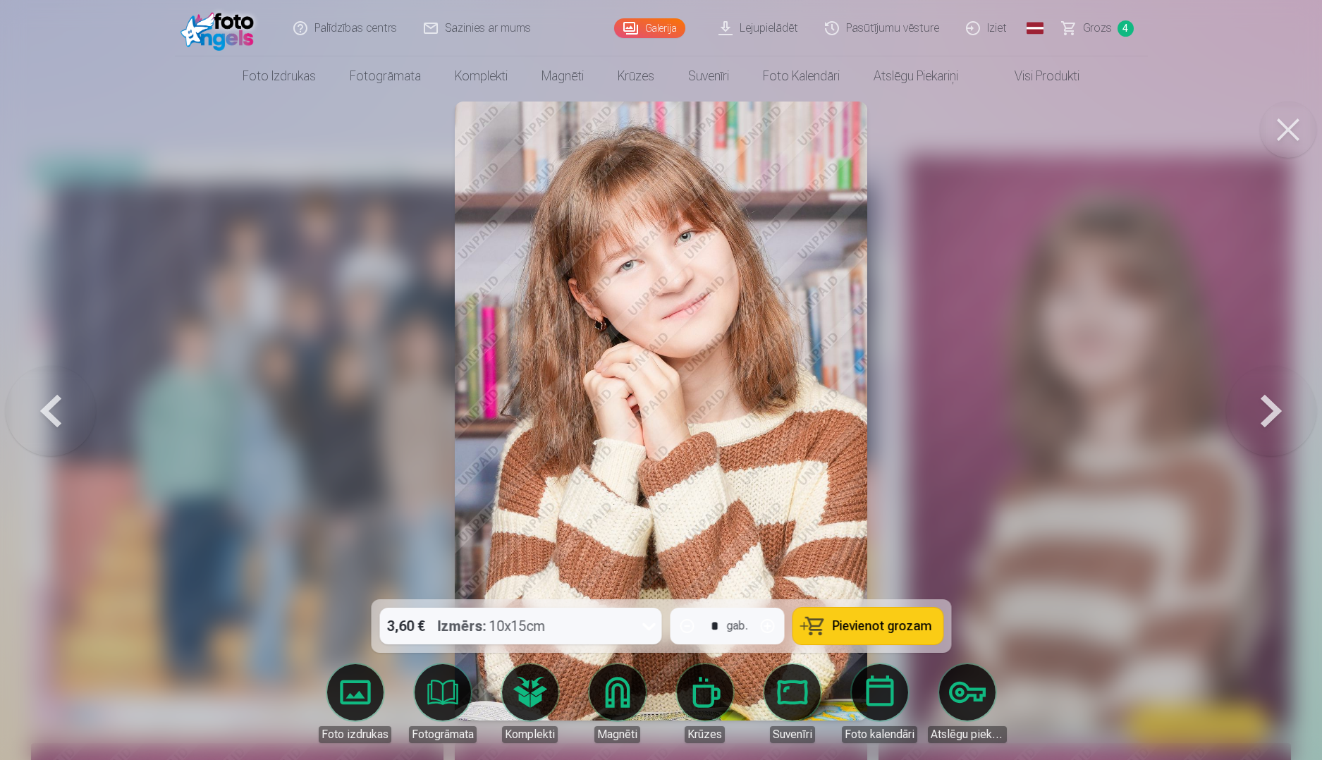
click at [1260, 412] on button at bounding box center [1271, 411] width 90 height 348
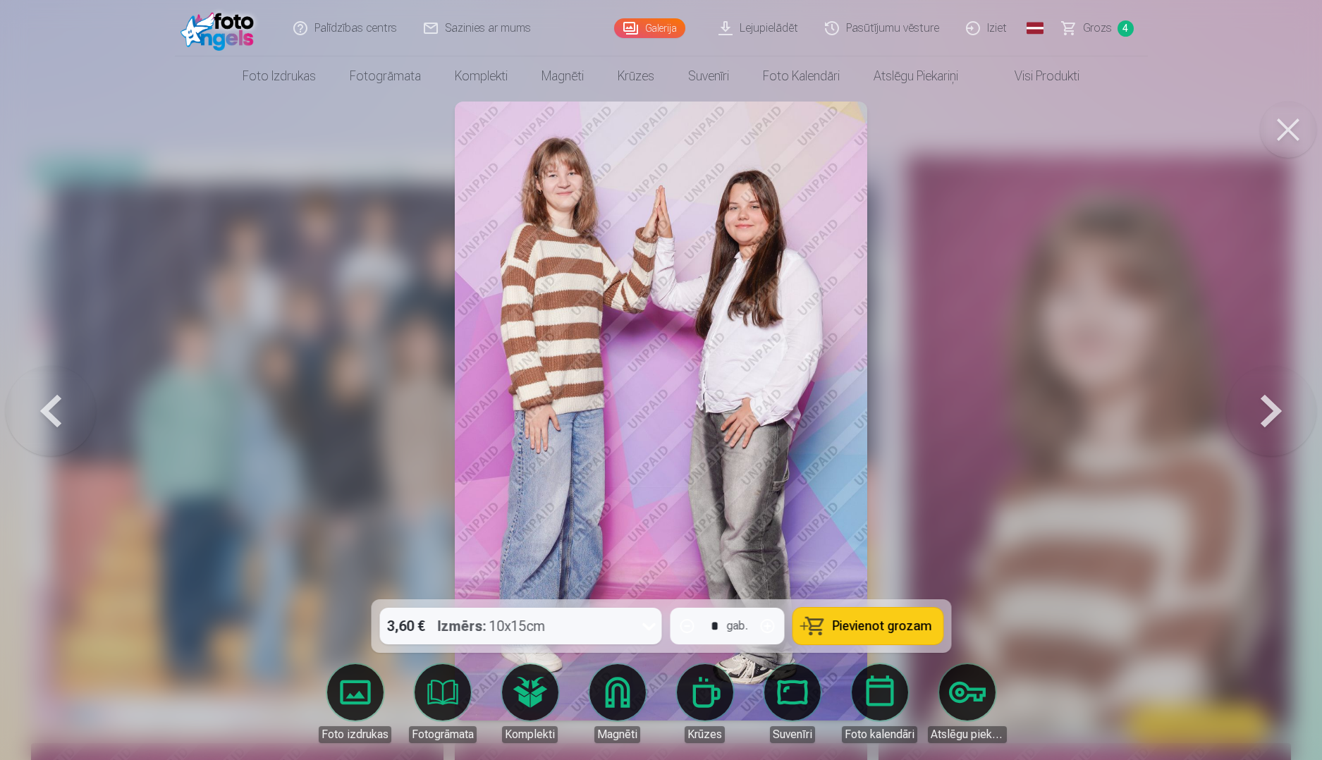
drag, startPoint x: 1260, startPoint y: 412, endPoint x: 1280, endPoint y: 423, distance: 22.4
click at [1280, 423] on button at bounding box center [1271, 411] width 90 height 348
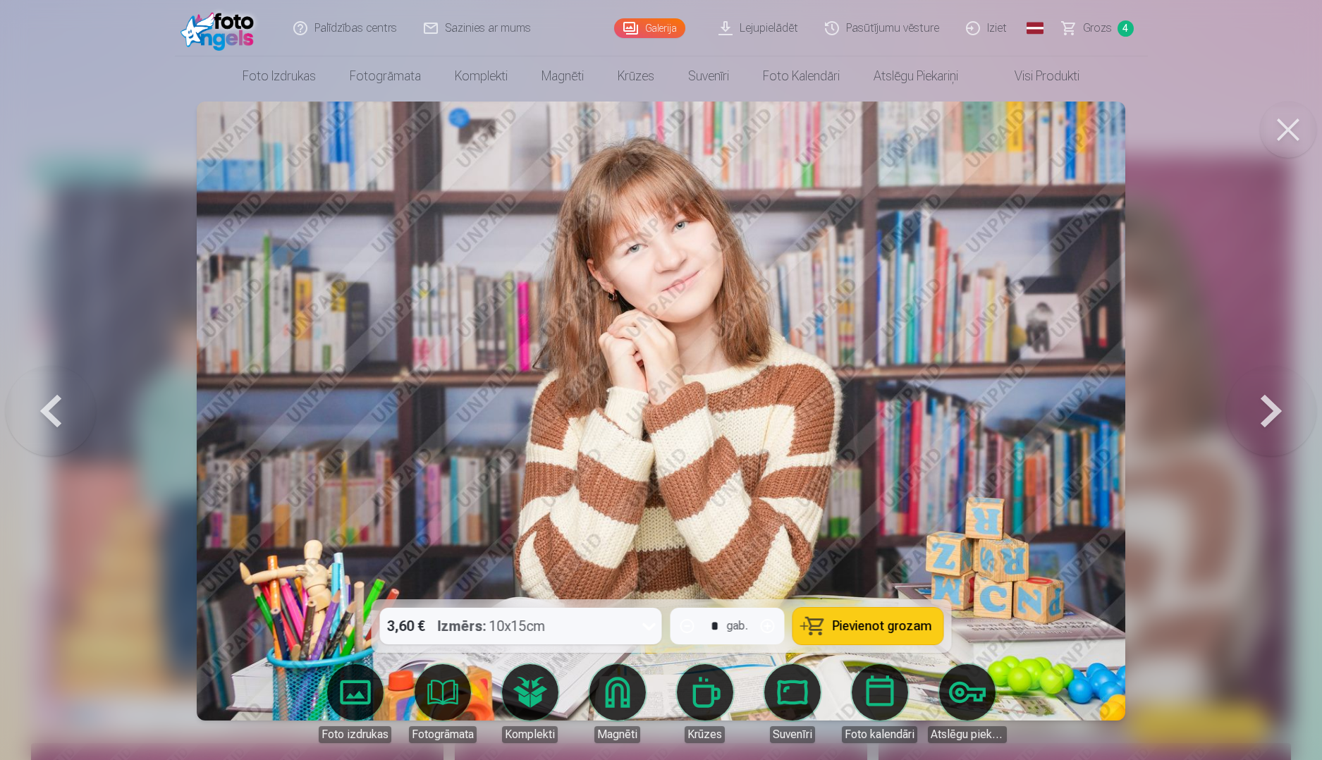
click at [1280, 423] on button at bounding box center [1271, 411] width 90 height 348
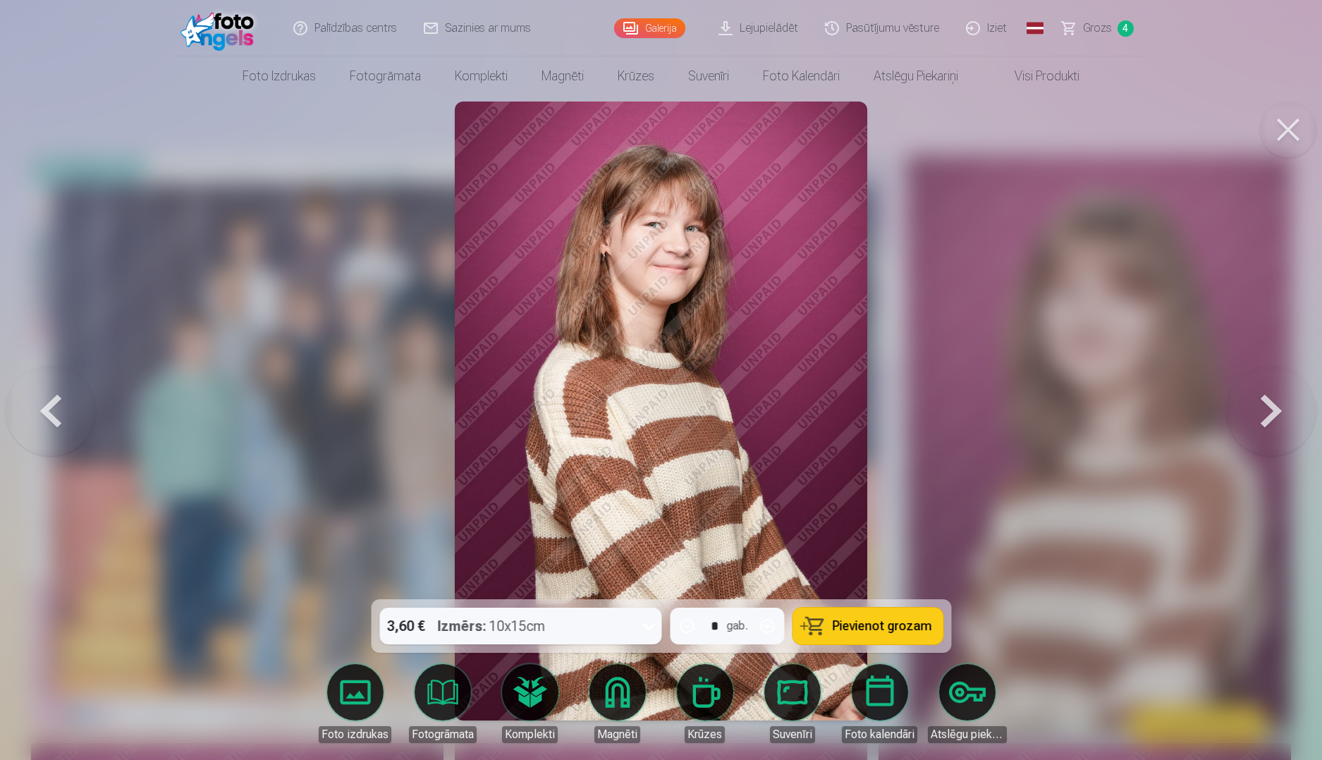
click at [1282, 427] on button at bounding box center [1271, 411] width 90 height 348
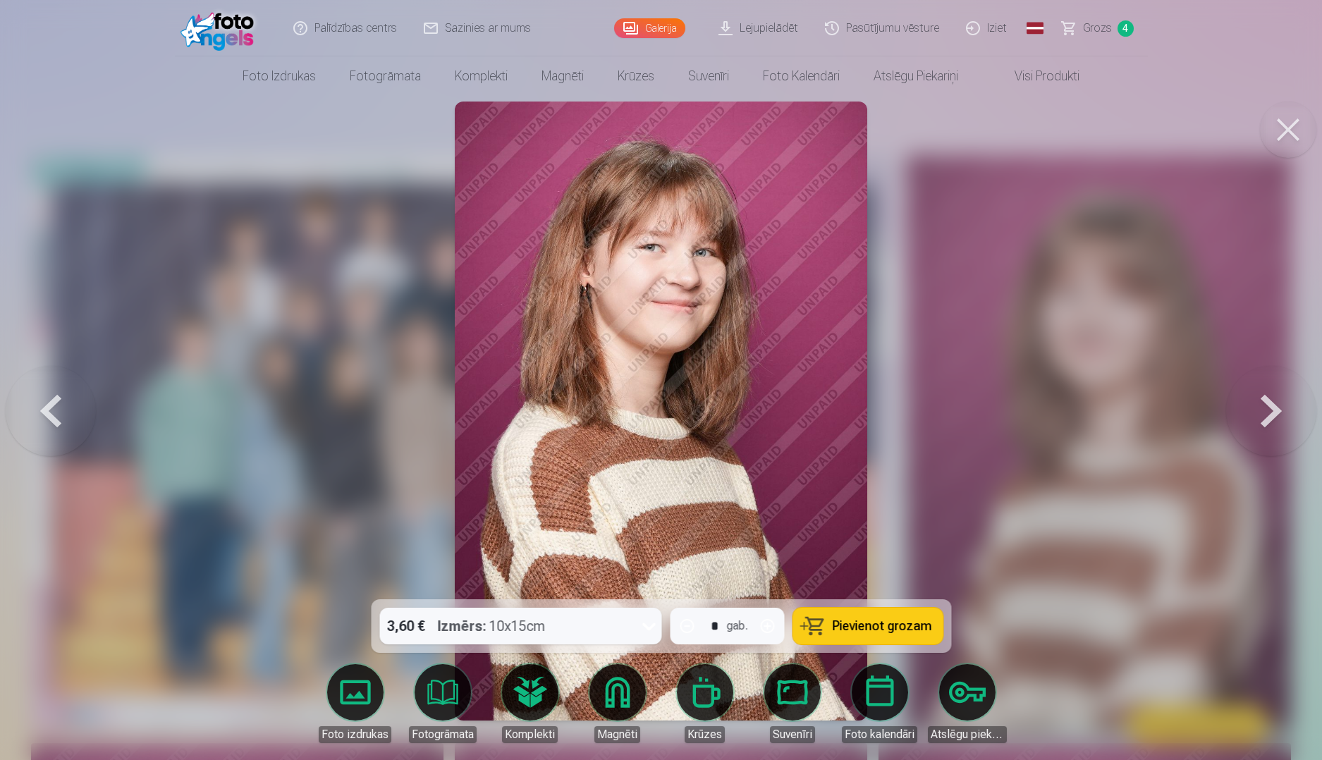
click at [1282, 430] on button at bounding box center [1271, 411] width 90 height 348
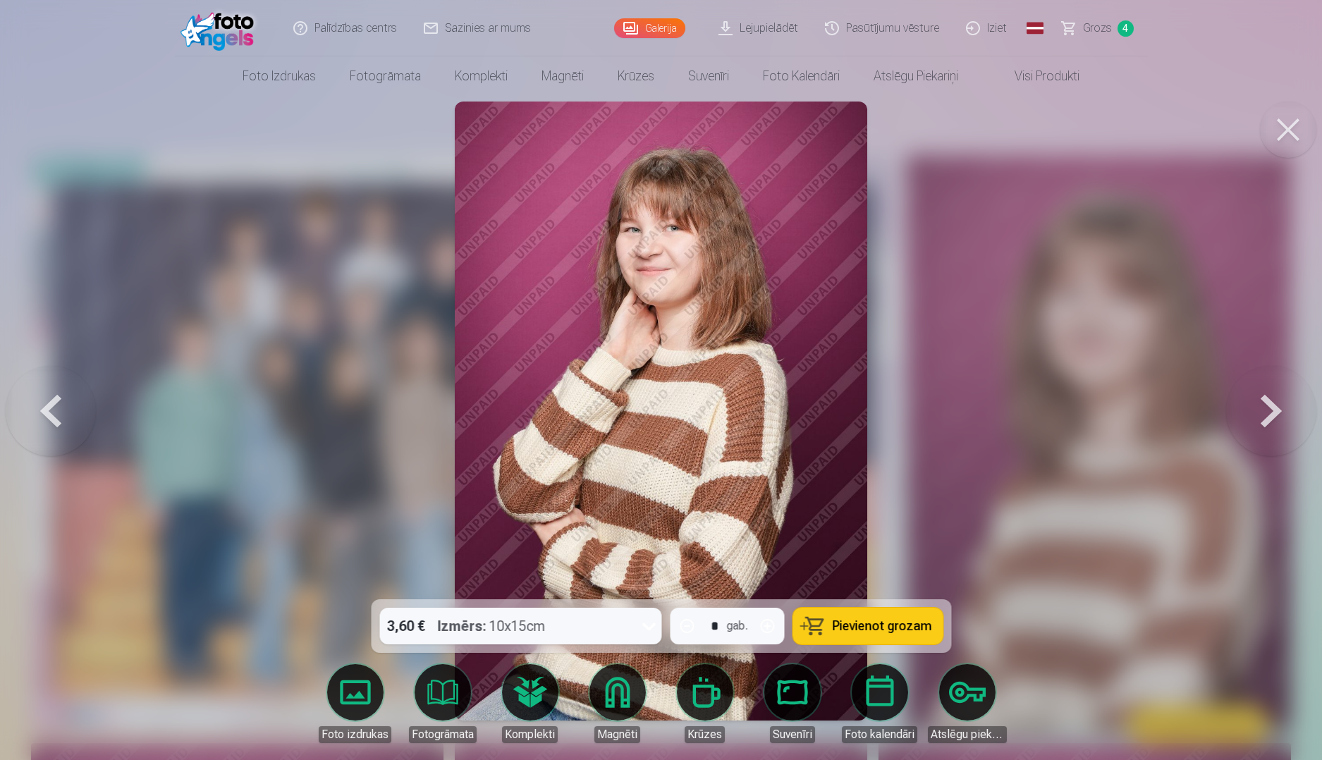
click at [1280, 430] on button at bounding box center [1271, 411] width 90 height 348
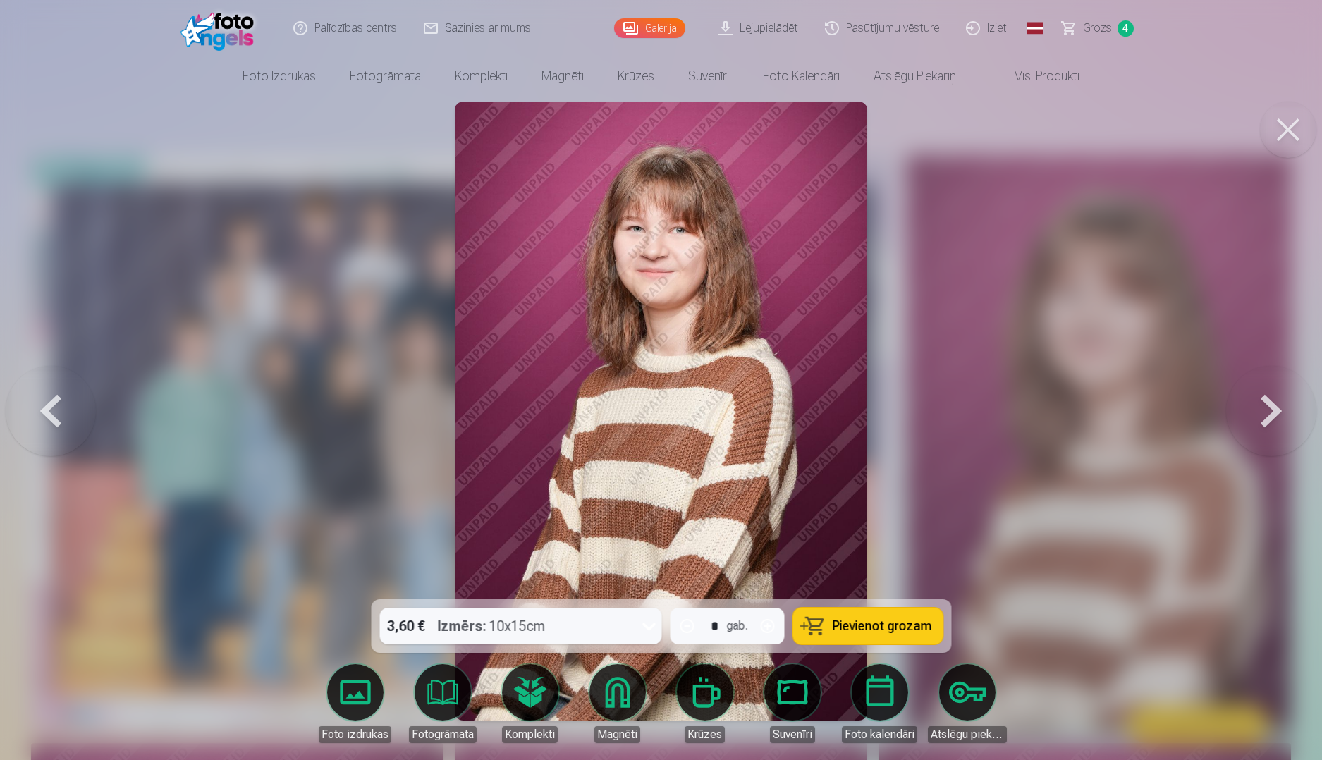
click at [1279, 430] on button at bounding box center [1271, 411] width 90 height 348
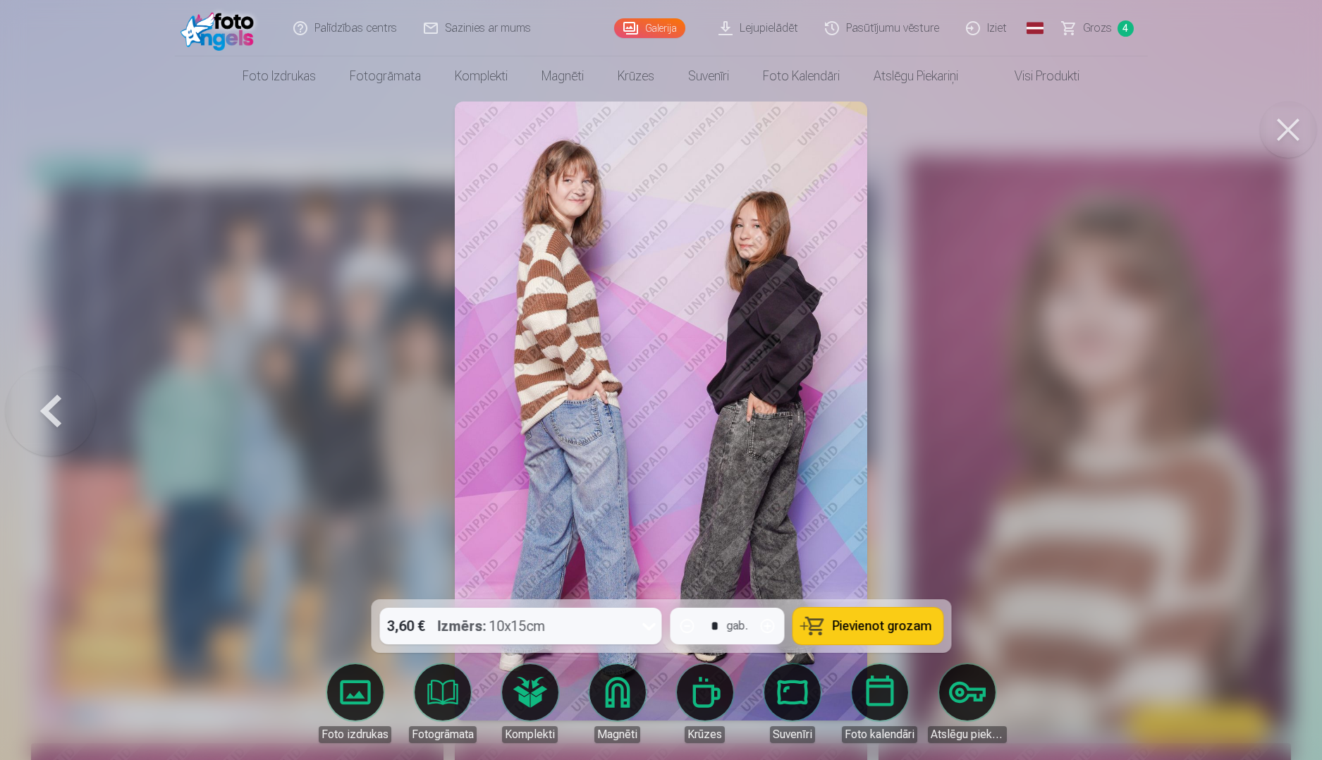
click at [1286, 135] on button at bounding box center [1288, 130] width 56 height 56
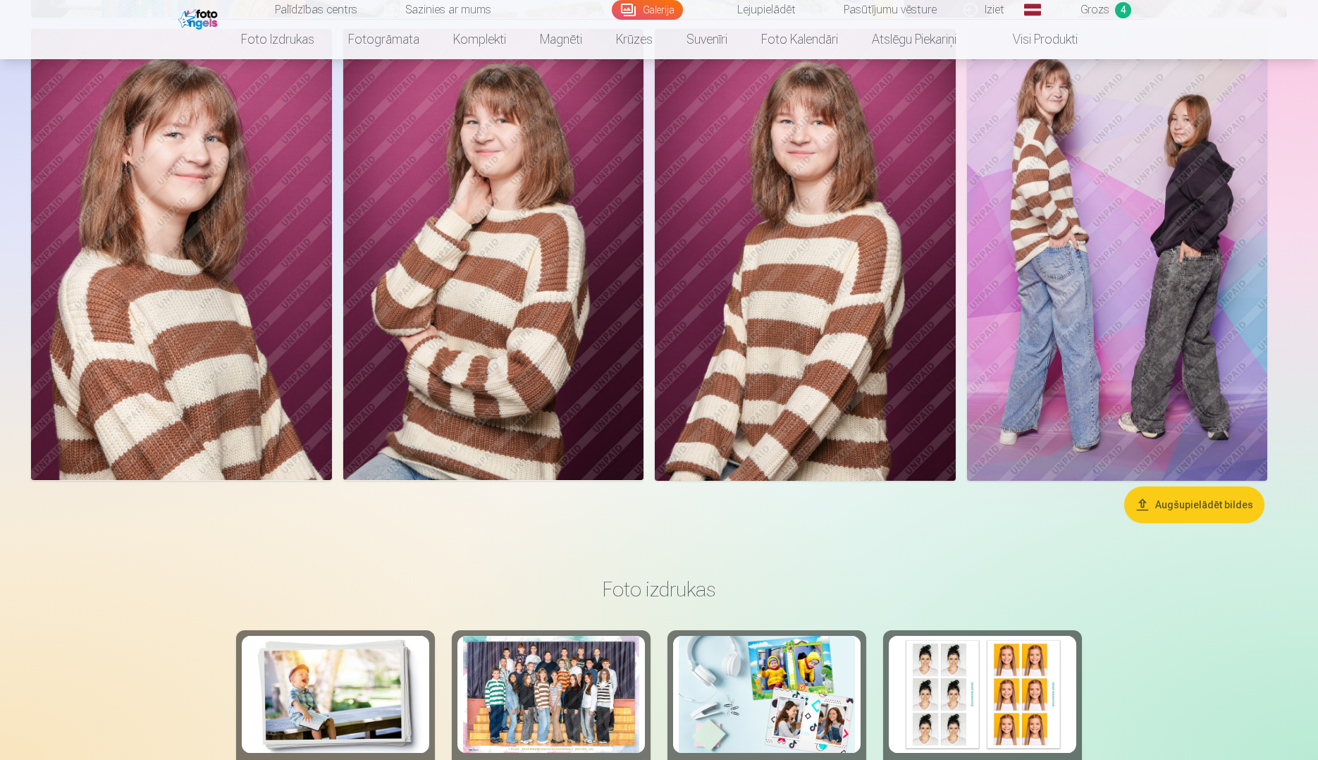
scroll to position [5358, 0]
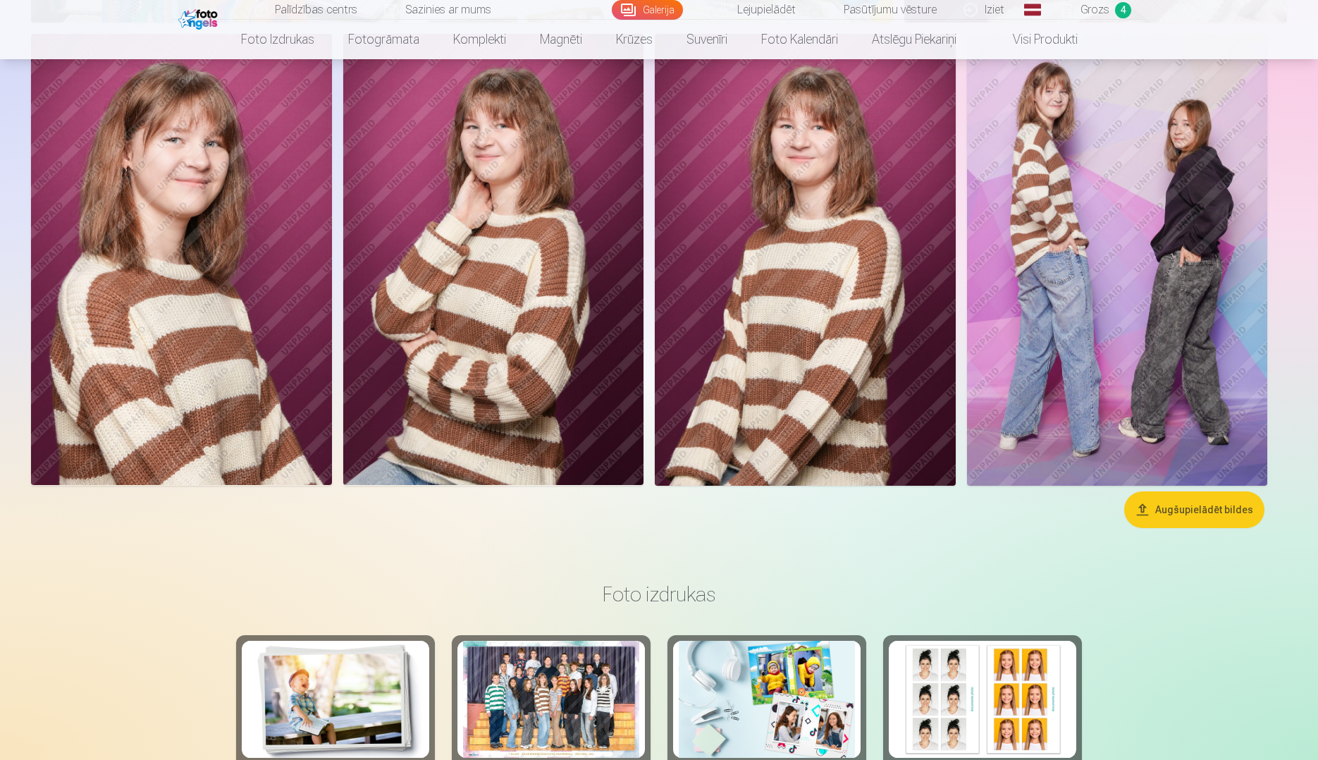
click at [1153, 277] on img at bounding box center [1117, 259] width 301 height 451
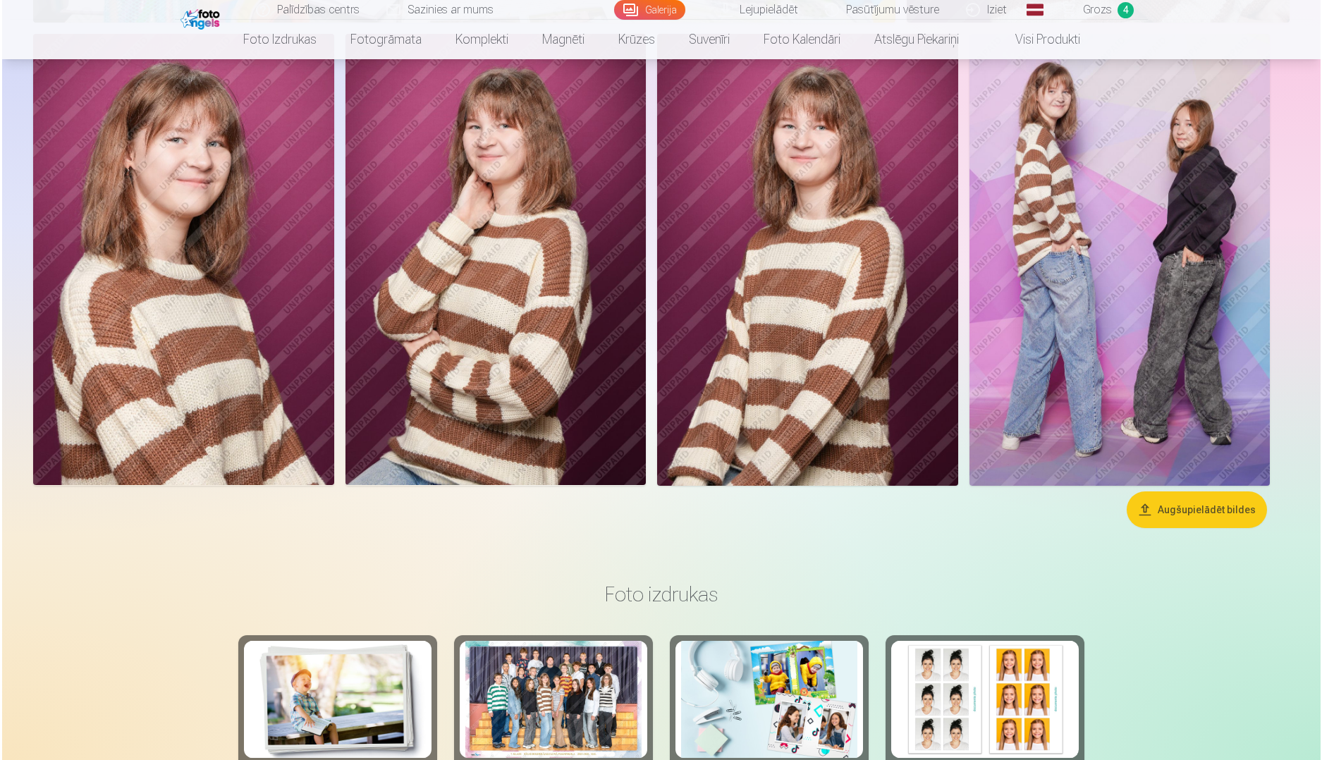
scroll to position [5370, 0]
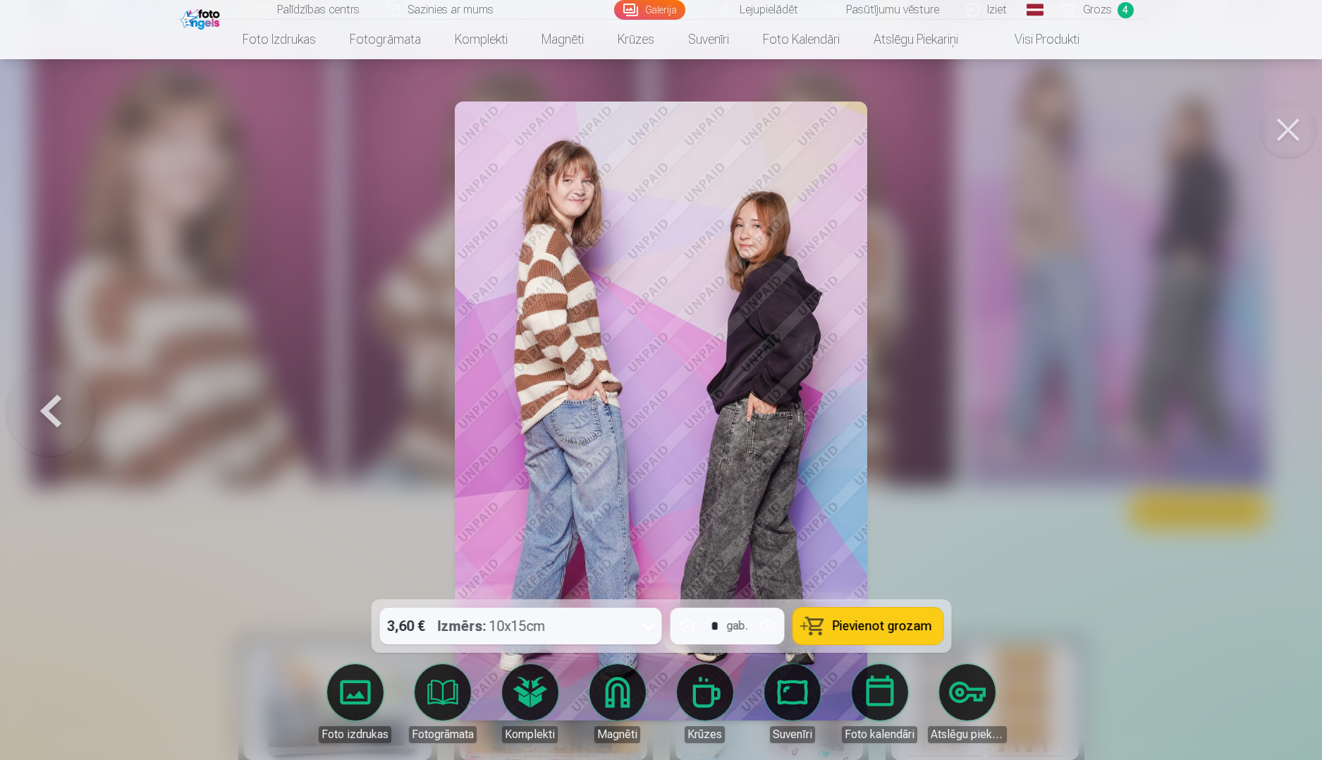
drag, startPoint x: 825, startPoint y: 169, endPoint x: 792, endPoint y: 168, distance: 33.2
click at [792, 168] on img at bounding box center [661, 411] width 412 height 619
click at [887, 625] on span "Pievienot grozam" at bounding box center [881, 626] width 99 height 13
click at [1101, 15] on span "Grozs" at bounding box center [1097, 9] width 29 height 17
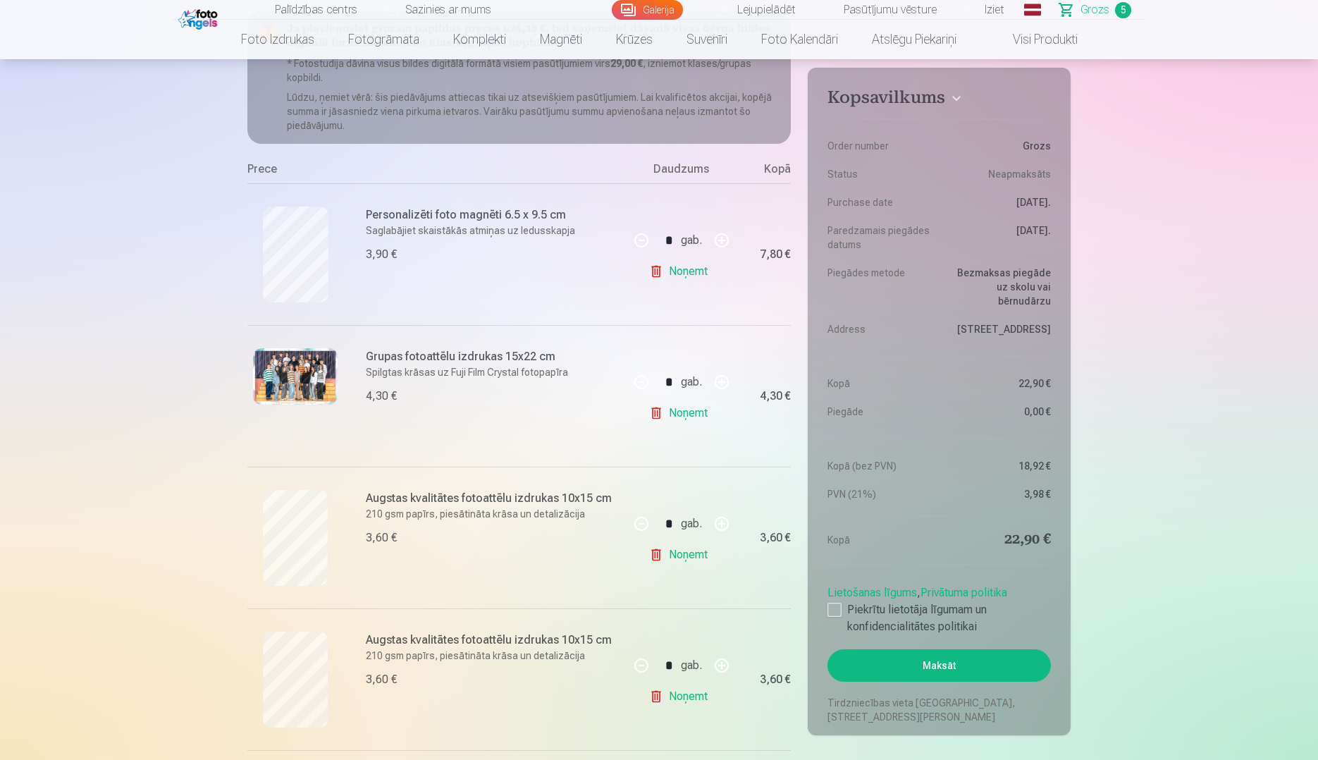
scroll to position [282, 0]
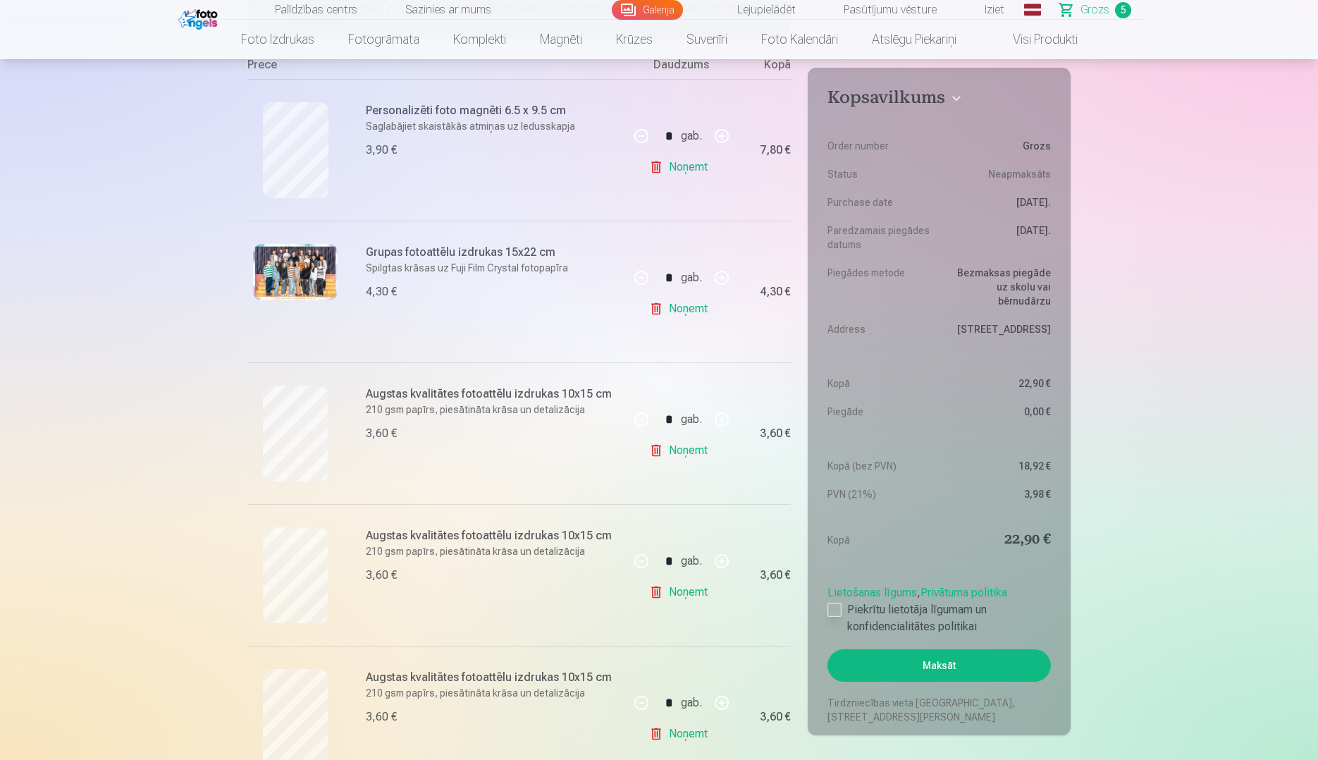
click at [832, 610] on div at bounding box center [835, 610] width 14 height 14
click at [940, 665] on button "Maksāt" at bounding box center [939, 665] width 223 height 32
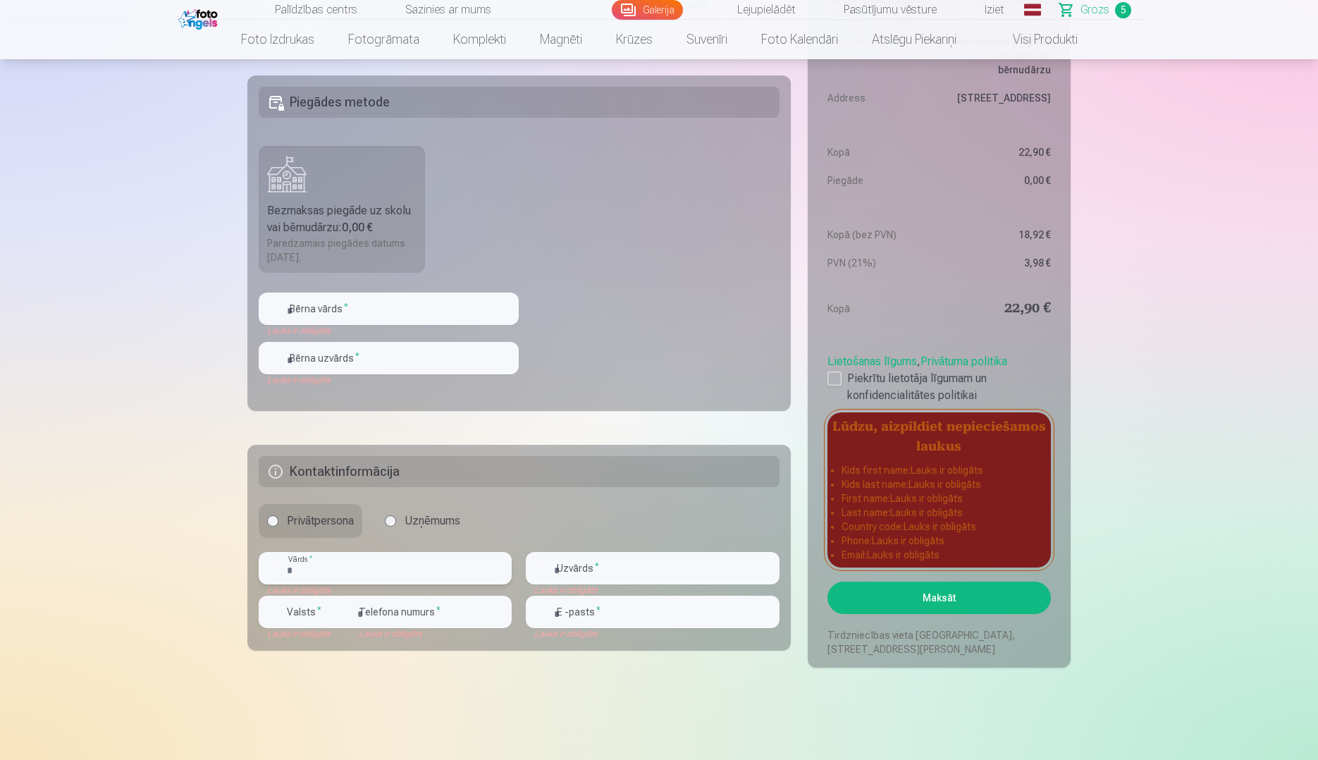
scroll to position [1058, 0]
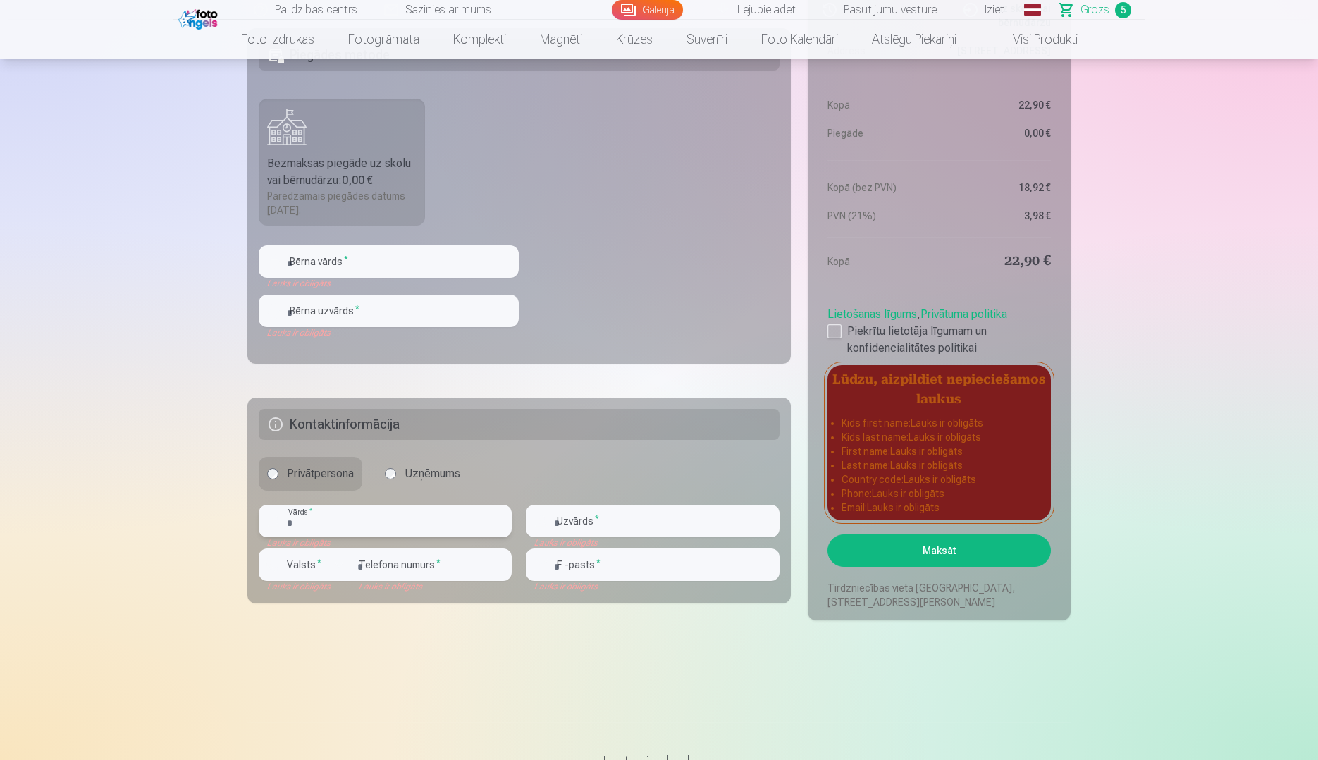
type input "*"
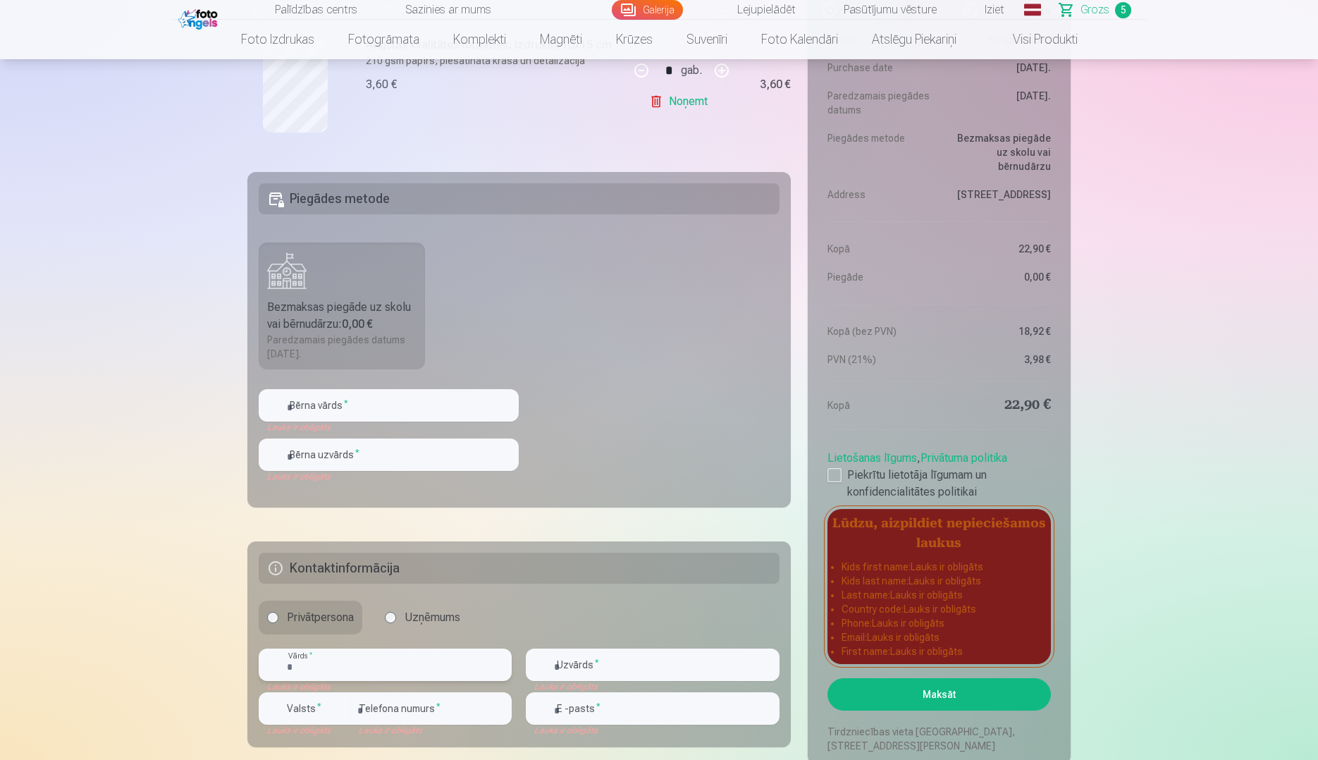
scroll to position [917, 0]
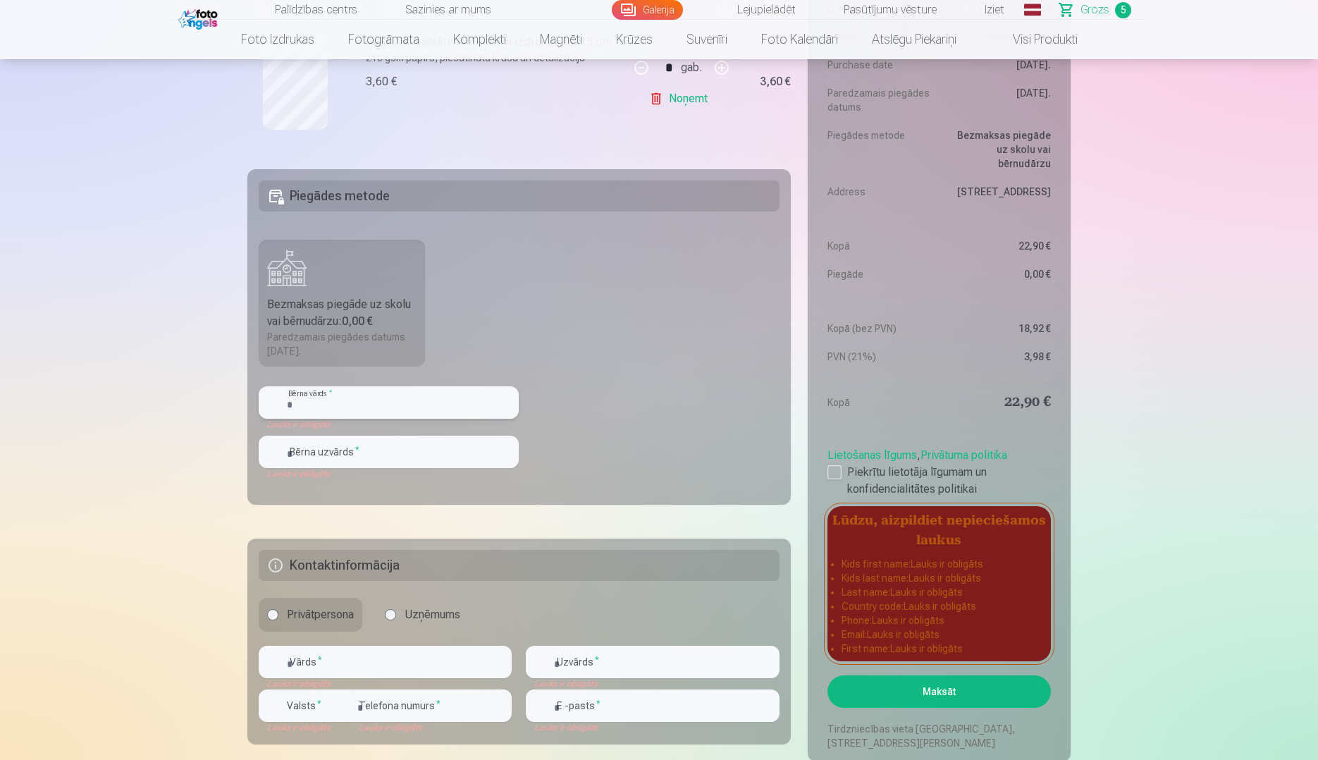
click at [393, 405] on input "text" at bounding box center [389, 402] width 260 height 32
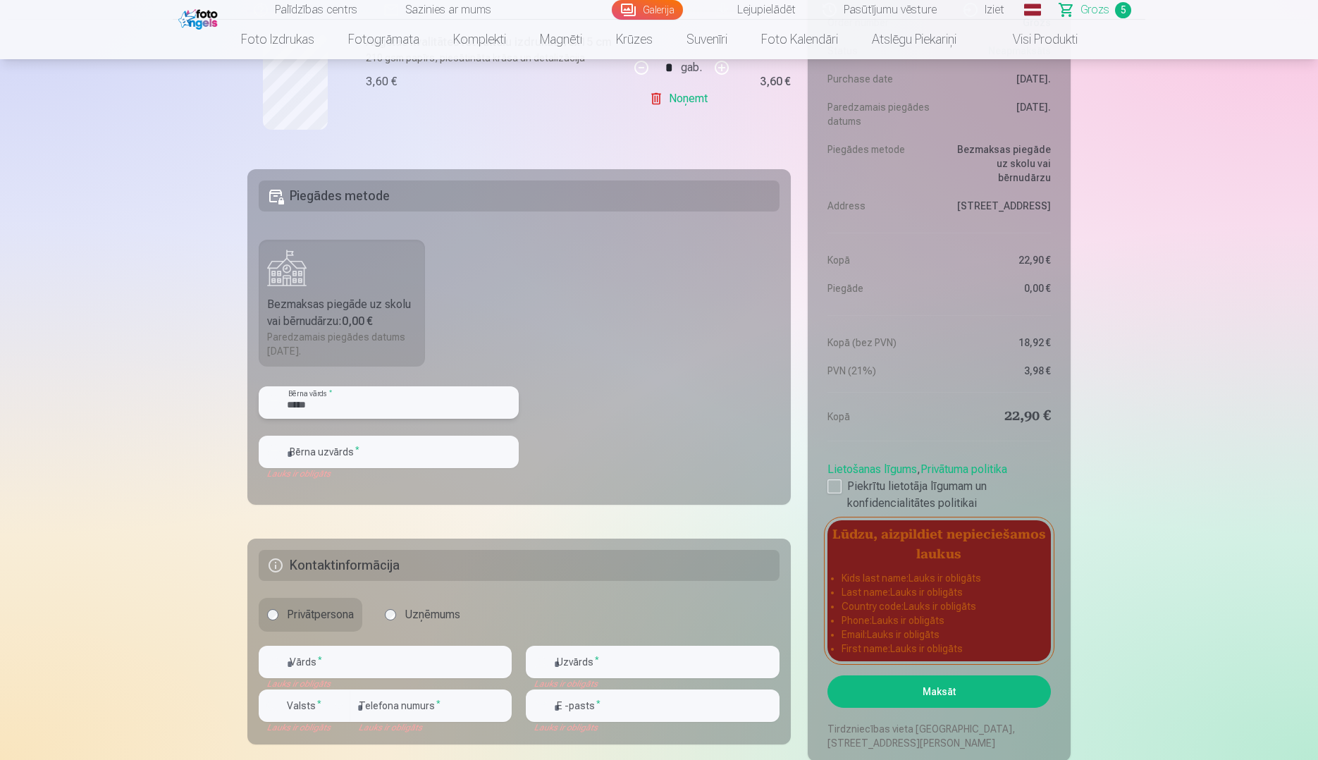
type input "*****"
click at [385, 450] on input "text" at bounding box center [389, 452] width 260 height 32
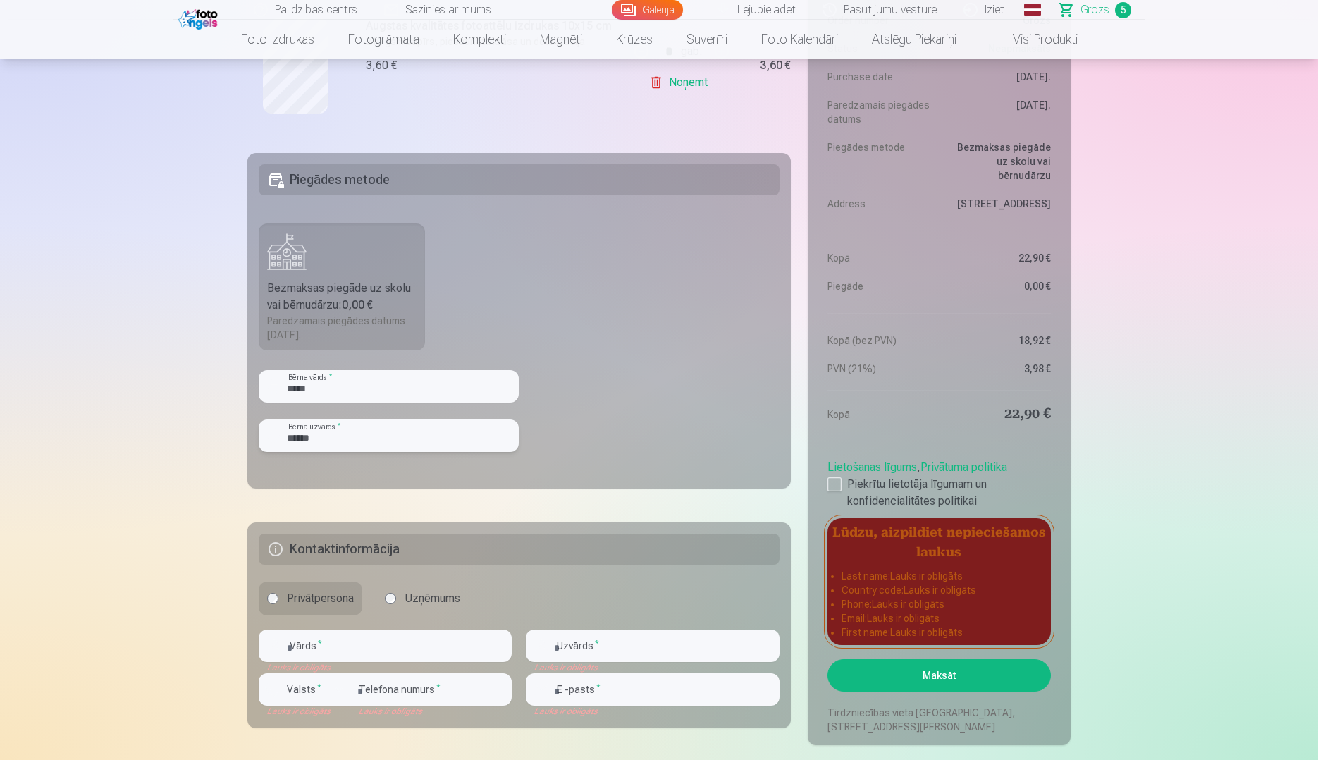
scroll to position [988, 0]
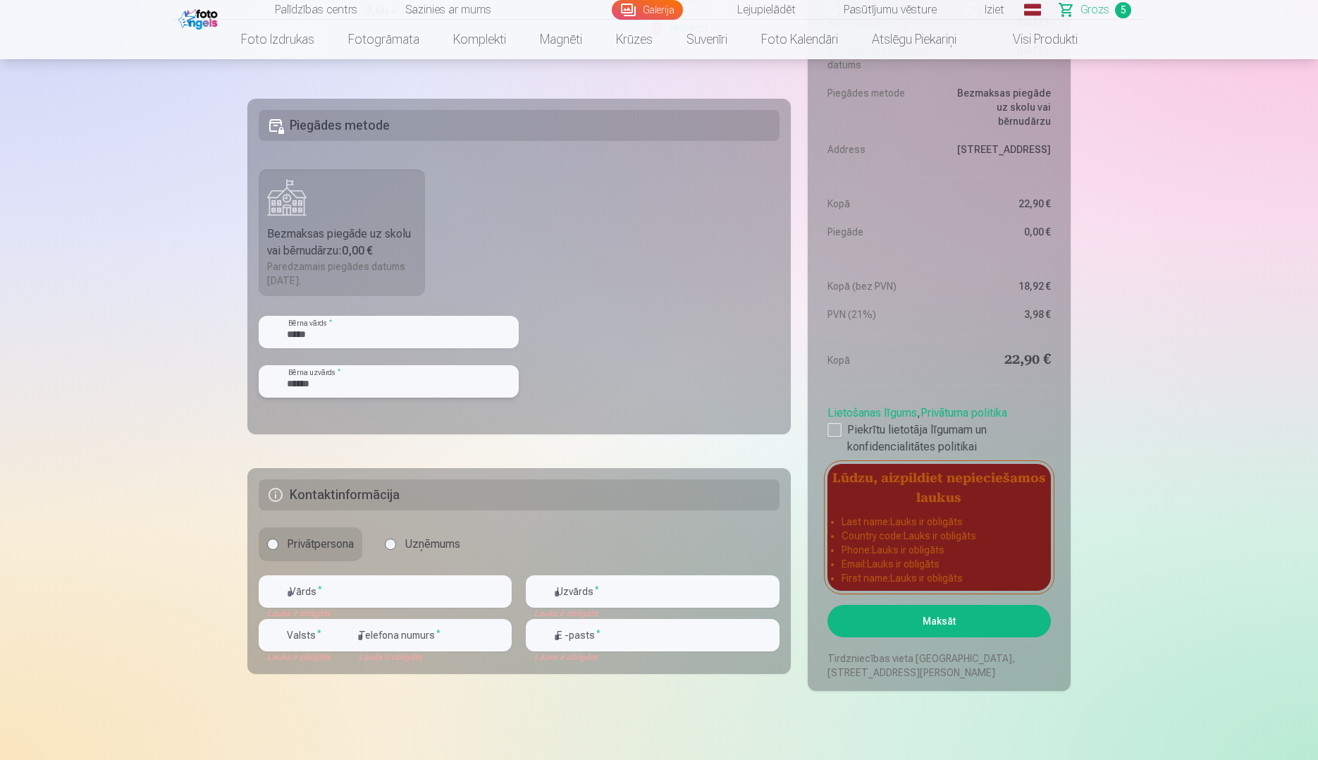
type input "******"
click at [381, 591] on input "text" at bounding box center [385, 591] width 253 height 32
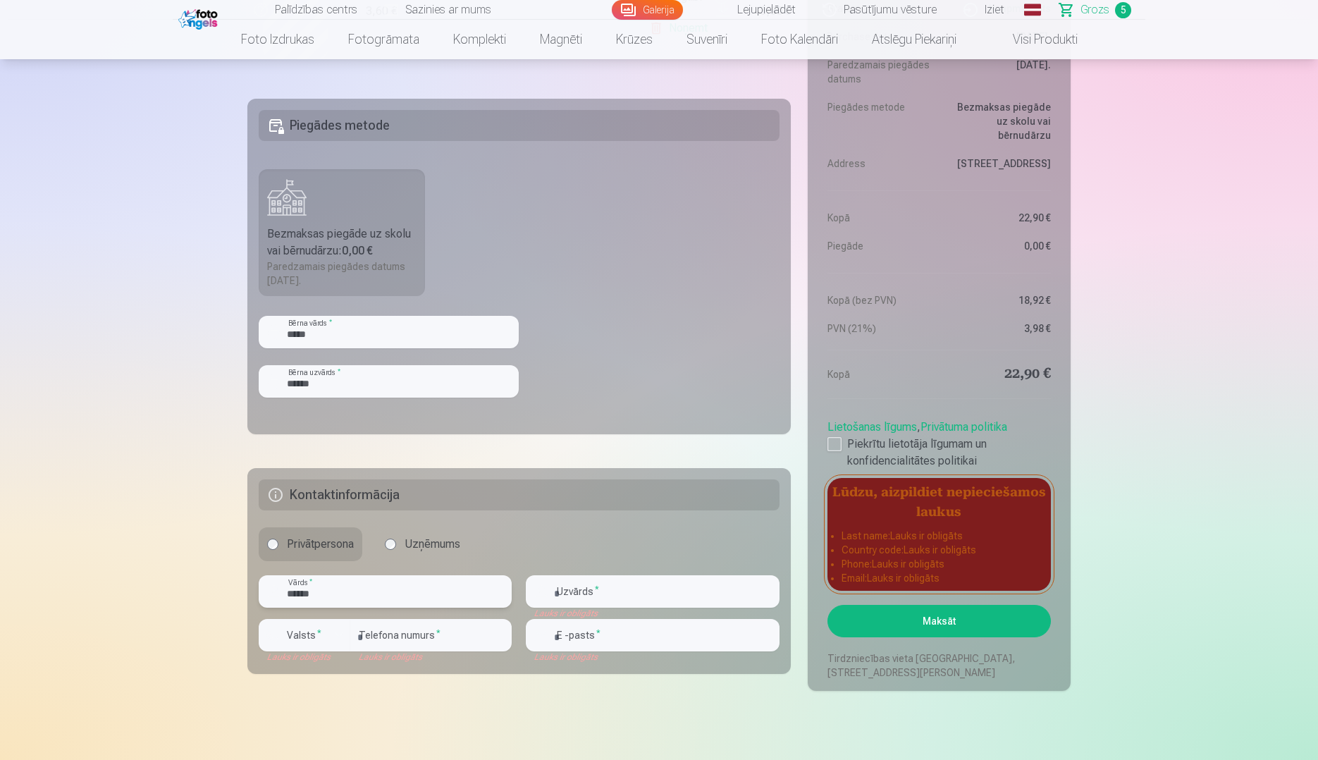
type input "******"
click at [567, 595] on input "text" at bounding box center [652, 591] width 253 height 32
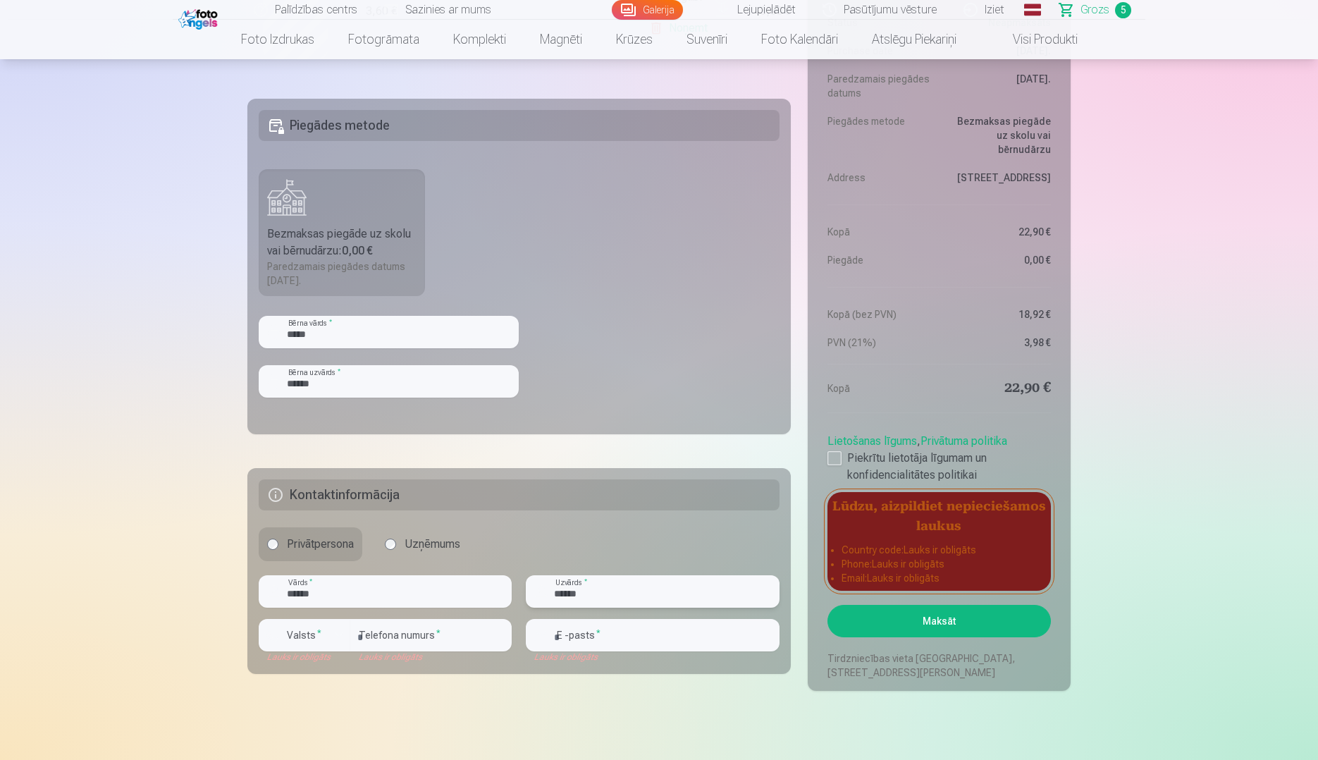
type input "******"
click at [341, 637] on div "button" at bounding box center [339, 635] width 17 height 17
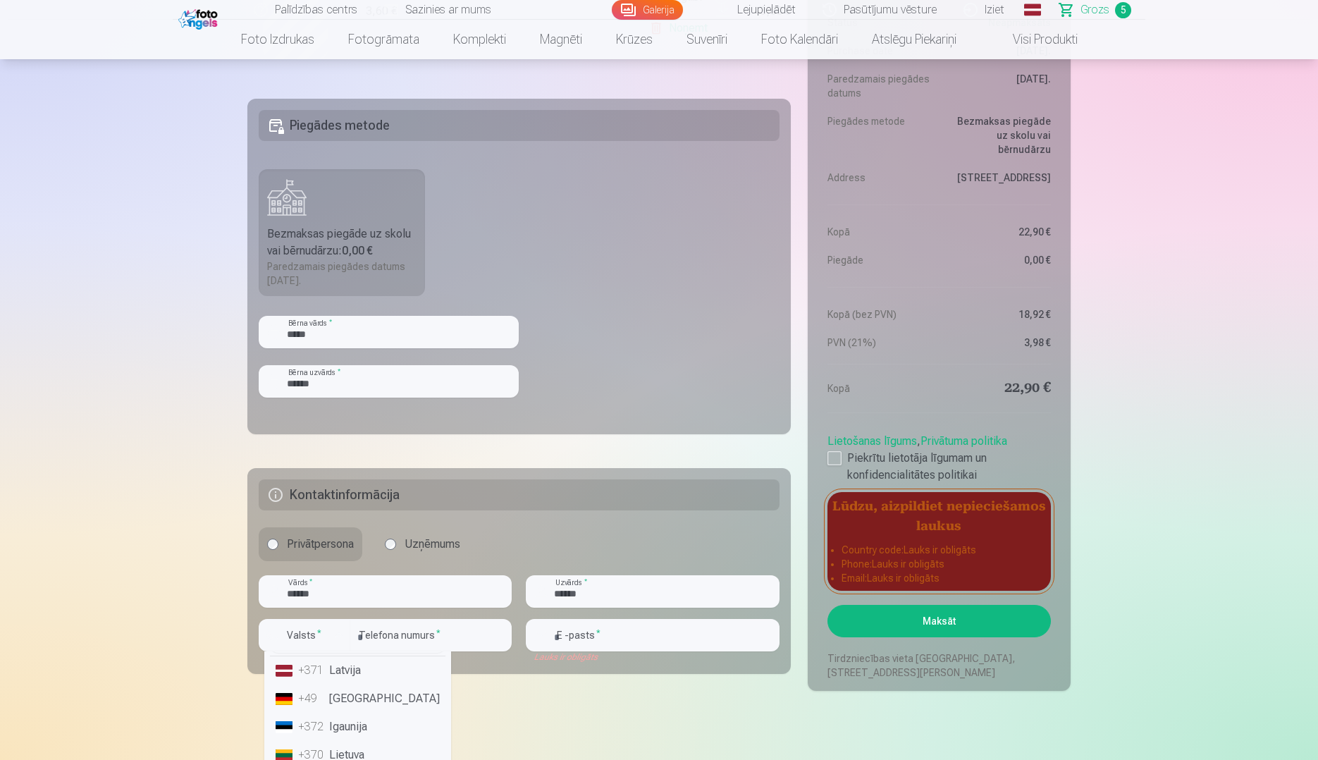
scroll to position [0, 0]
click at [353, 697] on li "+371 Latvija" at bounding box center [358, 703] width 176 height 28
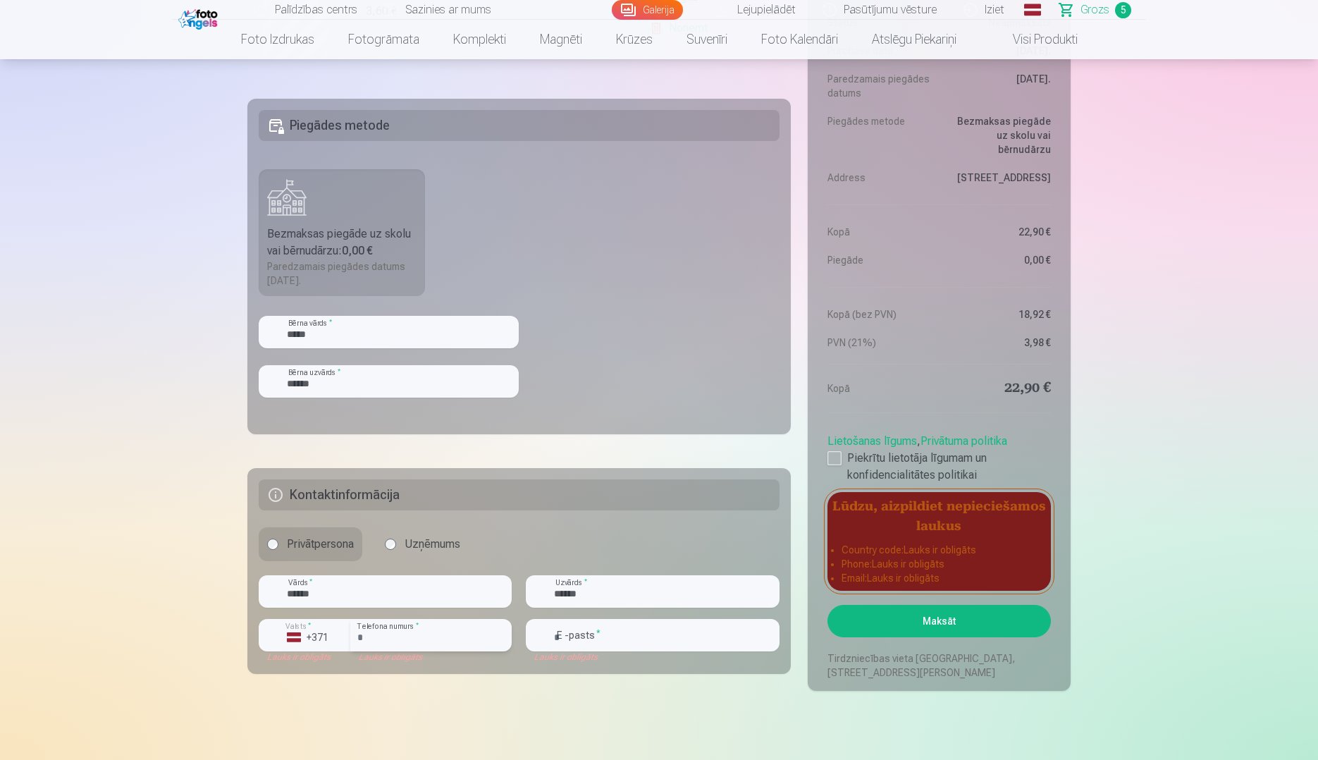
click at [436, 646] on input "number" at bounding box center [430, 635] width 161 height 32
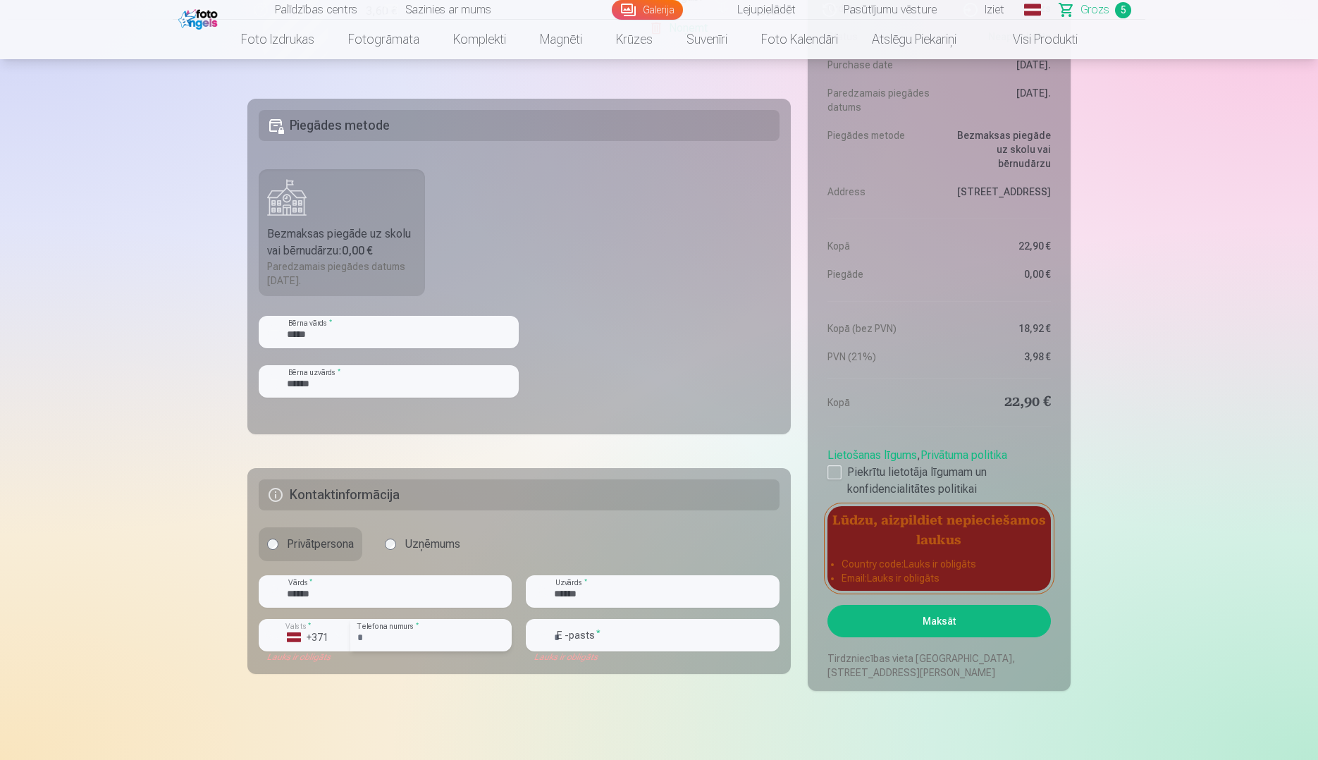
type input "********"
click at [621, 641] on input "email" at bounding box center [652, 635] width 253 height 32
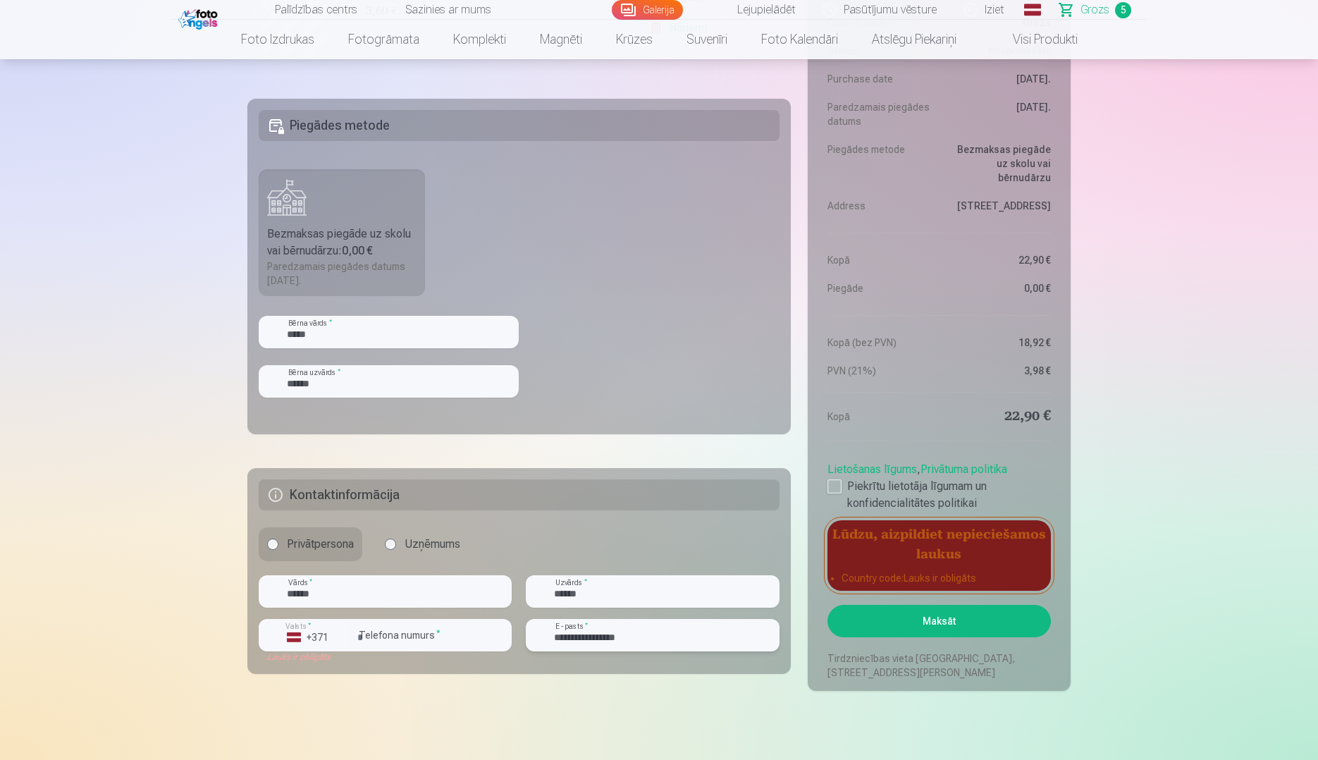
type input "**********"
click at [330, 640] on button "Valsts * +371" at bounding box center [305, 635] width 92 height 32
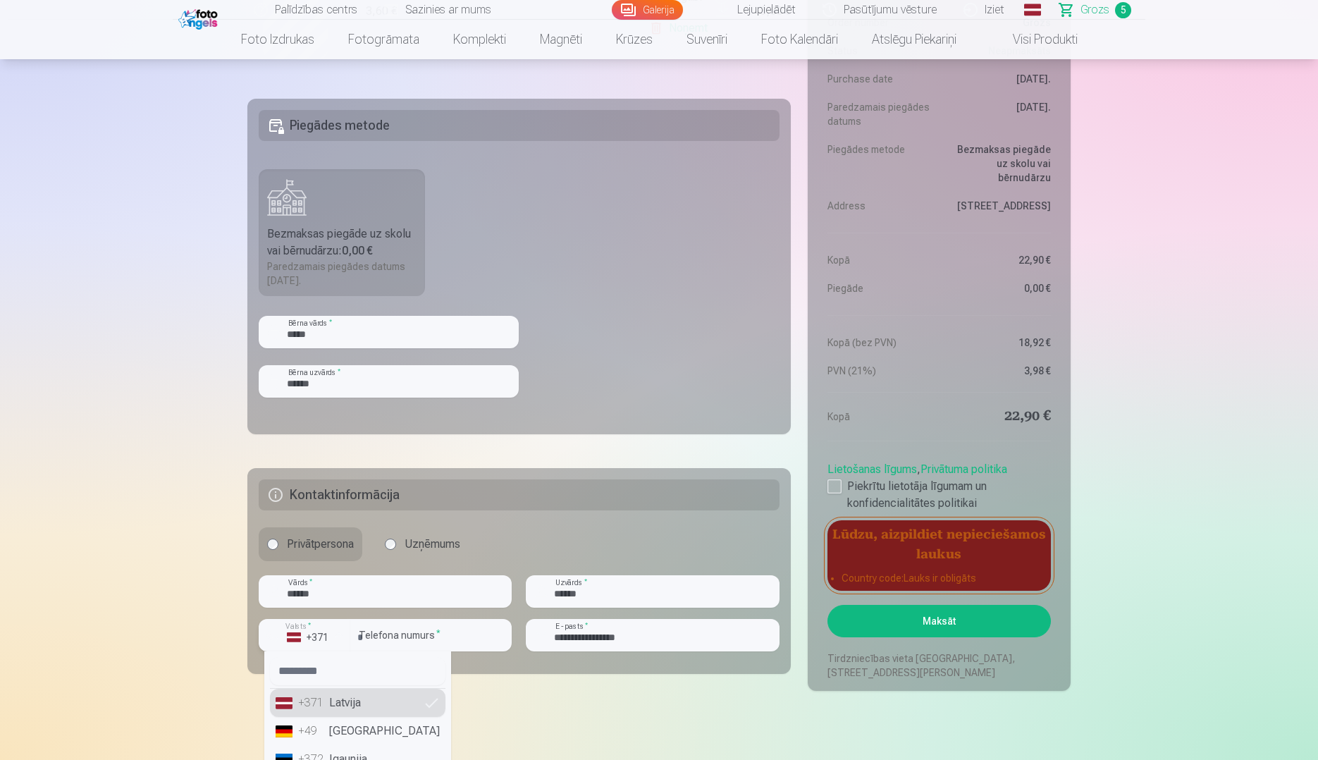
click at [329, 640] on button "Valsts * +371" at bounding box center [305, 635] width 92 height 32
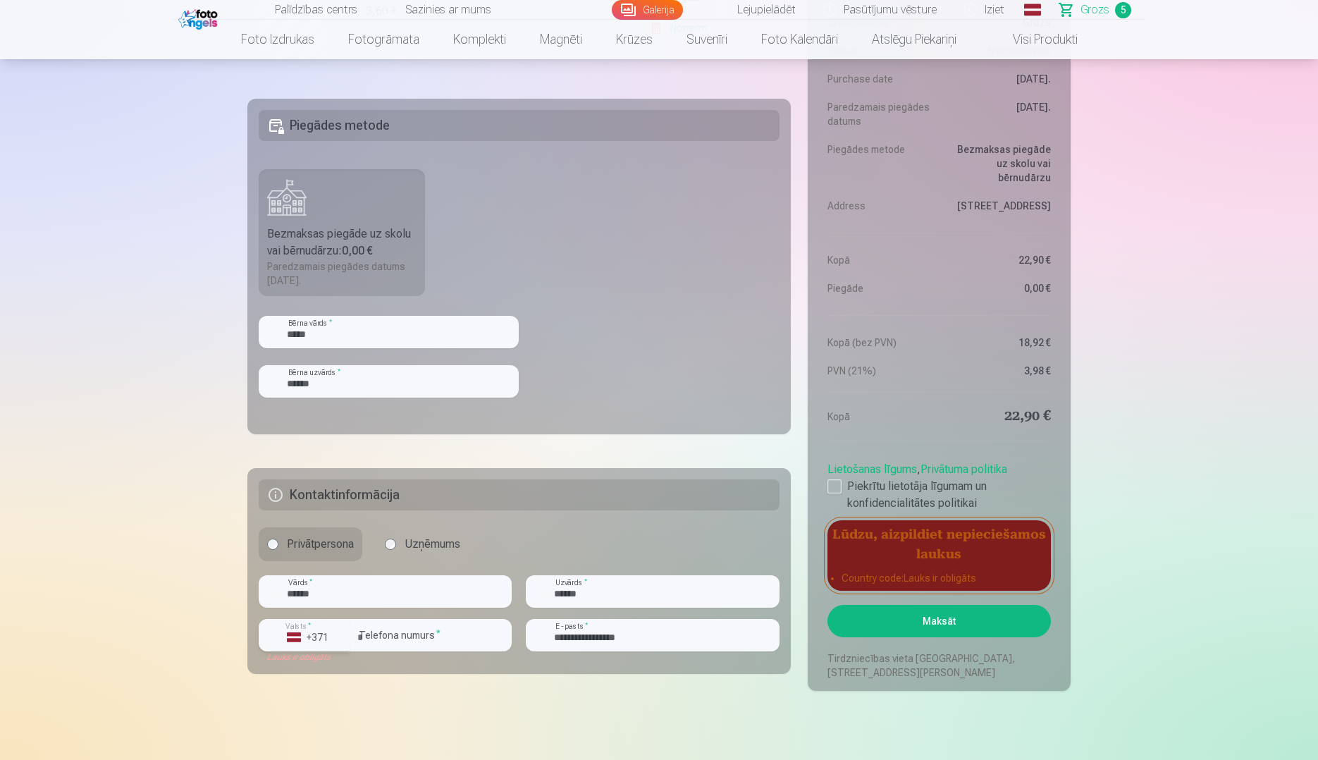
click at [295, 637] on div "+371" at bounding box center [308, 637] width 42 height 14
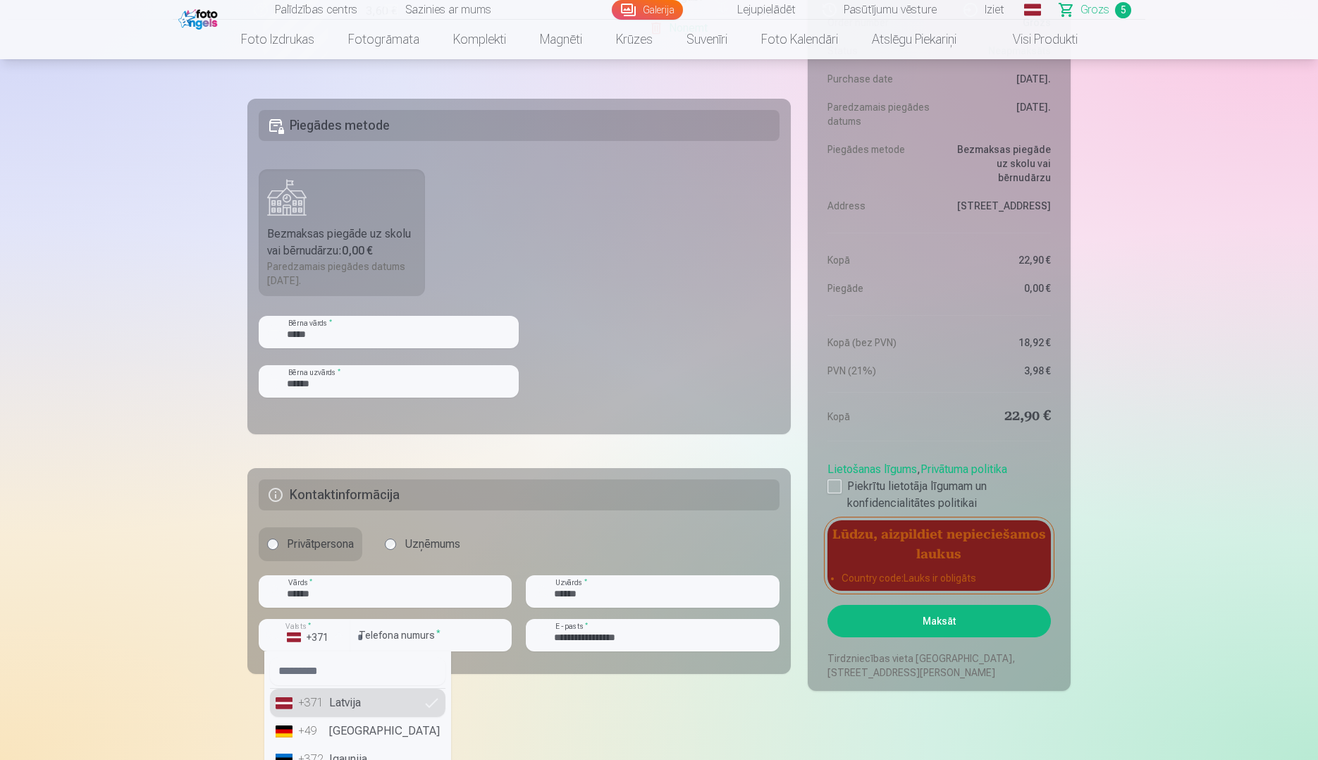
click at [347, 697] on li "+371 Latvija" at bounding box center [358, 703] width 176 height 28
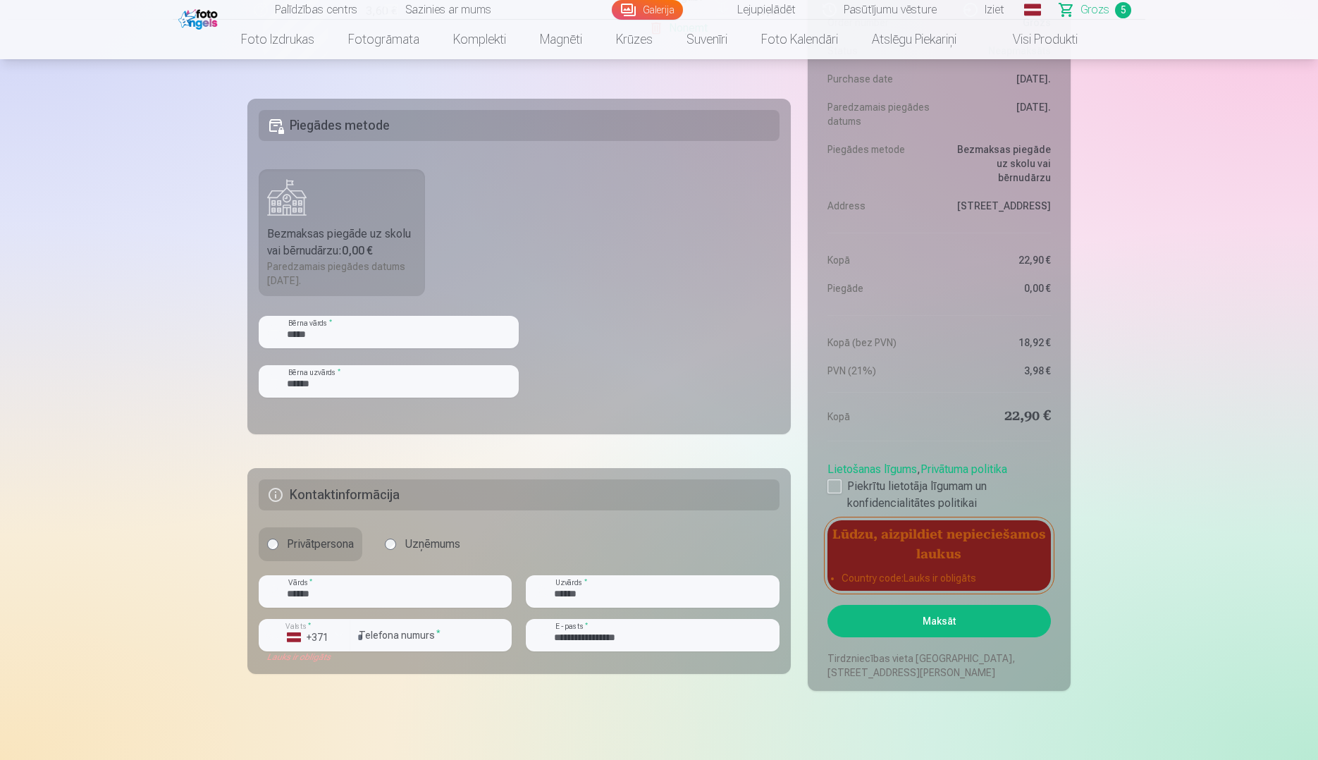
click at [989, 618] on button "Maksāt" at bounding box center [939, 621] width 223 height 32
